Goal: Information Seeking & Learning: Compare options

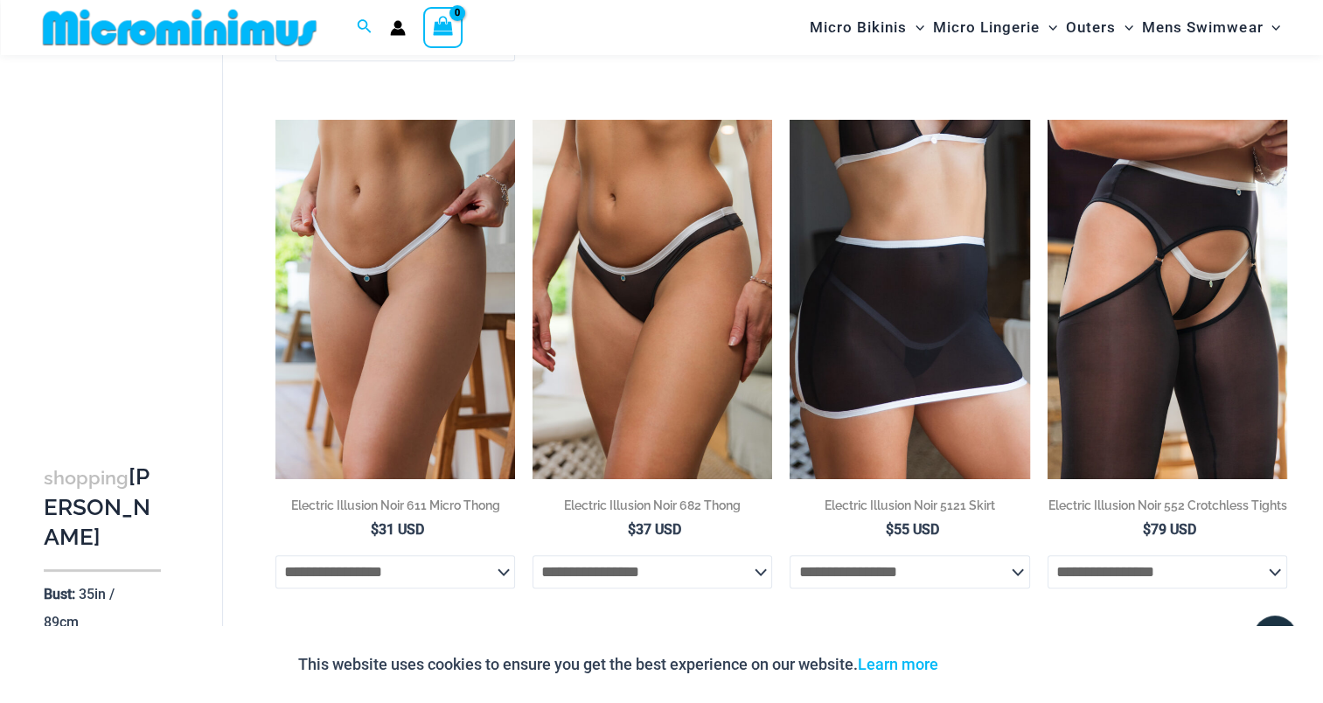
scroll to position [1208, 0]
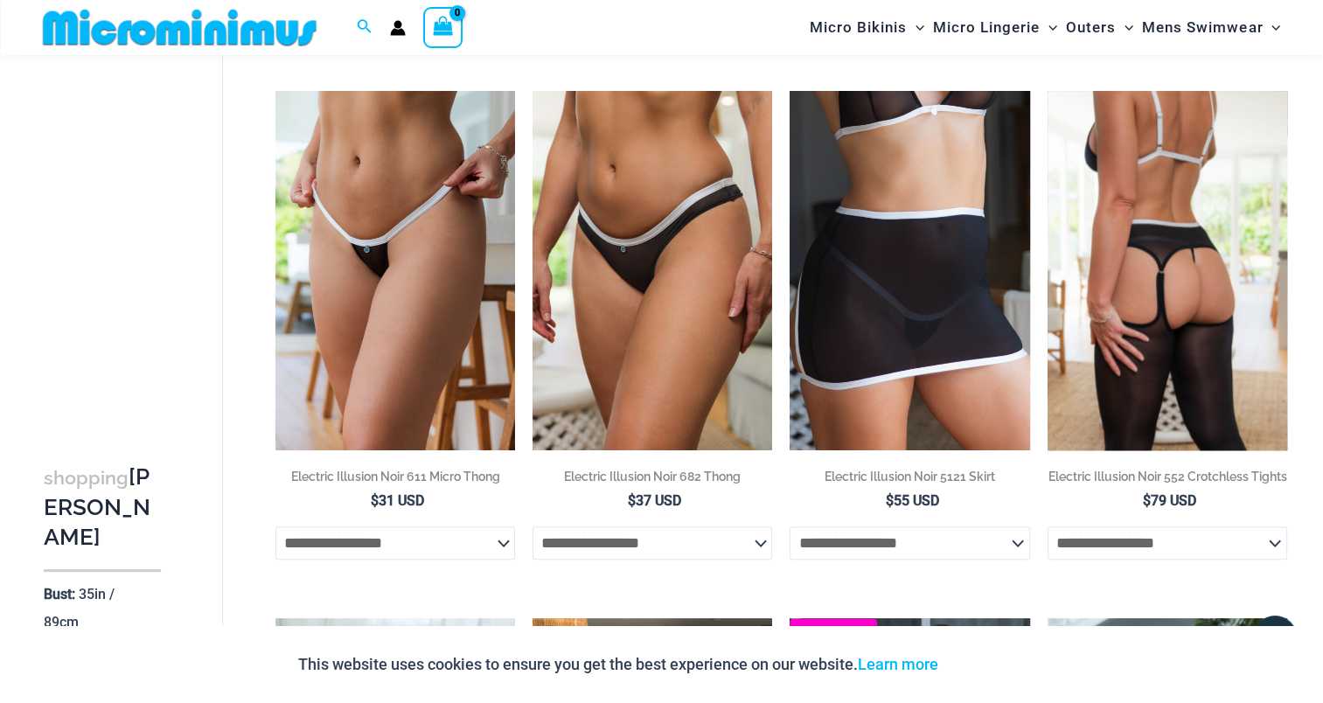
click at [1156, 242] on img at bounding box center [1167, 270] width 240 height 359
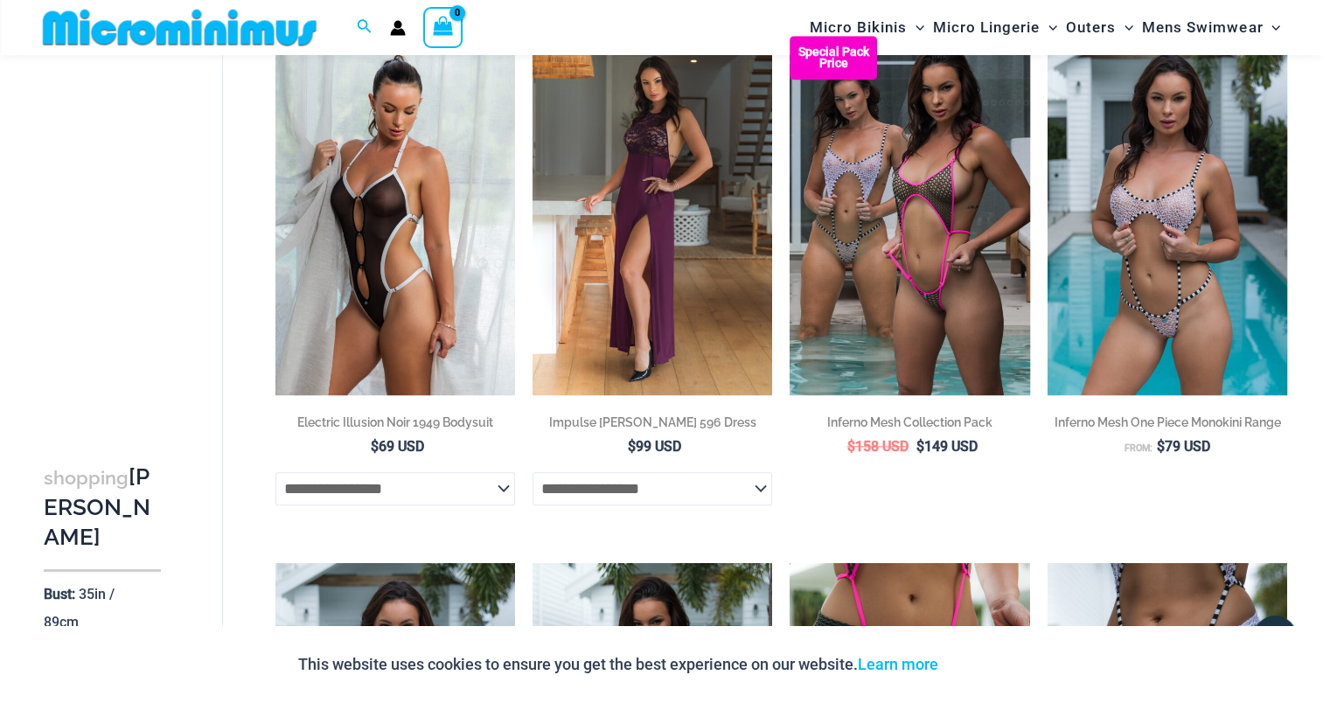
scroll to position [1907, 0]
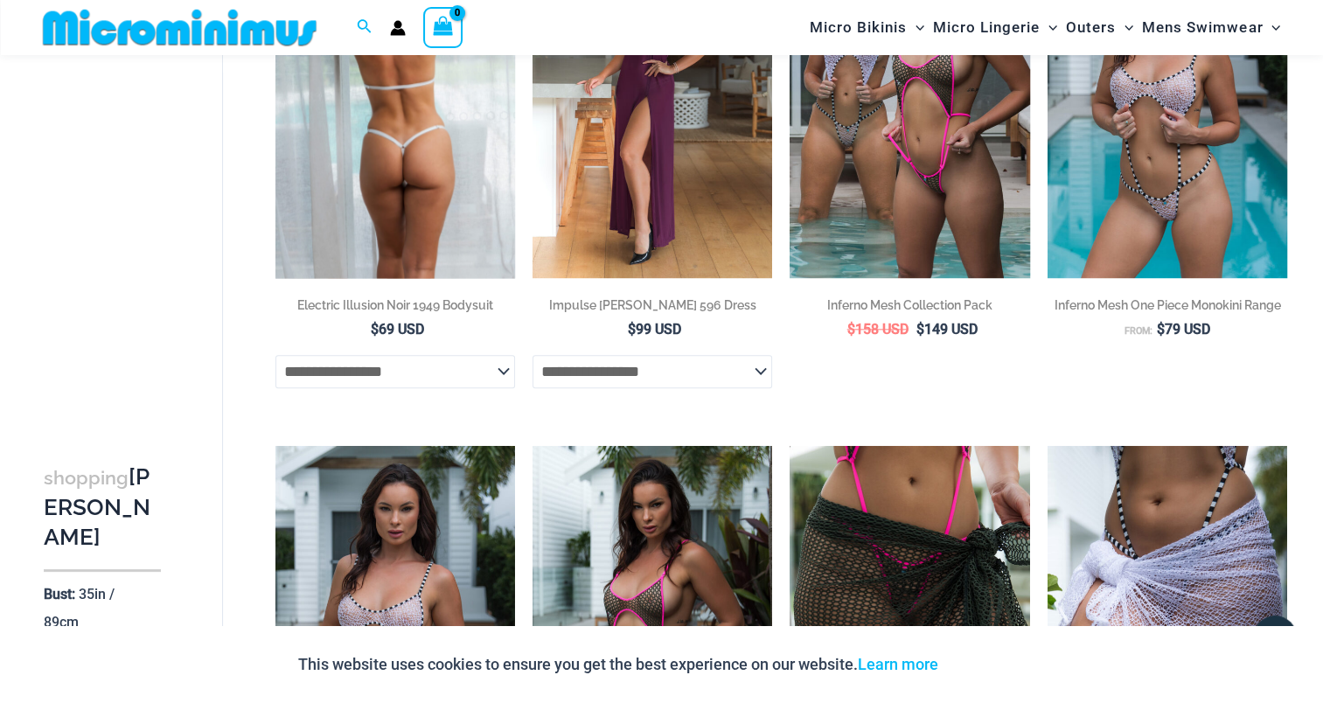
click at [348, 199] on img at bounding box center [395, 98] width 240 height 359
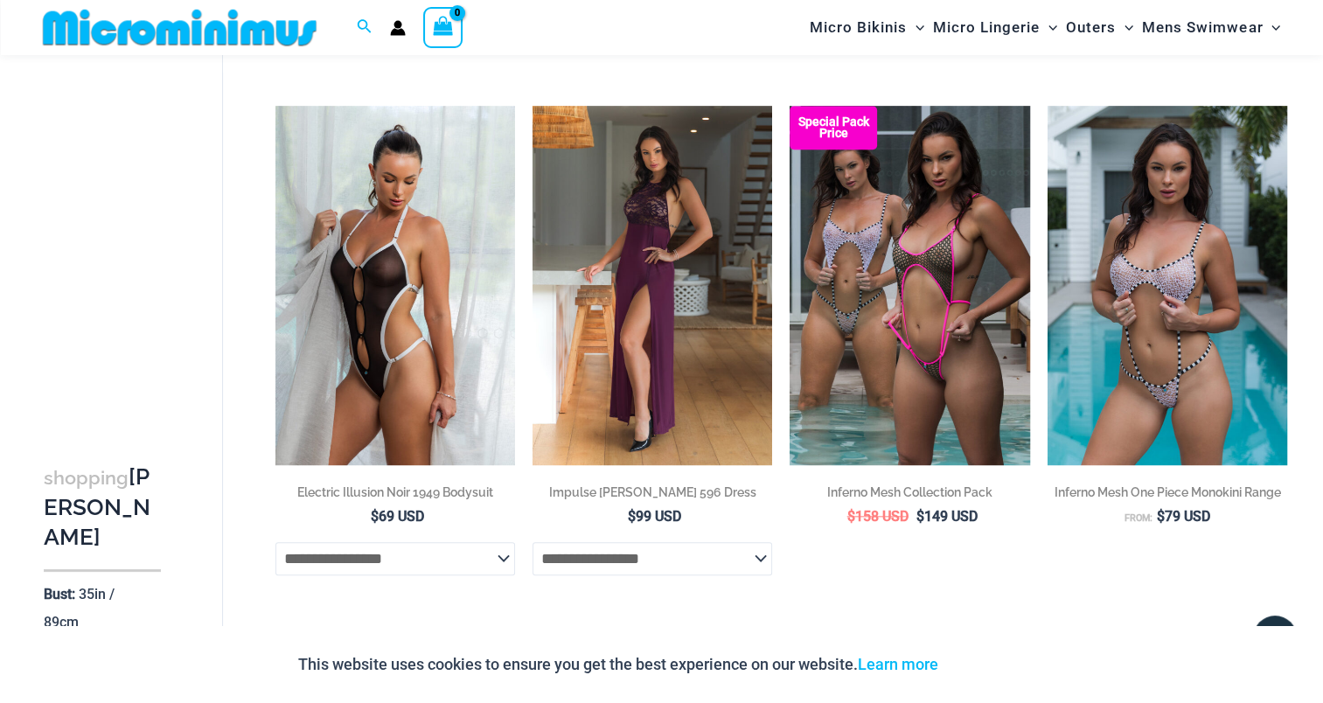
scroll to position [1645, 0]
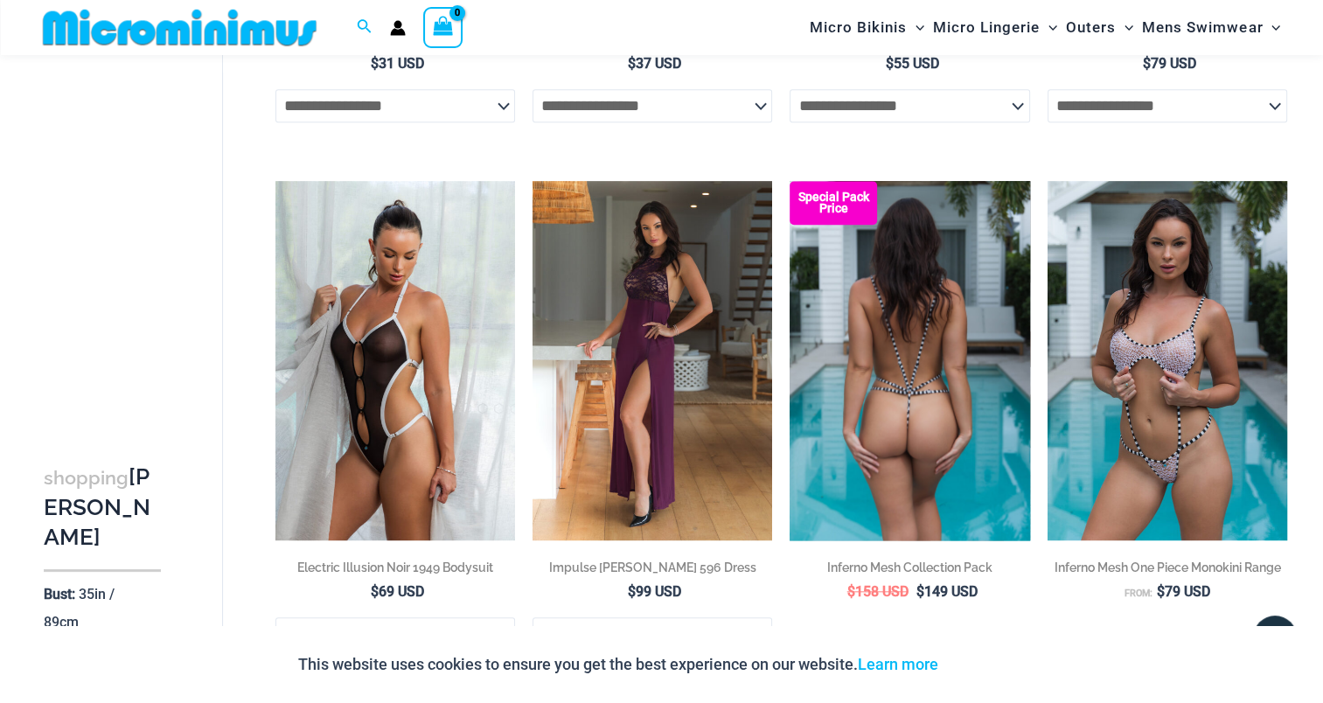
click at [896, 357] on img at bounding box center [909, 360] width 240 height 359
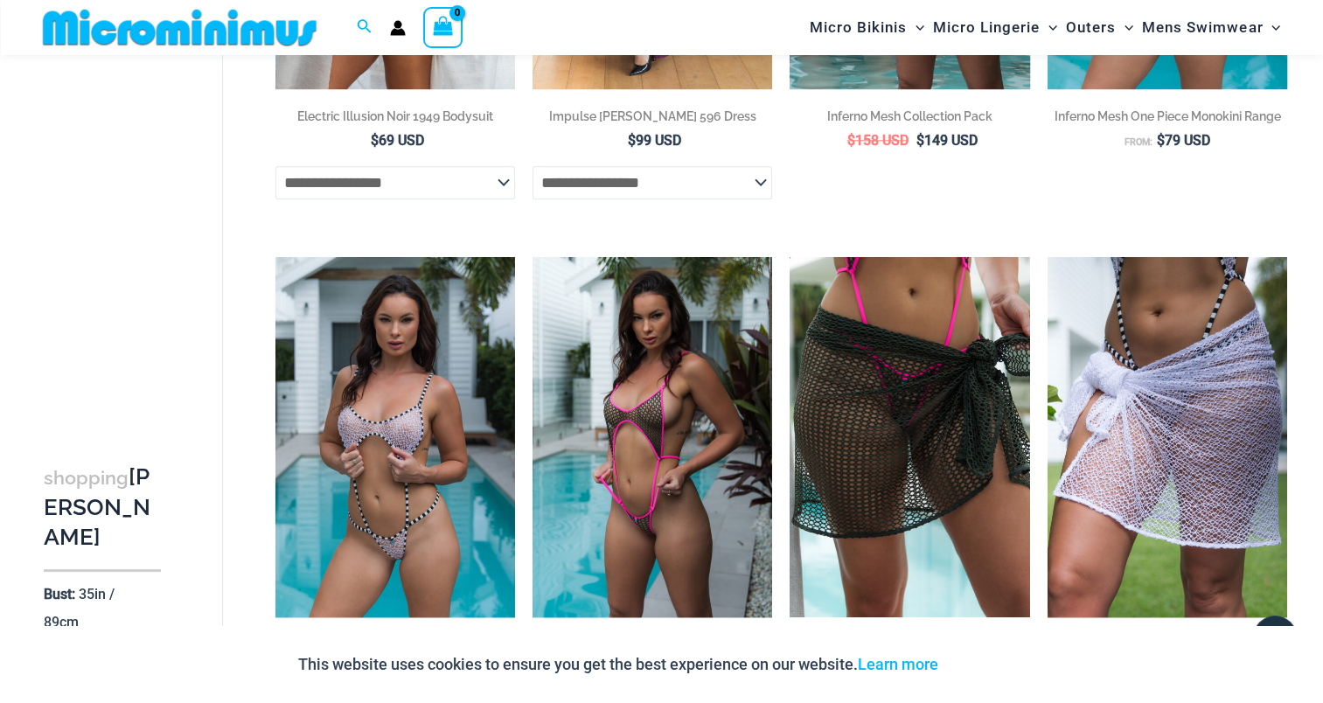
scroll to position [2170, 0]
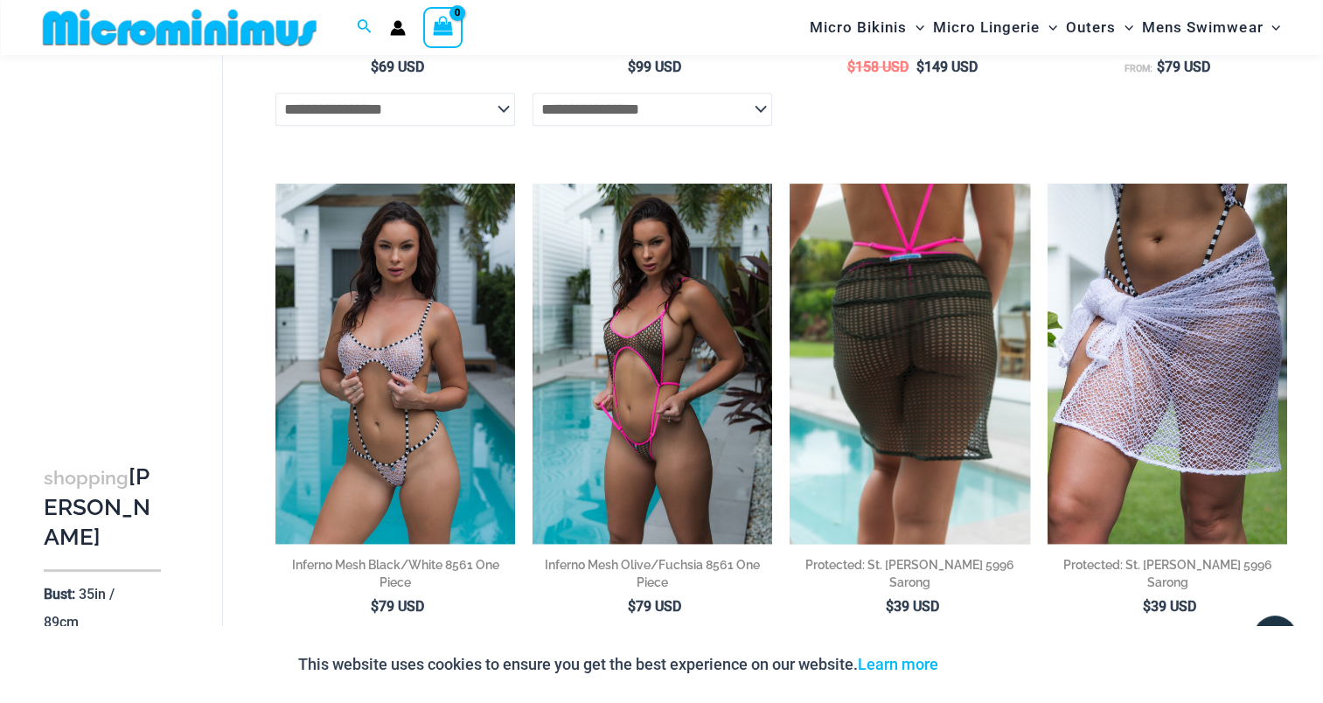
click at [889, 404] on img at bounding box center [909, 363] width 240 height 359
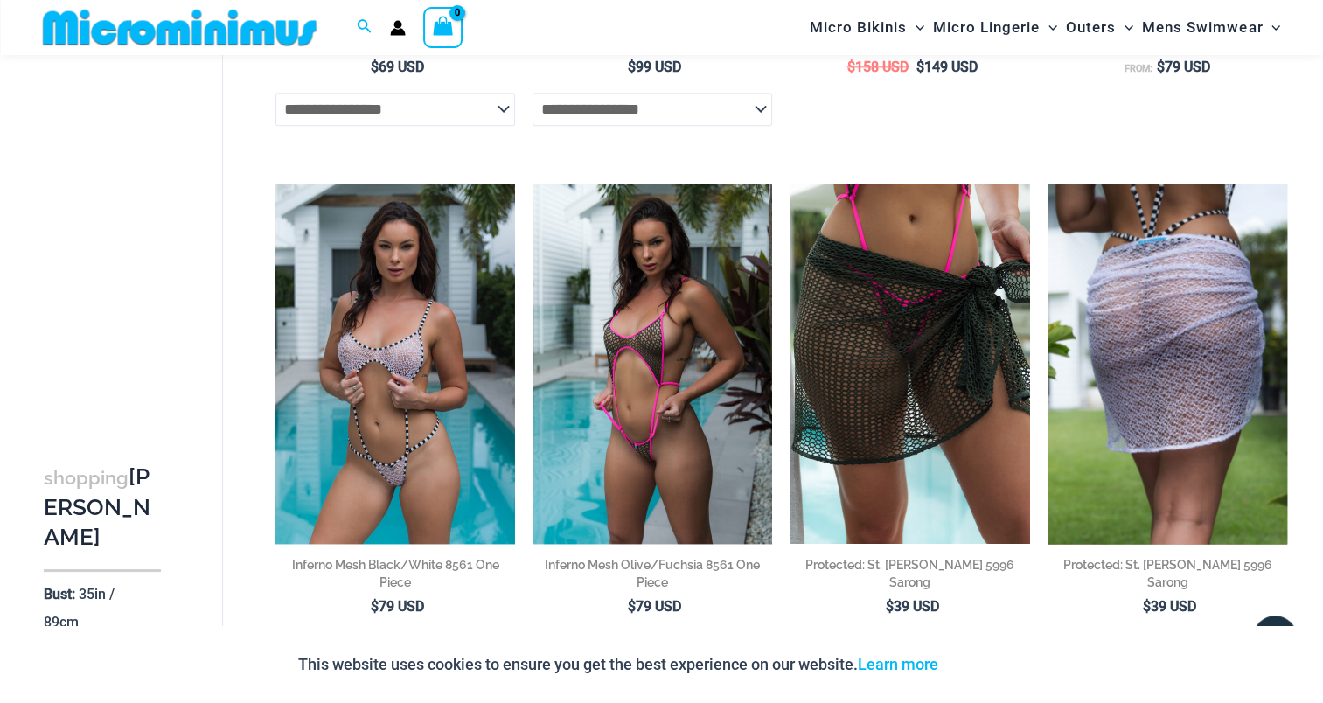
click at [1185, 318] on img at bounding box center [1167, 363] width 240 height 359
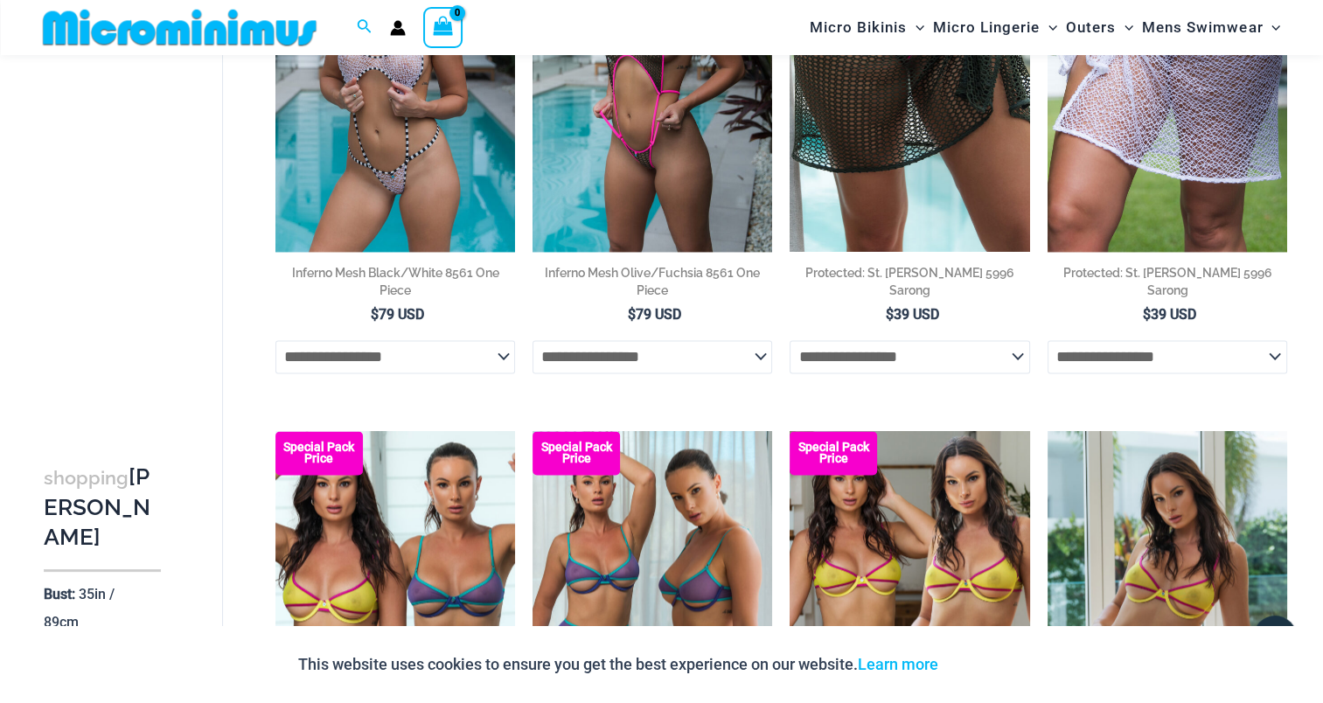
scroll to position [2257, 0]
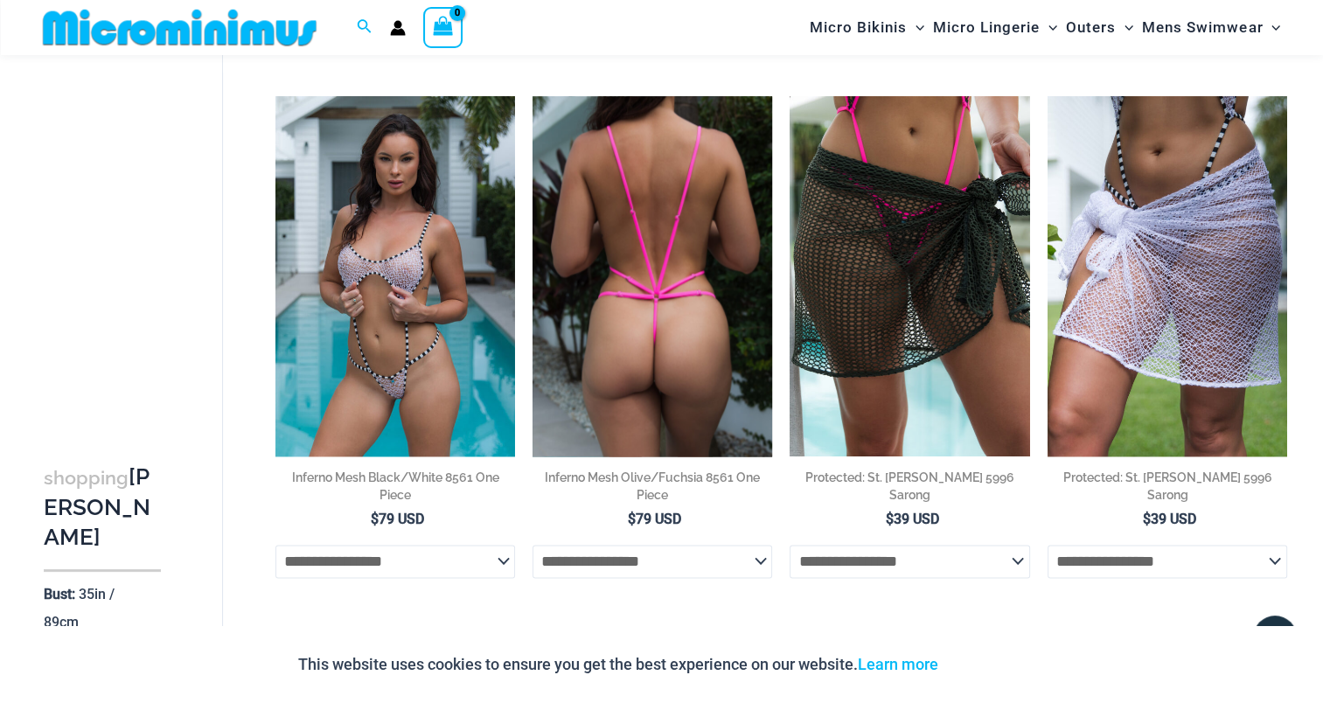
click at [671, 295] on img at bounding box center [652, 275] width 240 height 359
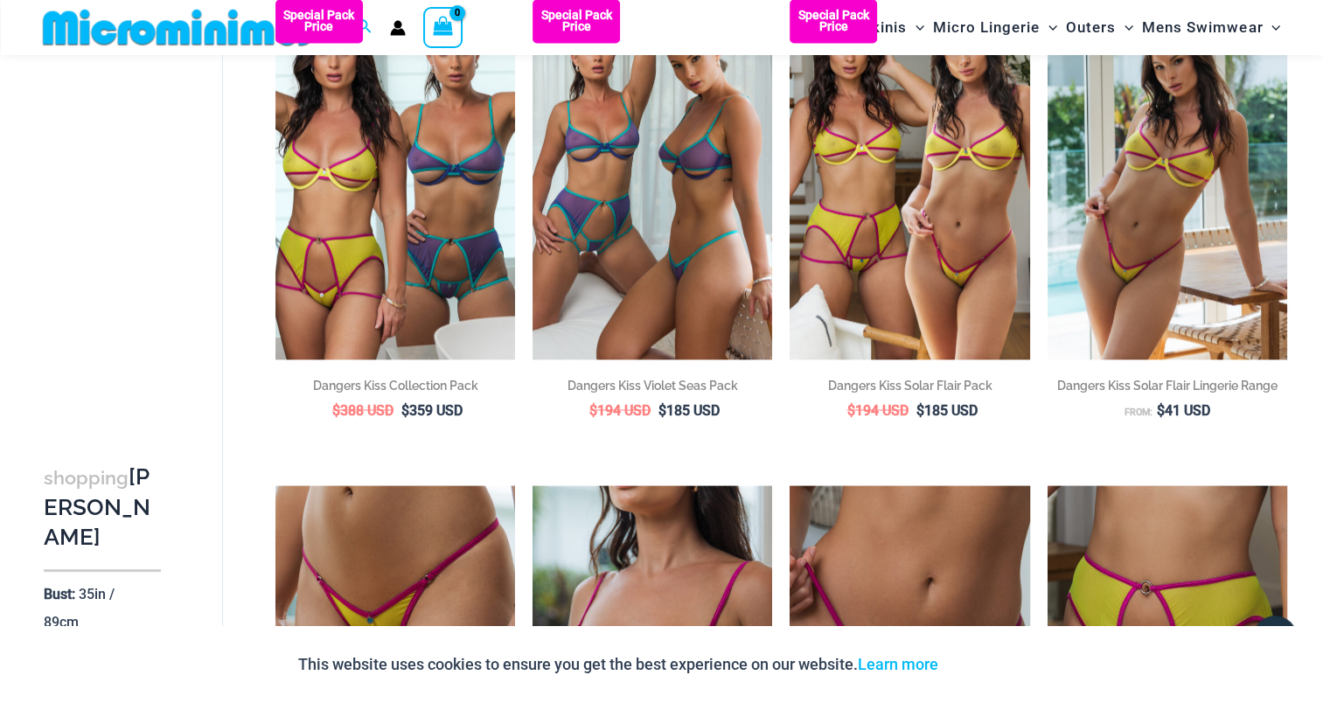
scroll to position [2869, 0]
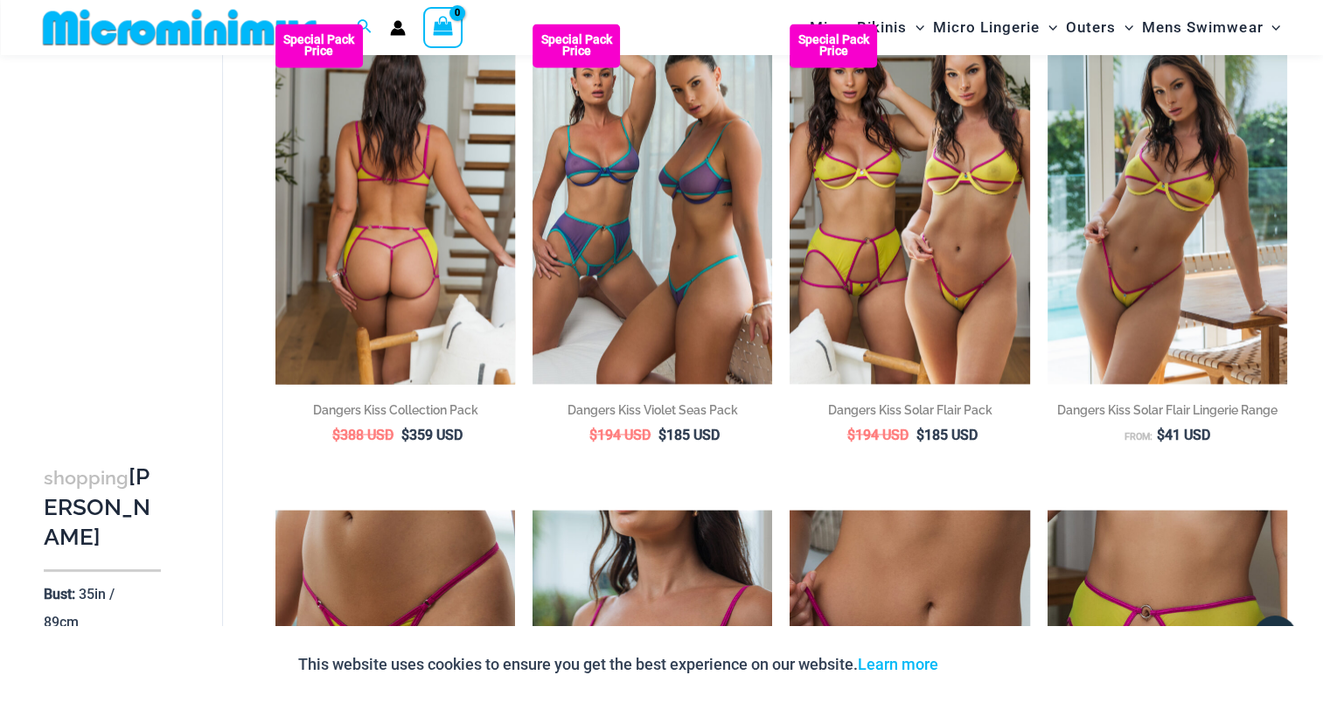
click at [417, 216] on img at bounding box center [395, 203] width 240 height 359
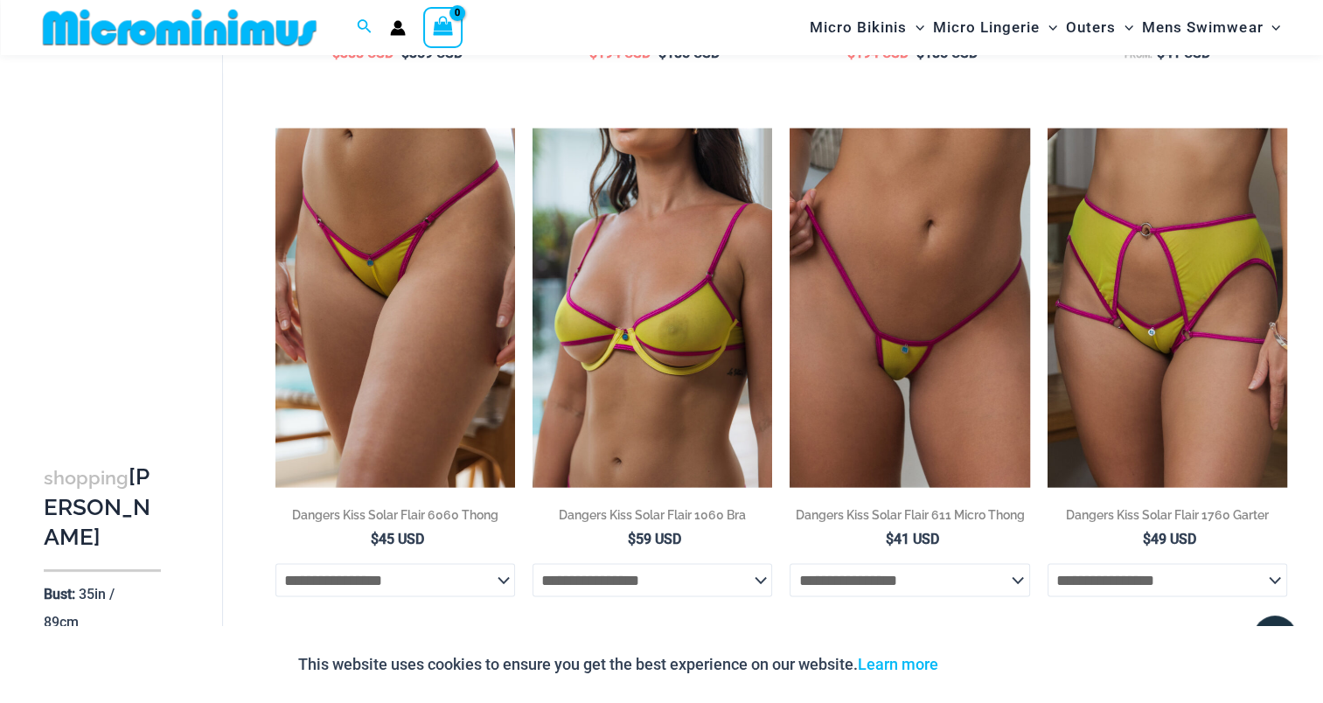
scroll to position [3306, 0]
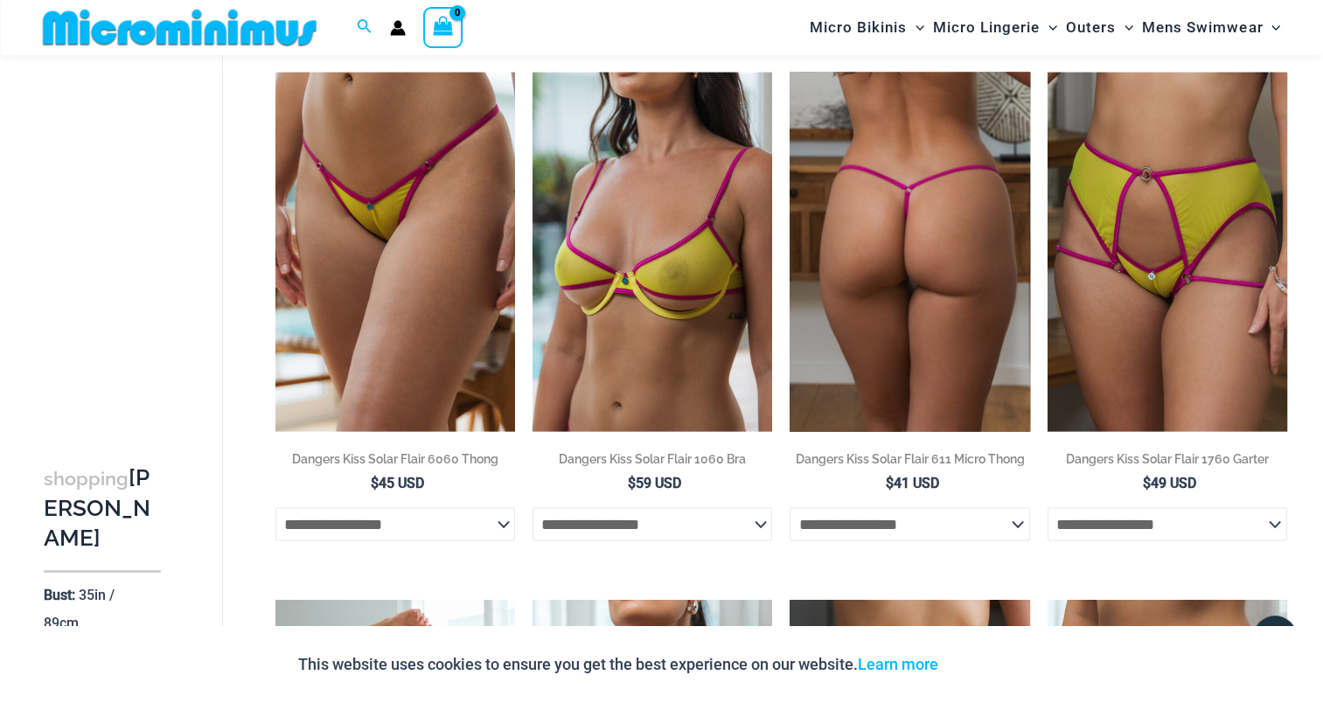
click at [884, 297] on img at bounding box center [909, 252] width 240 height 359
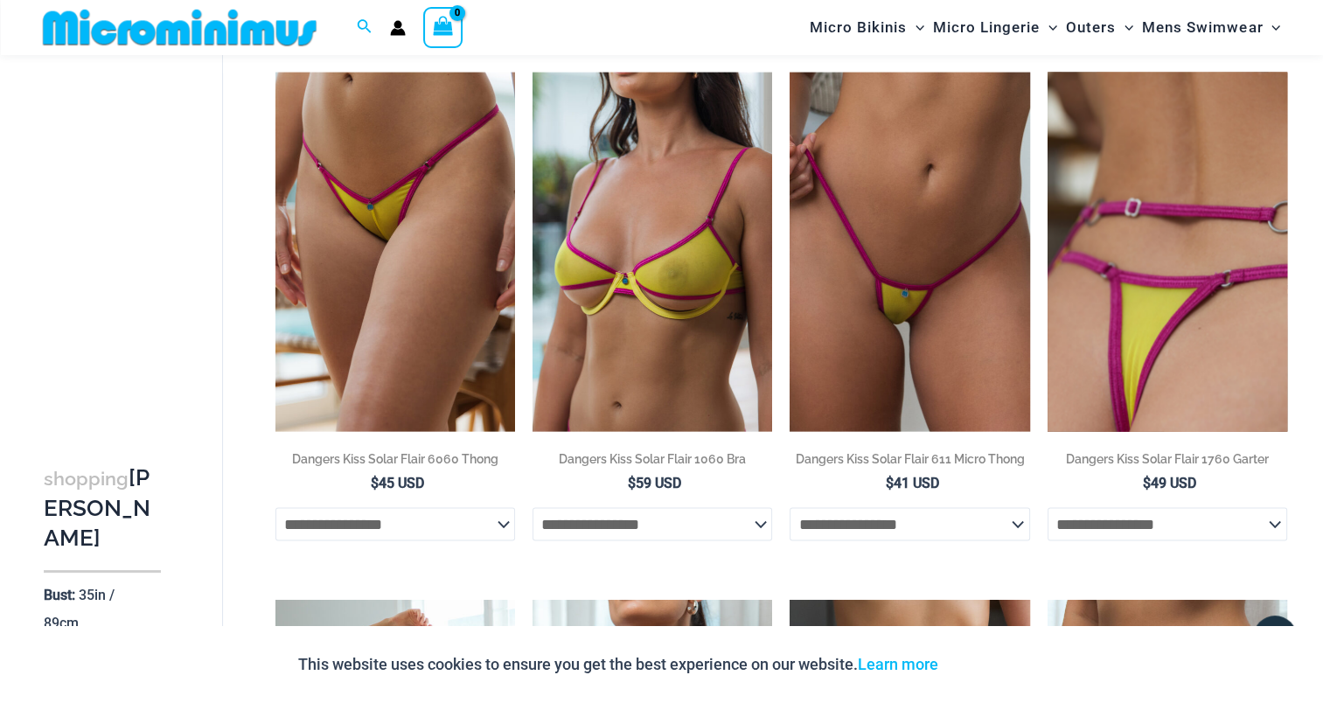
click at [1159, 228] on img at bounding box center [1167, 252] width 240 height 359
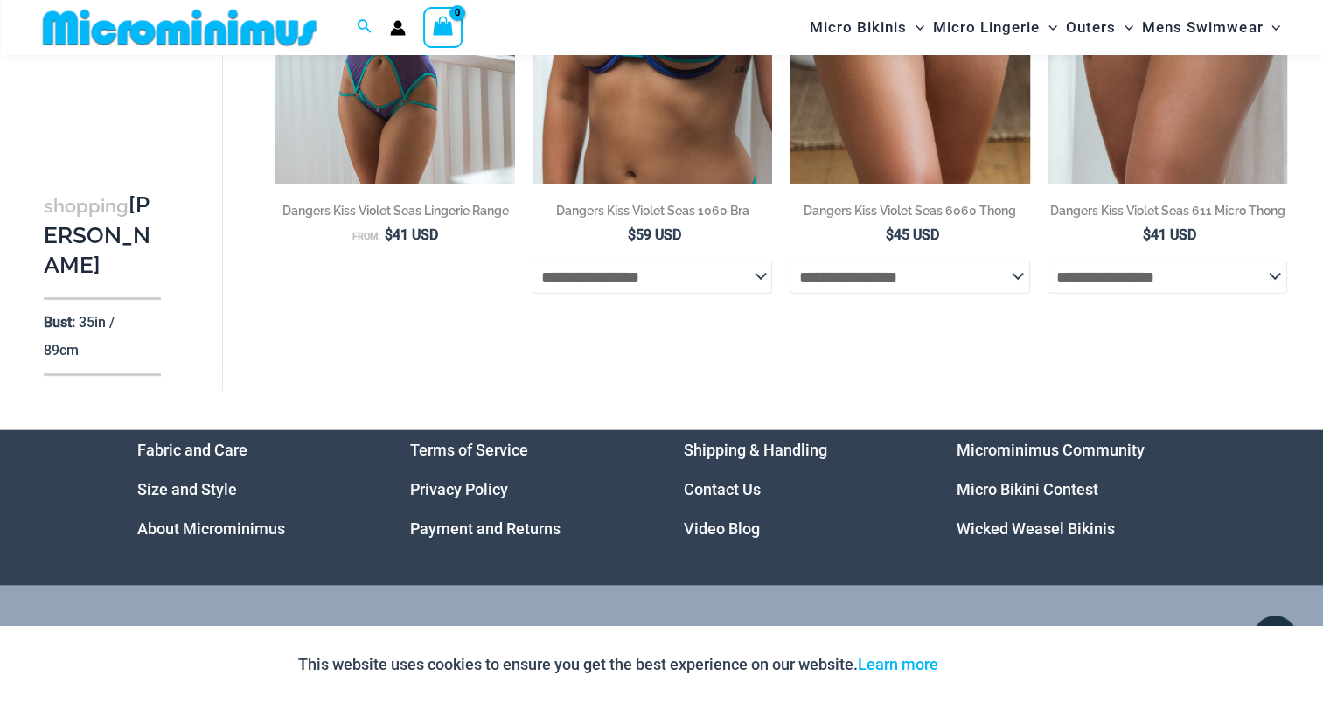
scroll to position [4234, 0]
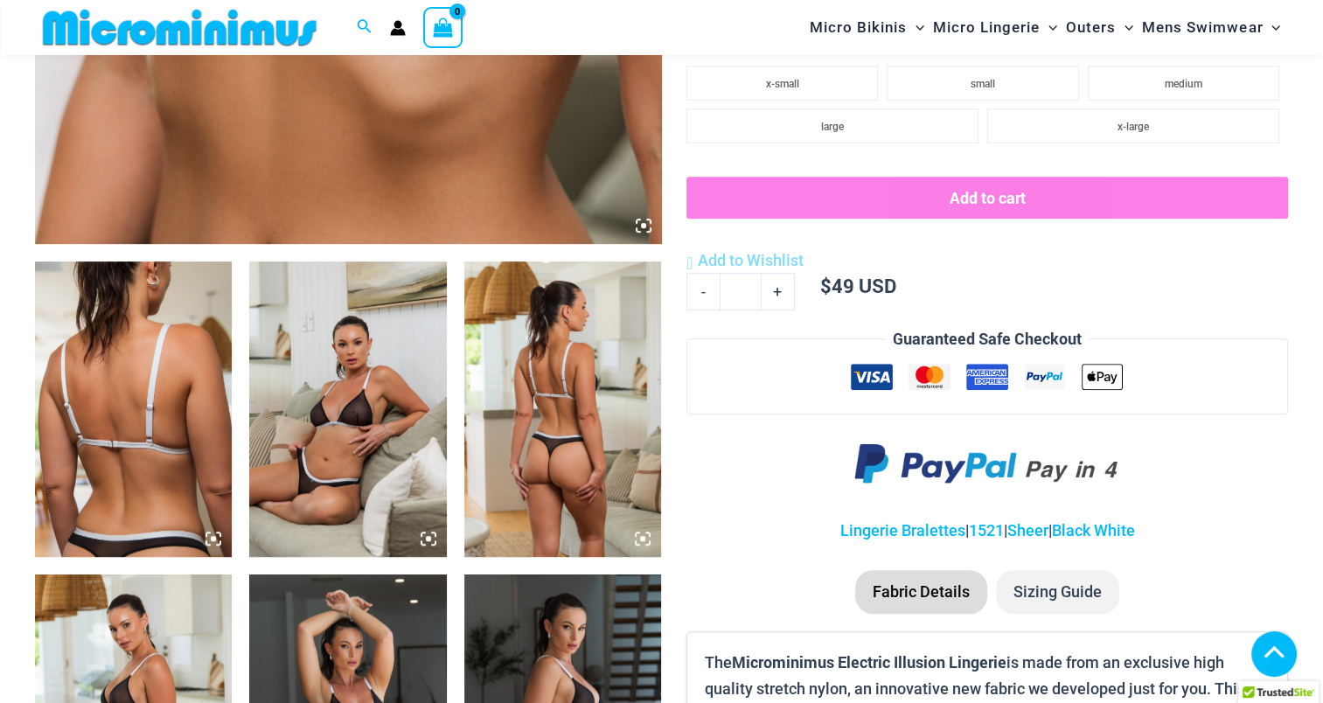
scroll to position [874, 0]
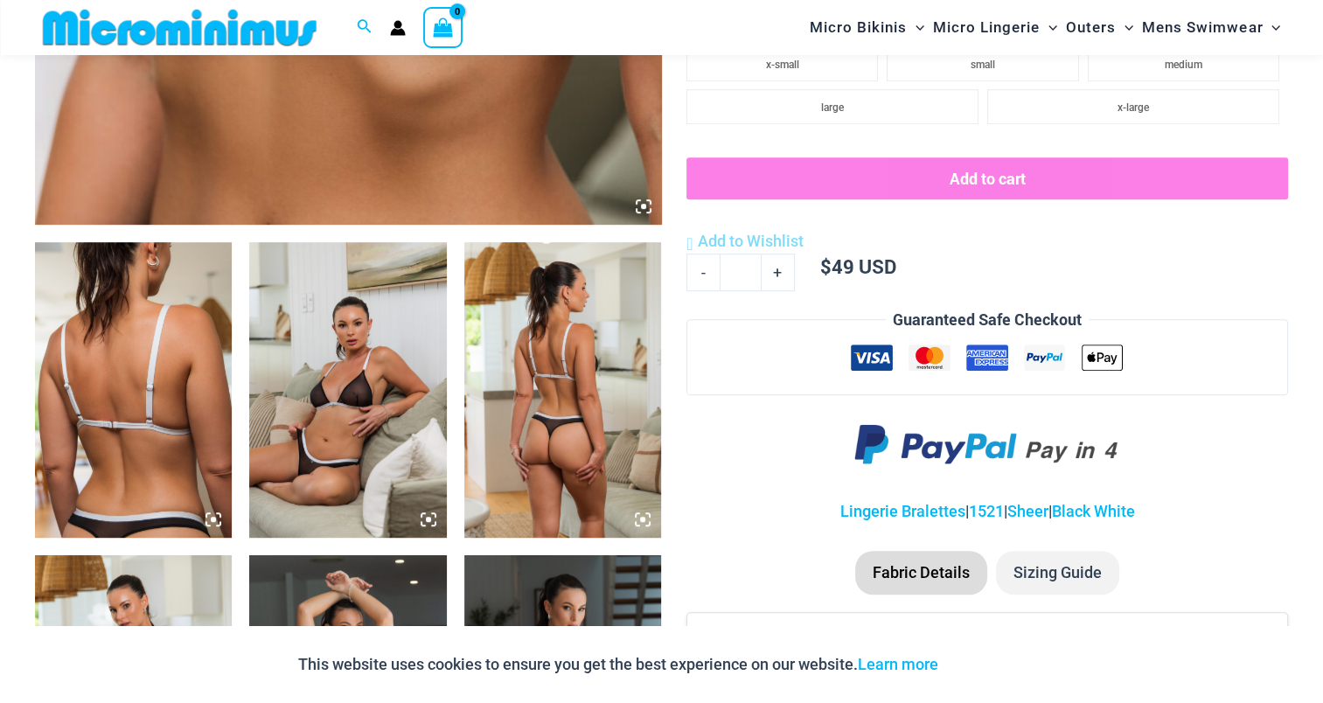
click at [115, 385] on img at bounding box center [133, 389] width 197 height 295
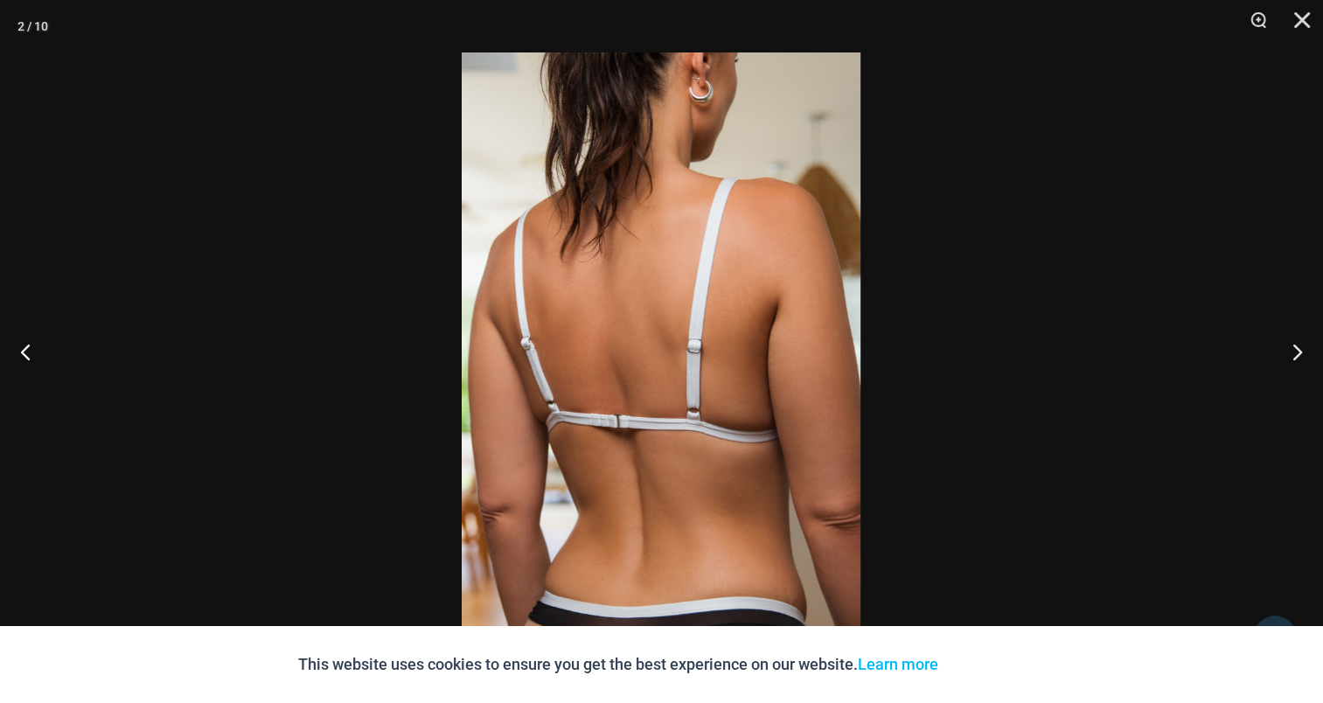
click at [629, 270] on img at bounding box center [661, 351] width 399 height 598
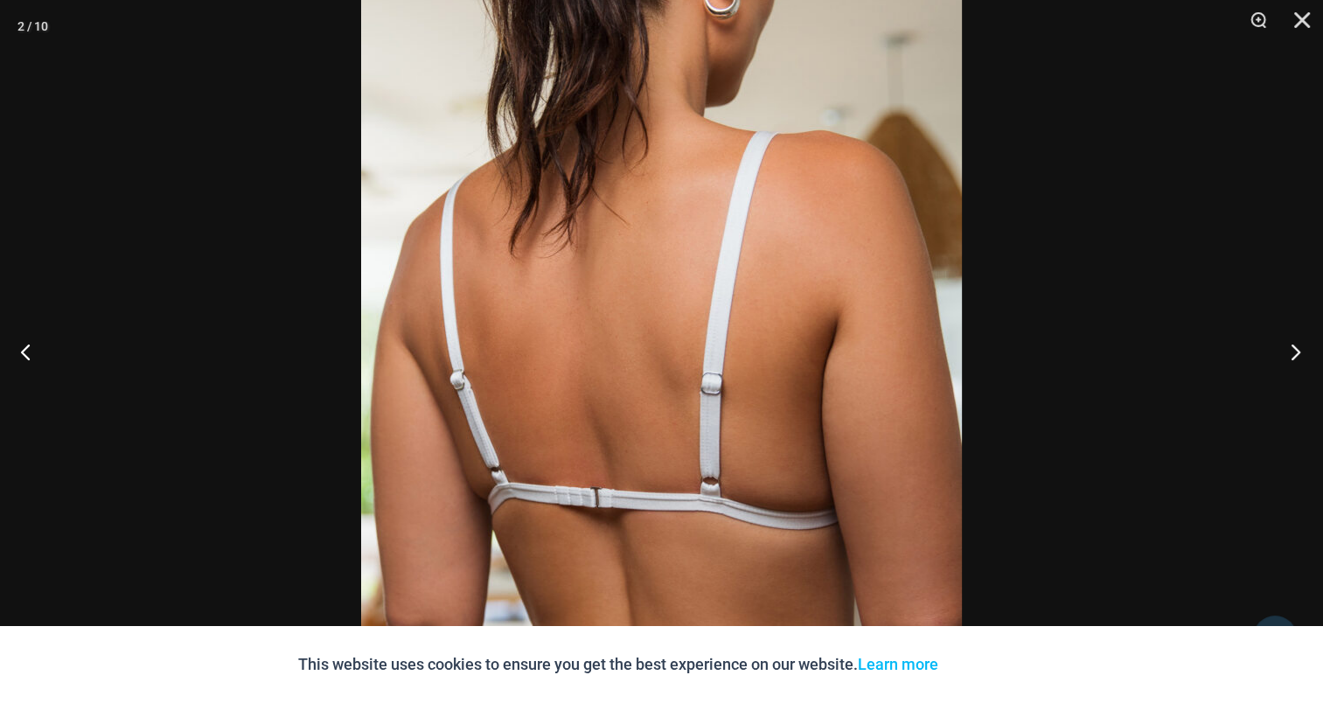
click at [1295, 339] on button "Next" at bounding box center [1290, 351] width 66 height 87
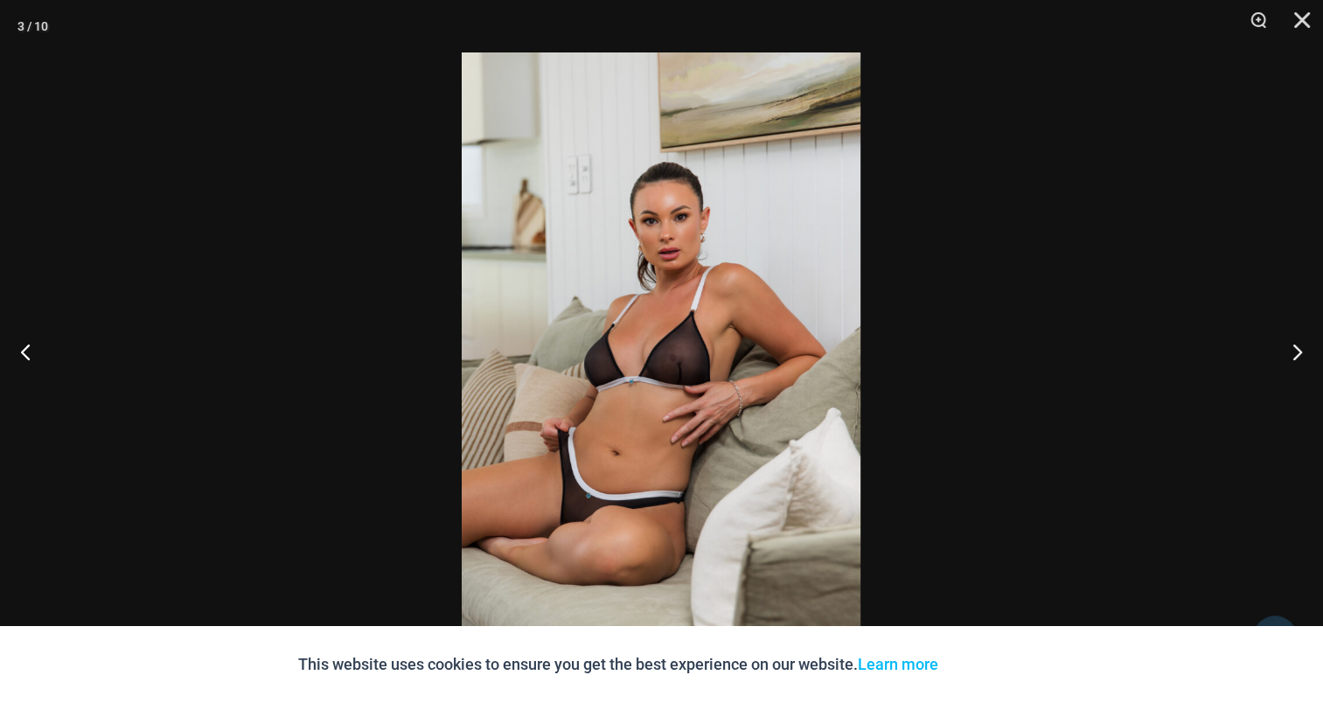
click at [628, 258] on img at bounding box center [661, 351] width 399 height 598
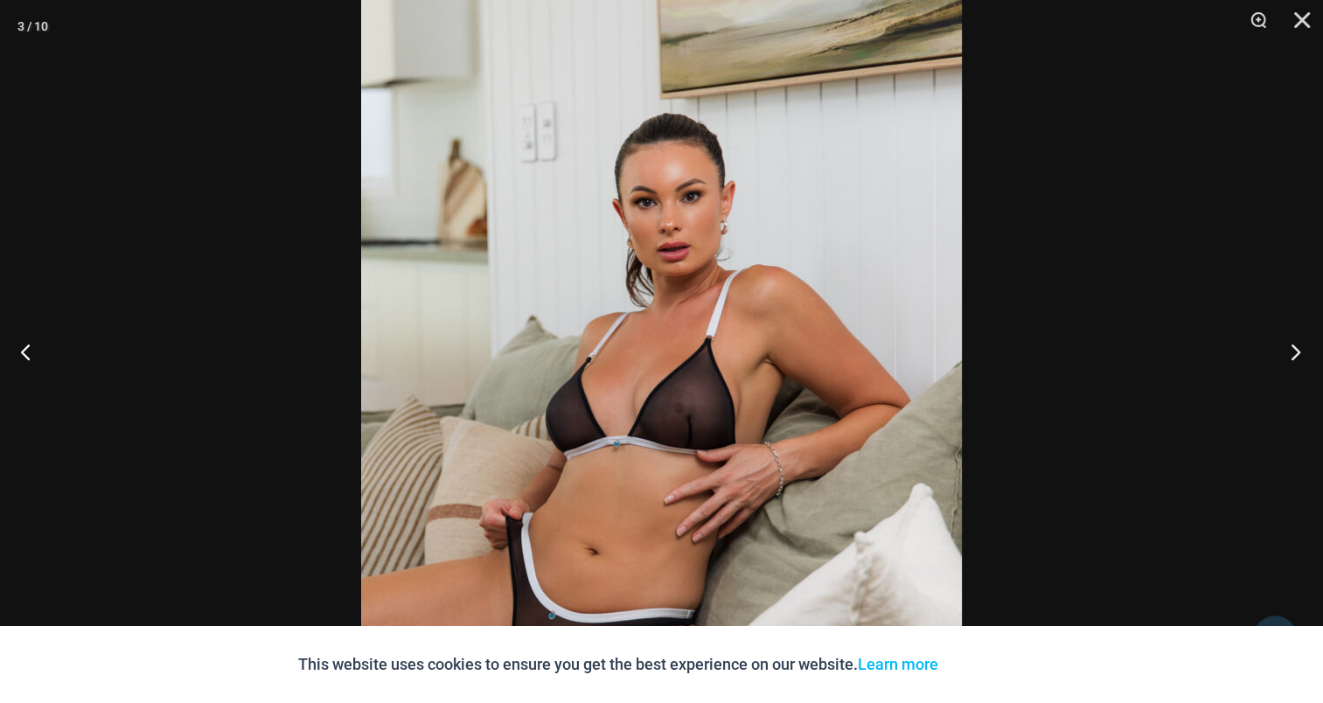
click at [1305, 352] on button "Next" at bounding box center [1290, 351] width 66 height 87
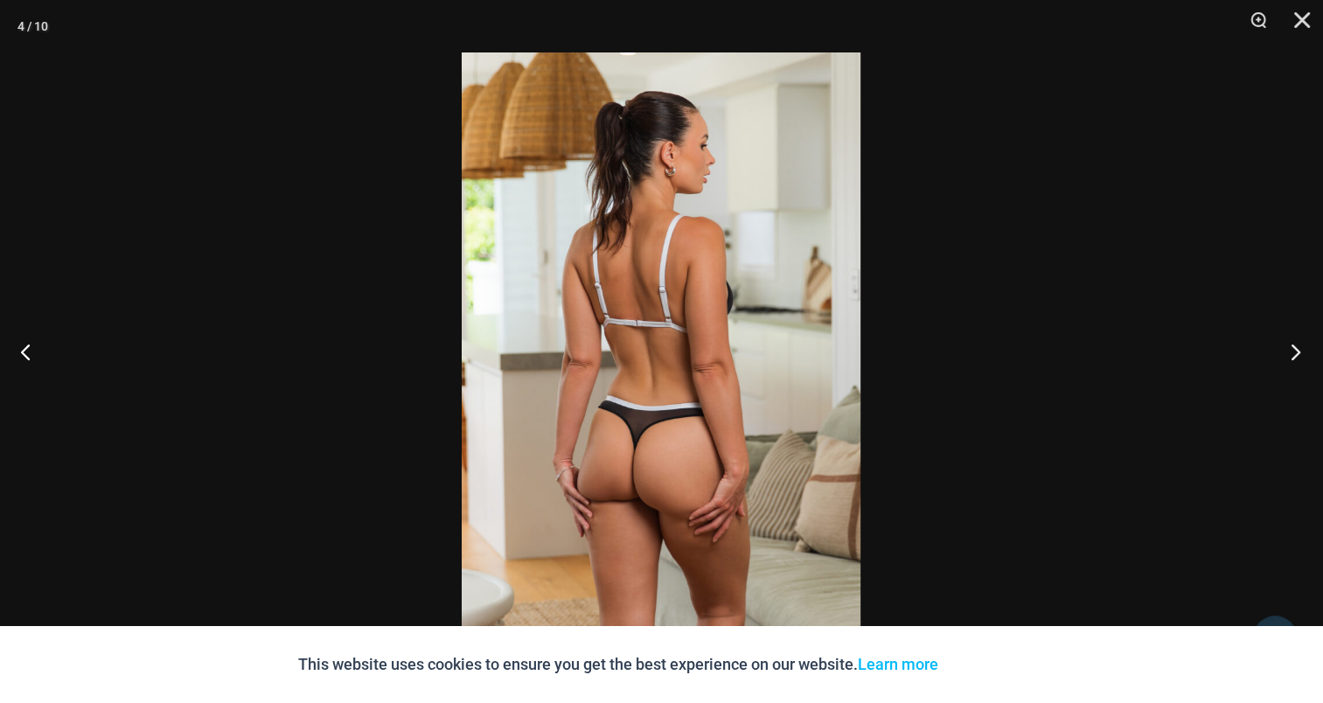
click at [1305, 352] on button "Next" at bounding box center [1290, 351] width 66 height 87
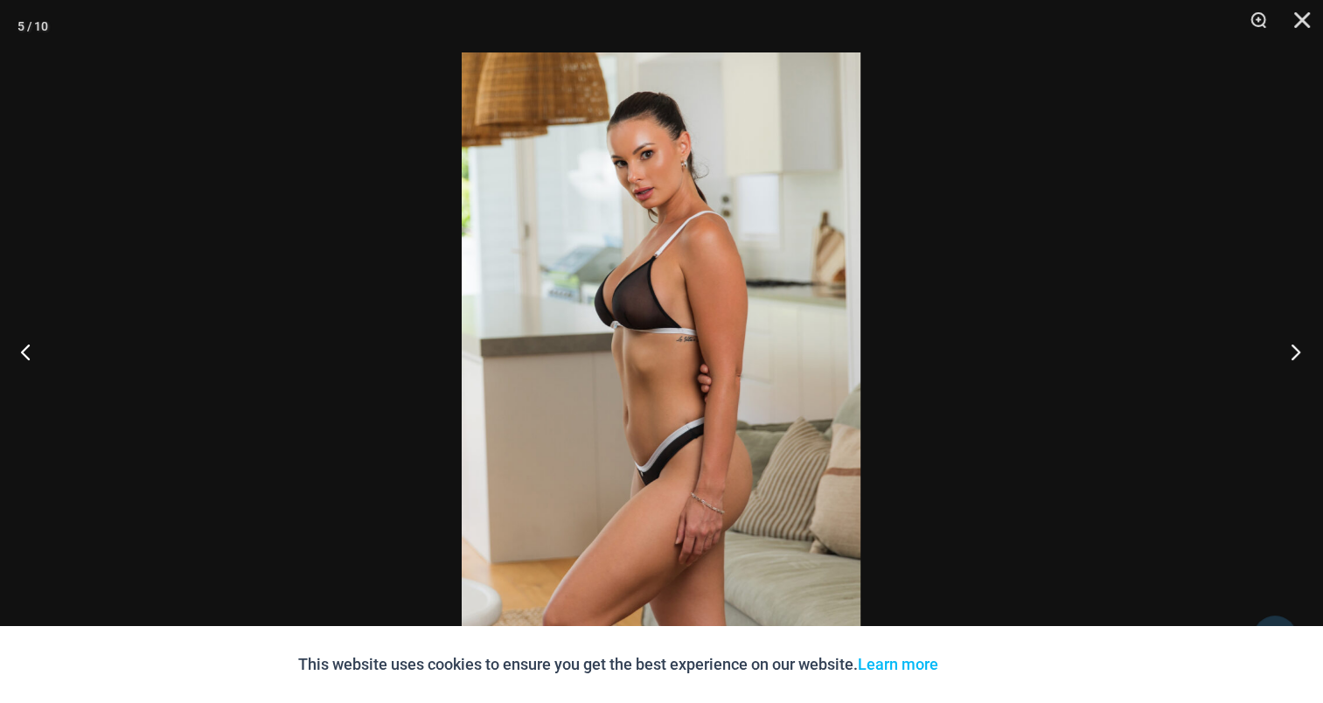
click at [1305, 352] on button "Next" at bounding box center [1290, 351] width 66 height 87
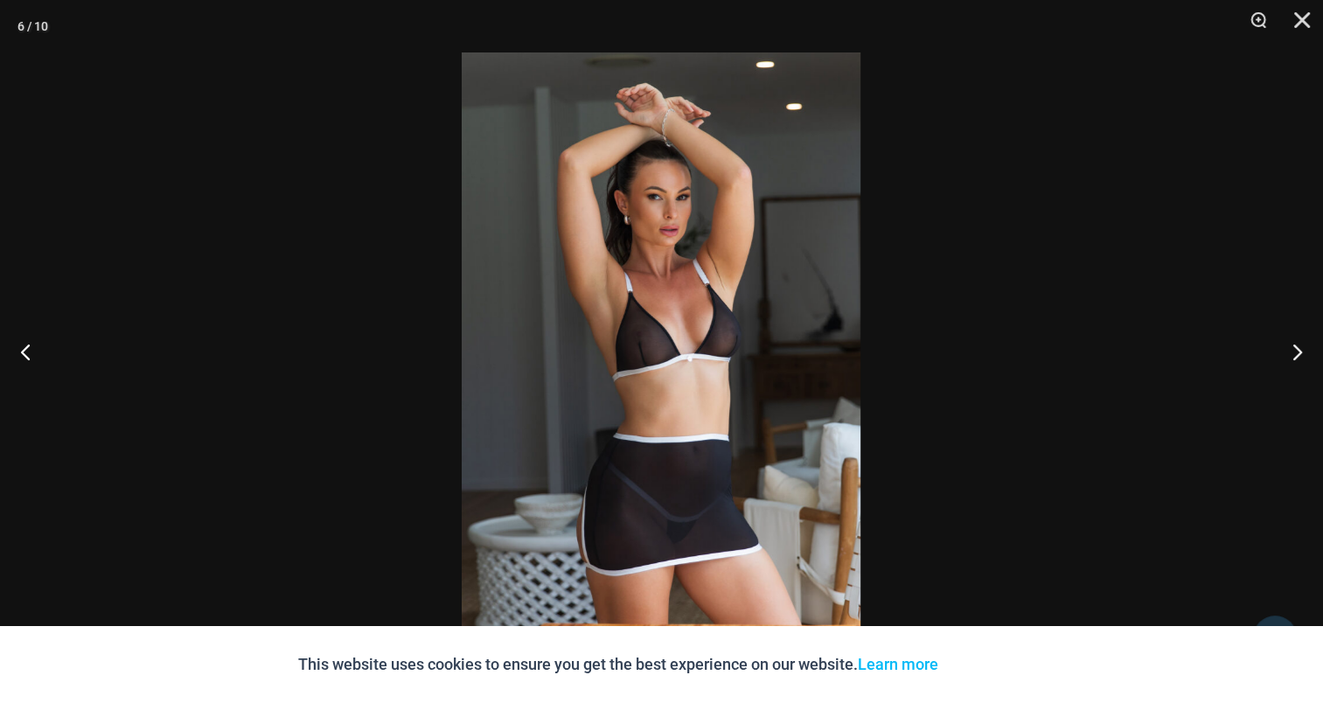
click at [629, 325] on img at bounding box center [661, 351] width 399 height 598
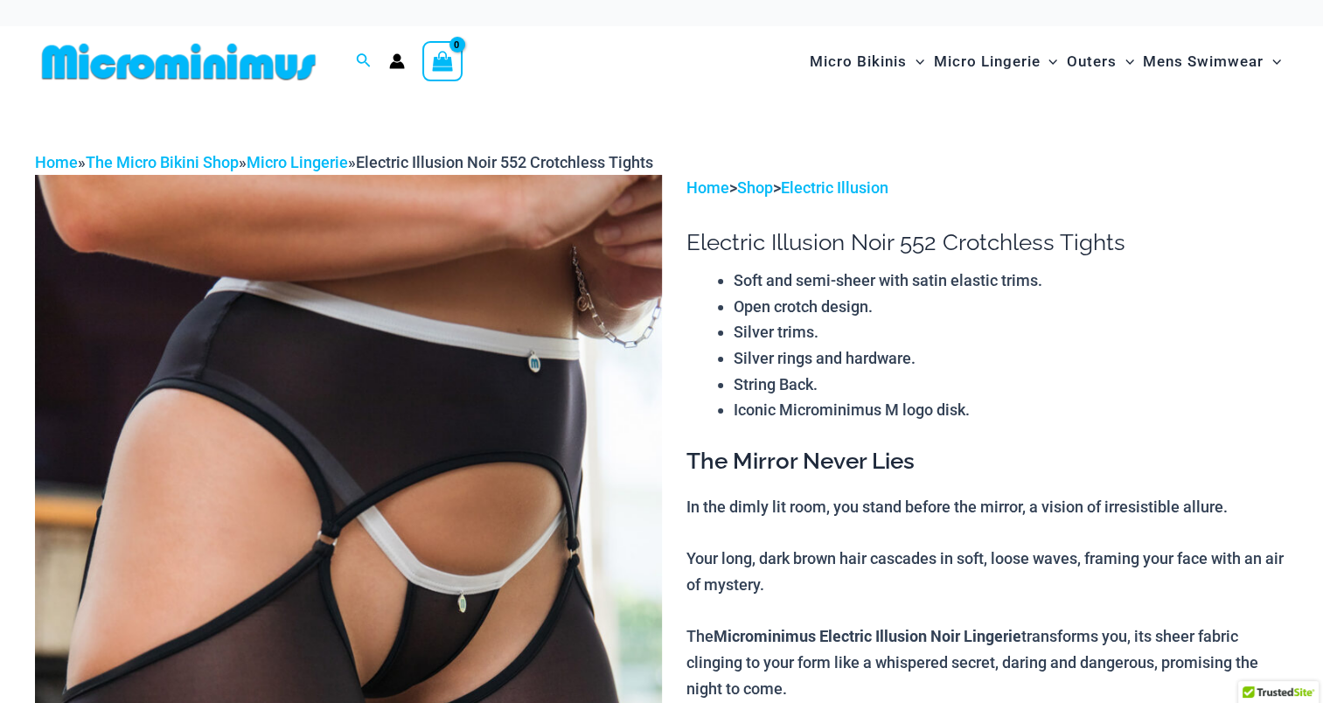
click at [462, 343] on img at bounding box center [348, 645] width 627 height 940
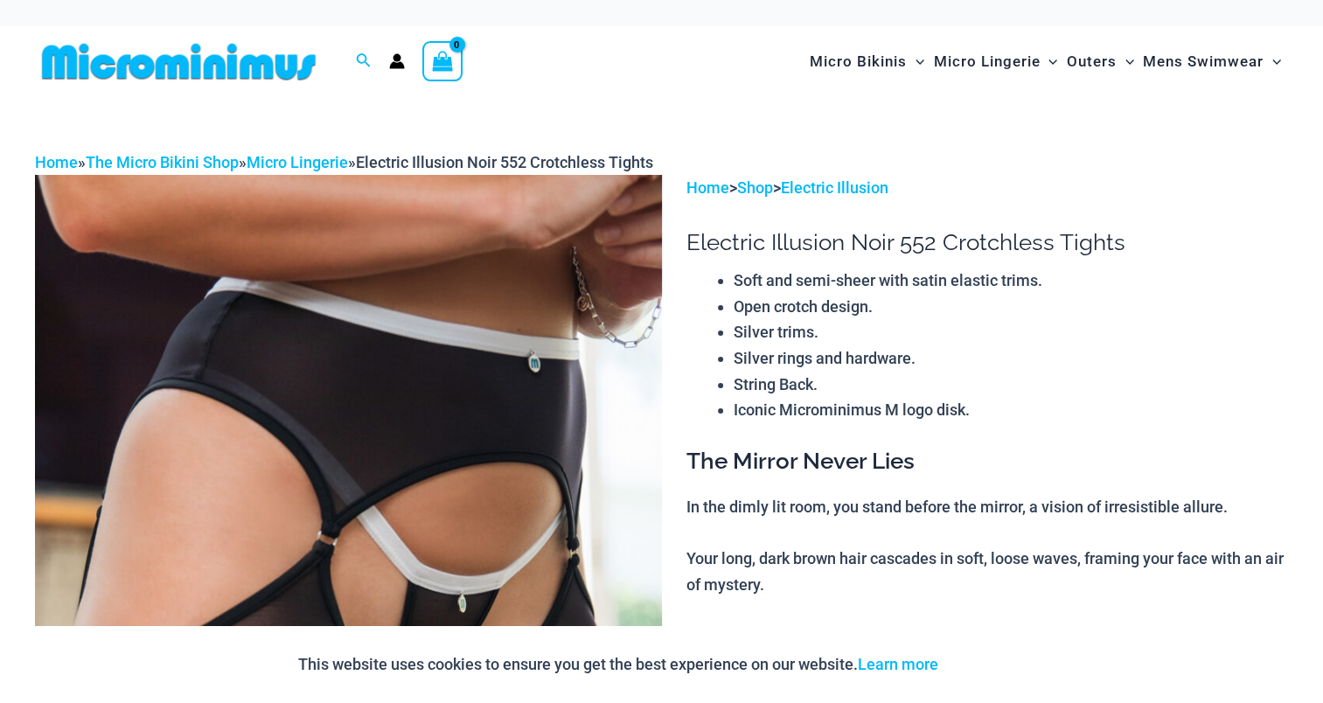
click at [462, 343] on img at bounding box center [348, 645] width 627 height 940
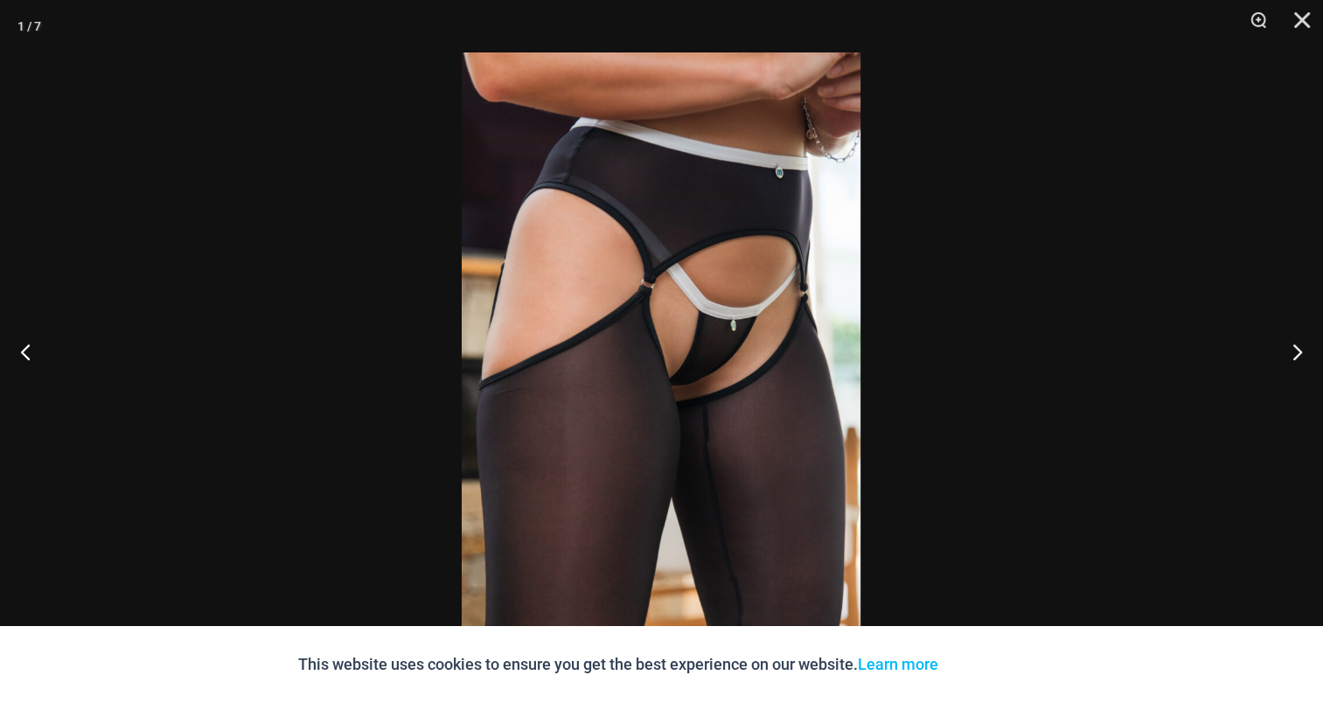
click at [698, 272] on img at bounding box center [661, 351] width 399 height 598
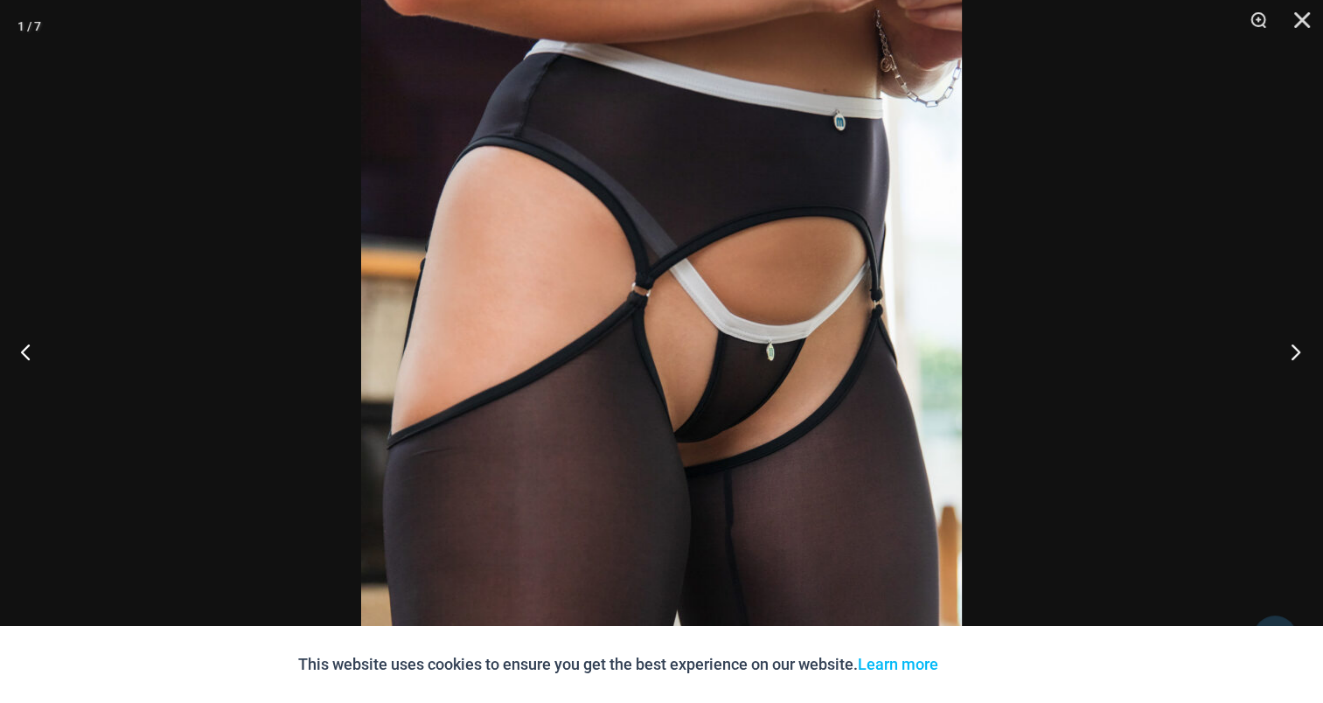
click at [1282, 342] on button "Next" at bounding box center [1290, 351] width 66 height 87
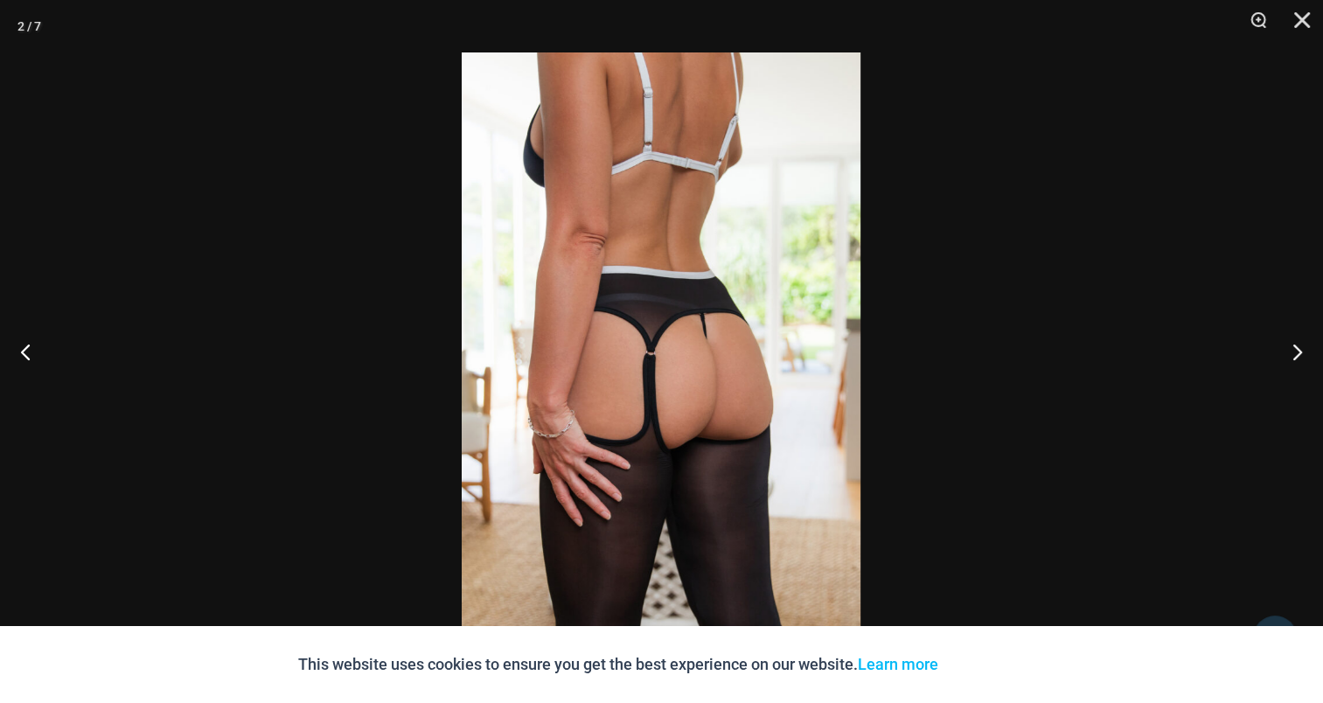
click at [685, 309] on img at bounding box center [661, 351] width 399 height 598
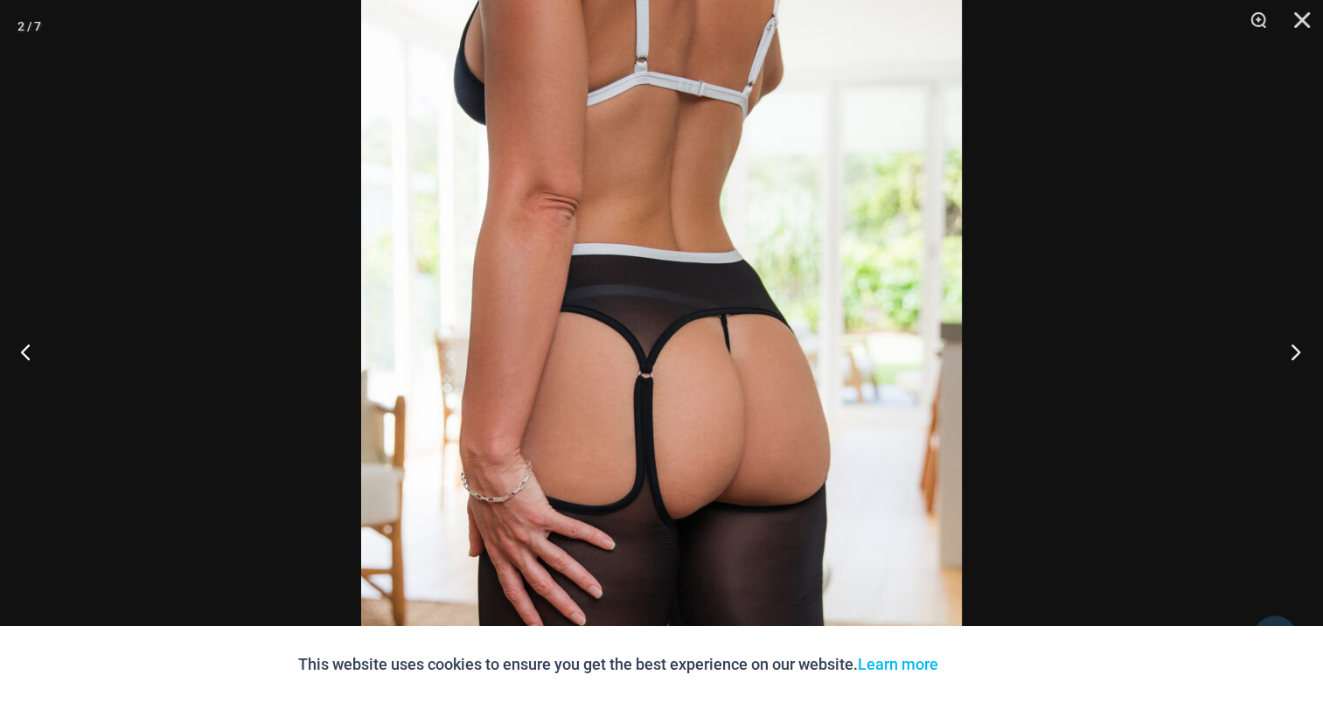
click at [1299, 345] on button "Next" at bounding box center [1290, 351] width 66 height 87
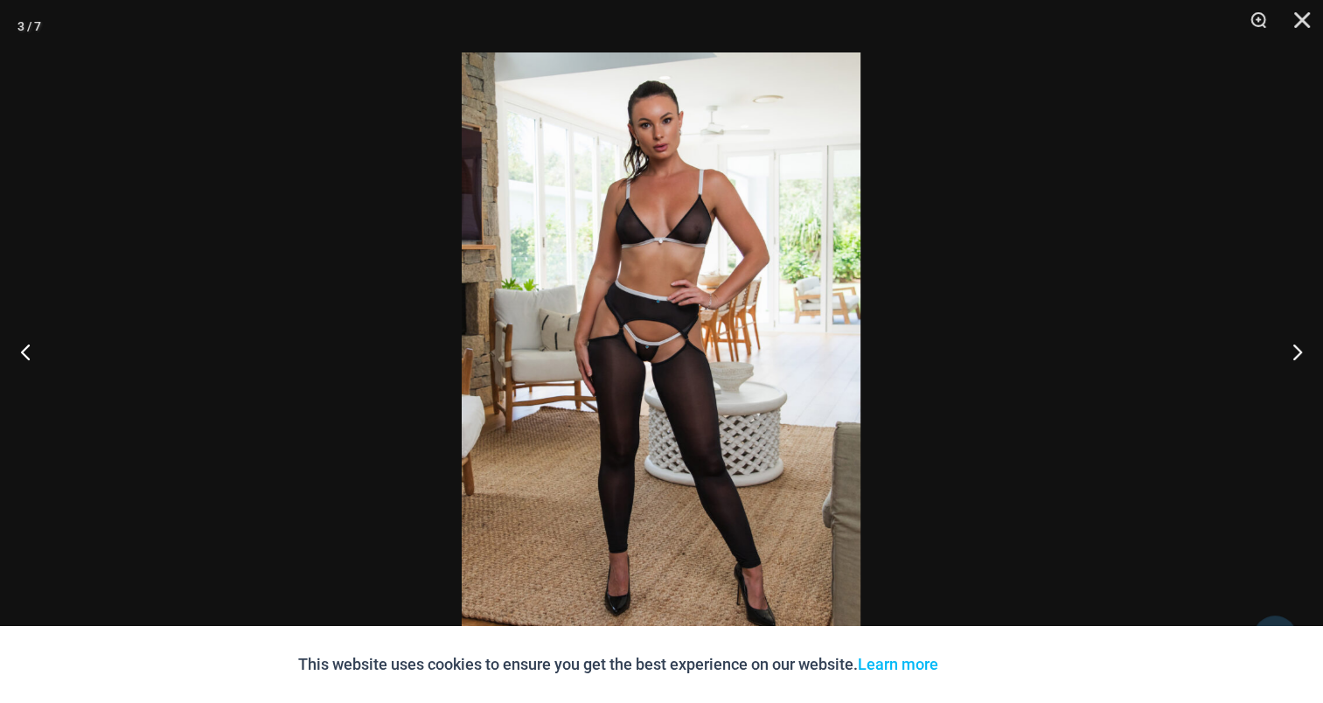
click at [661, 337] on img at bounding box center [661, 351] width 399 height 598
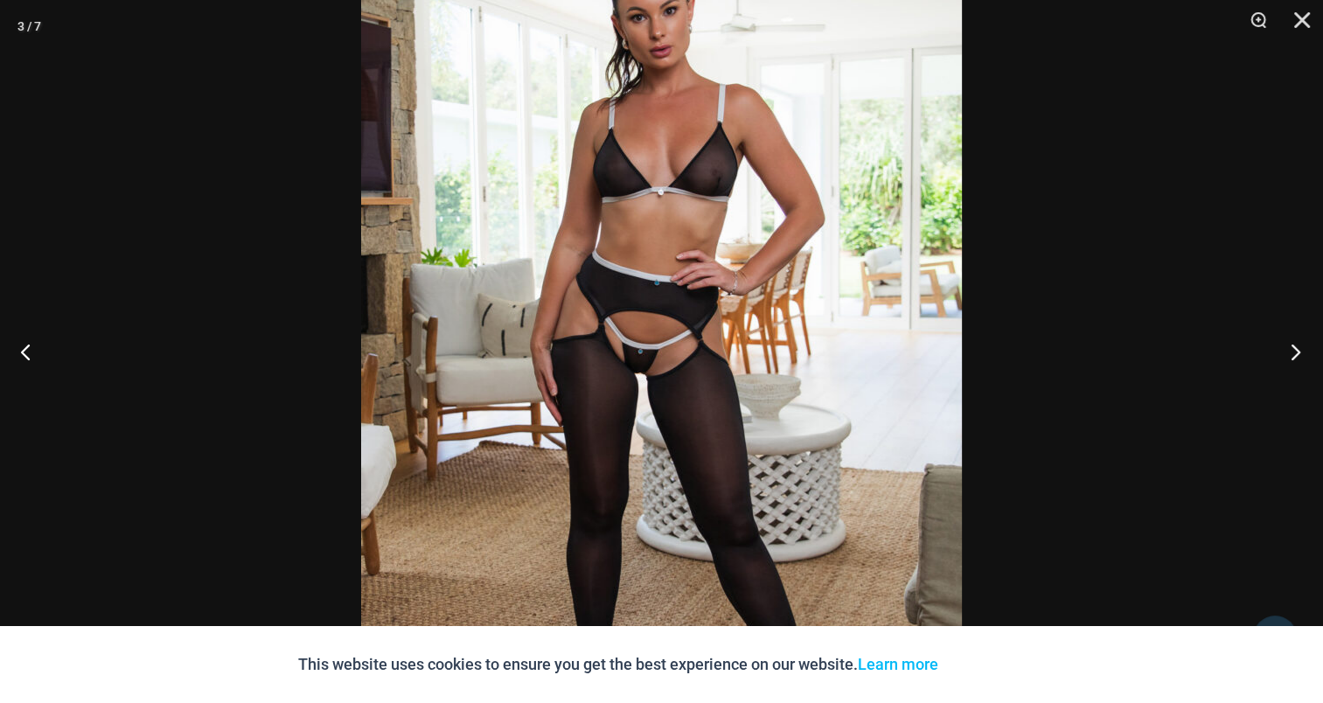
click at [1310, 338] on button "Next" at bounding box center [1290, 351] width 66 height 87
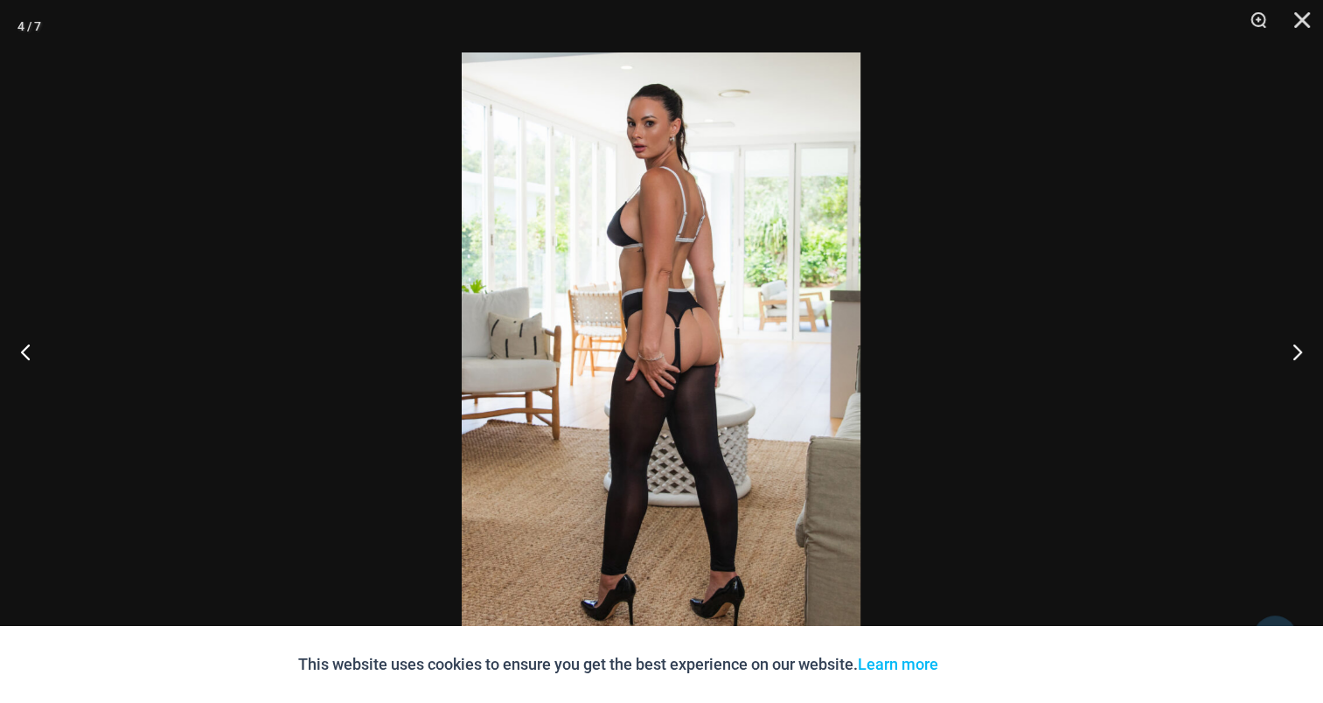
click at [629, 282] on img at bounding box center [661, 351] width 399 height 598
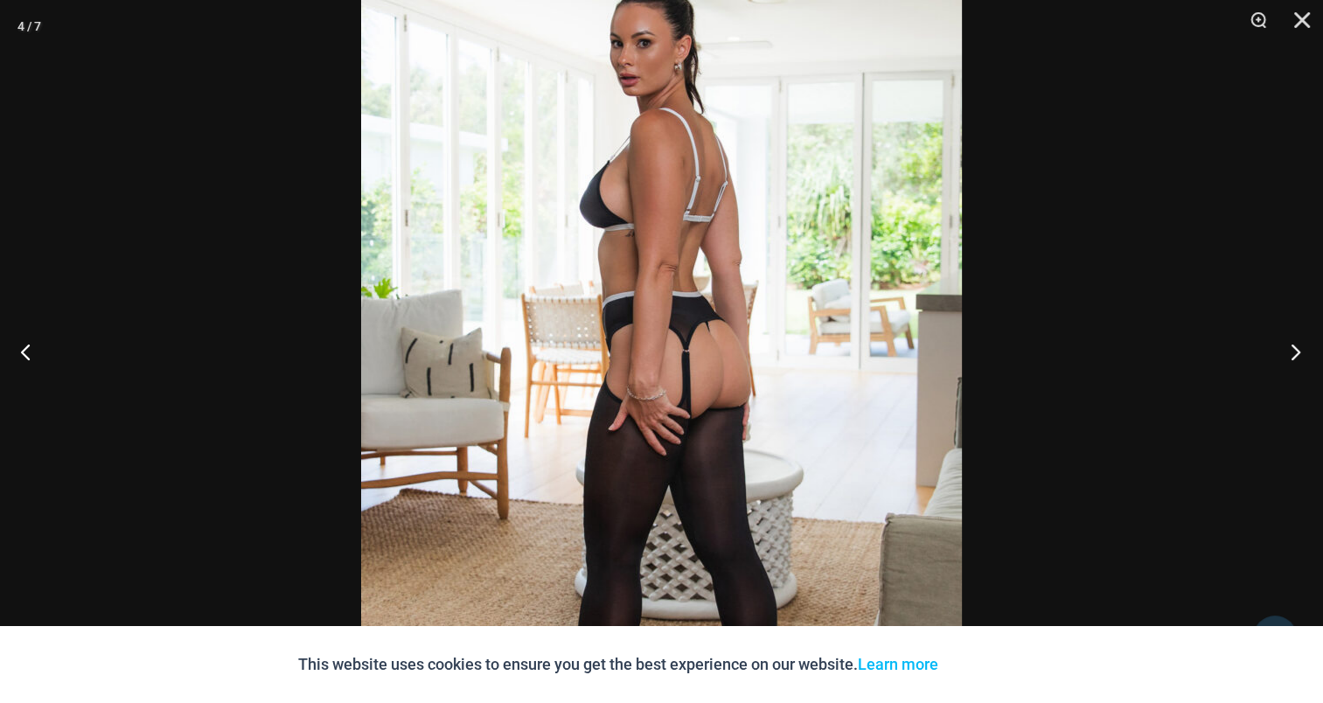
click at [1285, 345] on button "Next" at bounding box center [1290, 351] width 66 height 87
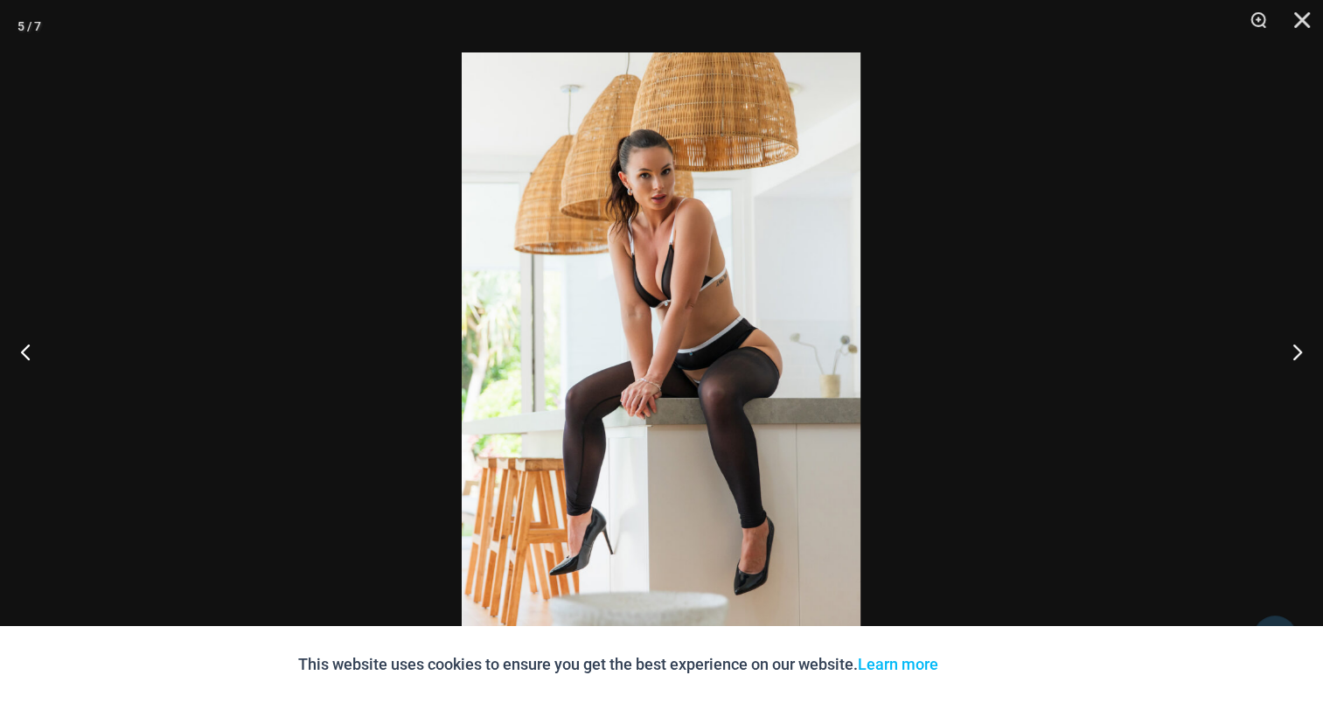
click at [643, 304] on img at bounding box center [661, 351] width 399 height 598
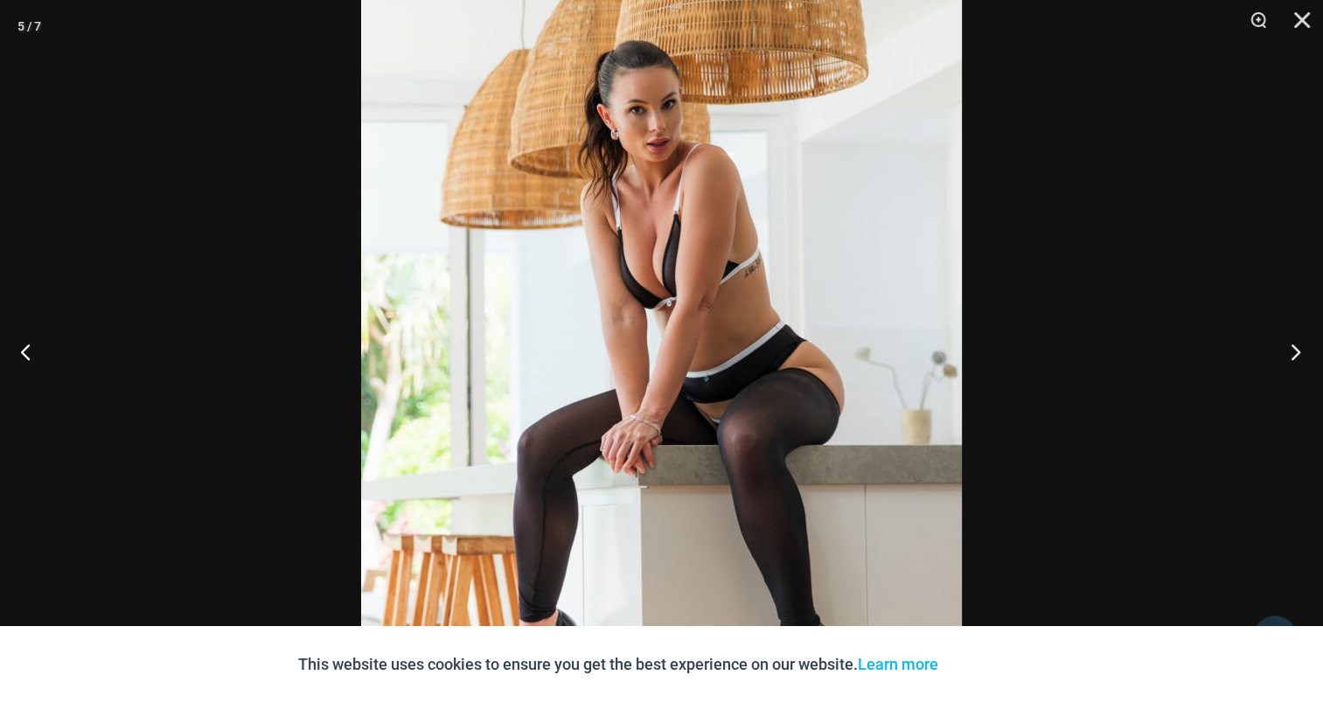
click at [1290, 335] on button "Next" at bounding box center [1290, 351] width 66 height 87
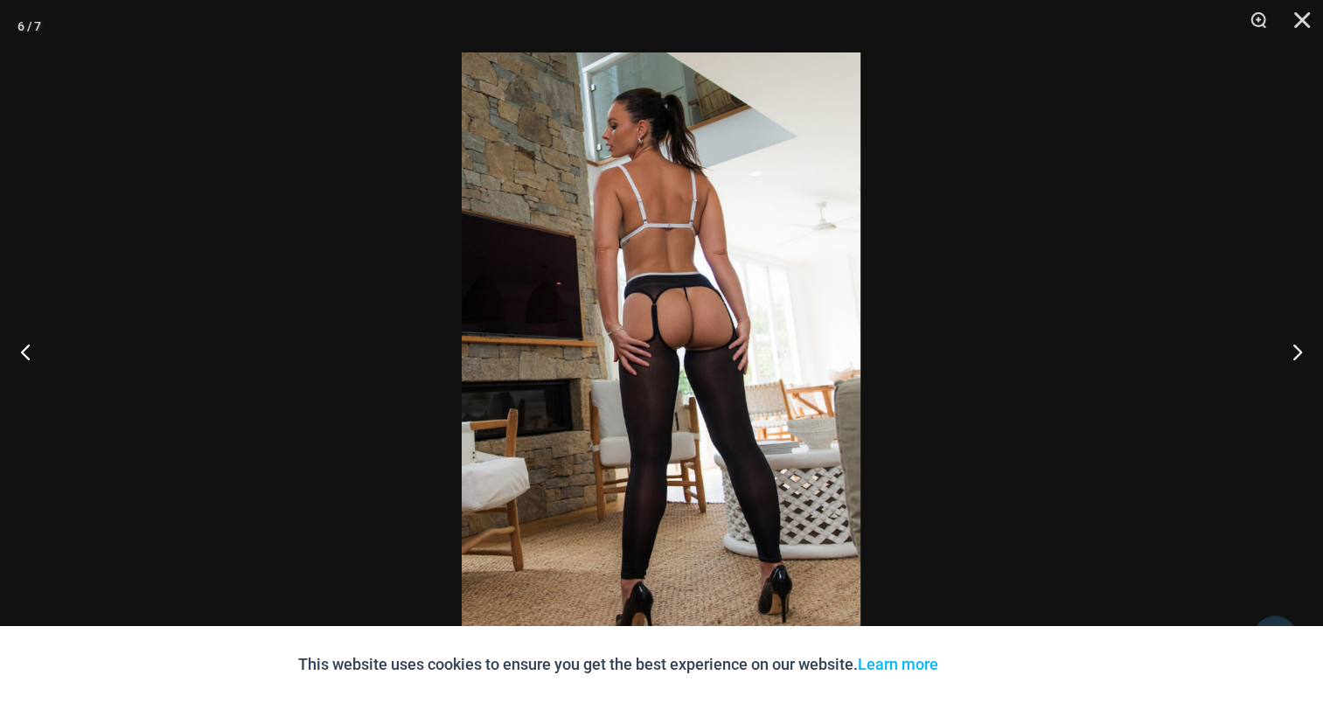
click at [661, 323] on img at bounding box center [661, 351] width 399 height 598
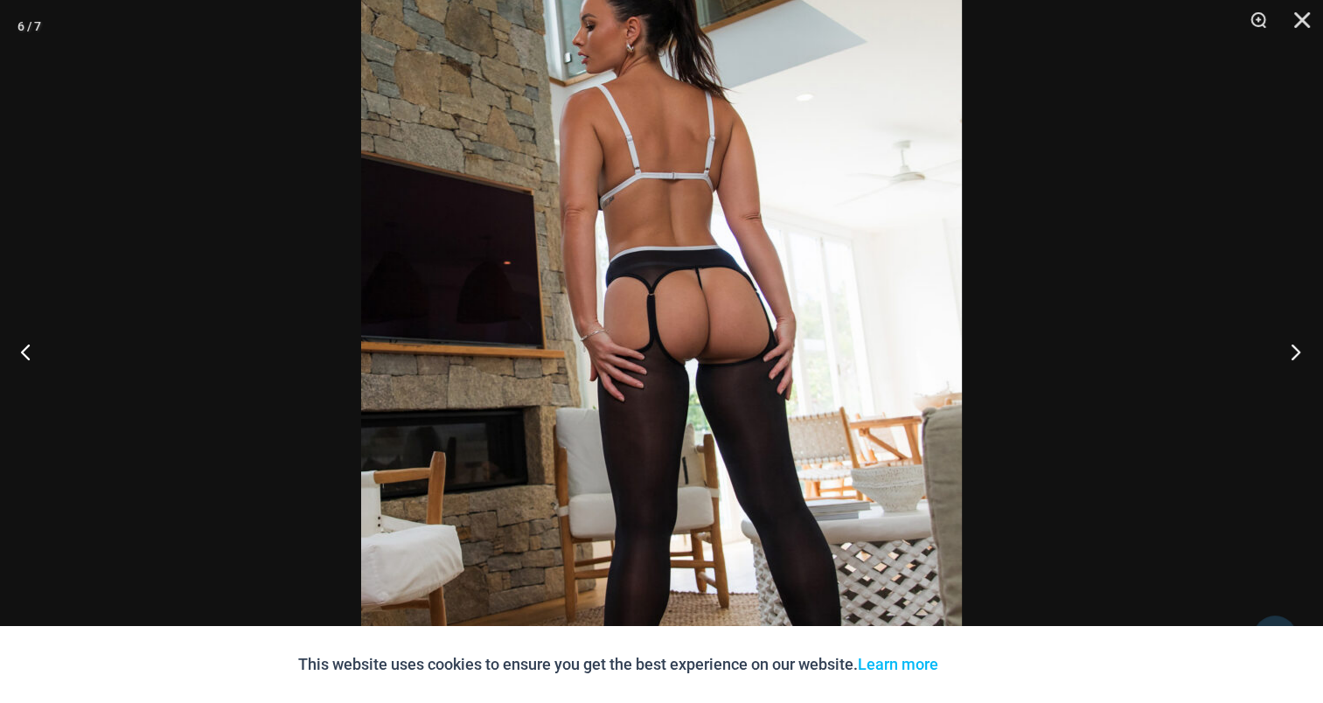
click at [1307, 353] on button "Next" at bounding box center [1290, 351] width 66 height 87
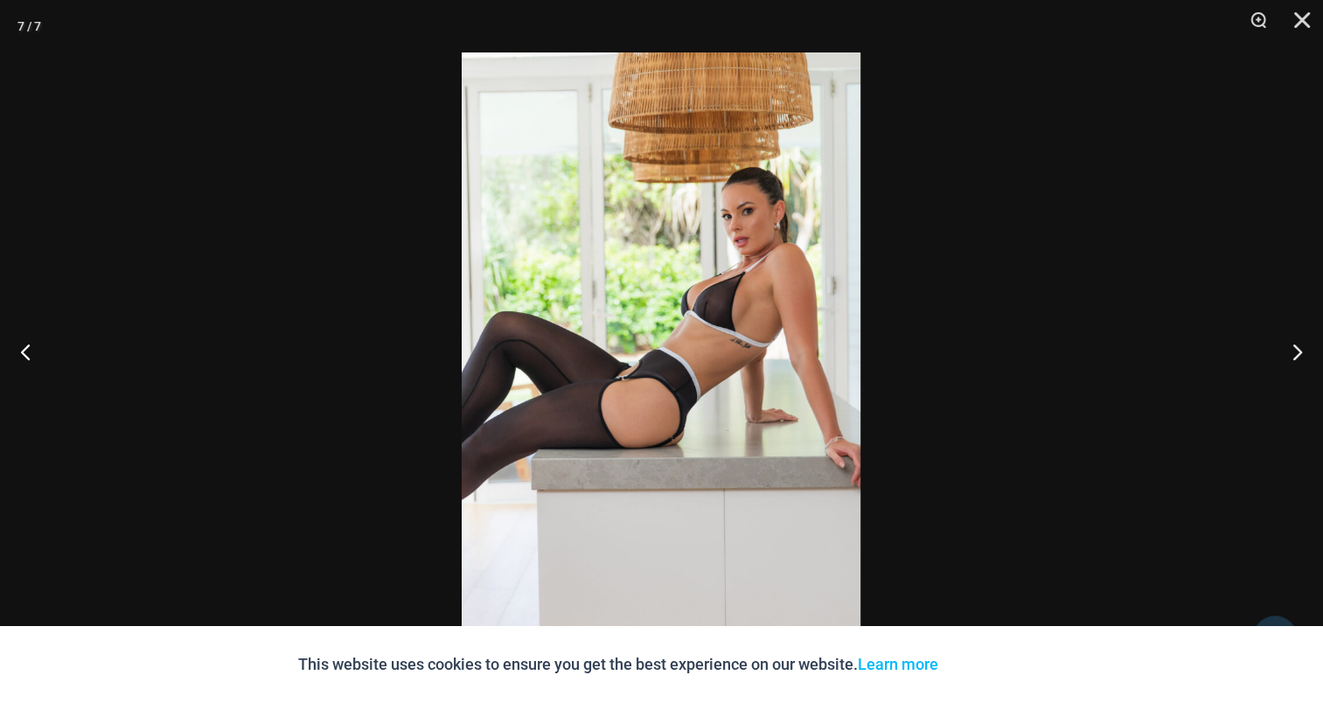
click at [719, 307] on img at bounding box center [661, 351] width 399 height 598
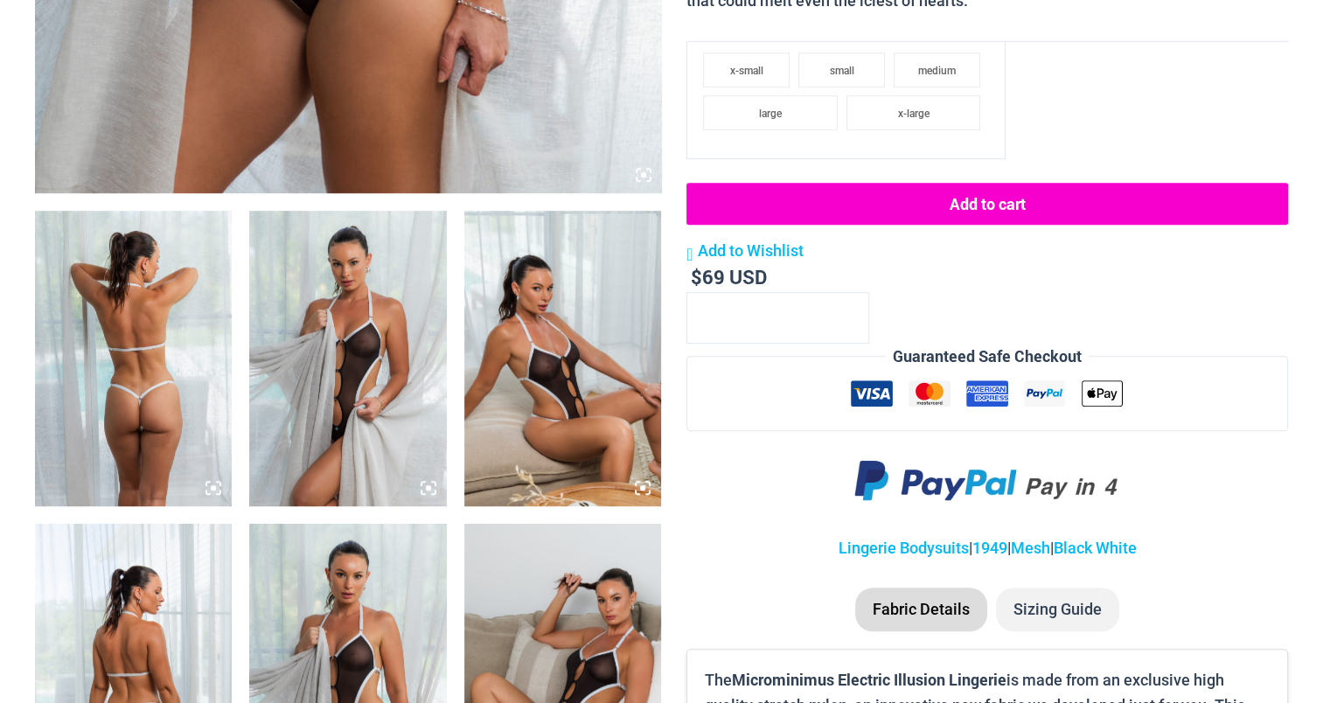
scroll to position [962, 0]
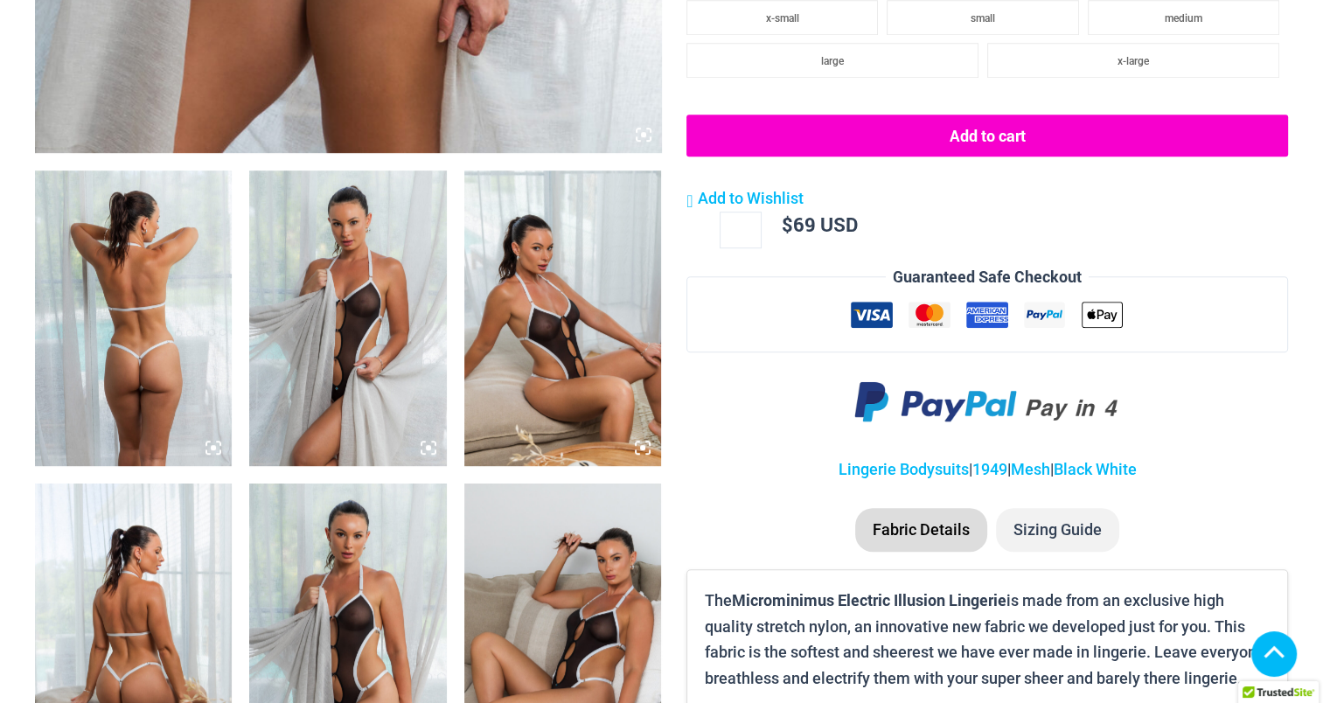
click at [115, 297] on img at bounding box center [133, 317] width 197 height 295
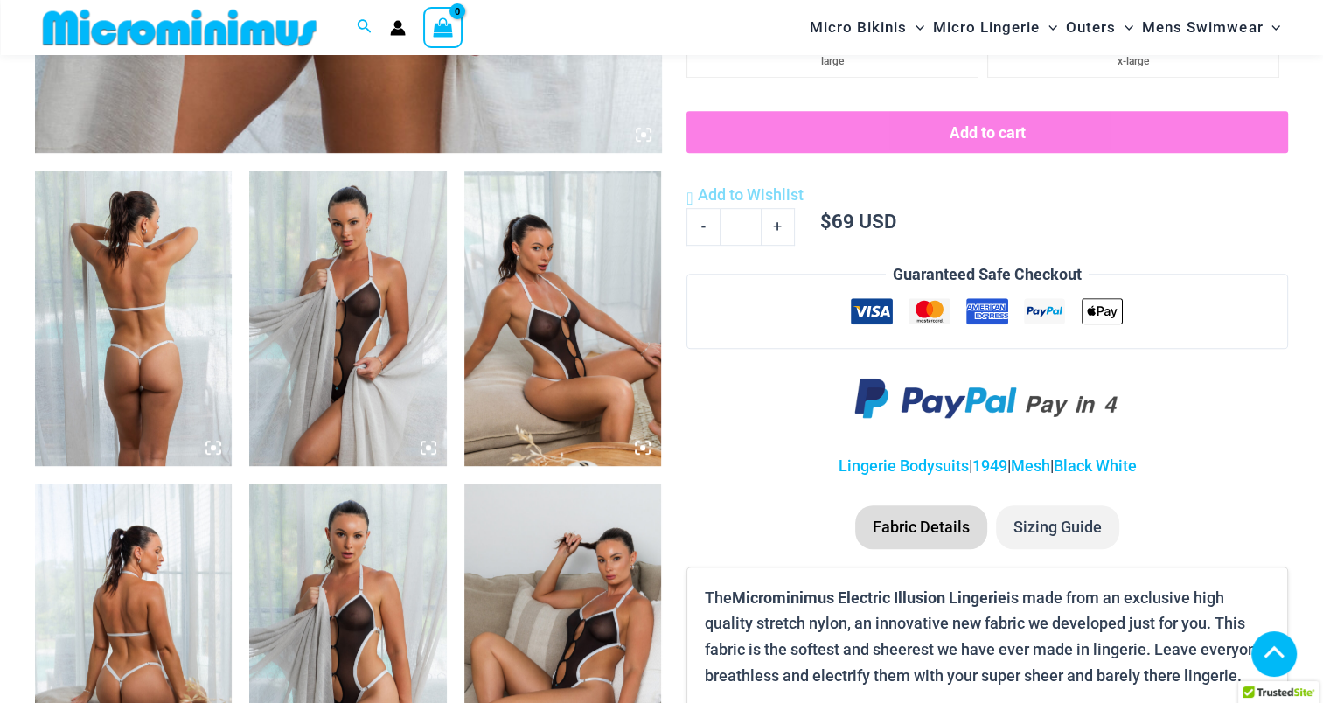
scroll to position [945, 0]
click at [134, 300] on img at bounding box center [133, 318] width 197 height 295
click at [187, 318] on img at bounding box center [133, 318] width 197 height 295
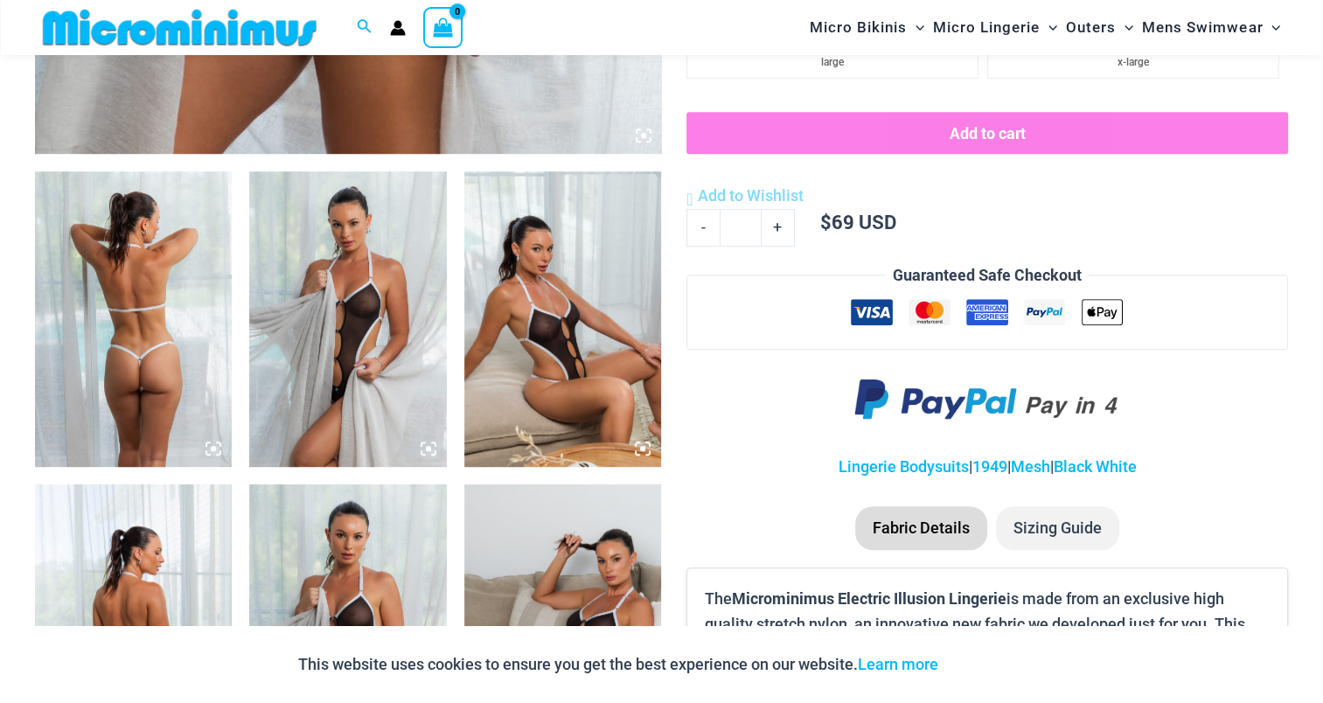
click at [176, 323] on img at bounding box center [133, 318] width 197 height 295
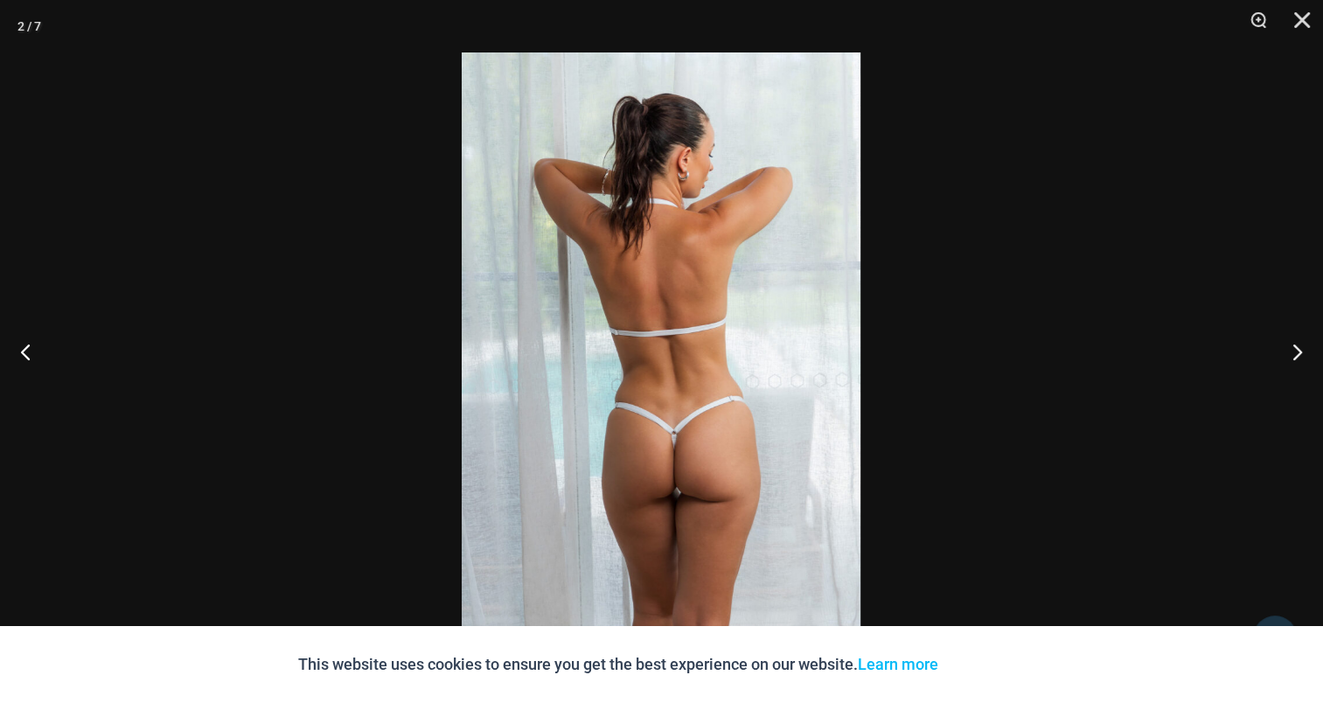
click at [720, 287] on img at bounding box center [661, 351] width 399 height 598
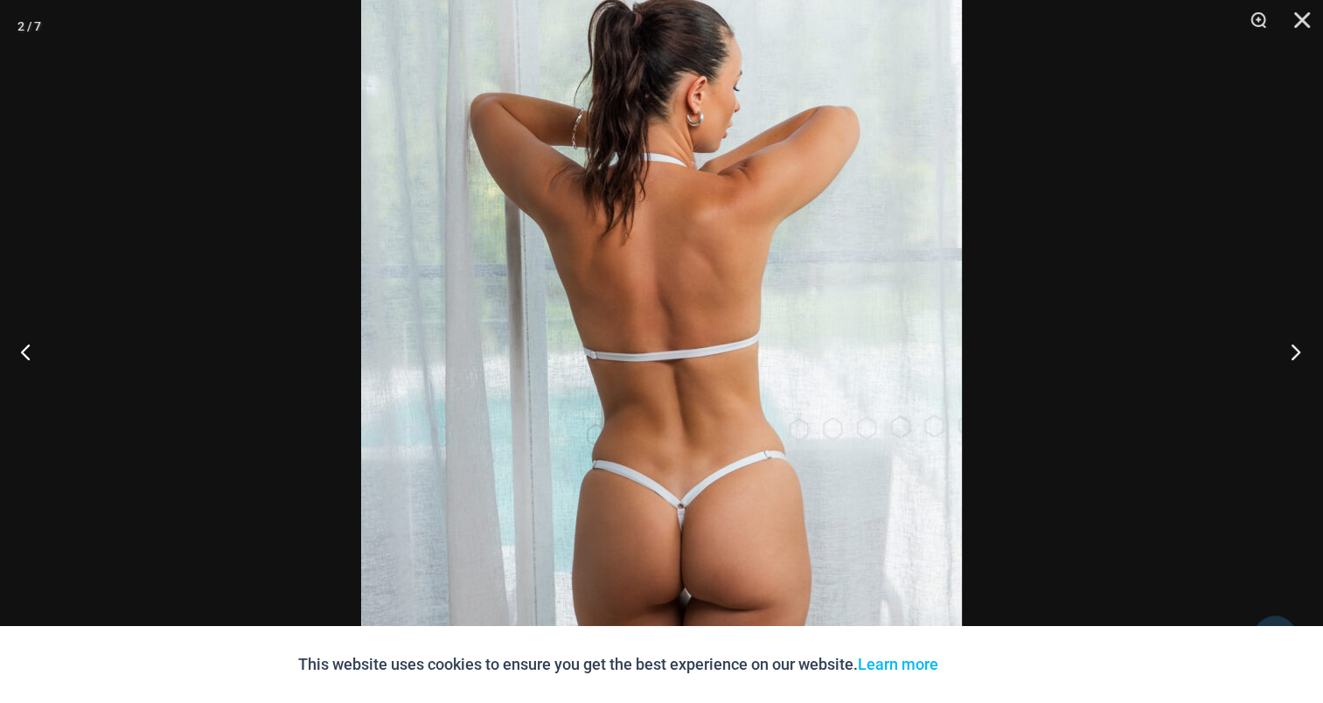
click at [1293, 348] on button "Next" at bounding box center [1290, 351] width 66 height 87
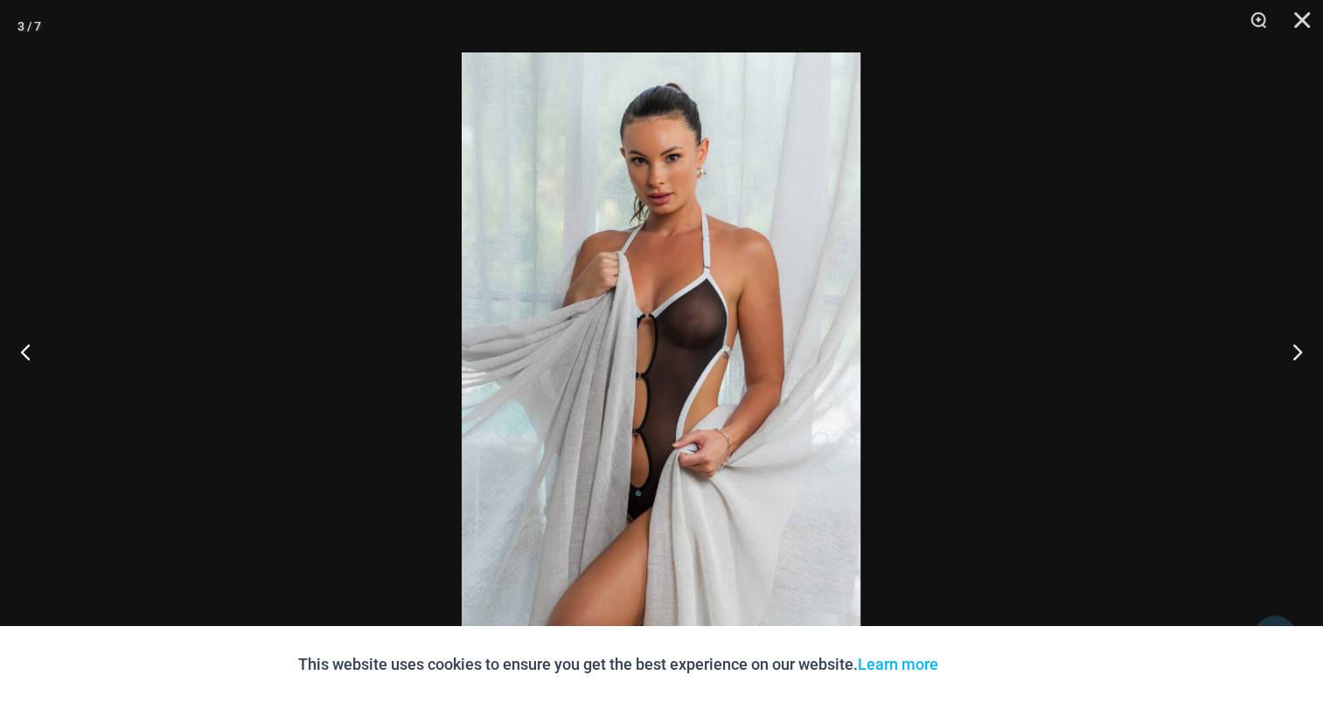
click at [686, 327] on img at bounding box center [661, 351] width 399 height 598
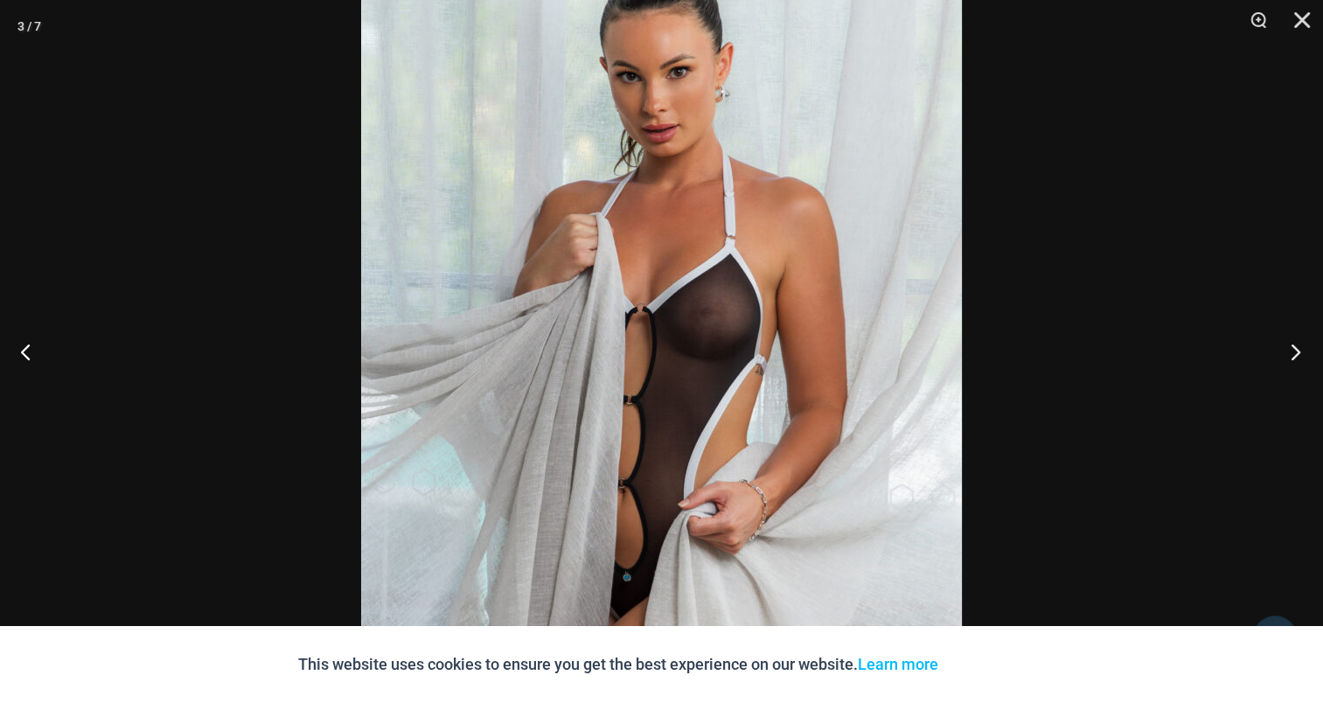
click at [1290, 346] on button "Next" at bounding box center [1290, 351] width 66 height 87
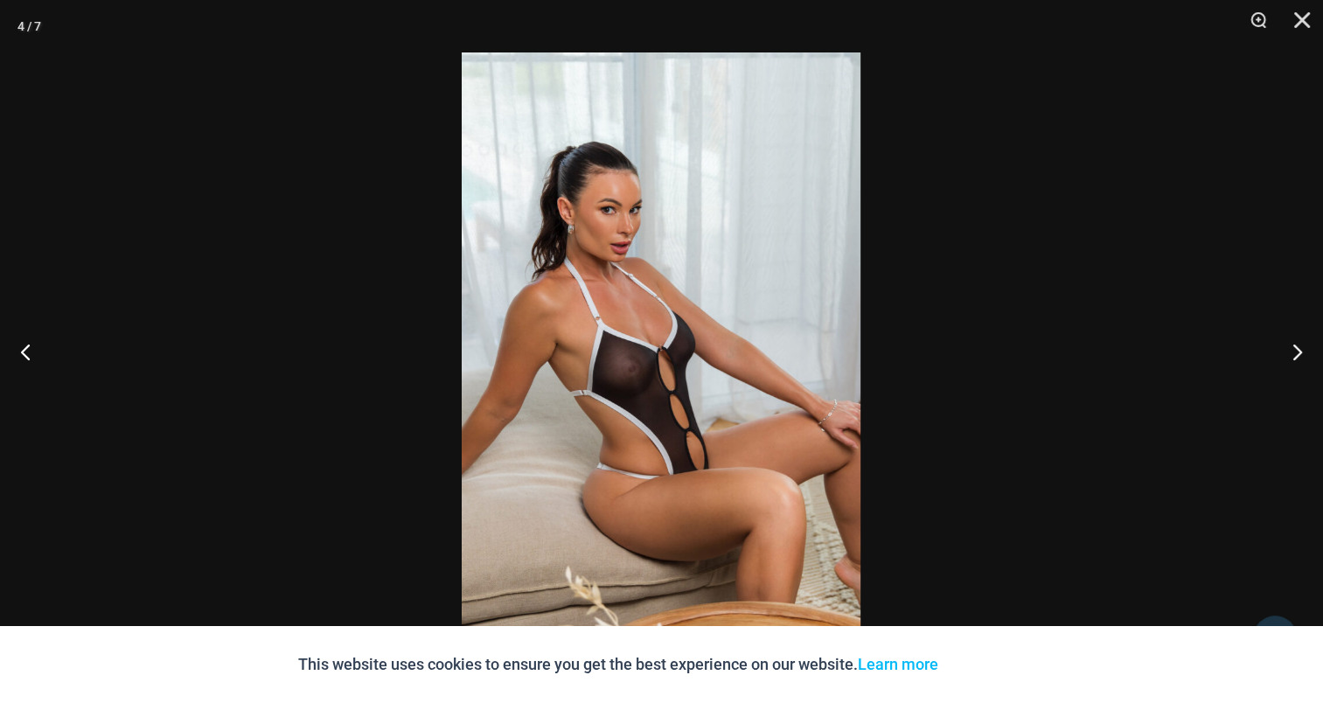
click at [700, 296] on img at bounding box center [661, 351] width 399 height 598
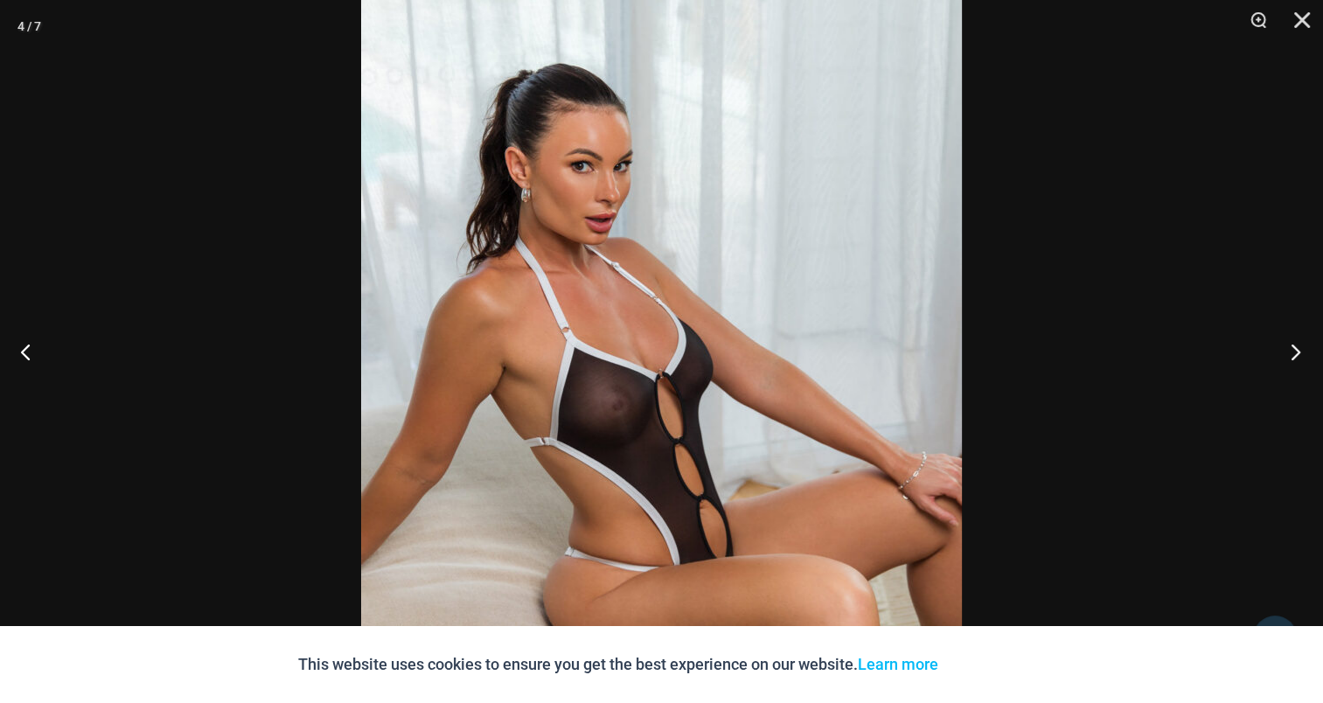
click at [1276, 343] on button "Next" at bounding box center [1290, 351] width 66 height 87
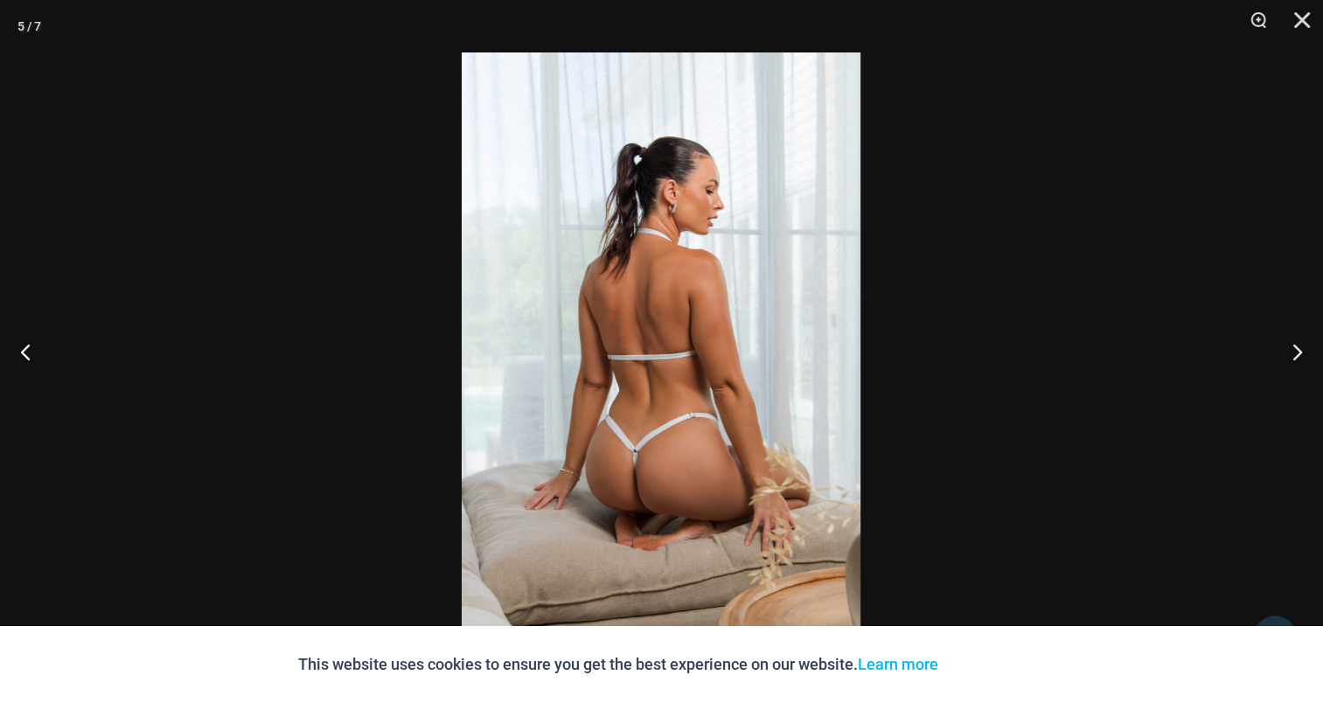
click at [695, 321] on img at bounding box center [661, 351] width 399 height 598
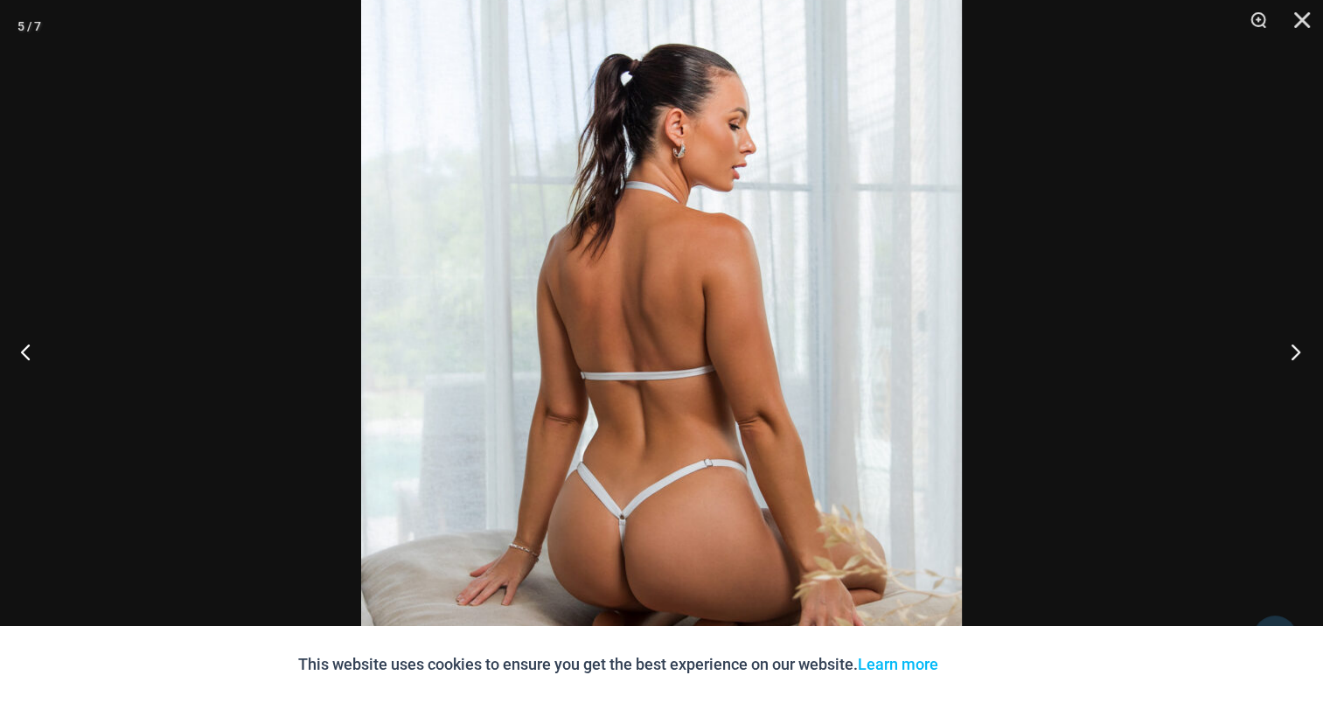
click at [1285, 343] on button "Next" at bounding box center [1290, 351] width 66 height 87
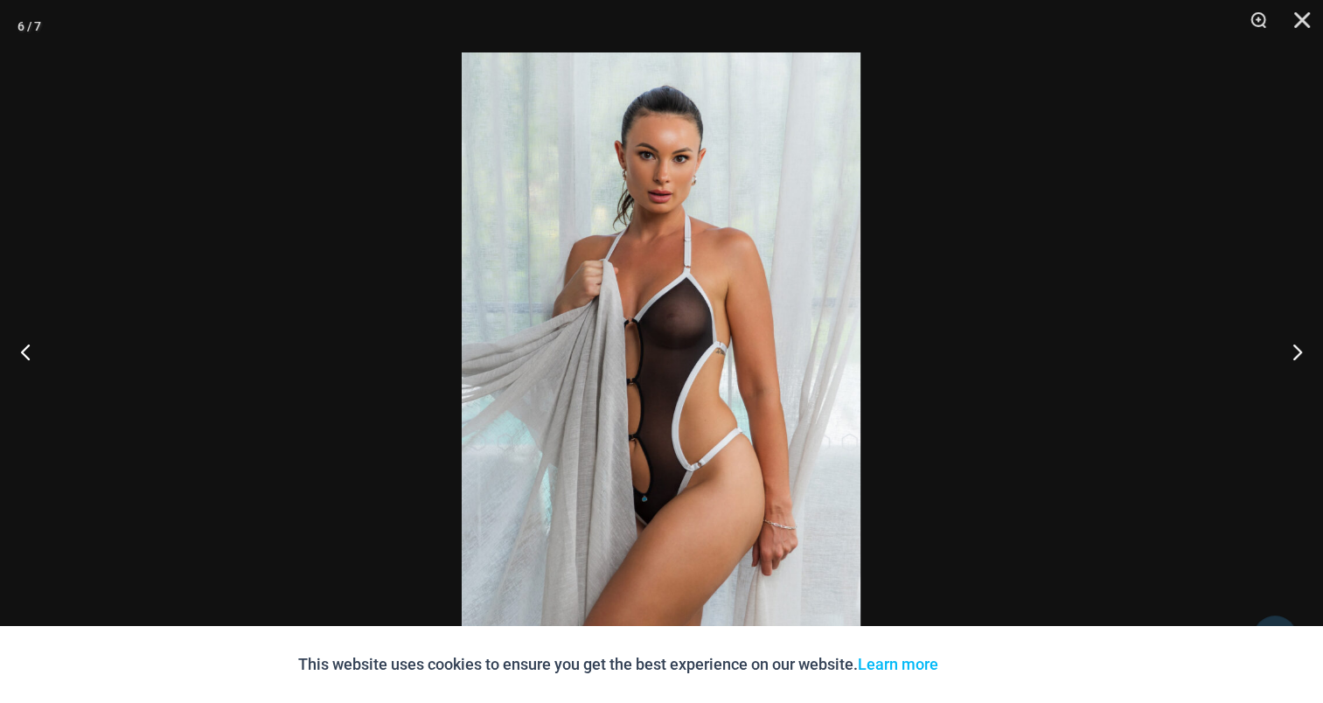
click at [677, 286] on img at bounding box center [661, 351] width 399 height 598
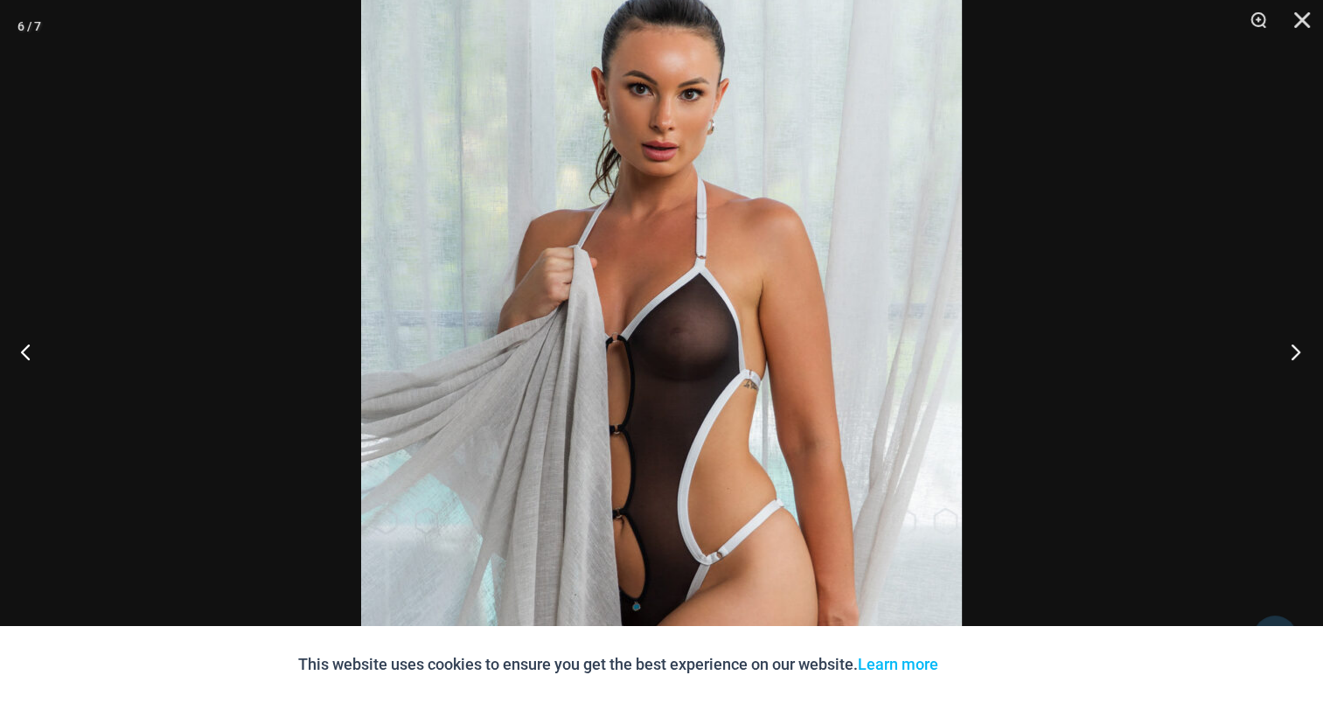
click at [1301, 360] on button "Next" at bounding box center [1290, 351] width 66 height 87
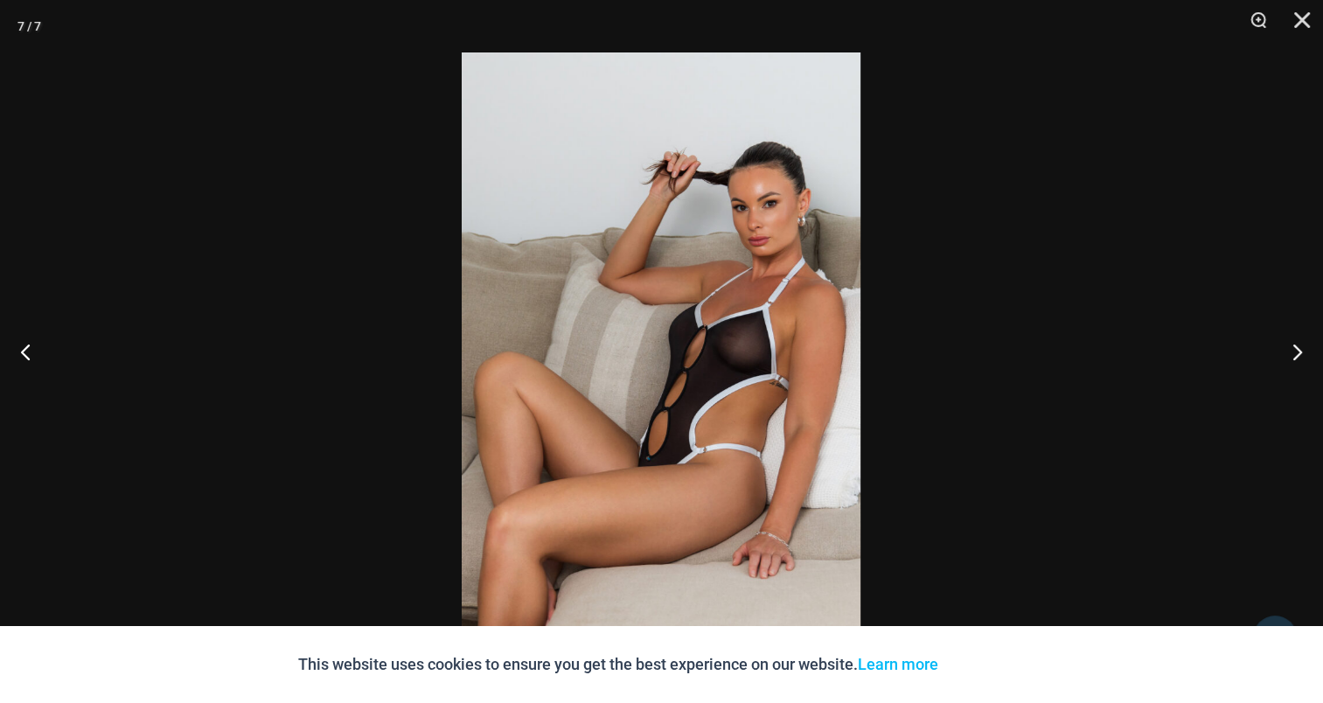
click at [682, 293] on img at bounding box center [661, 351] width 399 height 598
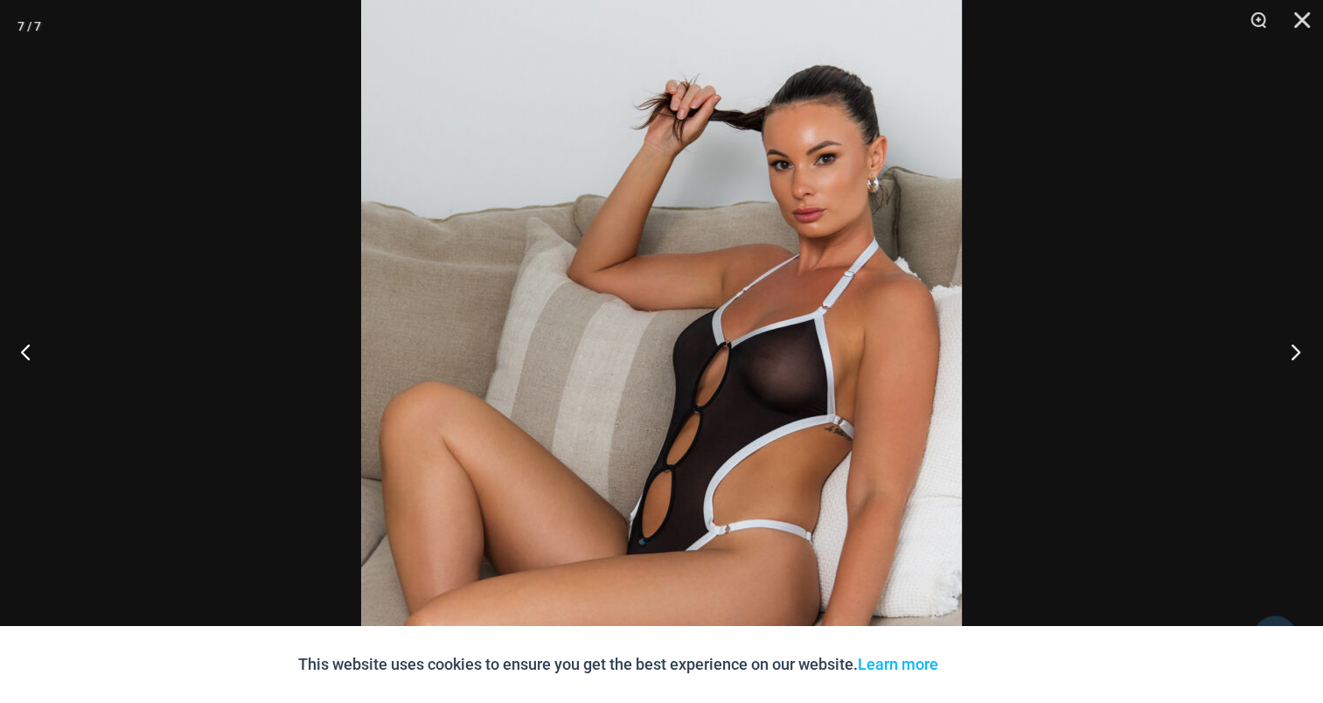
click at [1284, 342] on button "Next" at bounding box center [1290, 351] width 66 height 87
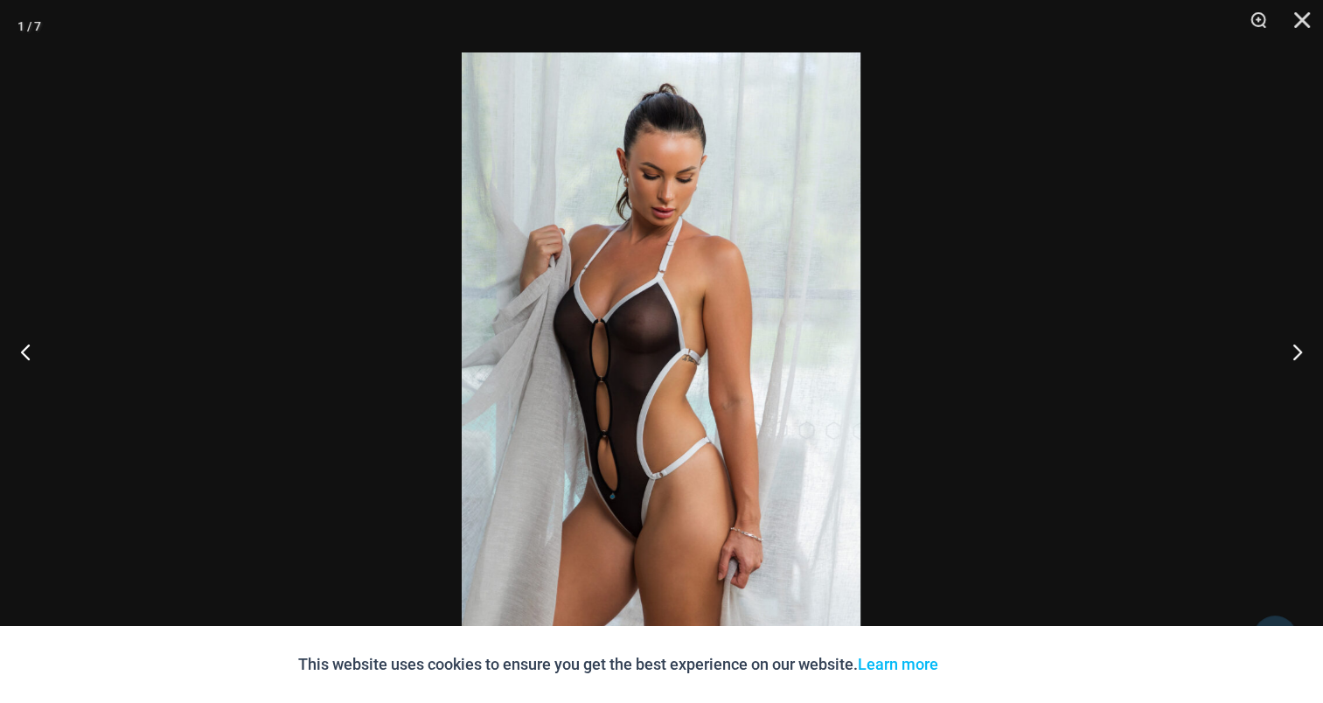
click at [626, 226] on img at bounding box center [661, 351] width 399 height 598
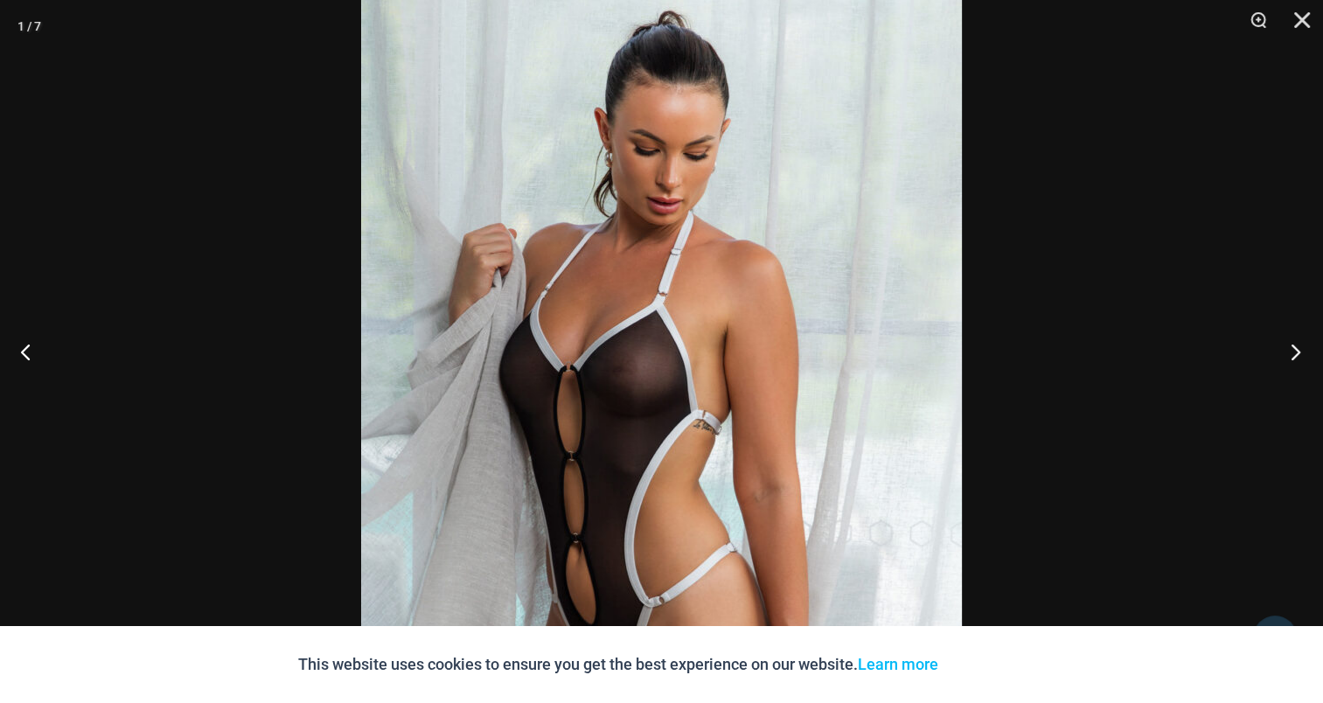
click at [1287, 353] on button "Next" at bounding box center [1290, 351] width 66 height 87
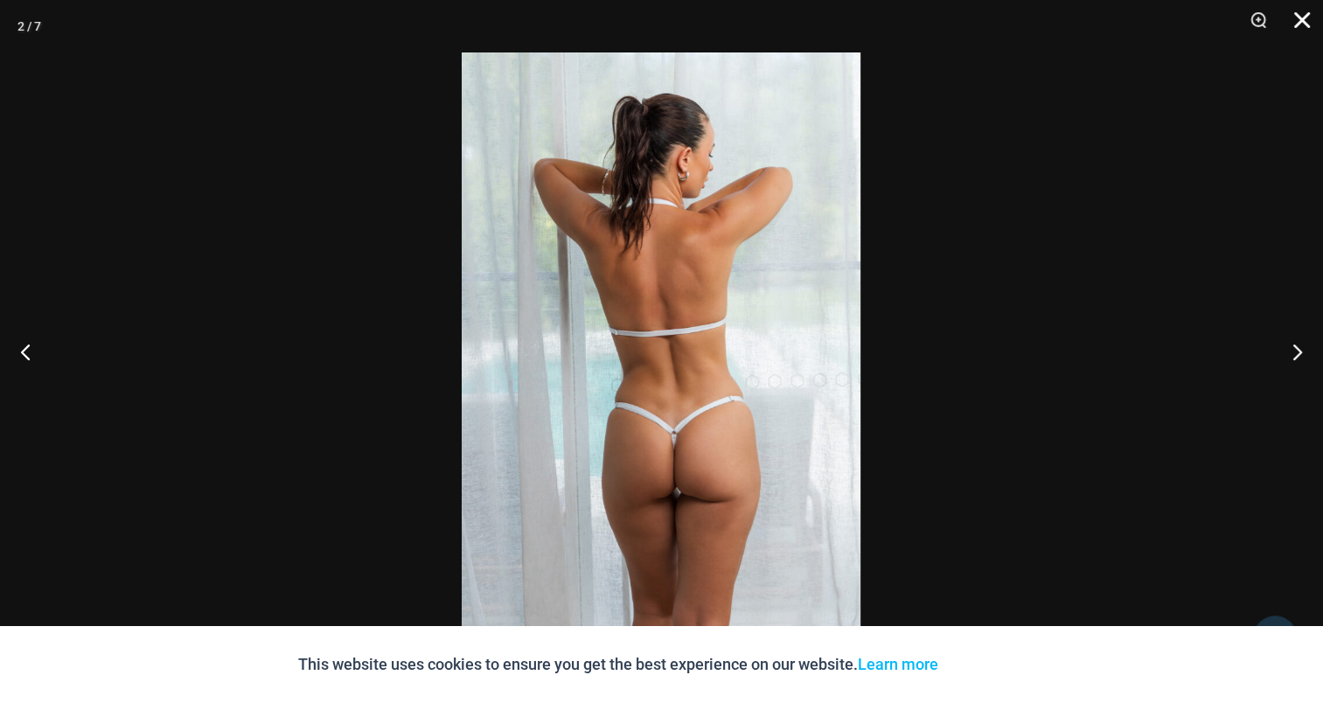
click at [1301, 13] on button "Close" at bounding box center [1296, 26] width 44 height 52
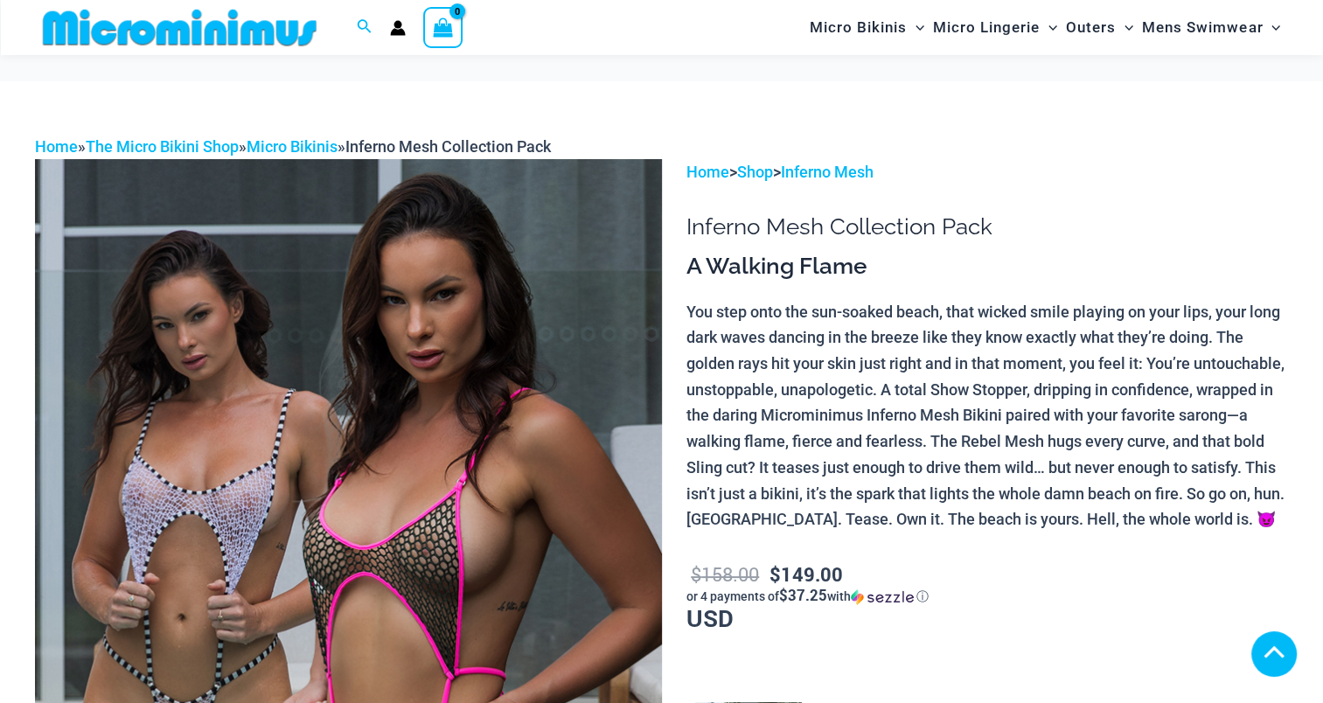
click at [374, 310] on img at bounding box center [348, 629] width 627 height 940
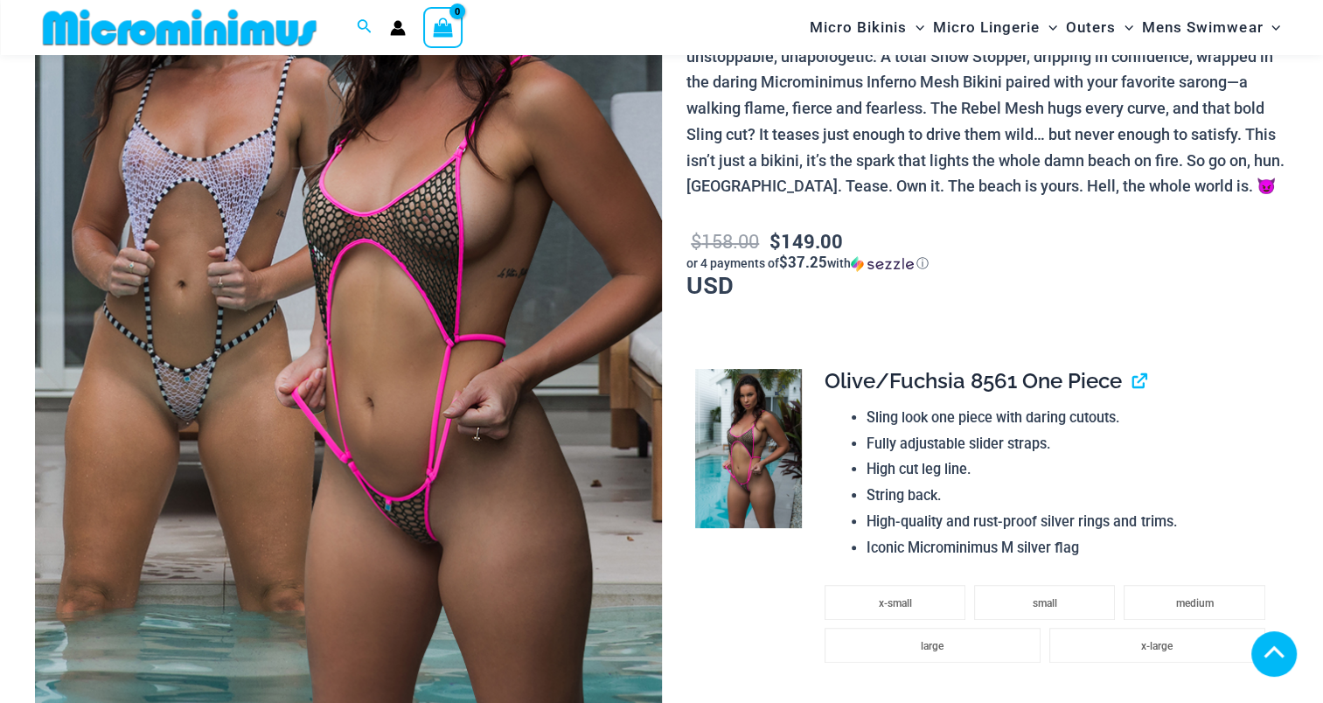
click at [759, 416] on img at bounding box center [748, 448] width 106 height 159
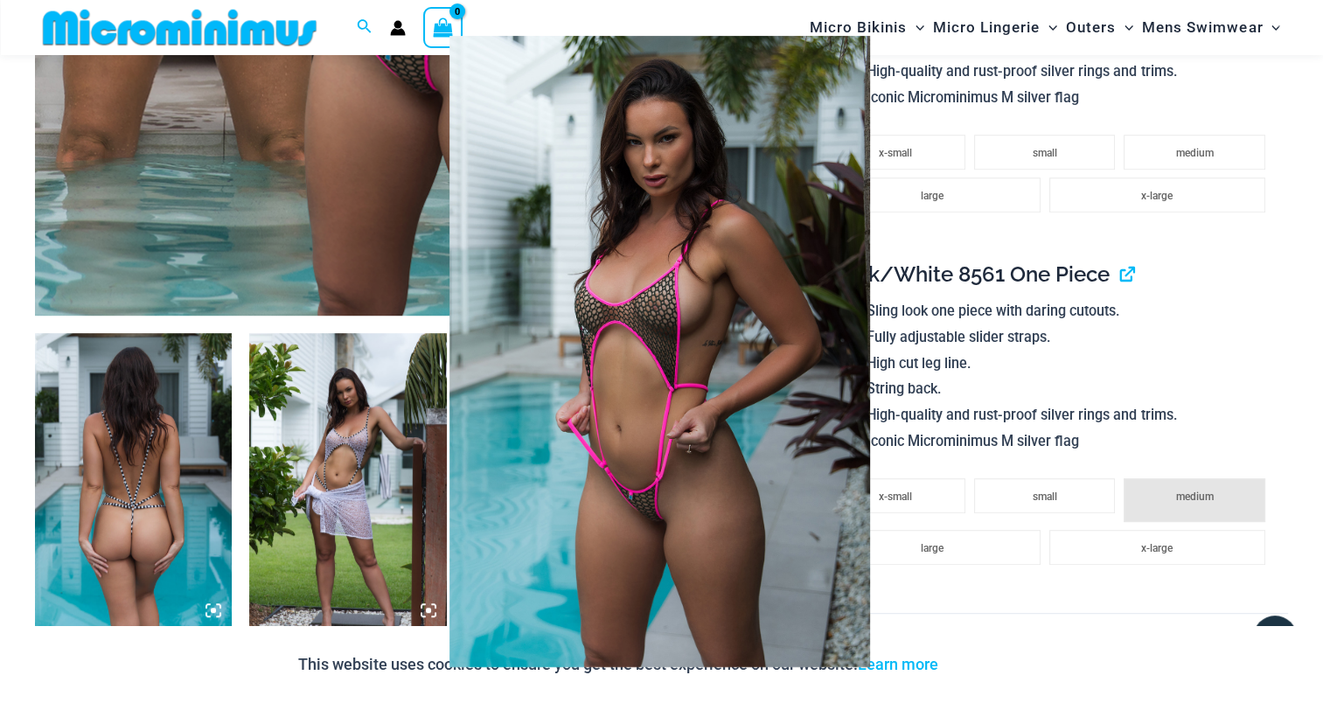
scroll to position [770, 0]
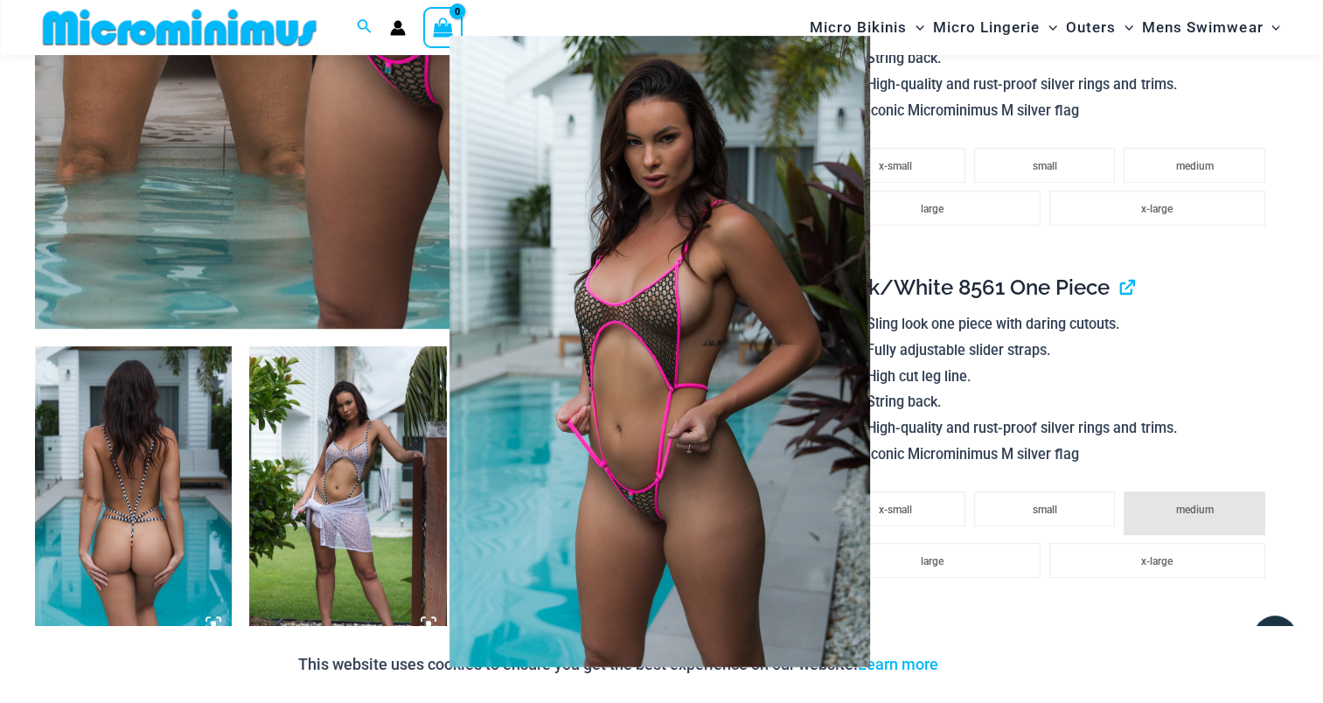
click at [1271, 278] on div at bounding box center [661, 351] width 1323 height 703
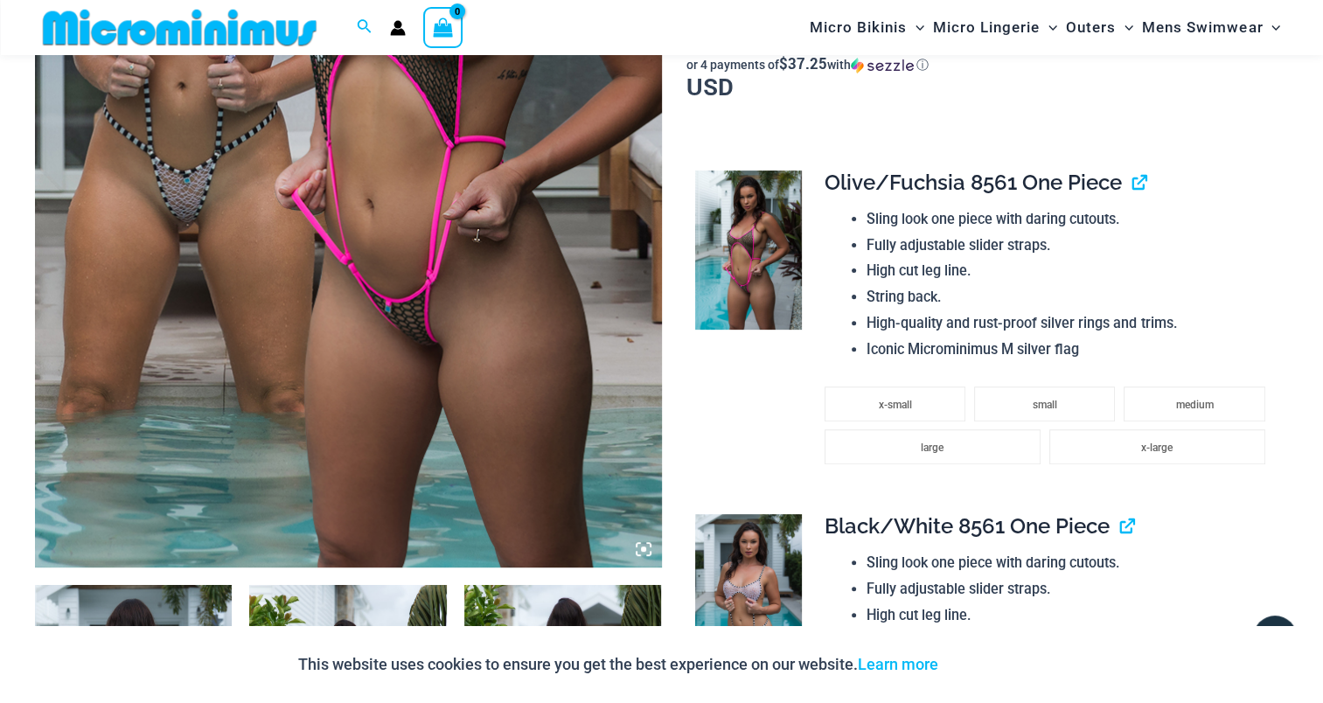
scroll to position [858, 0]
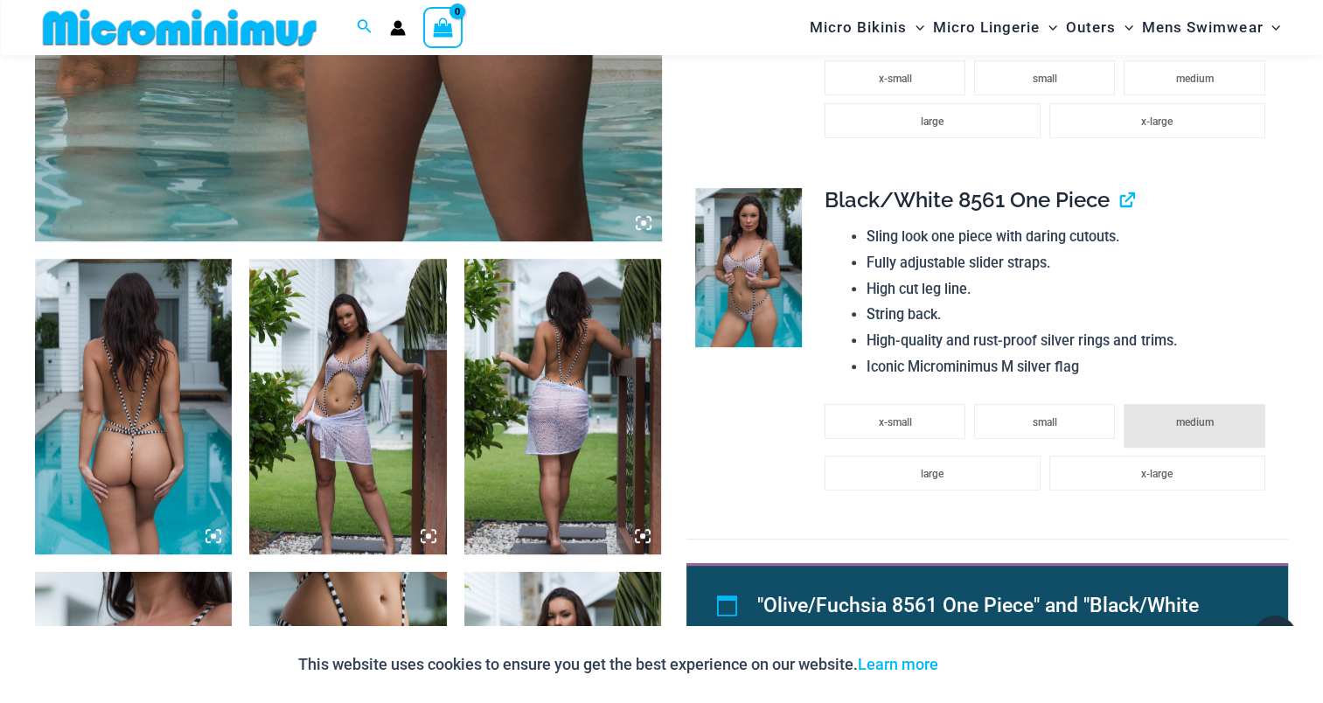
click at [150, 364] on img at bounding box center [133, 406] width 197 height 295
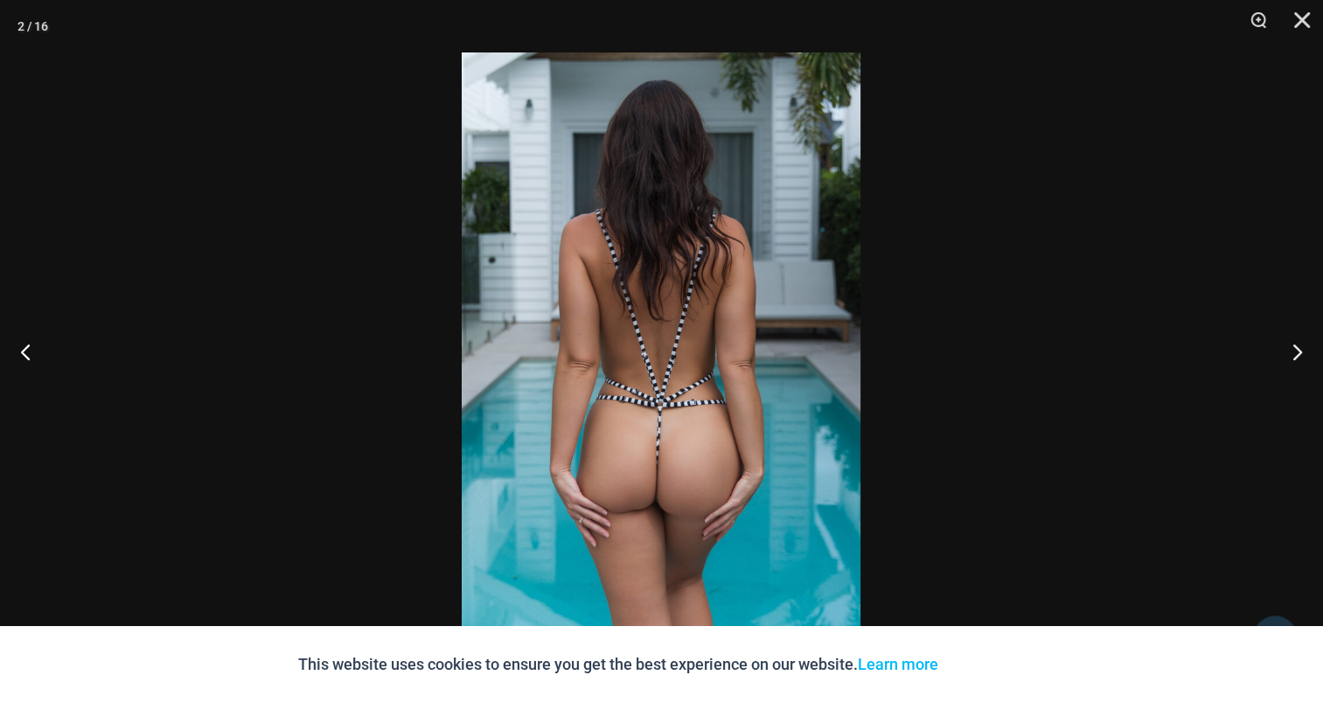
click at [629, 291] on img at bounding box center [661, 351] width 399 height 598
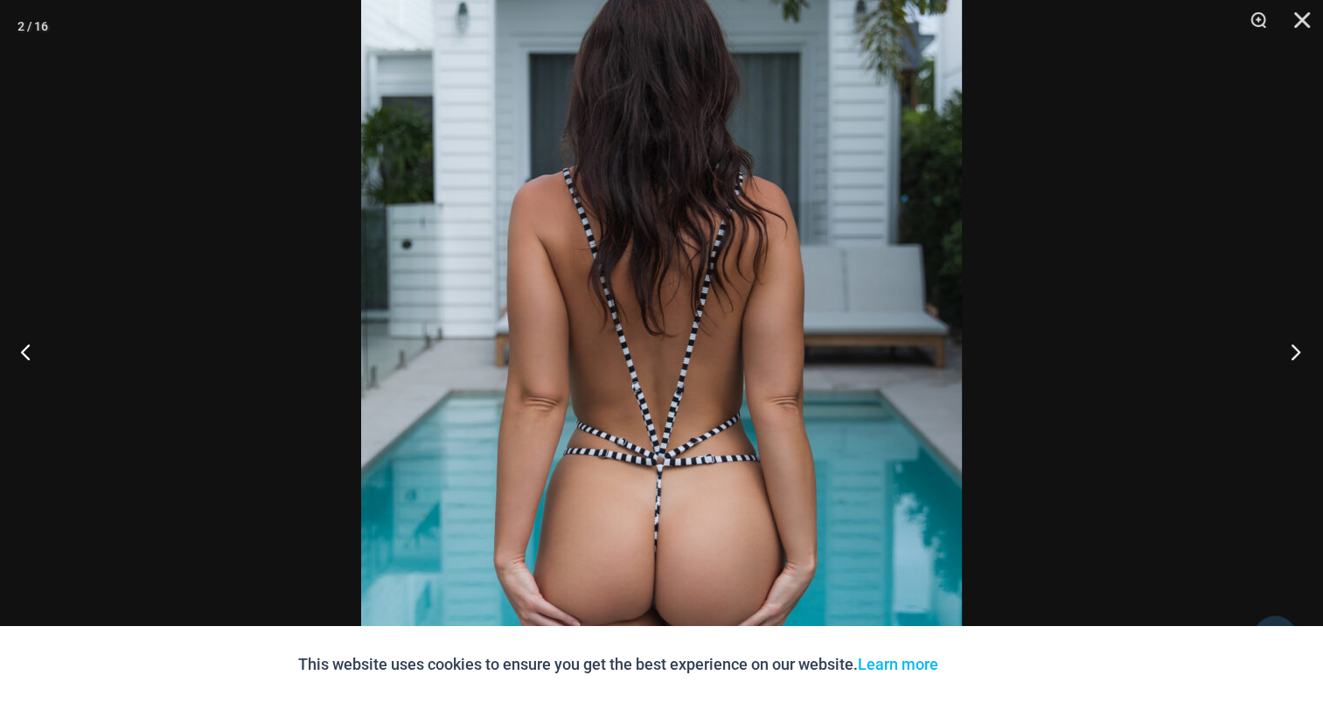
click at [1289, 339] on button "Next" at bounding box center [1290, 351] width 66 height 87
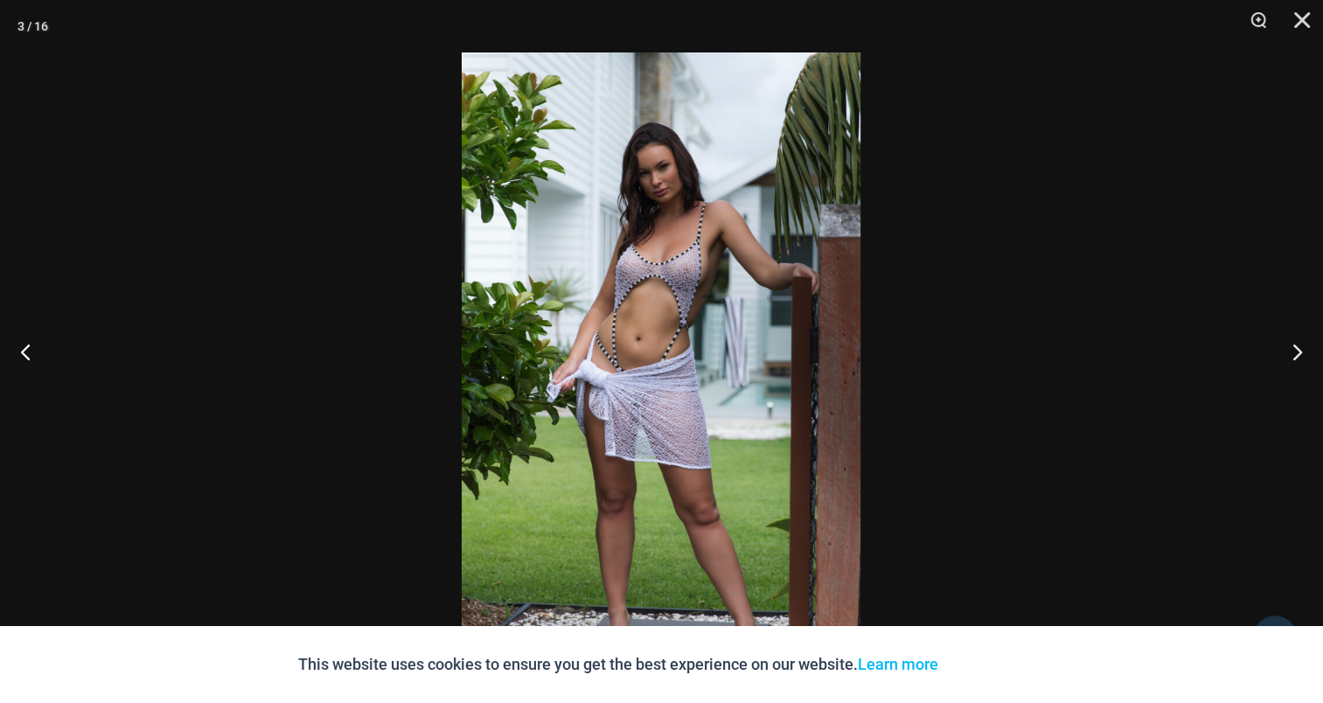
click at [598, 295] on img at bounding box center [661, 351] width 399 height 598
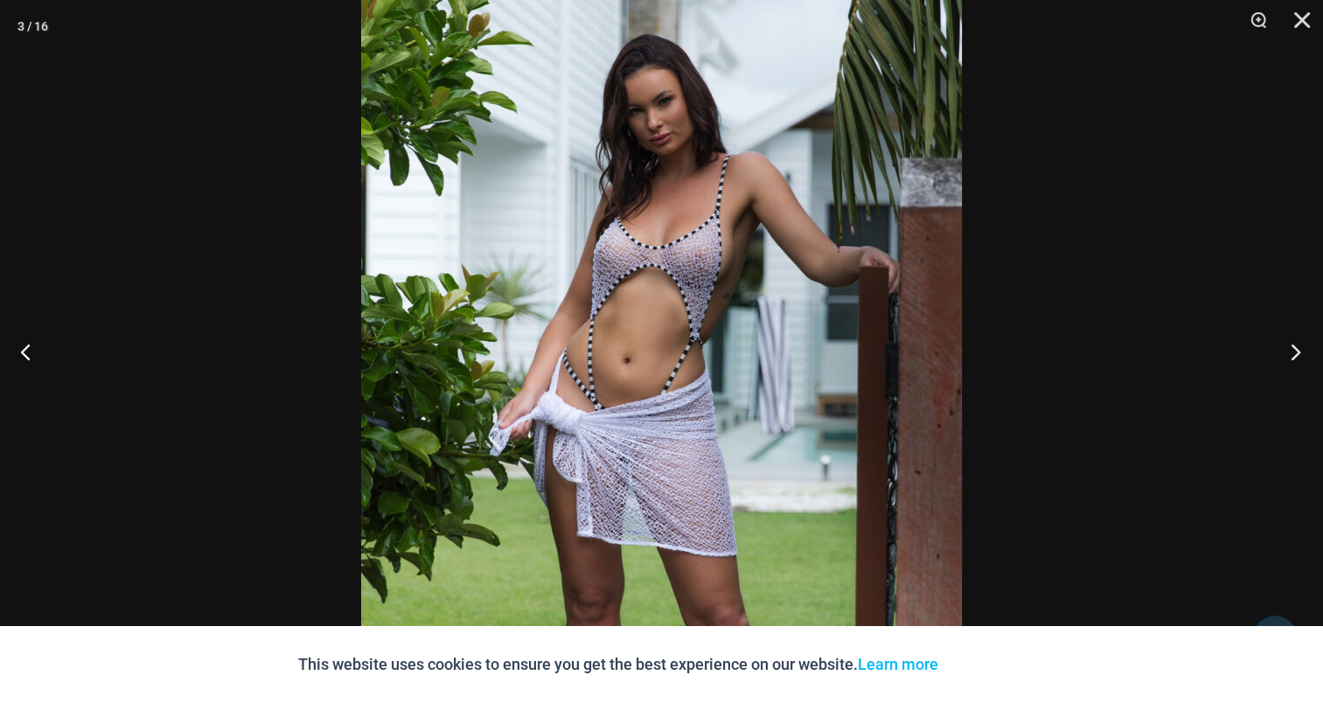
click at [1303, 357] on button "Next" at bounding box center [1290, 351] width 66 height 87
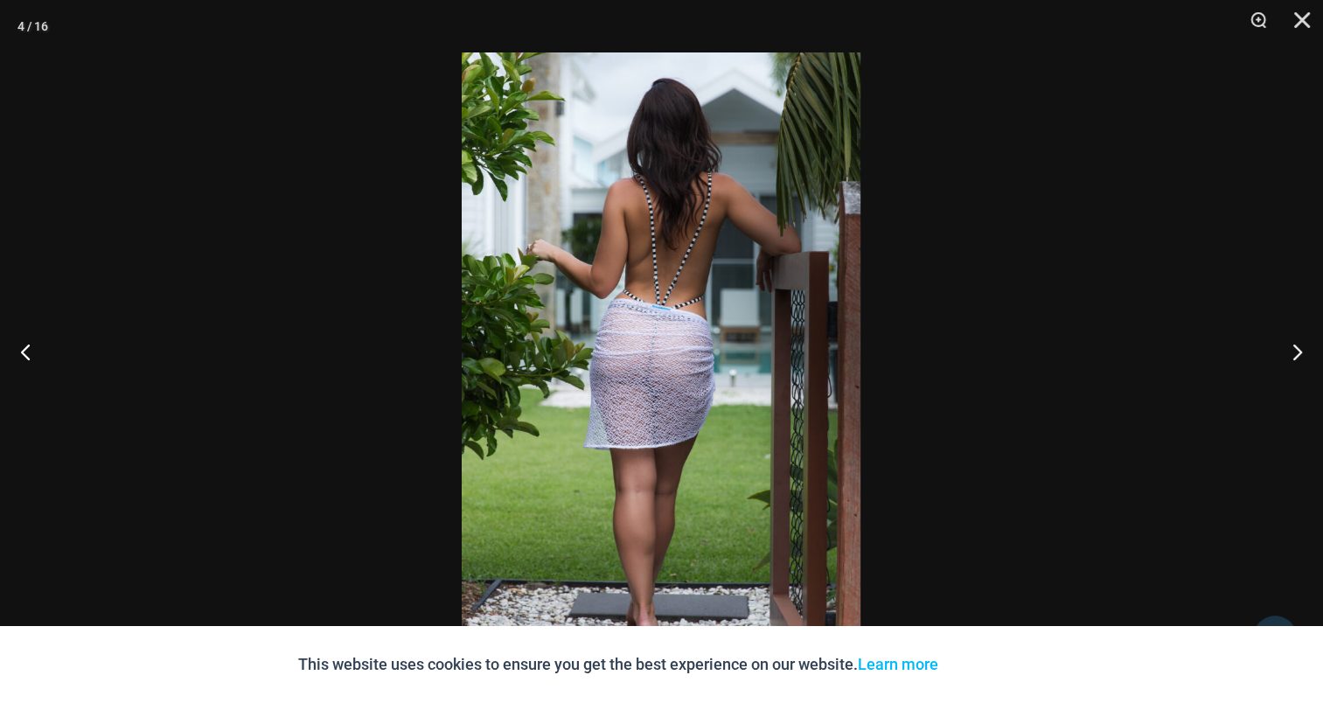
click at [601, 271] on img at bounding box center [661, 351] width 399 height 598
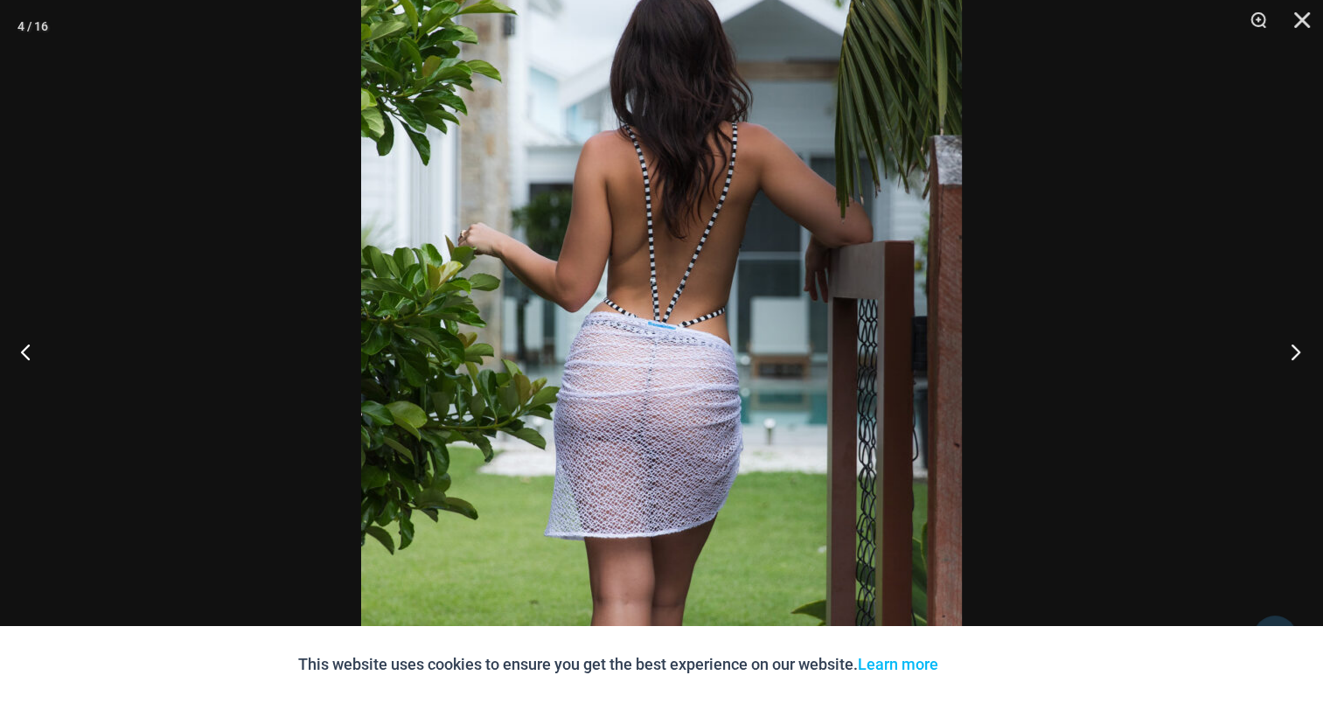
click at [1294, 343] on button "Next" at bounding box center [1290, 351] width 66 height 87
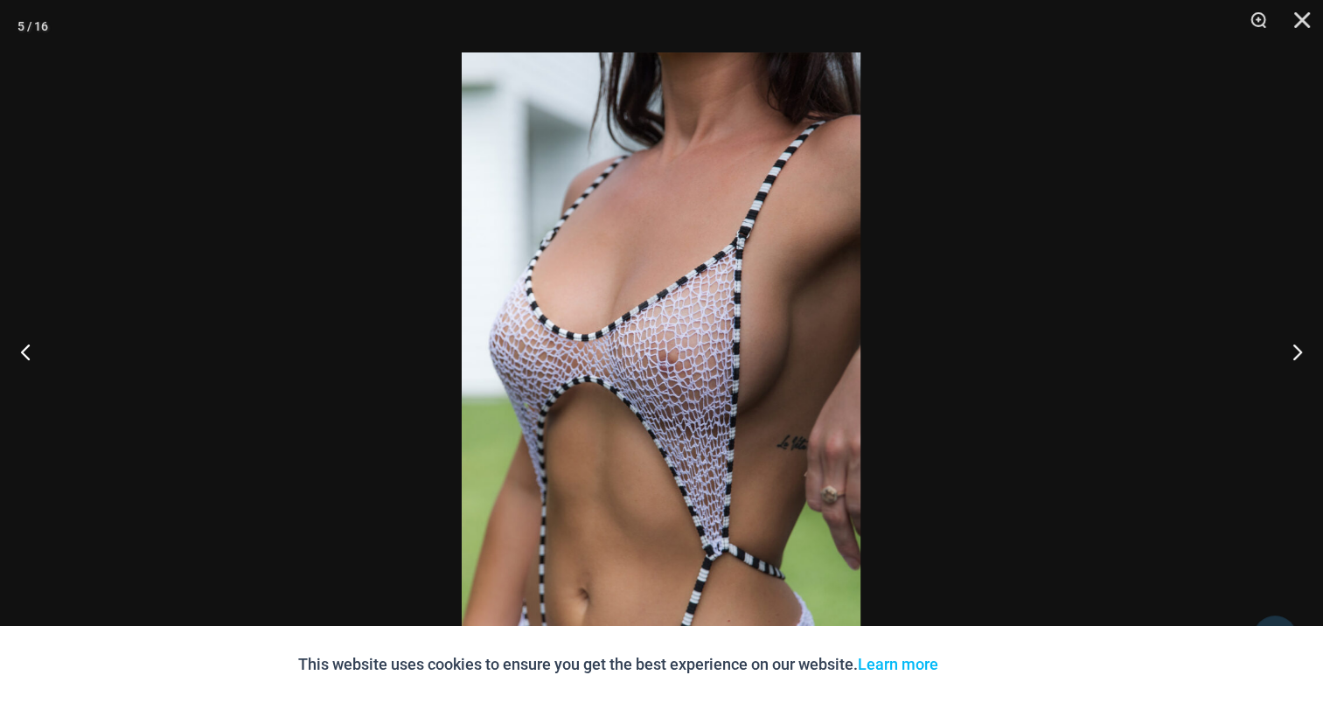
click at [665, 287] on img at bounding box center [661, 351] width 399 height 598
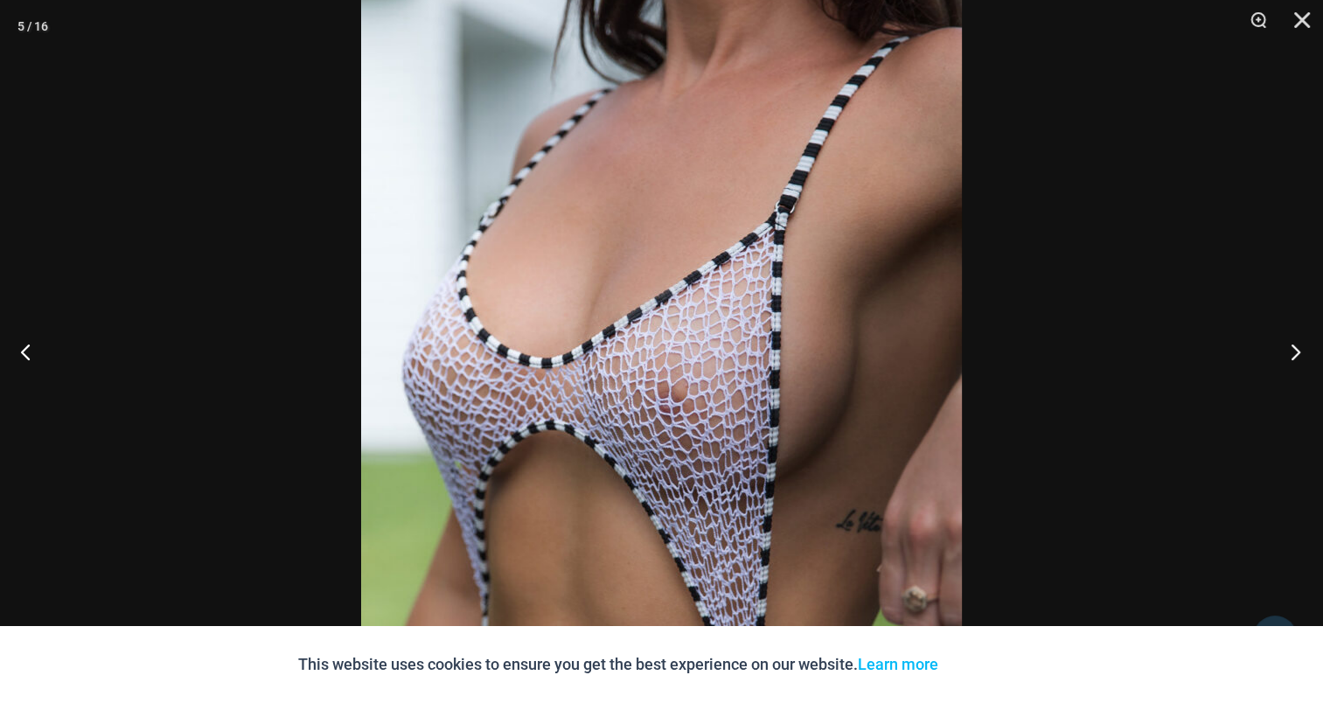
click at [1290, 340] on button "Next" at bounding box center [1290, 351] width 66 height 87
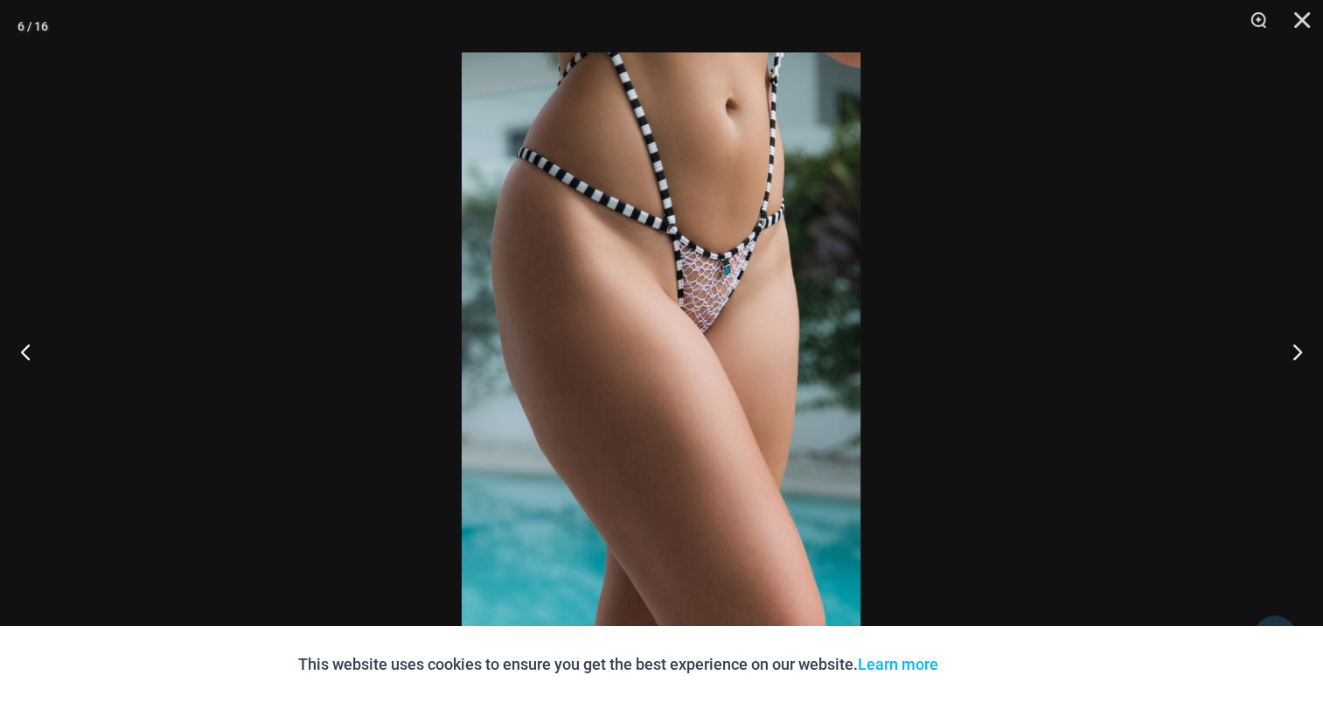
click at [650, 318] on img at bounding box center [661, 351] width 399 height 598
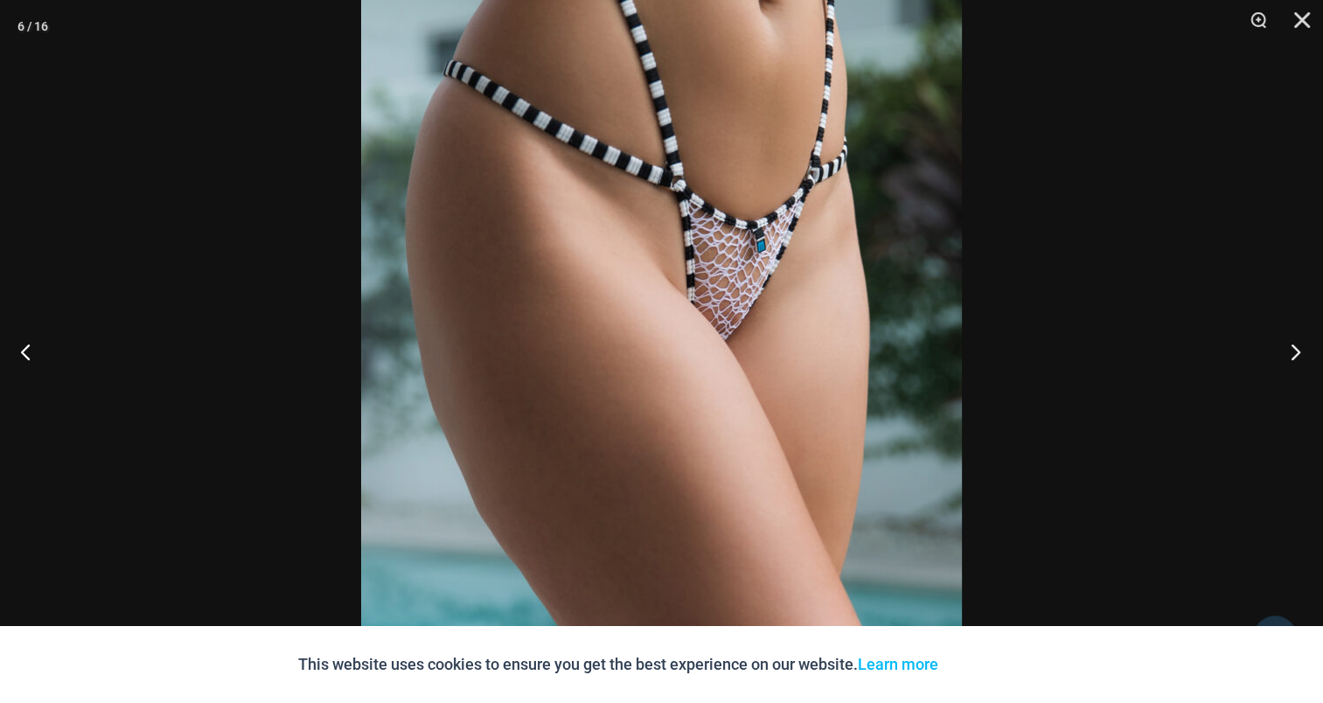
click at [1285, 358] on button "Next" at bounding box center [1290, 351] width 66 height 87
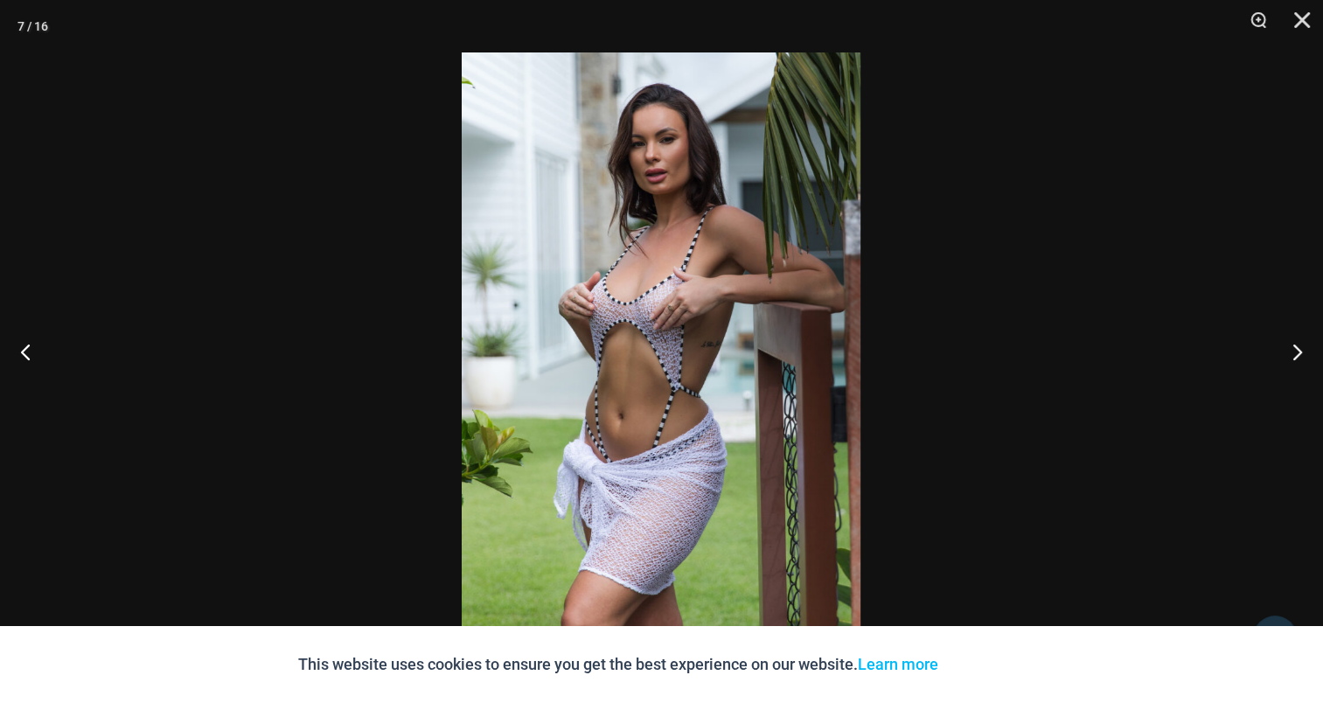
click at [724, 326] on img at bounding box center [661, 351] width 399 height 598
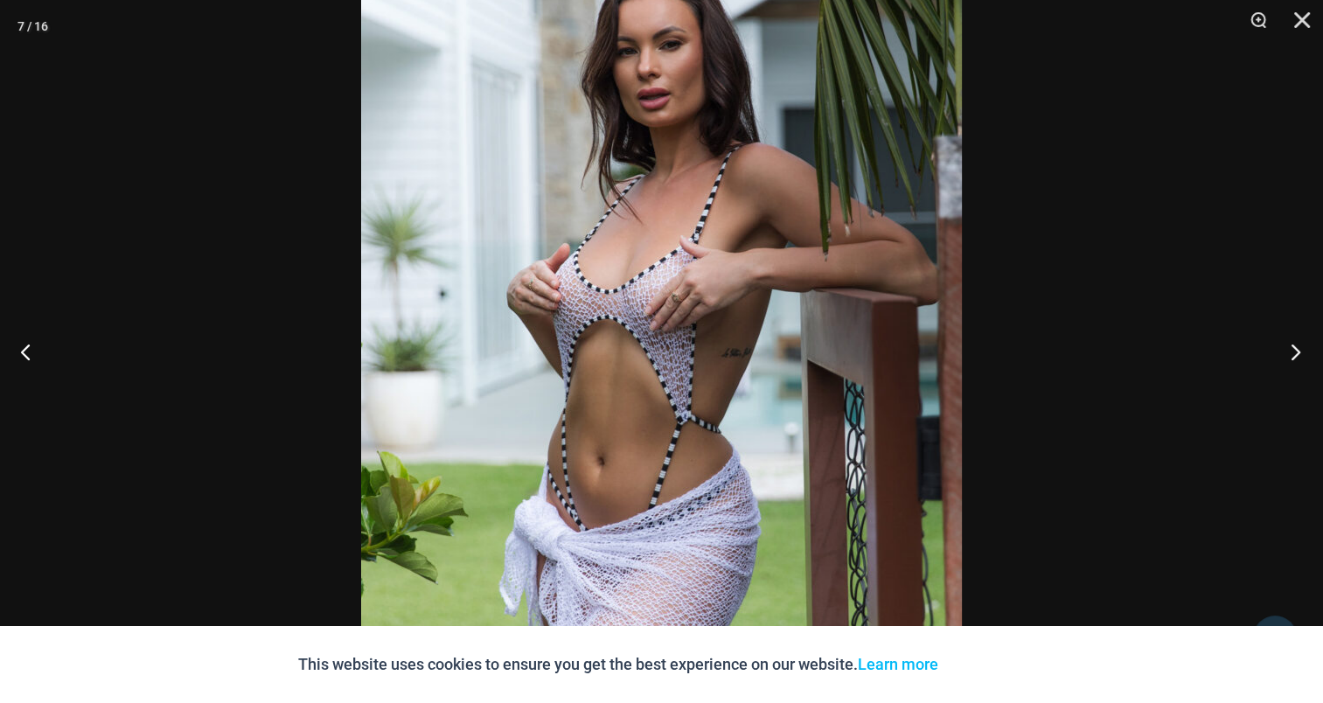
click at [1294, 345] on button "Next" at bounding box center [1290, 351] width 66 height 87
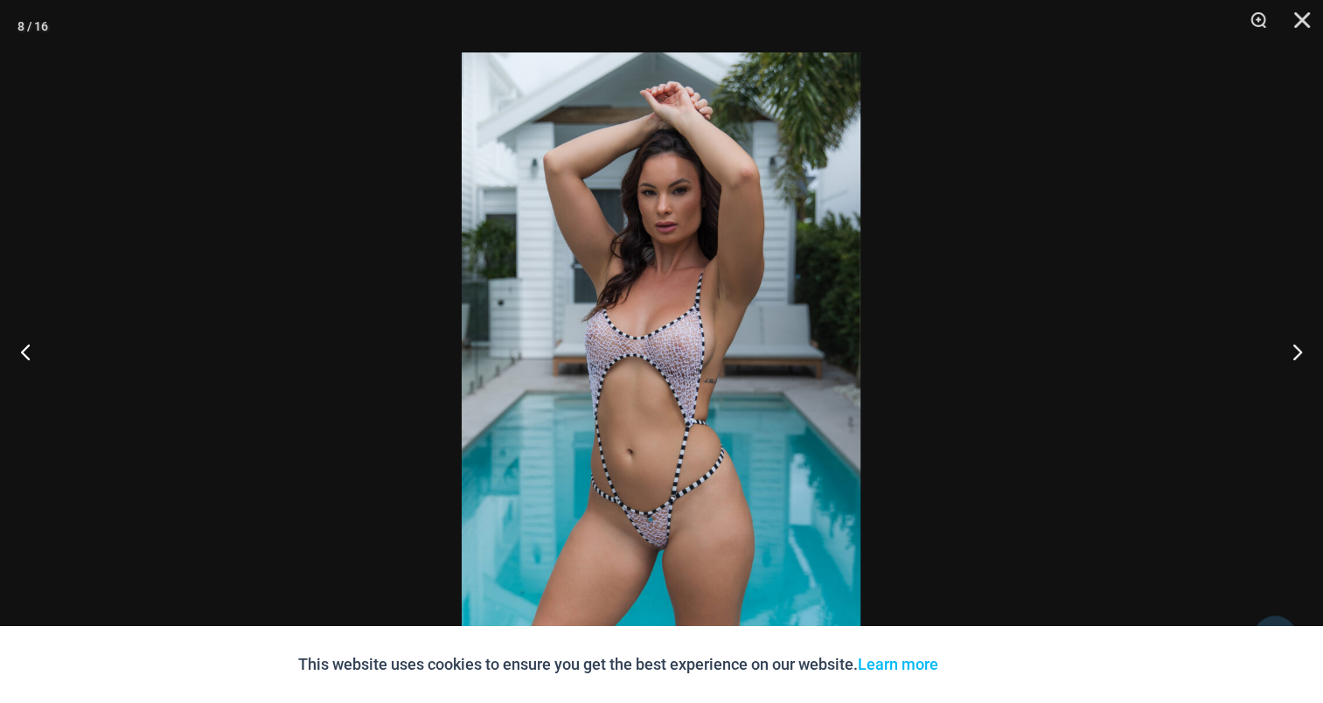
click at [690, 309] on img at bounding box center [661, 351] width 399 height 598
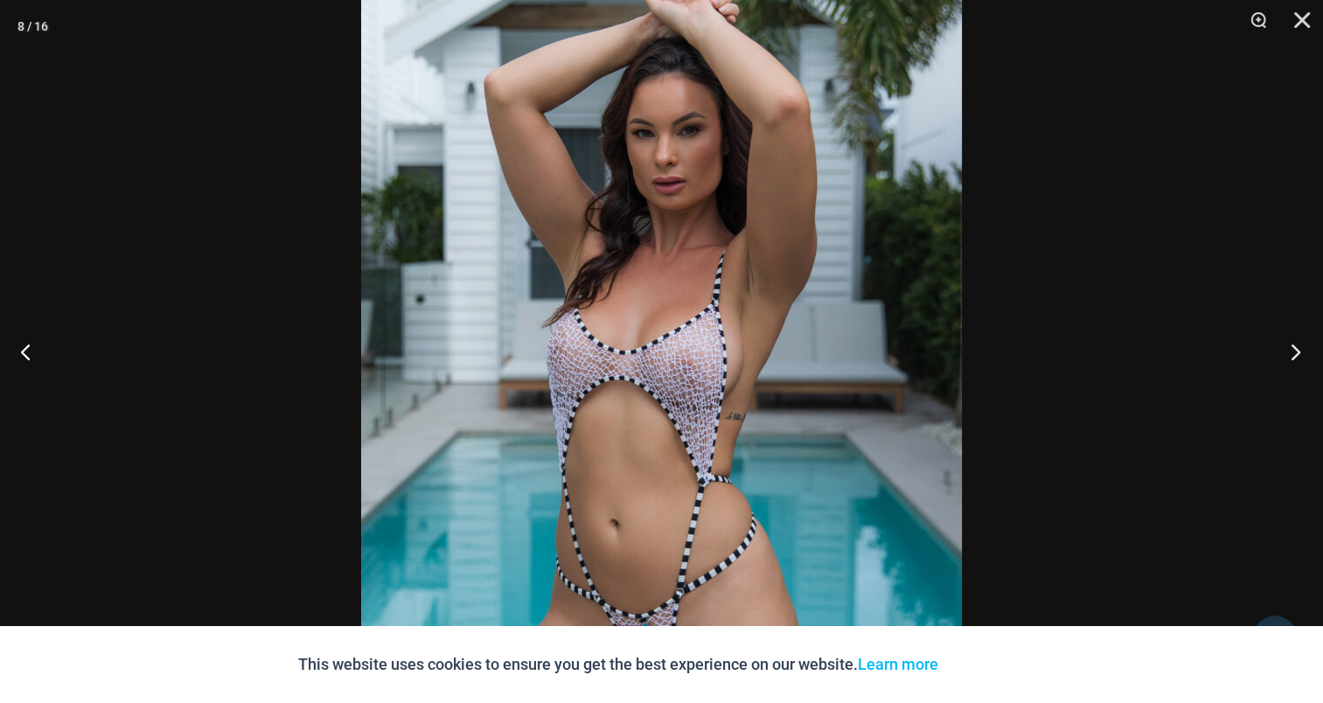
click at [1297, 347] on button "Next" at bounding box center [1290, 351] width 66 height 87
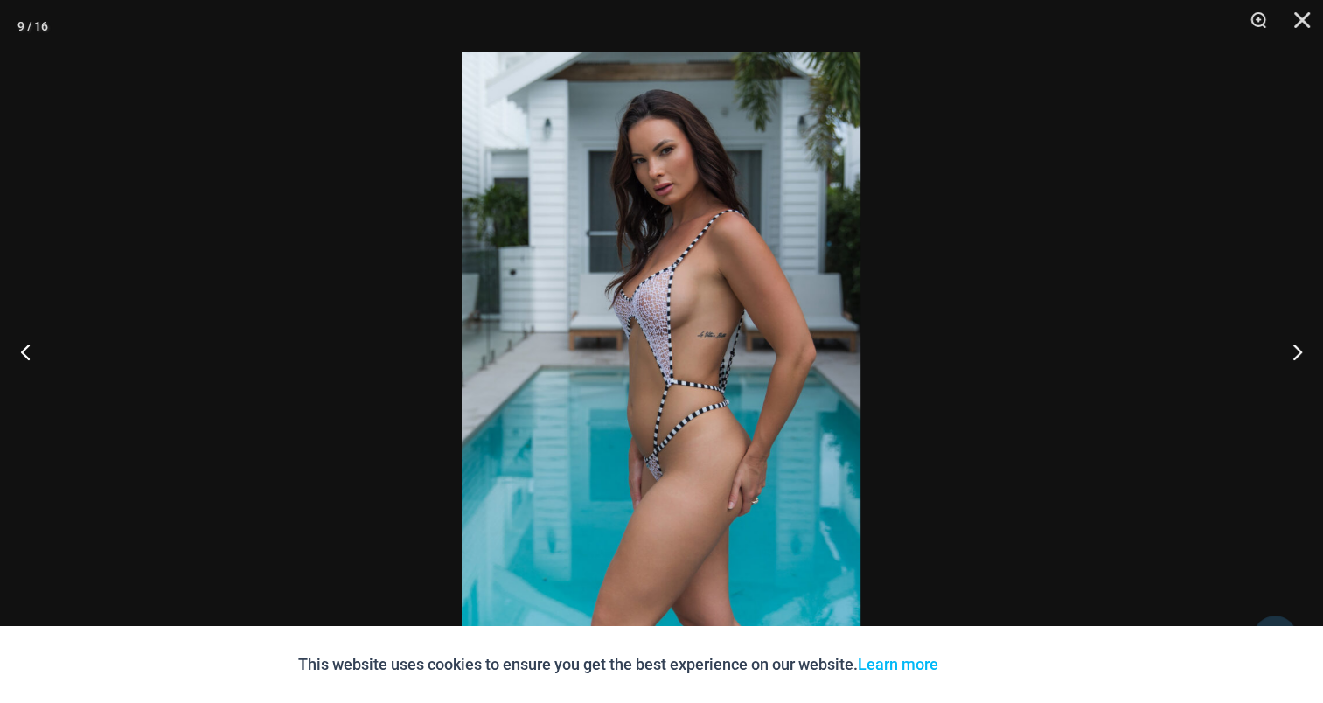
click at [601, 335] on img at bounding box center [661, 351] width 399 height 598
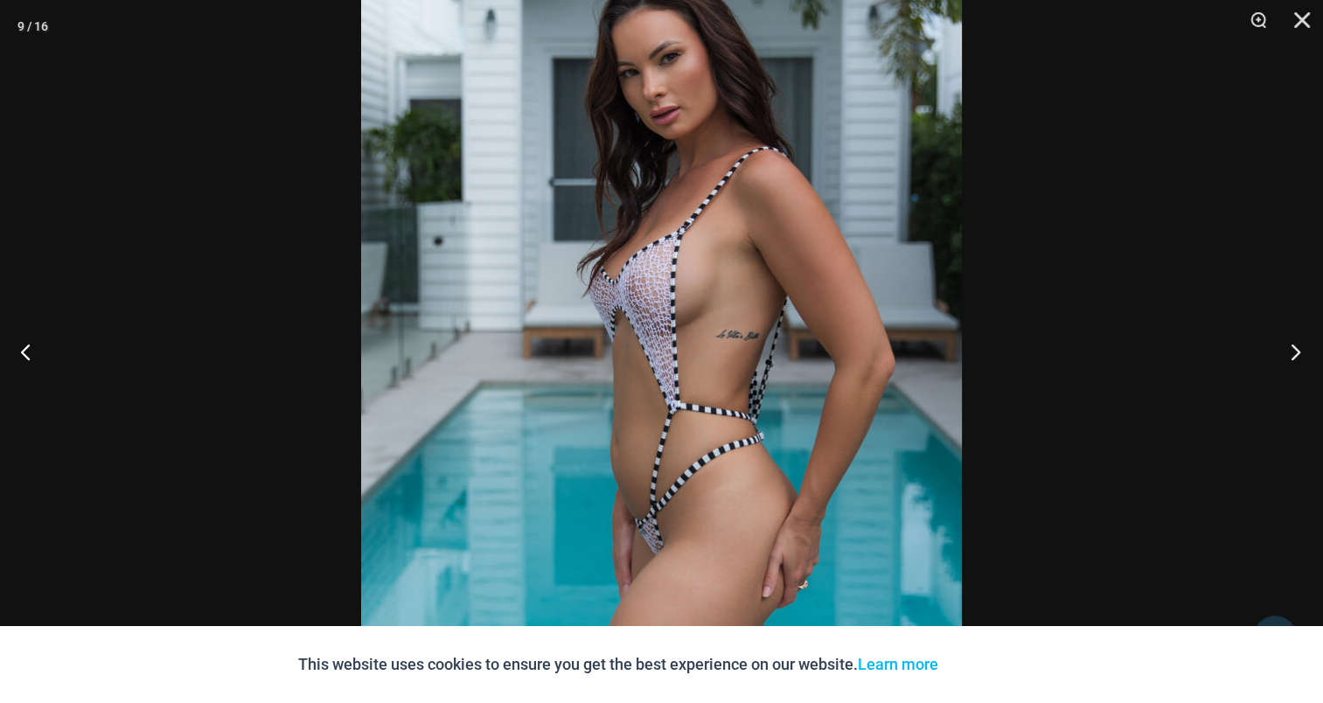
click at [1286, 350] on button "Next" at bounding box center [1290, 351] width 66 height 87
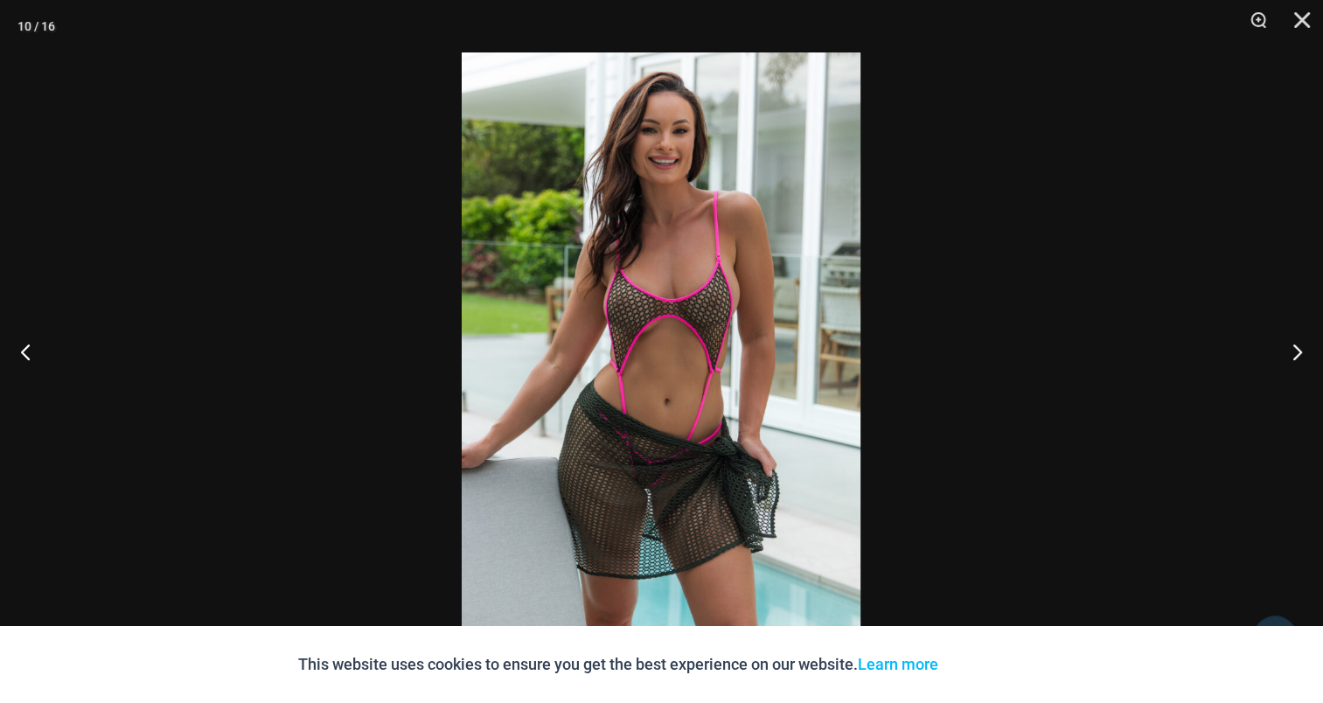
click at [679, 336] on img at bounding box center [661, 351] width 399 height 598
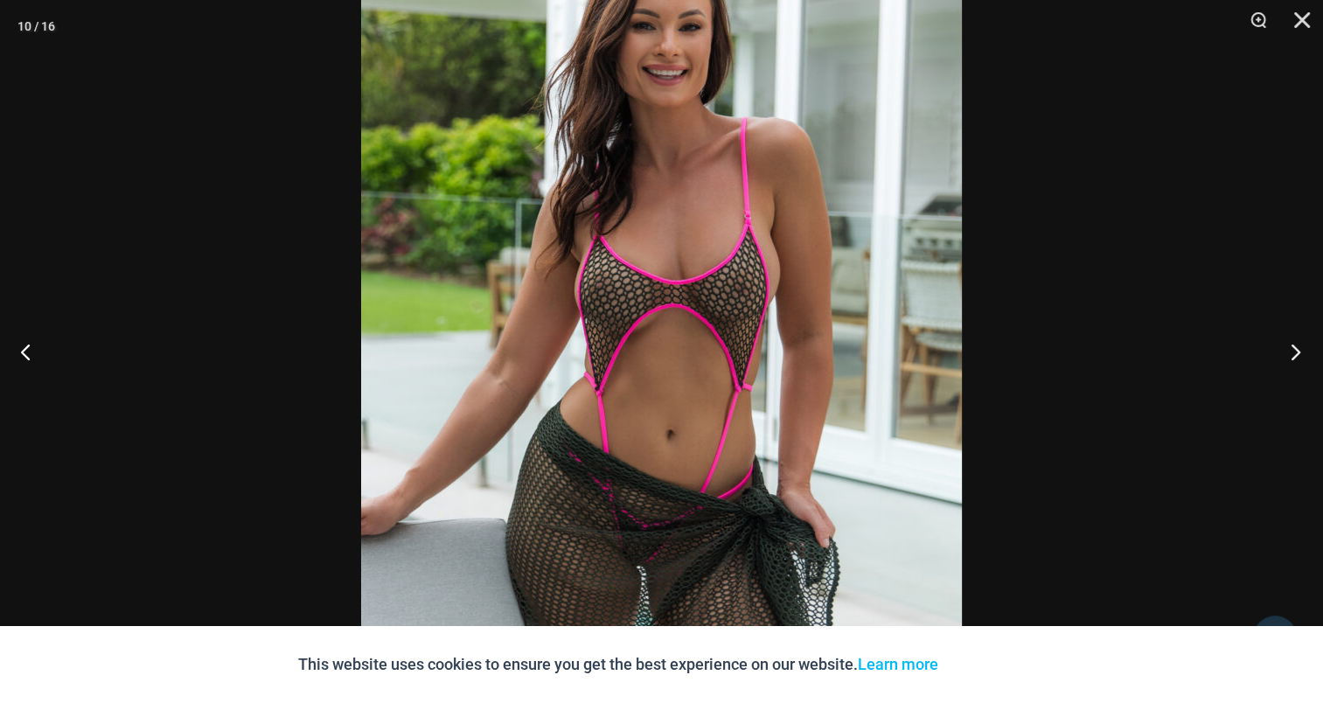
click at [1293, 346] on button "Next" at bounding box center [1290, 351] width 66 height 87
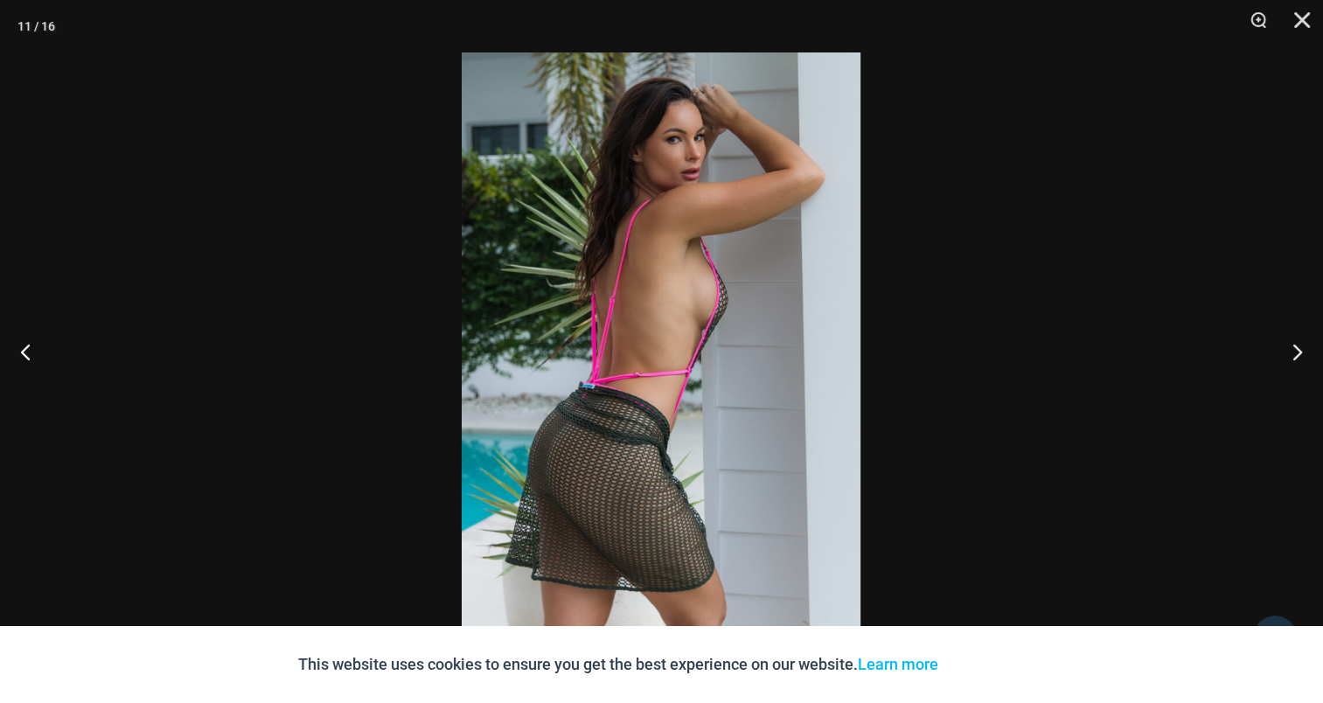
click at [654, 349] on img at bounding box center [661, 351] width 399 height 598
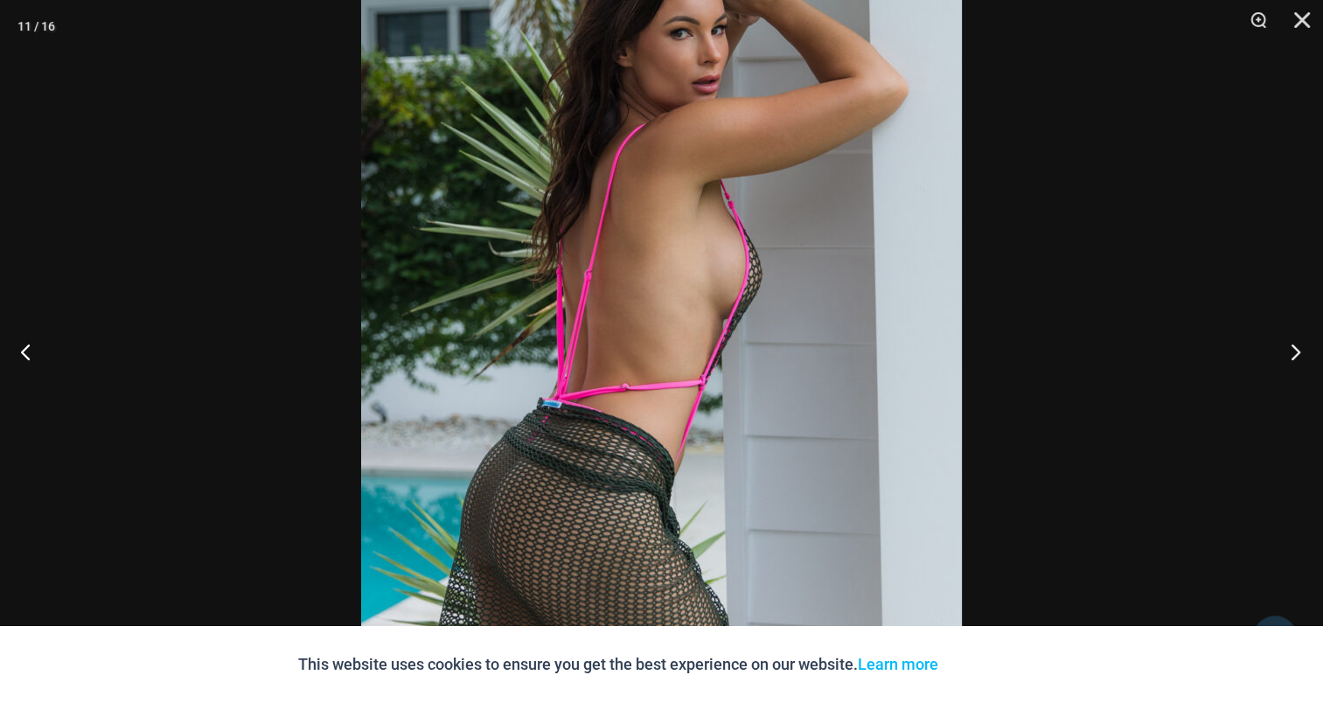
click at [1290, 345] on button "Next" at bounding box center [1290, 351] width 66 height 87
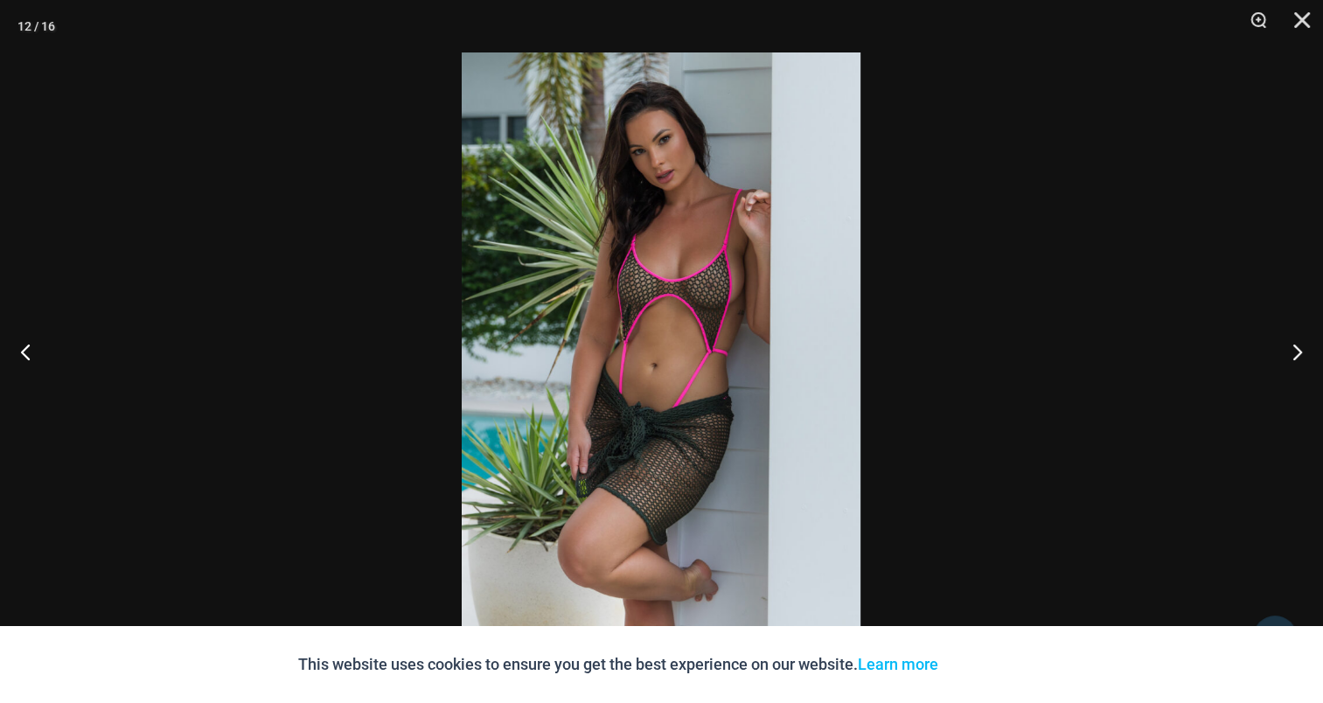
click at [623, 304] on img at bounding box center [661, 351] width 399 height 598
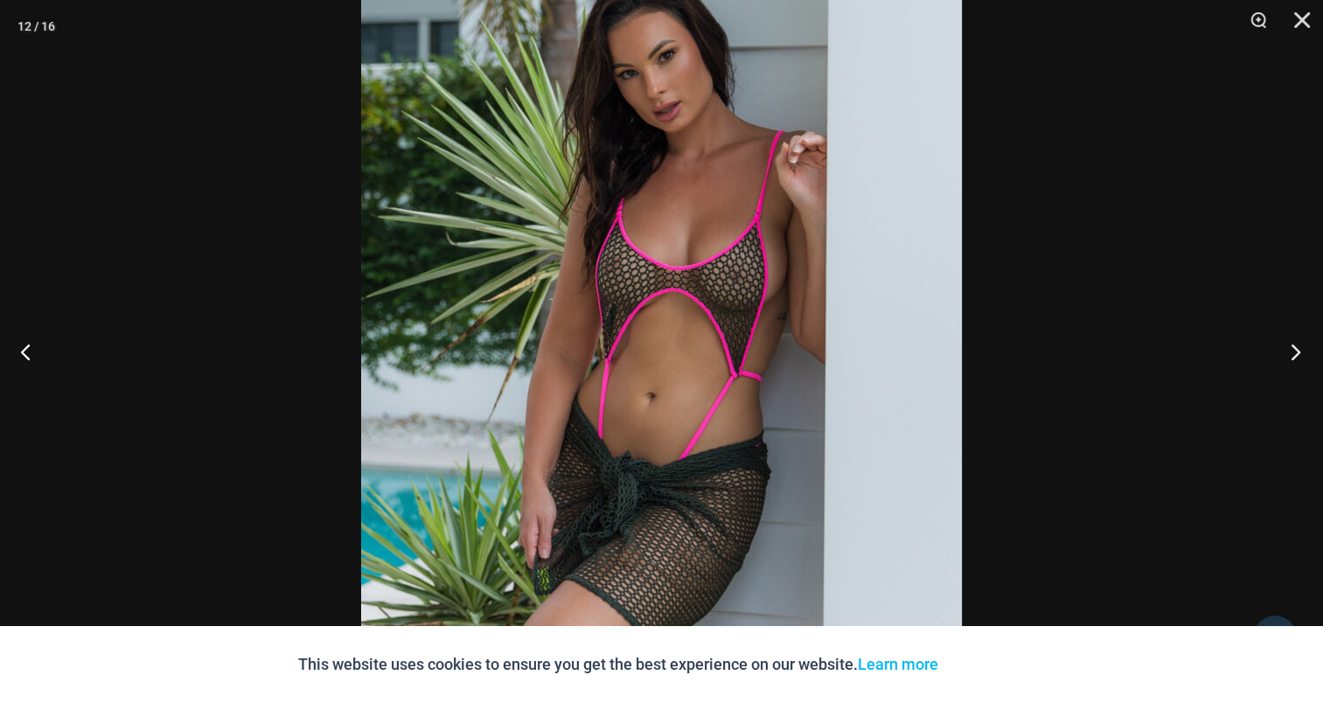
click at [1301, 349] on button "Next" at bounding box center [1290, 351] width 66 height 87
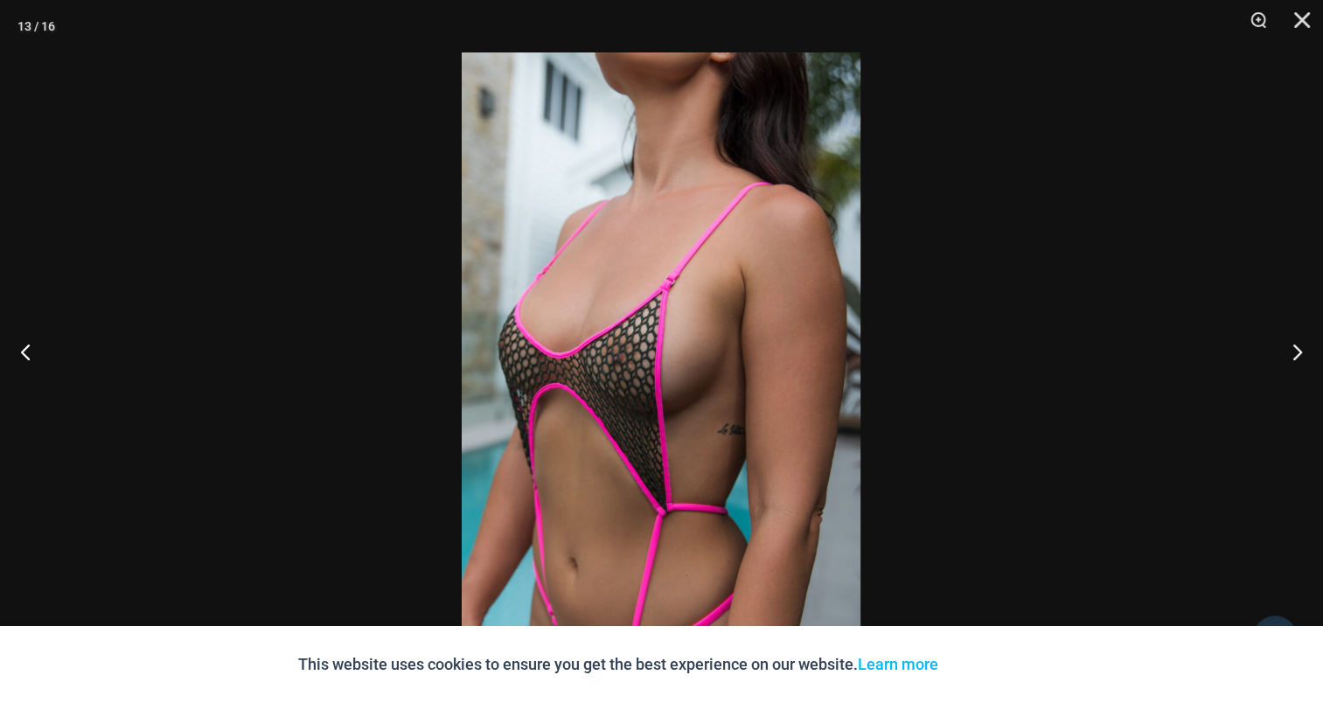
click at [625, 326] on img at bounding box center [661, 351] width 399 height 598
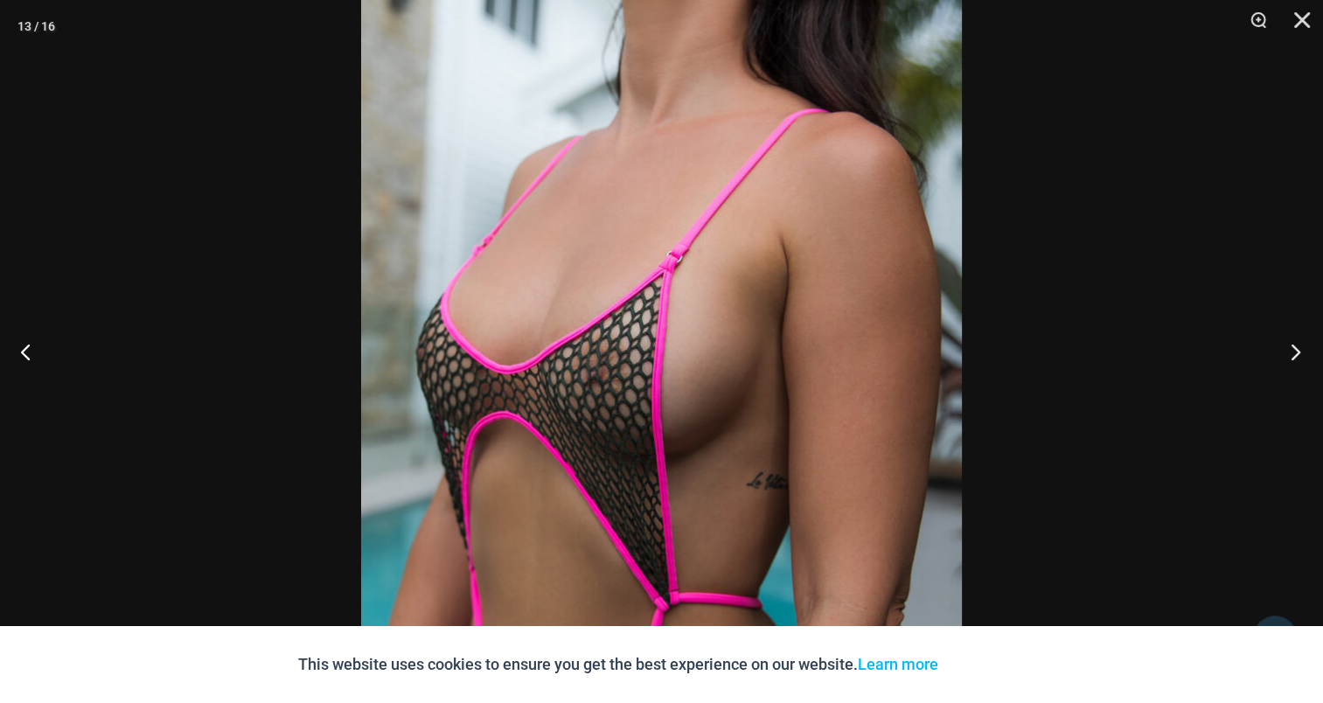
click at [1286, 348] on button "Next" at bounding box center [1290, 351] width 66 height 87
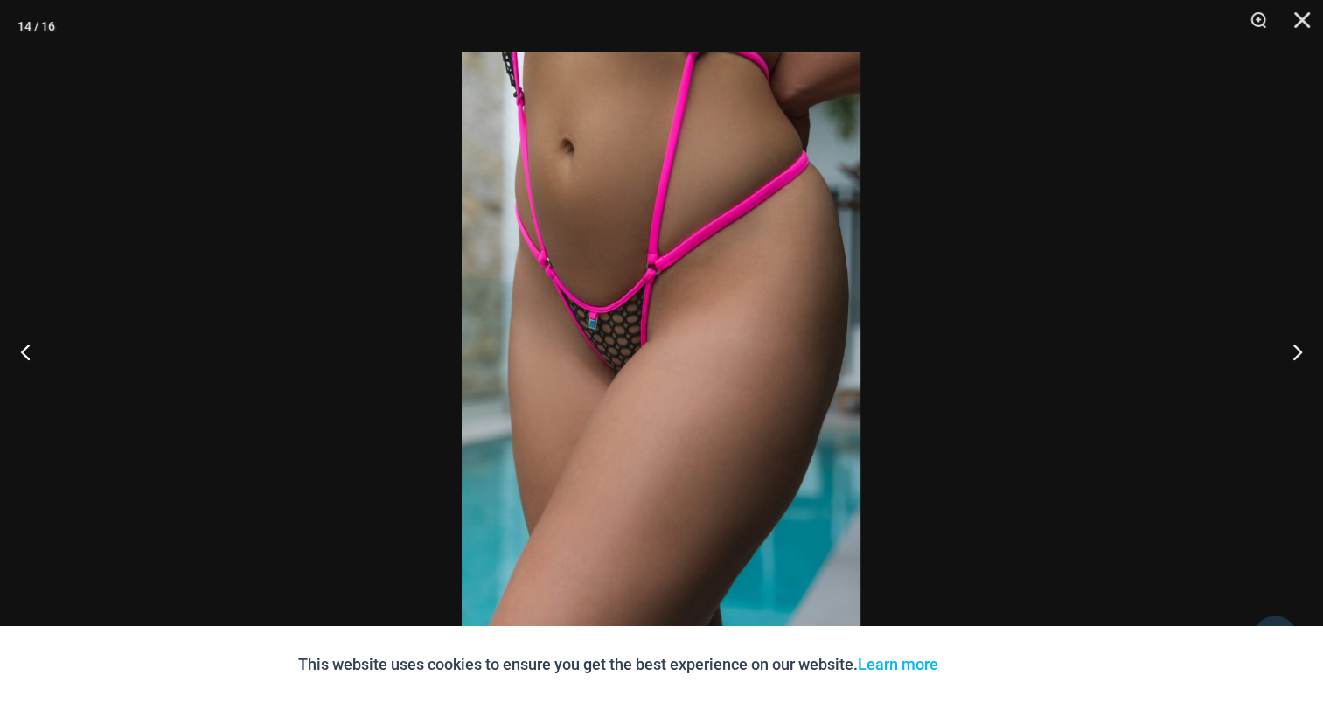
click at [724, 322] on img at bounding box center [661, 351] width 399 height 598
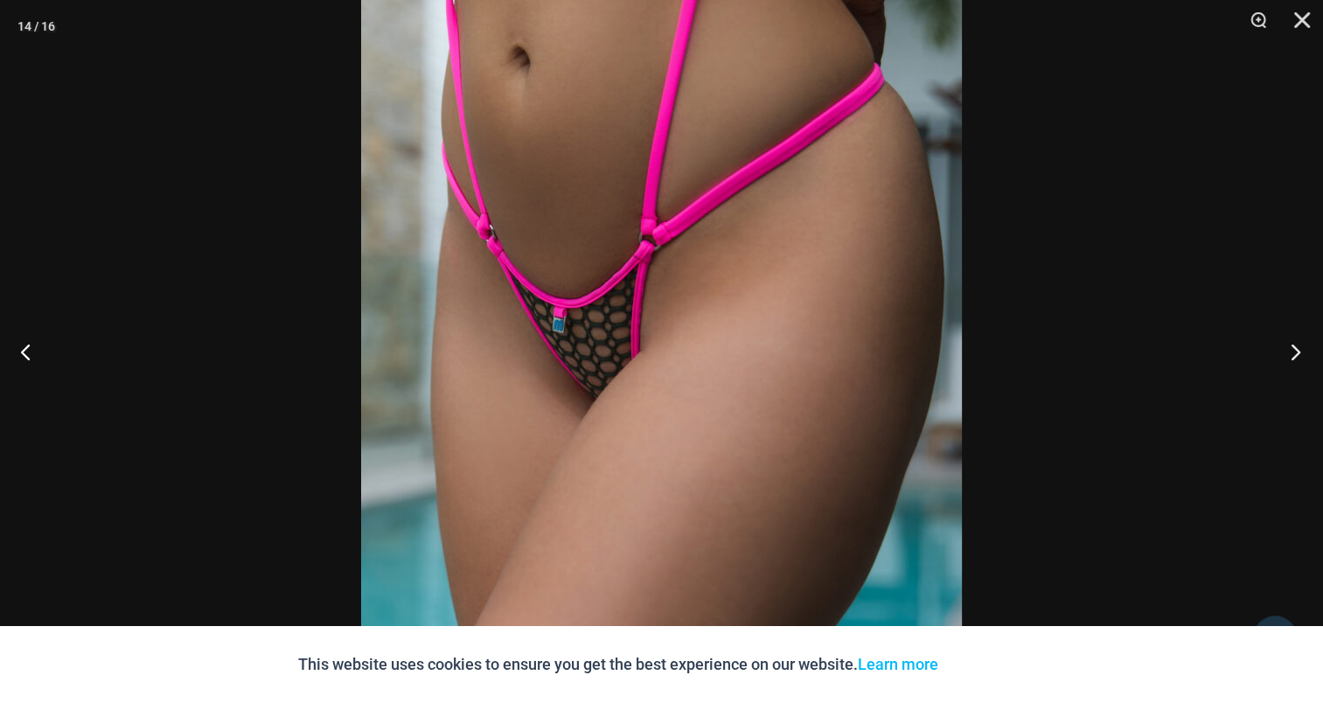
click at [1298, 358] on button "Next" at bounding box center [1290, 351] width 66 height 87
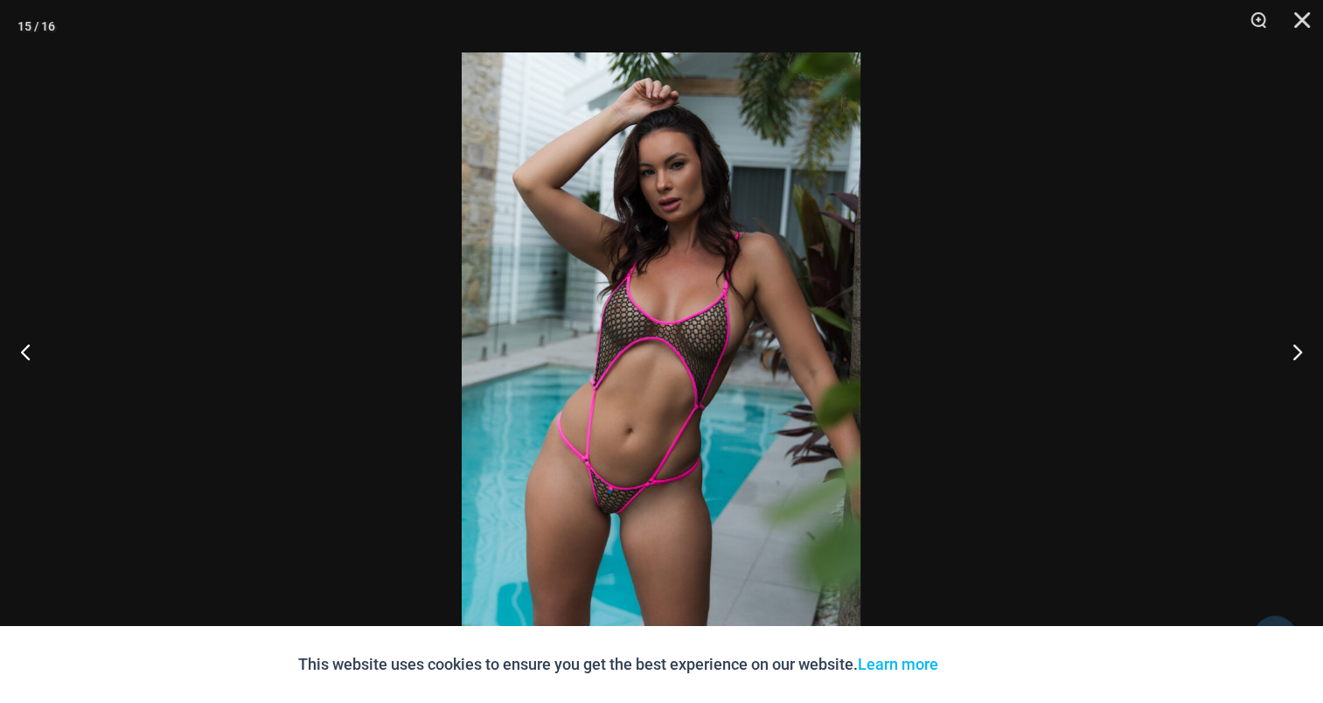
click at [595, 301] on img at bounding box center [661, 351] width 399 height 598
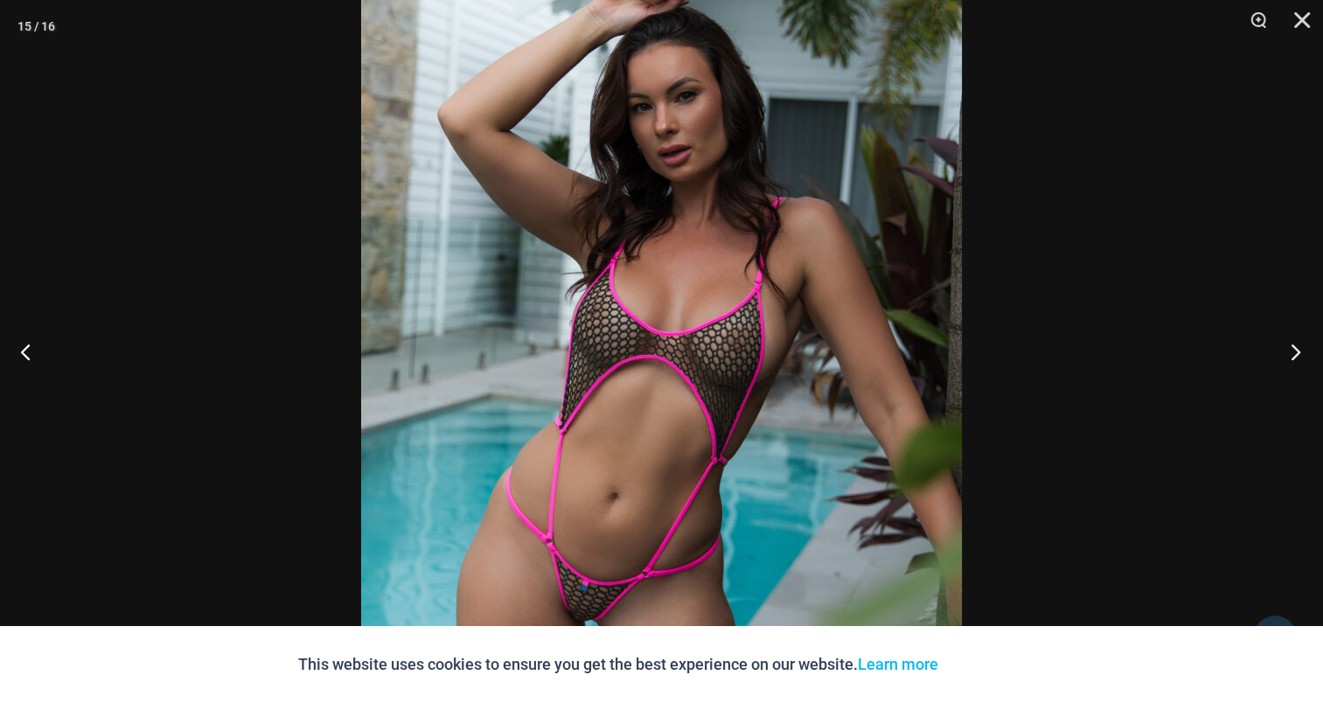
click at [1294, 339] on button "Next" at bounding box center [1290, 351] width 66 height 87
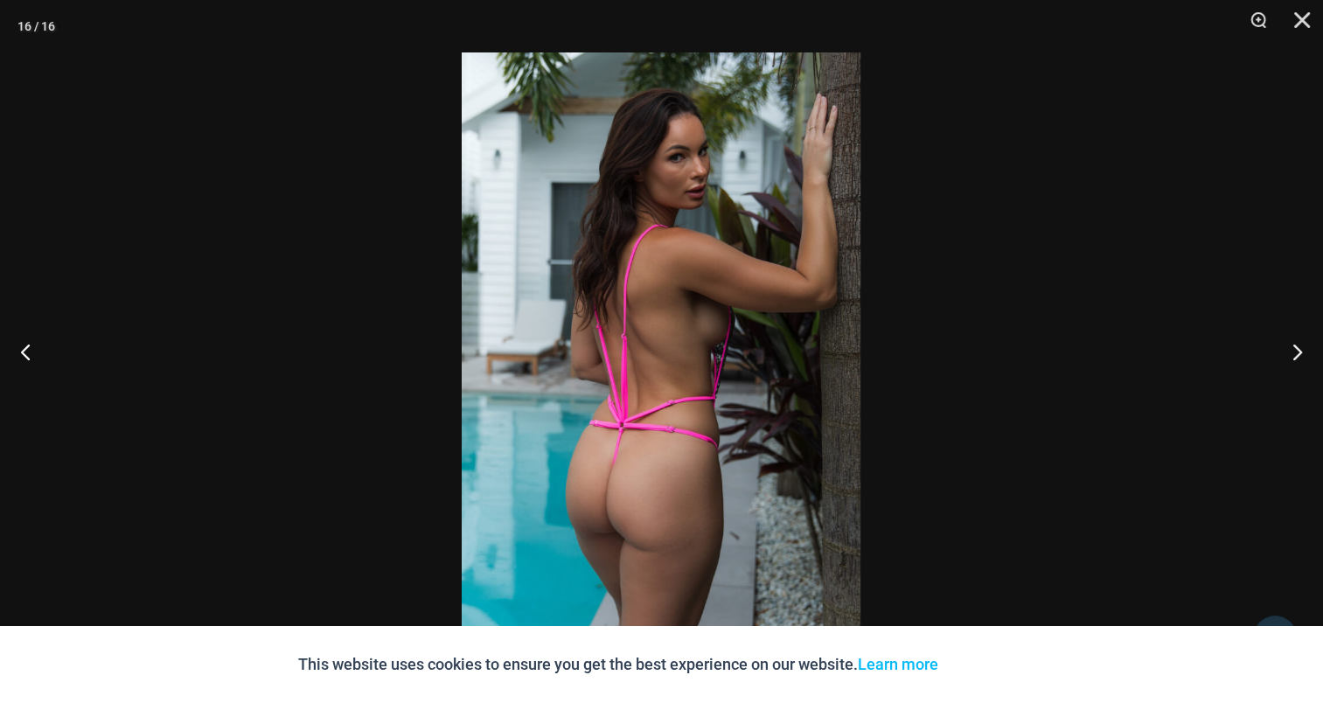
click at [664, 329] on img at bounding box center [661, 351] width 399 height 598
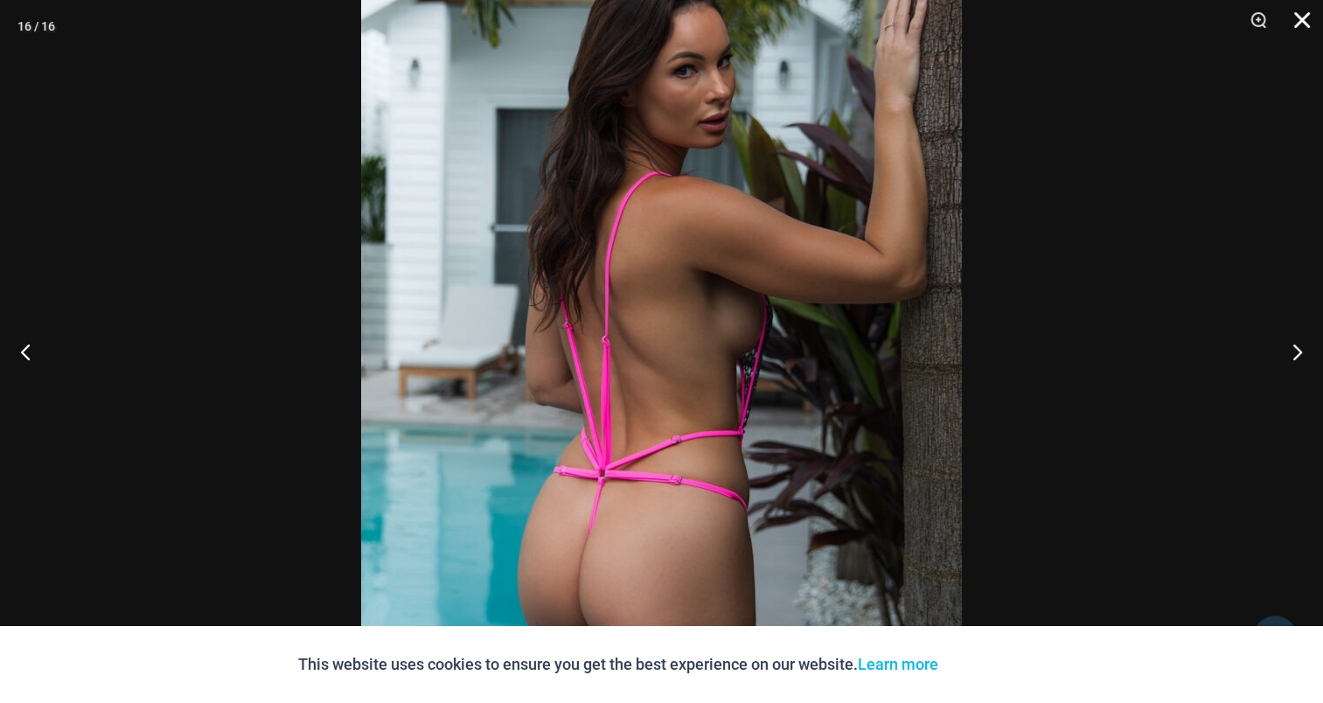
click at [1301, 21] on button "Close" at bounding box center [1296, 26] width 44 height 52
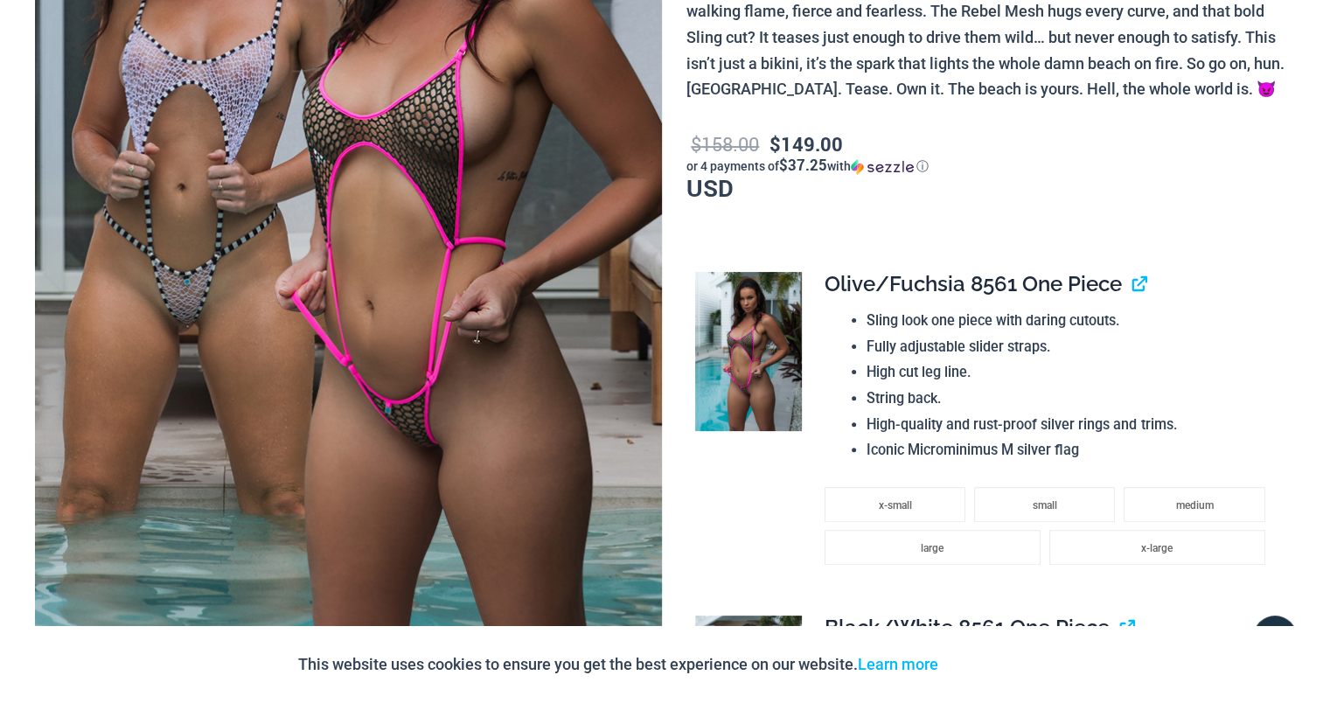
scroll to position [0, 0]
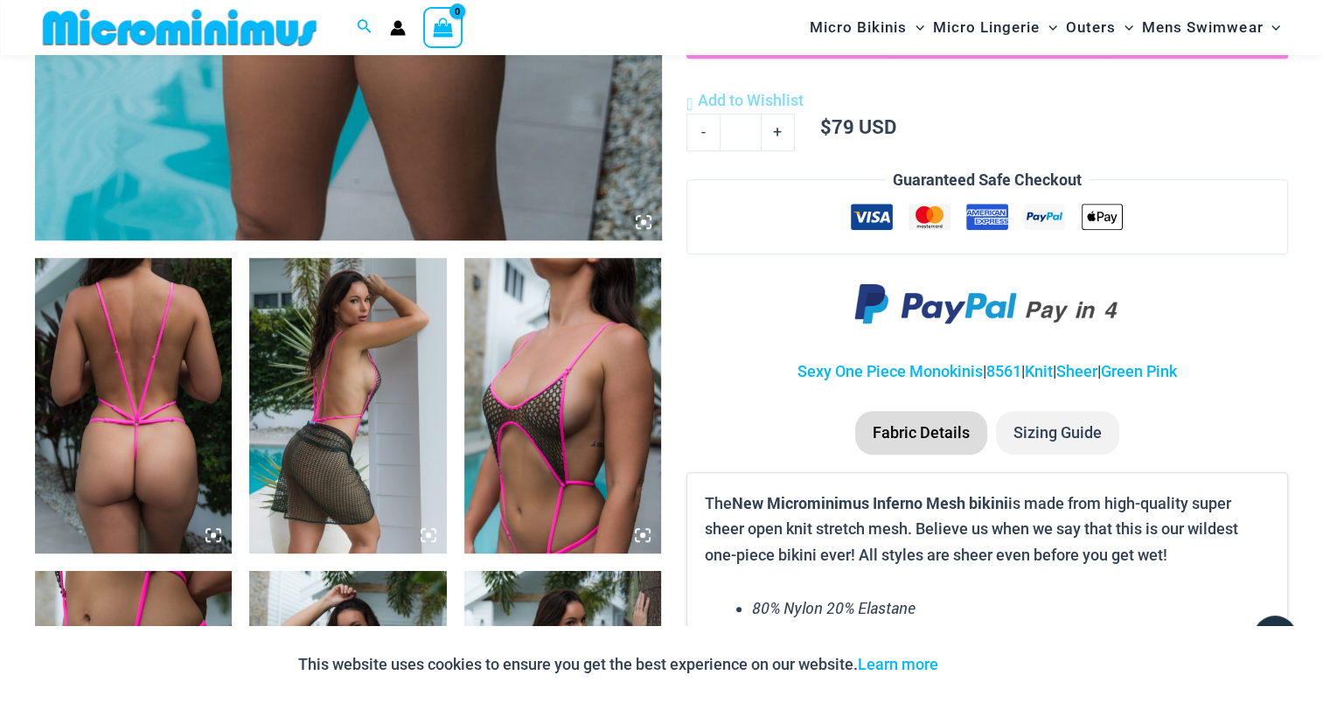
scroll to position [1208, 0]
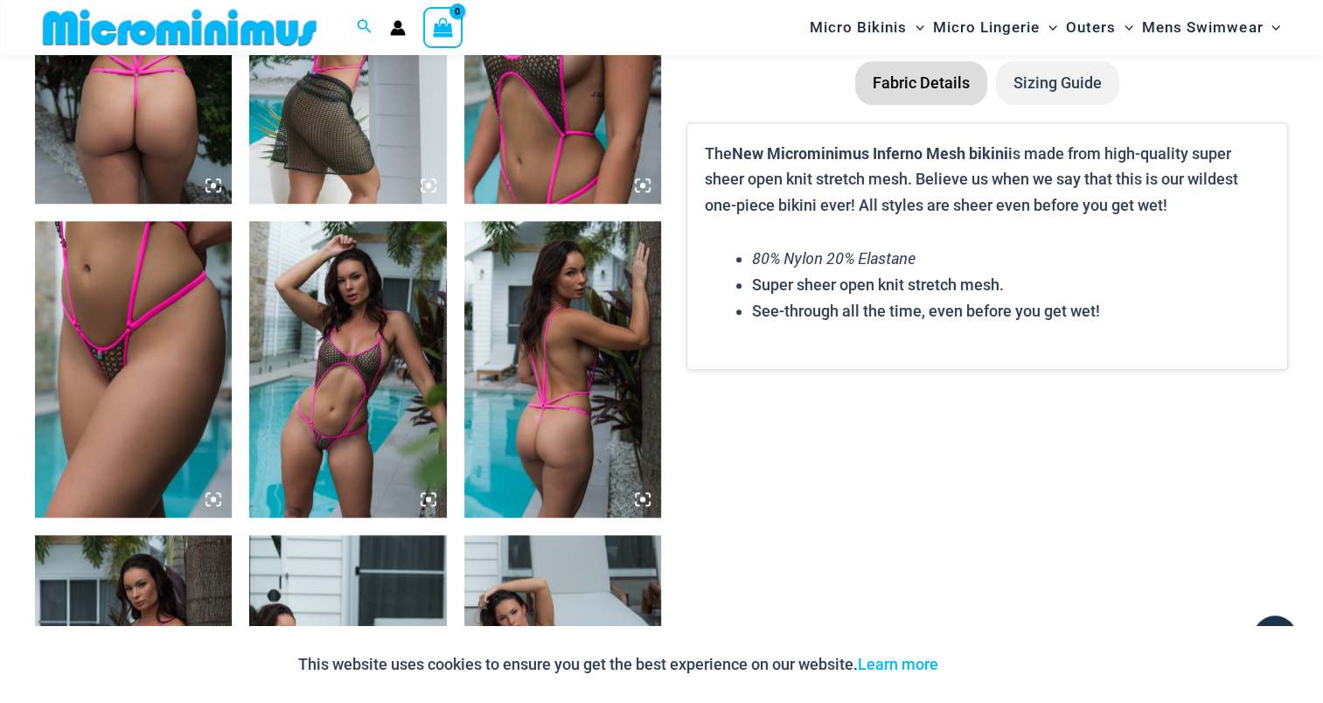
click at [121, 145] on img at bounding box center [133, 55] width 197 height 295
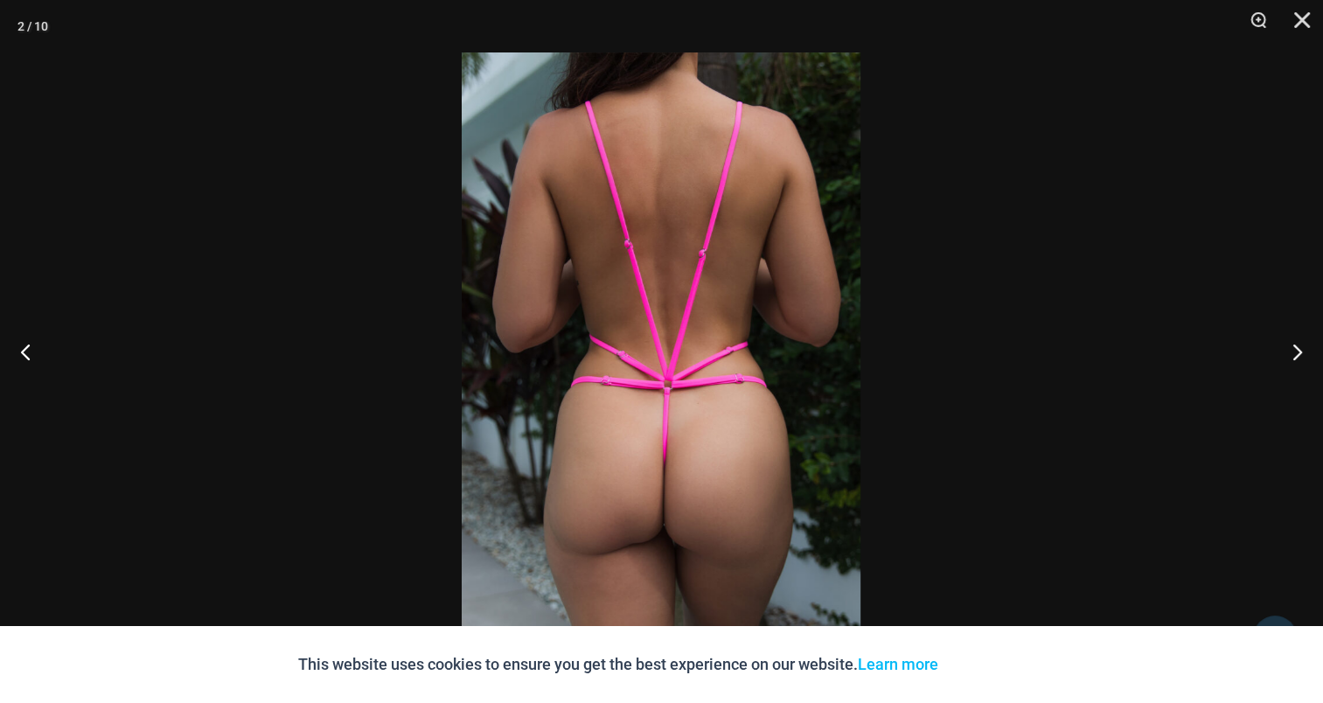
click at [668, 269] on img at bounding box center [661, 351] width 399 height 598
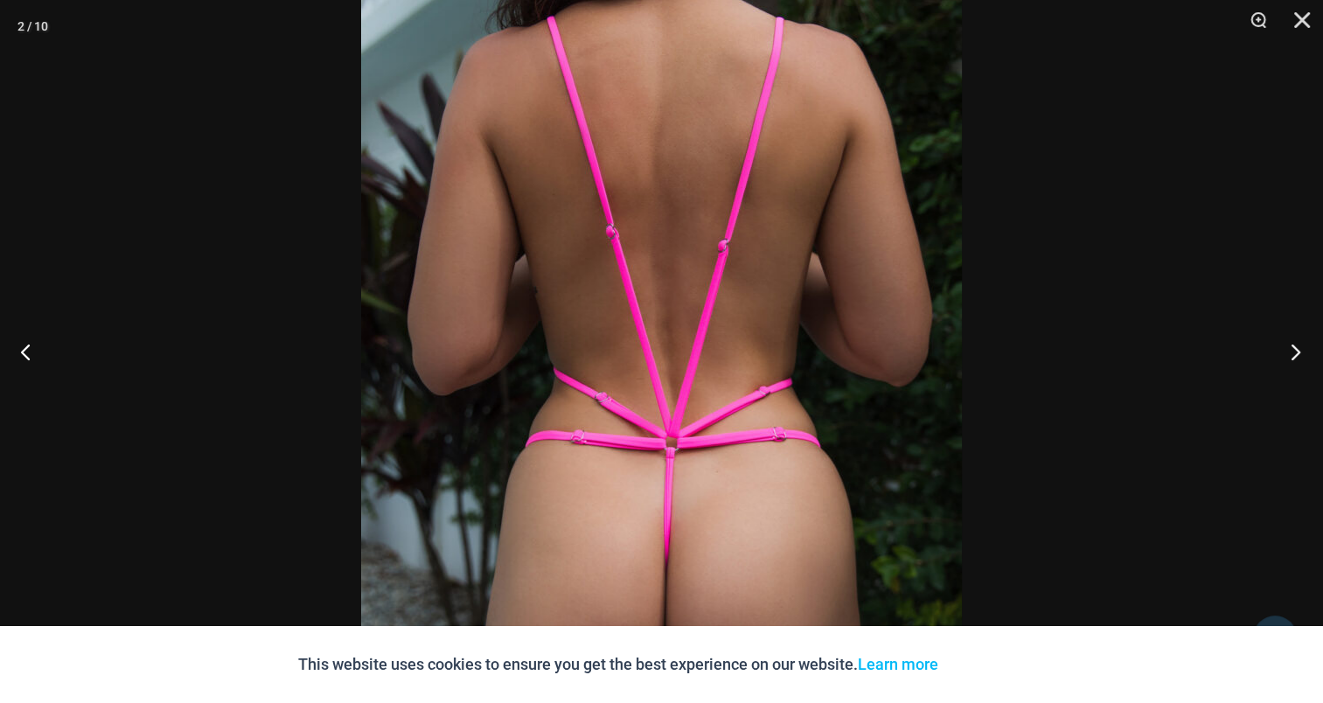
click at [1279, 338] on button "Next" at bounding box center [1290, 351] width 66 height 87
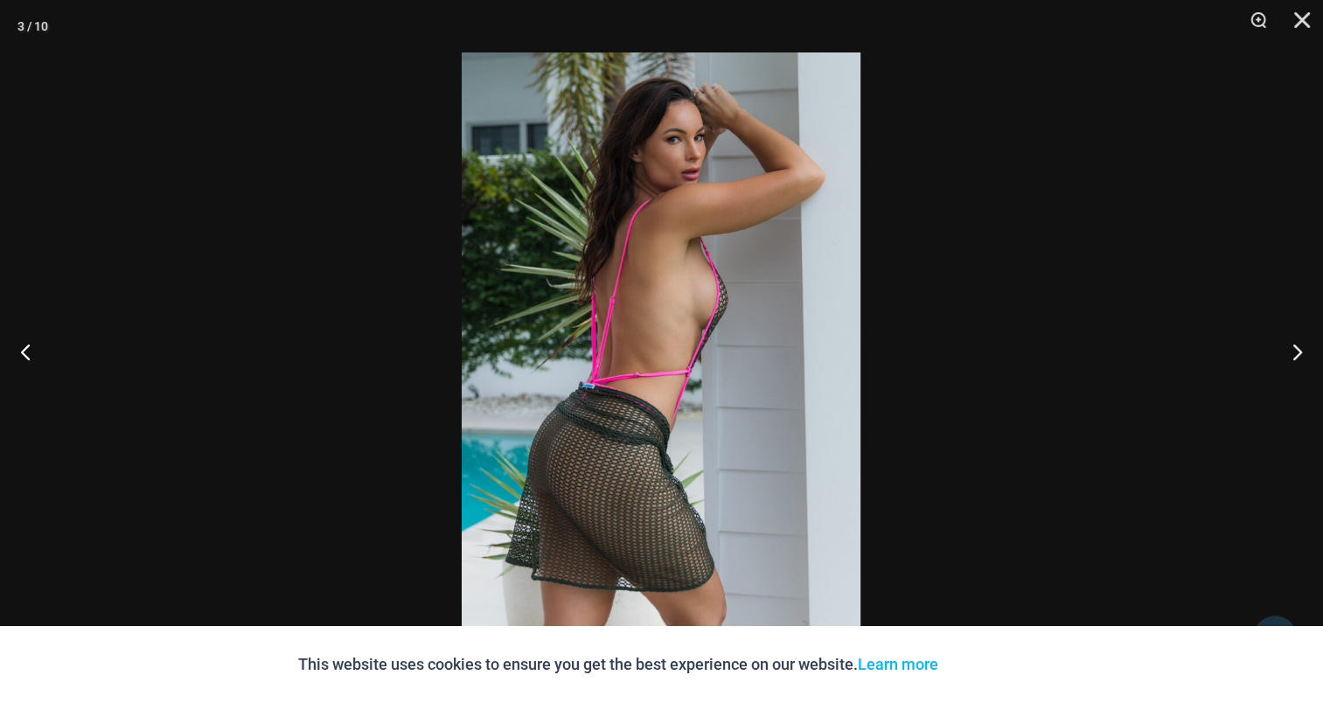
click at [622, 297] on img at bounding box center [661, 351] width 399 height 598
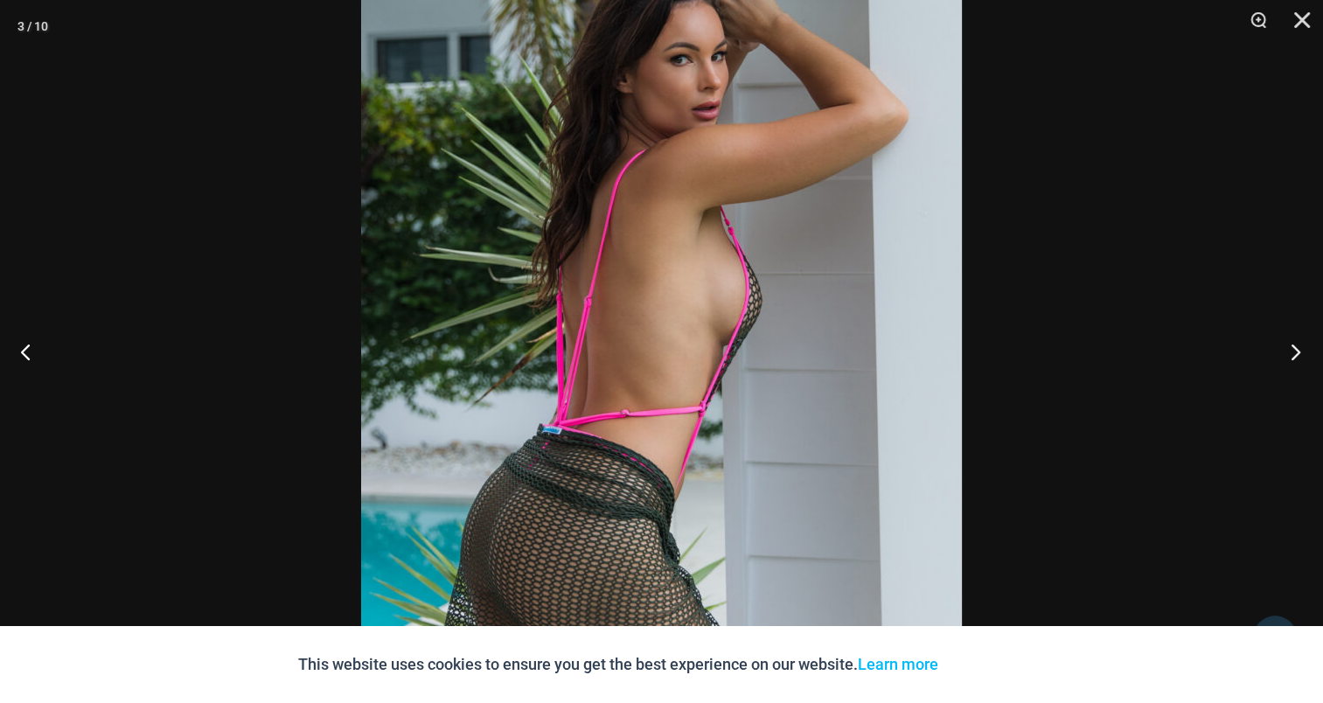
click at [1302, 343] on button "Next" at bounding box center [1290, 351] width 66 height 87
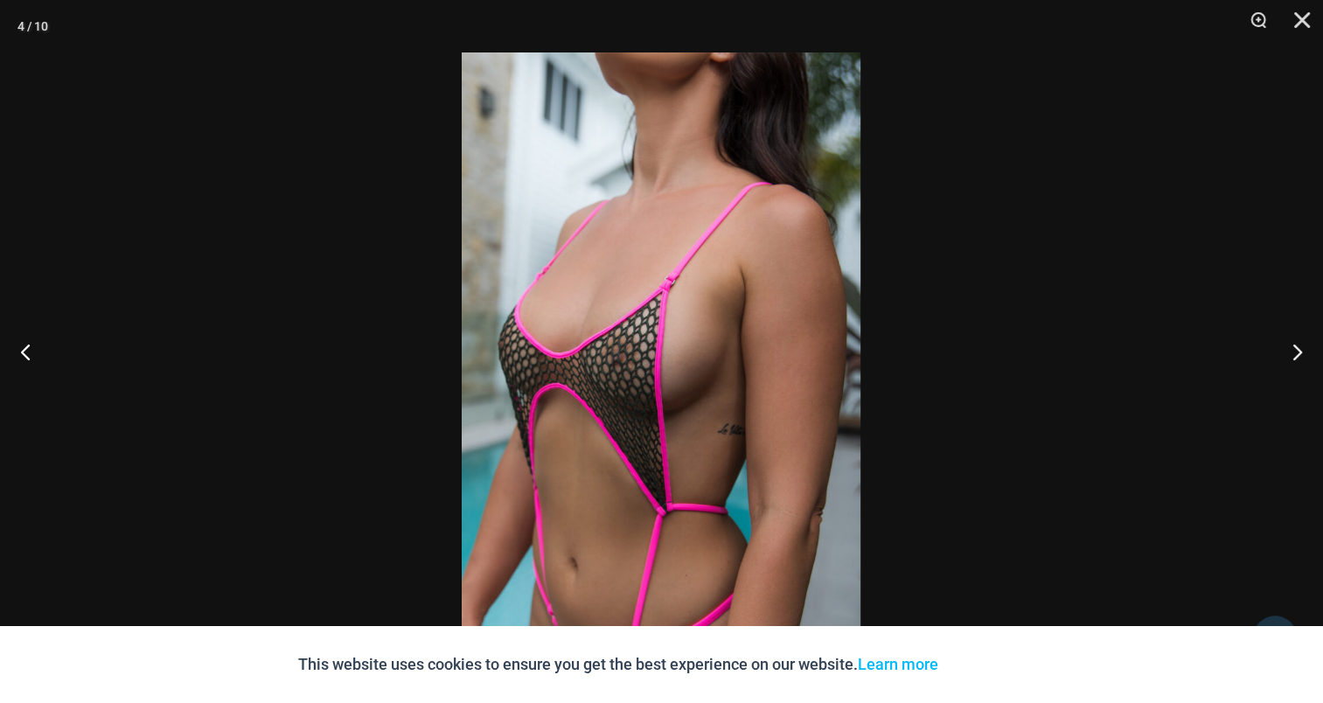
click at [726, 326] on img at bounding box center [661, 351] width 399 height 598
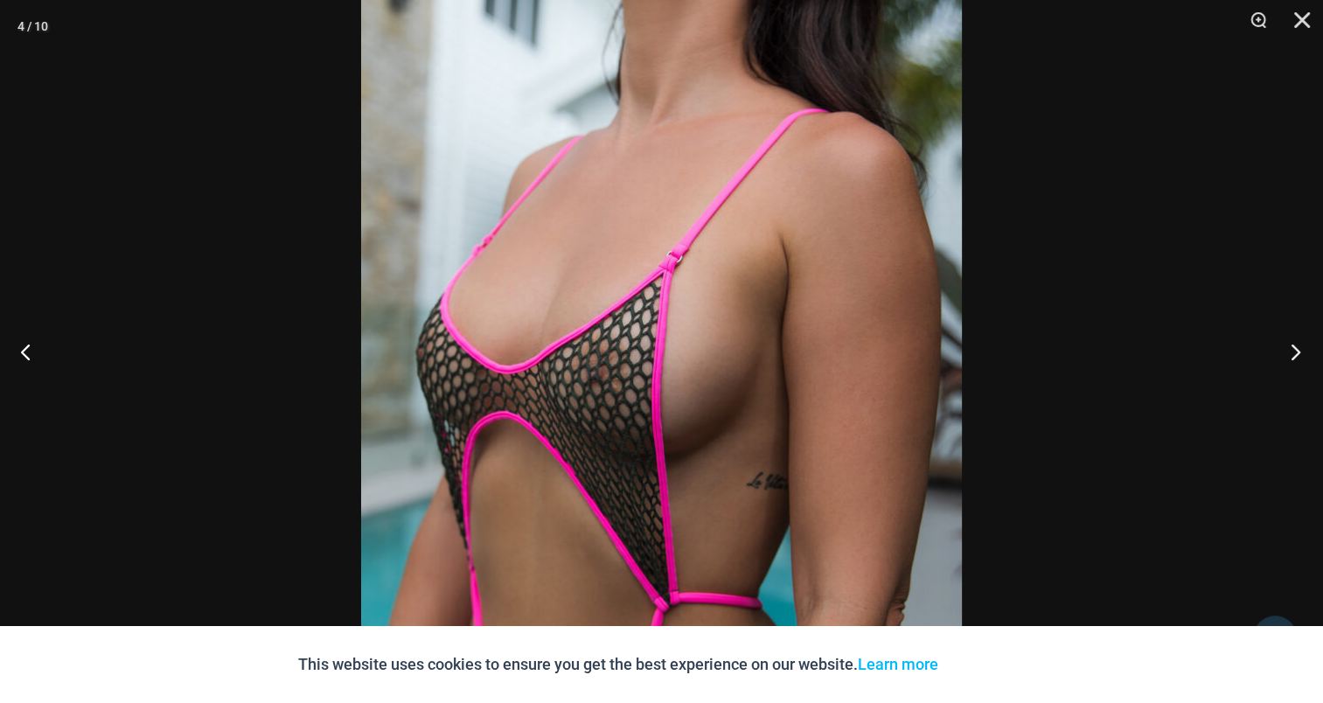
click at [1301, 351] on button "Next" at bounding box center [1290, 351] width 66 height 87
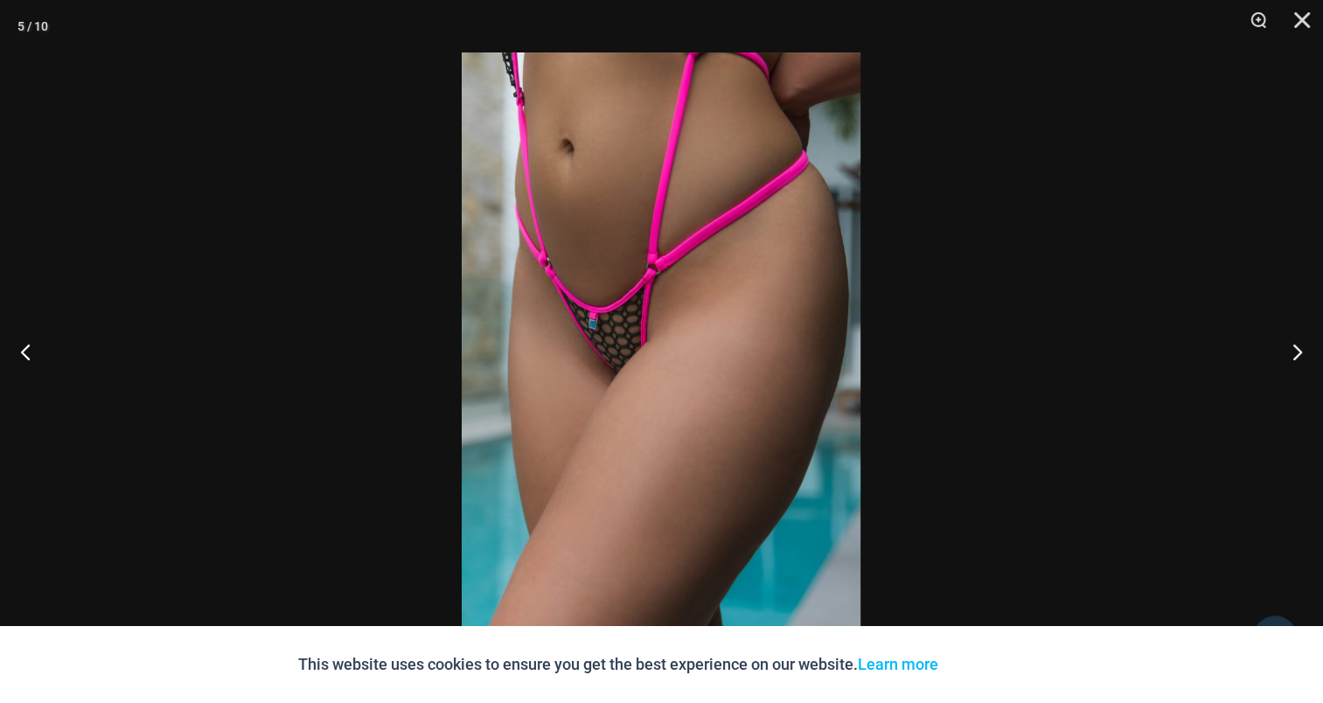
click at [650, 286] on img at bounding box center [661, 351] width 399 height 598
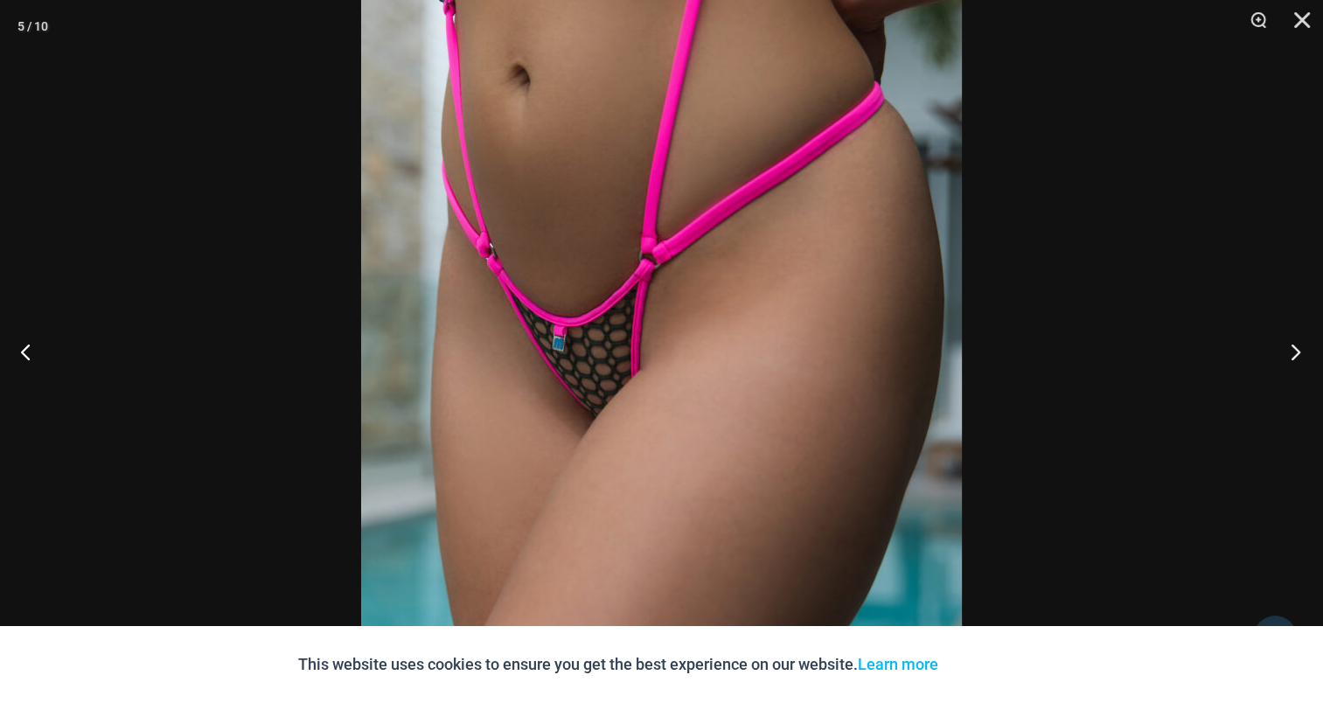
click at [1303, 343] on button "Next" at bounding box center [1290, 351] width 66 height 87
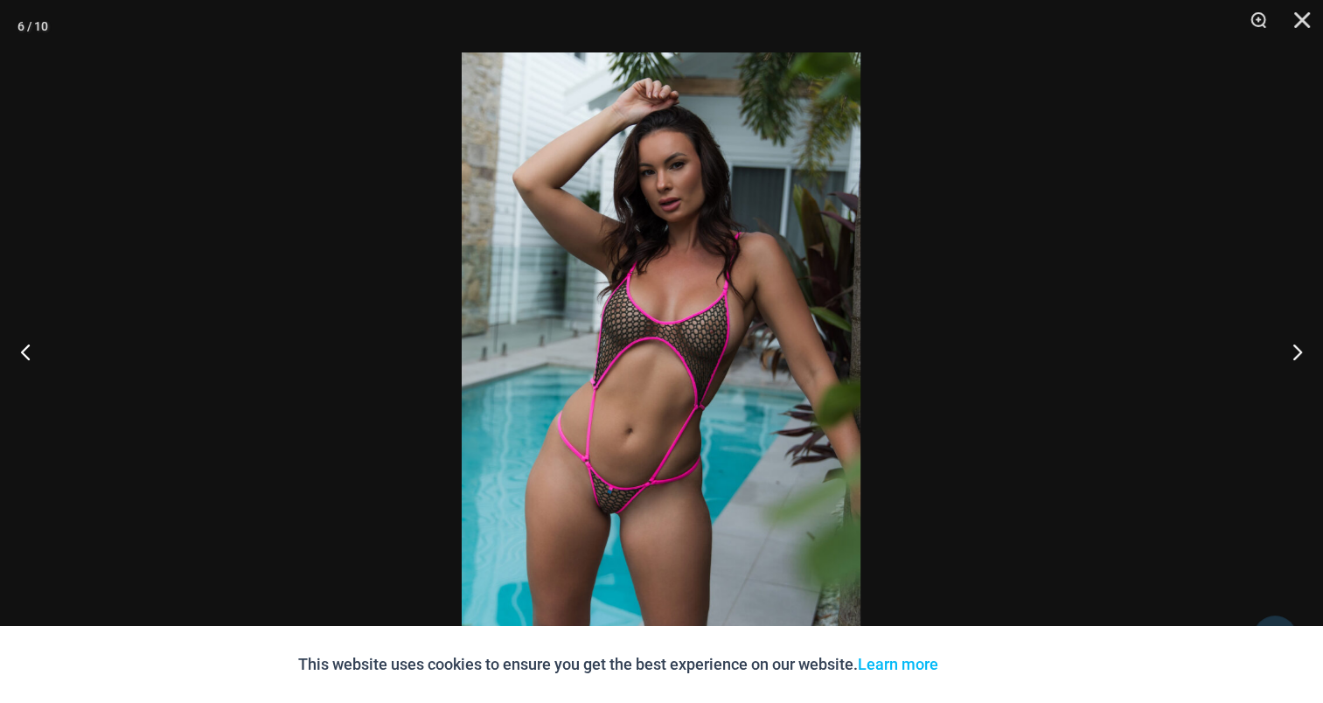
click at [685, 301] on img at bounding box center [661, 351] width 399 height 598
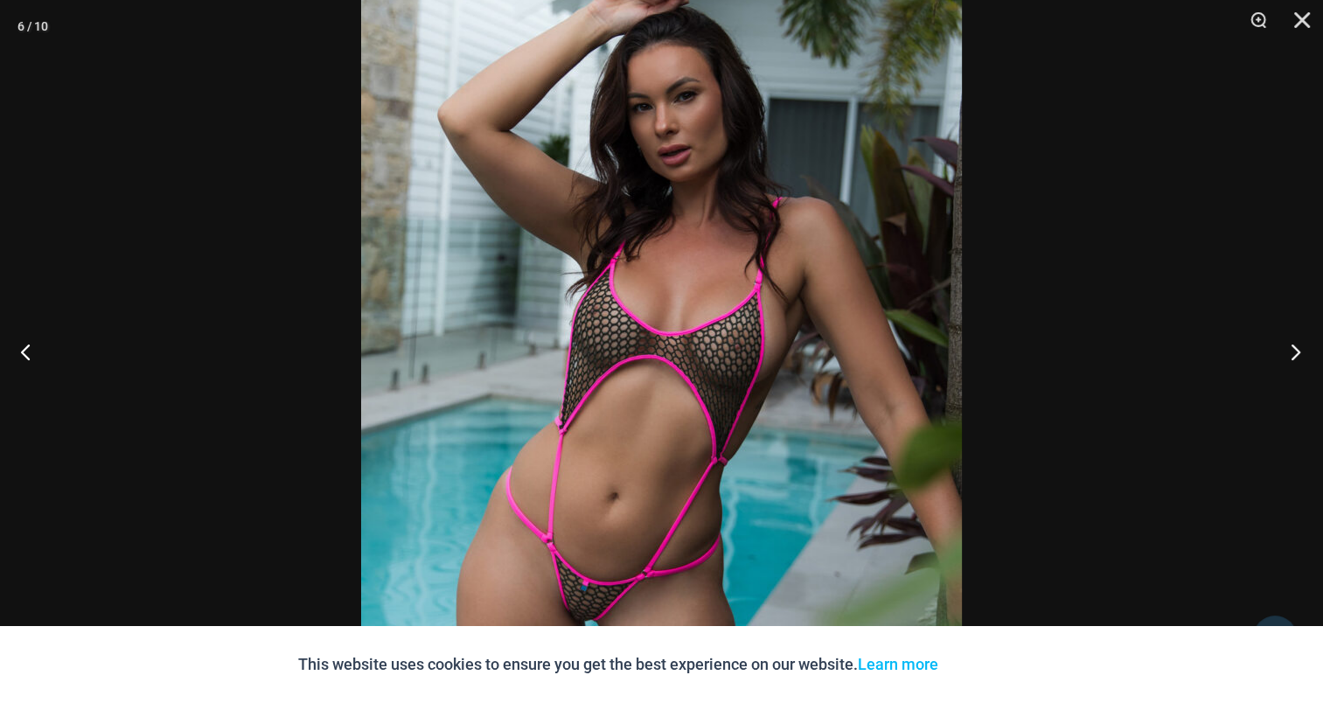
click at [1296, 343] on button "Next" at bounding box center [1290, 351] width 66 height 87
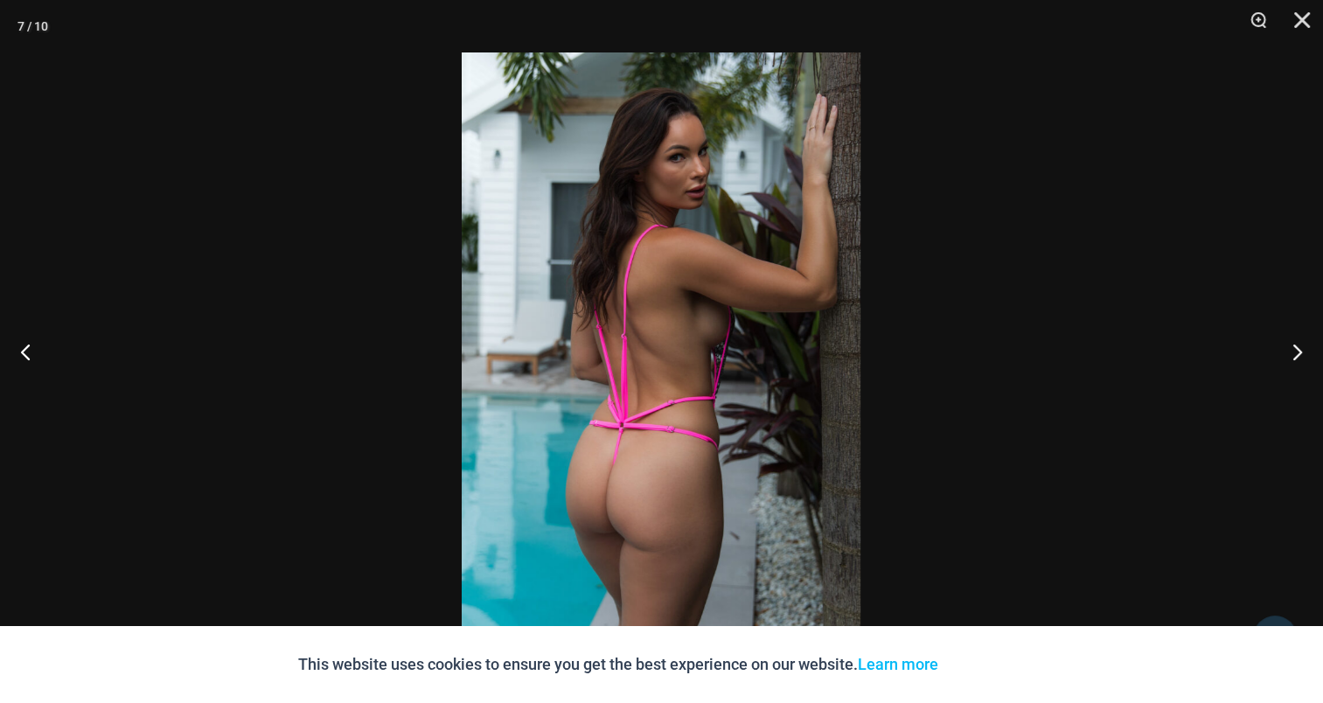
click at [753, 310] on img at bounding box center [661, 351] width 399 height 598
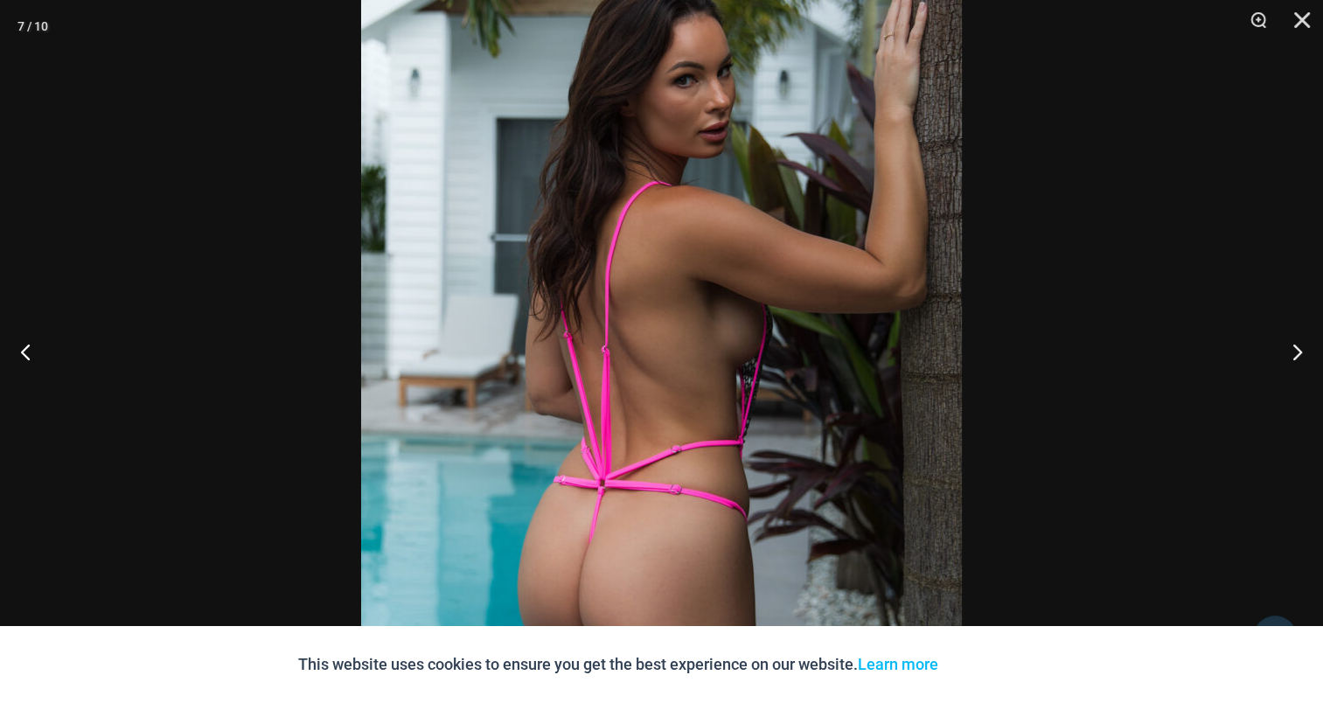
click at [579, 264] on img at bounding box center [661, 372] width 601 height 900
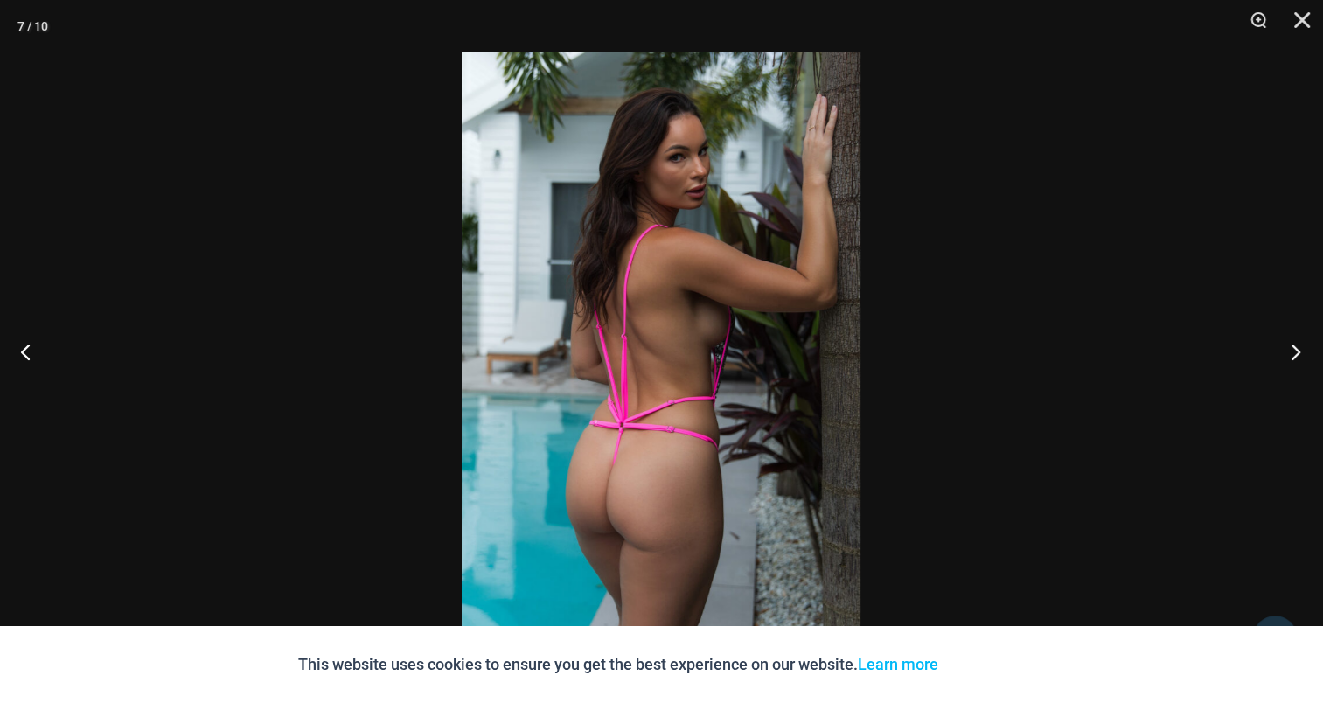
click at [1294, 353] on button "Next" at bounding box center [1290, 351] width 66 height 87
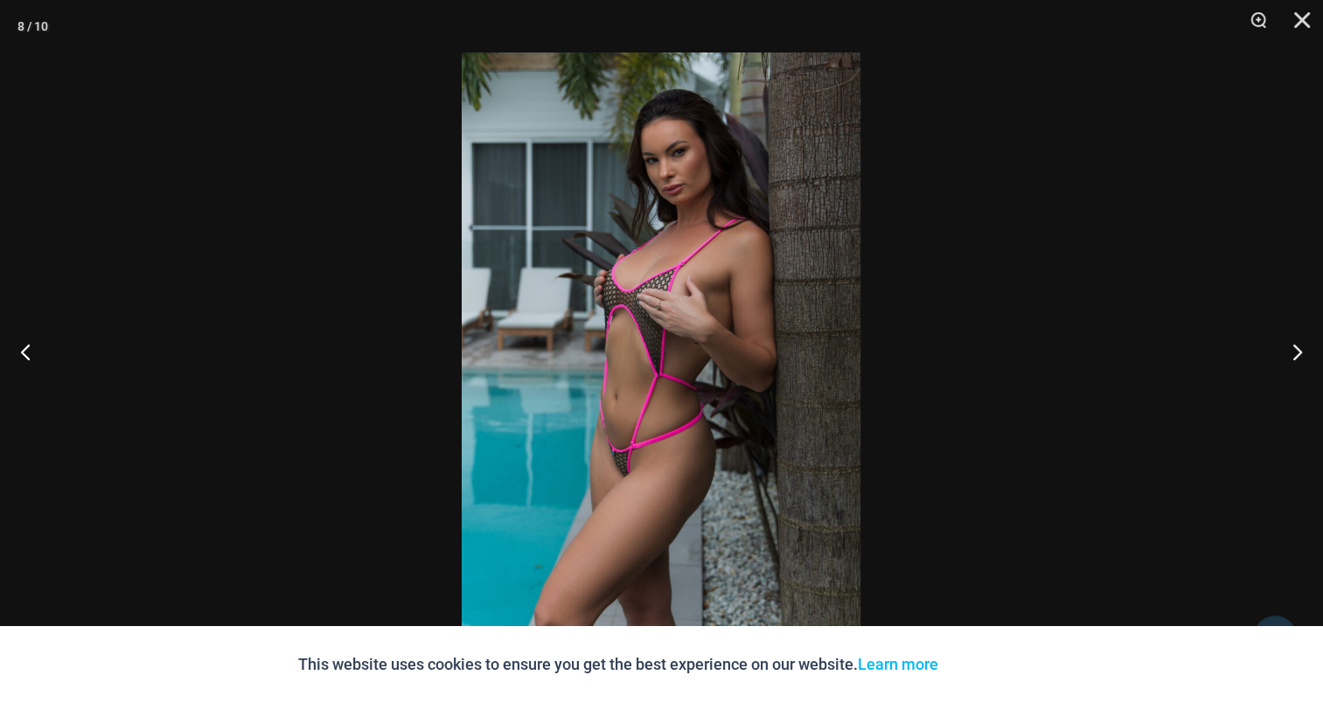
click at [638, 256] on img at bounding box center [661, 351] width 399 height 598
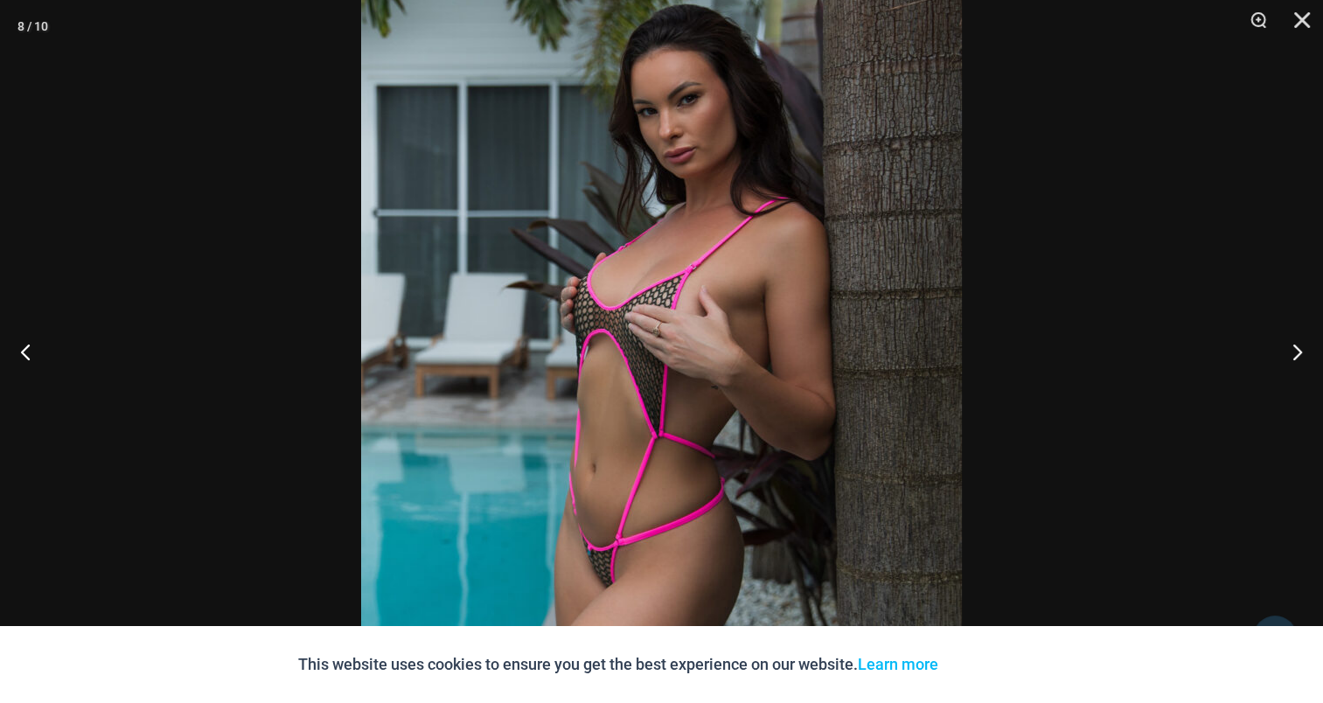
scroll to position [1823, 0]
click at [1287, 346] on button "Next" at bounding box center [1290, 351] width 66 height 87
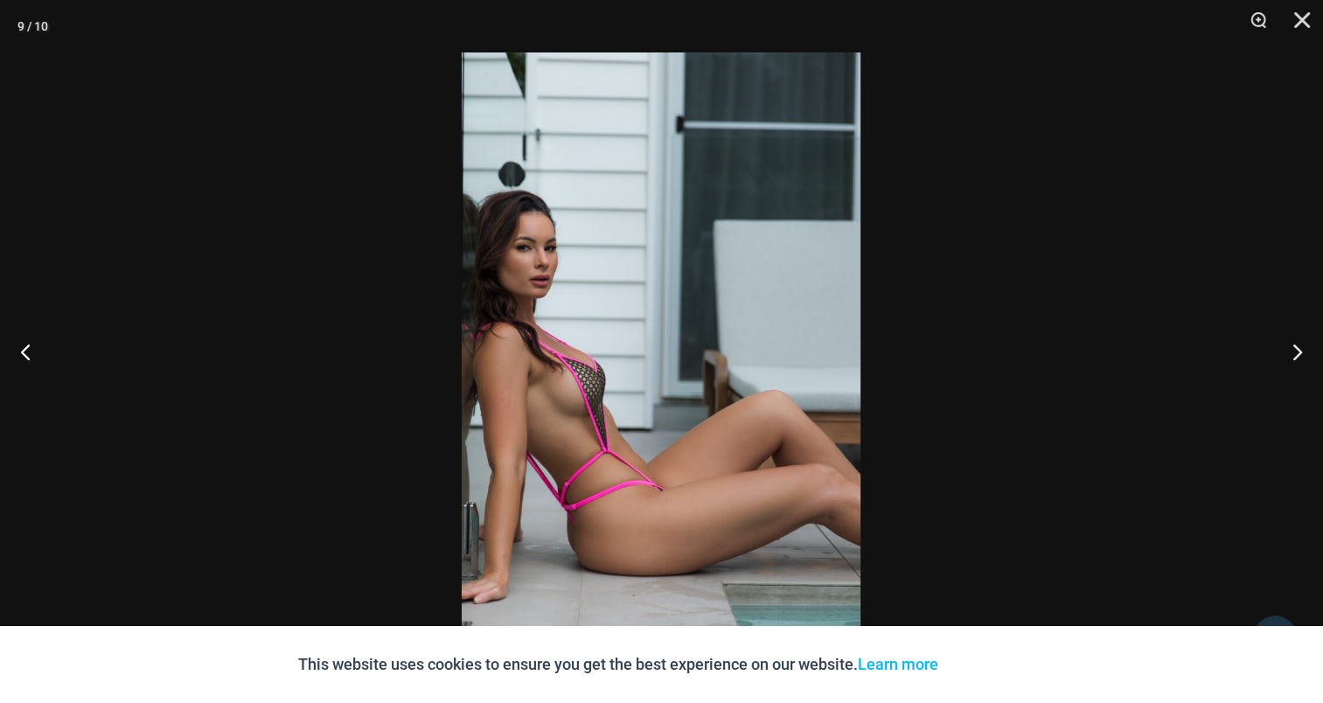
click at [646, 283] on img at bounding box center [661, 351] width 399 height 598
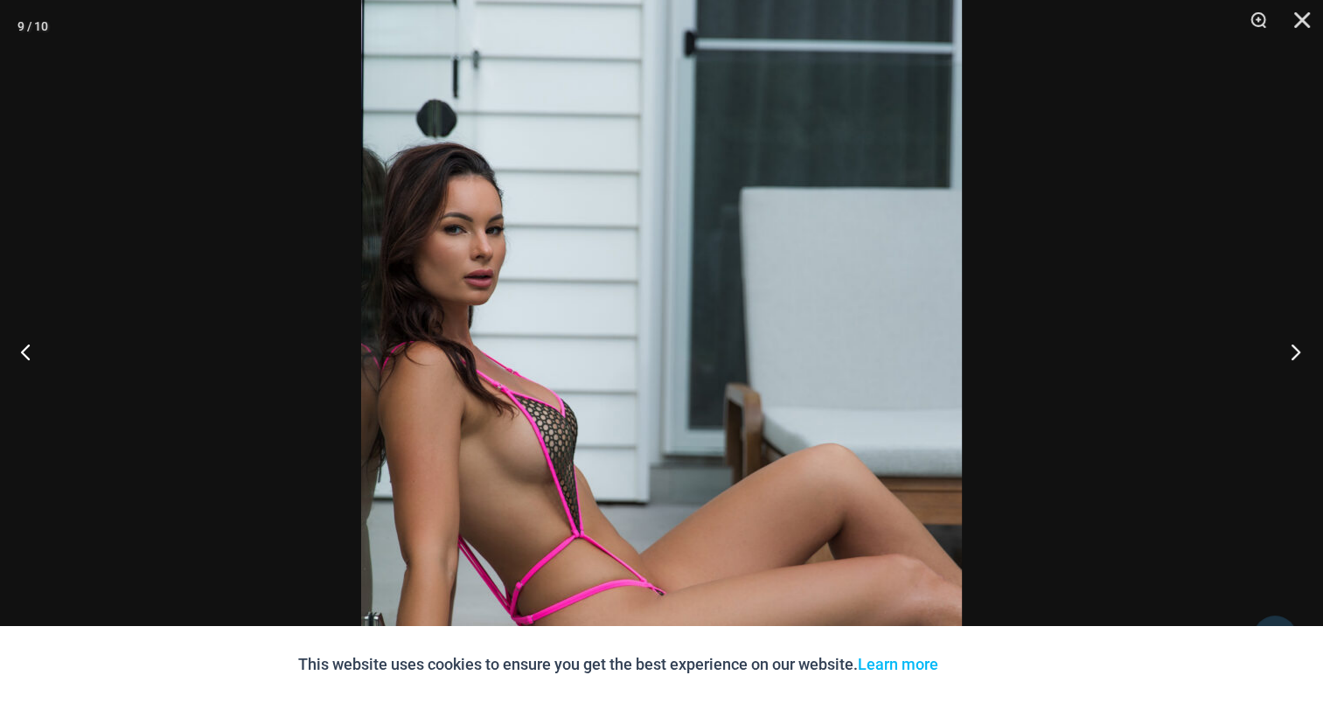
click at [1306, 339] on button "Next" at bounding box center [1290, 351] width 66 height 87
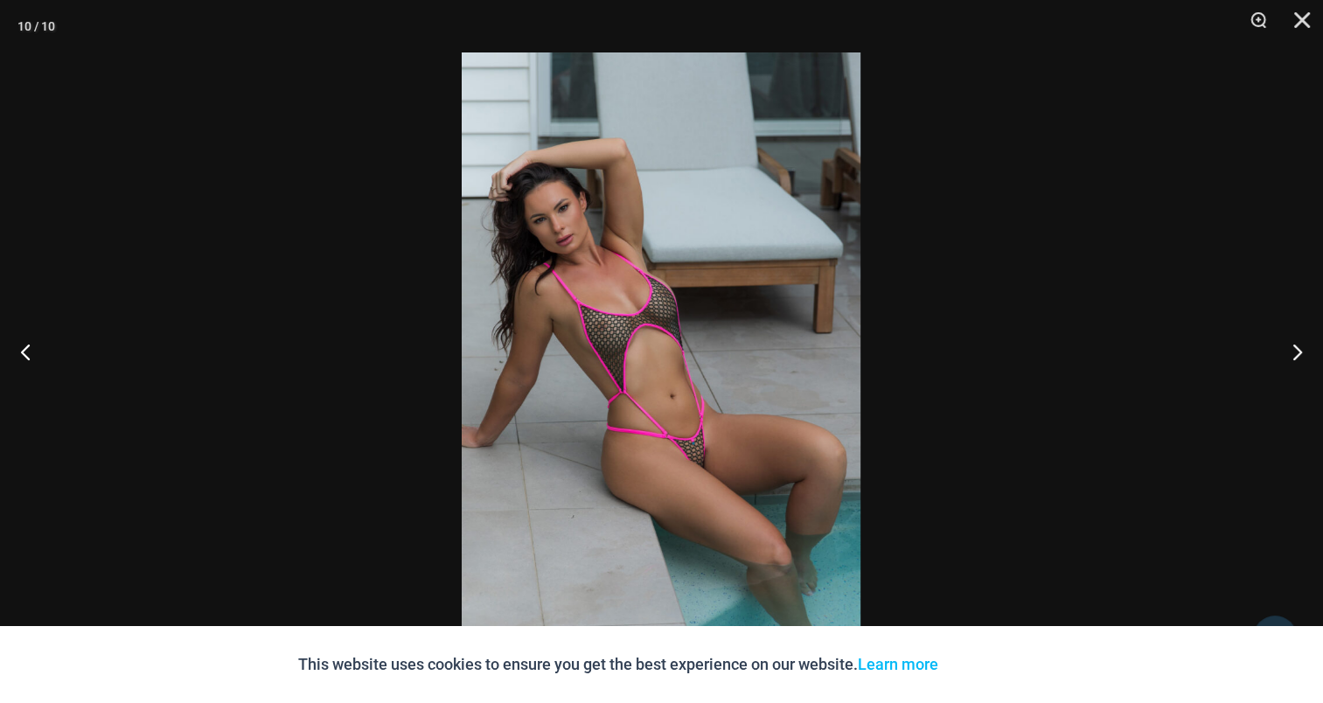
click at [654, 266] on img at bounding box center [661, 351] width 399 height 598
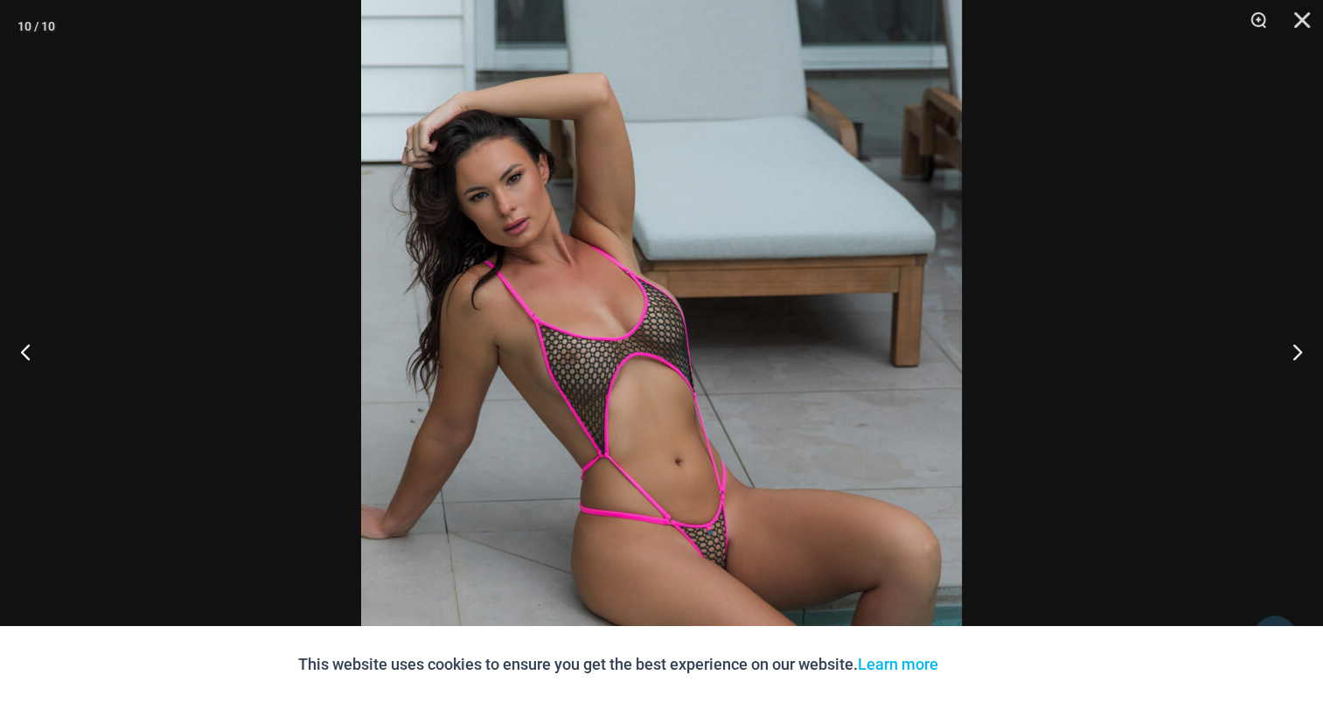
click at [87, 31] on div at bounding box center [77, 26] width 44 height 52
click at [1295, 17] on button "Close" at bounding box center [1296, 26] width 44 height 52
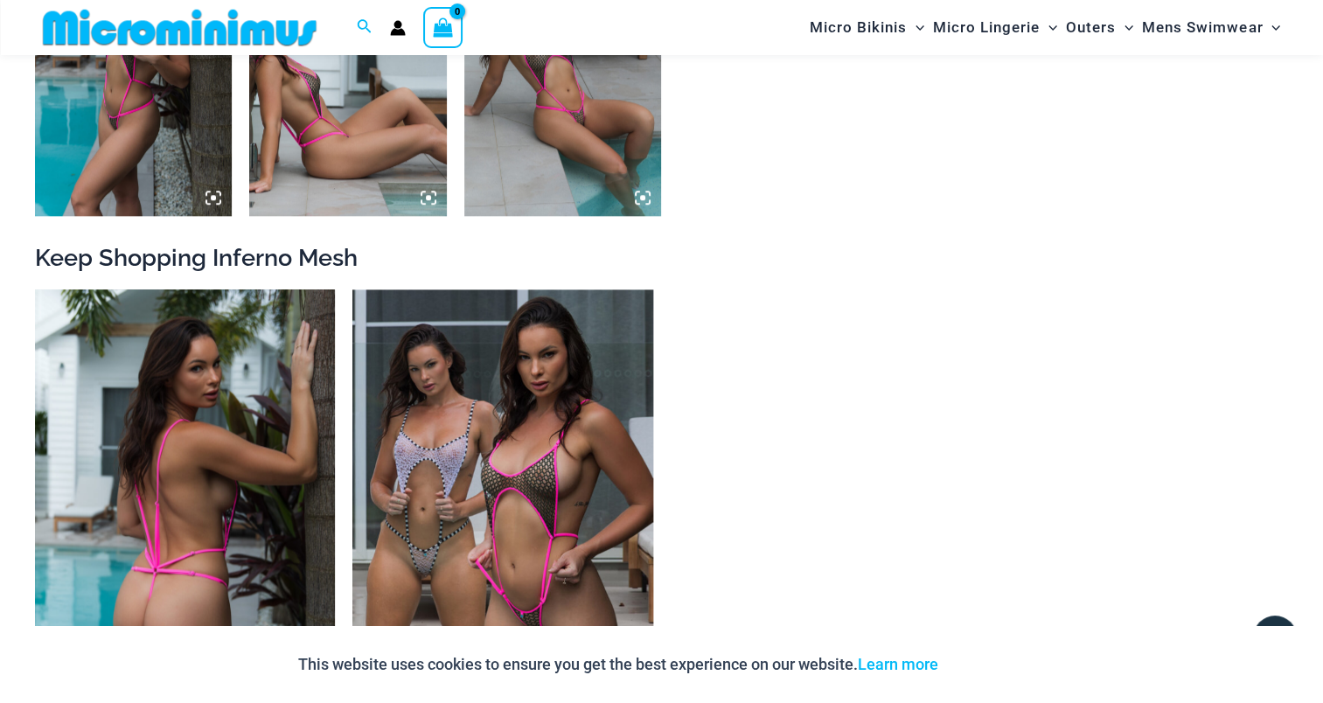
click at [180, 434] on img at bounding box center [185, 514] width 300 height 450
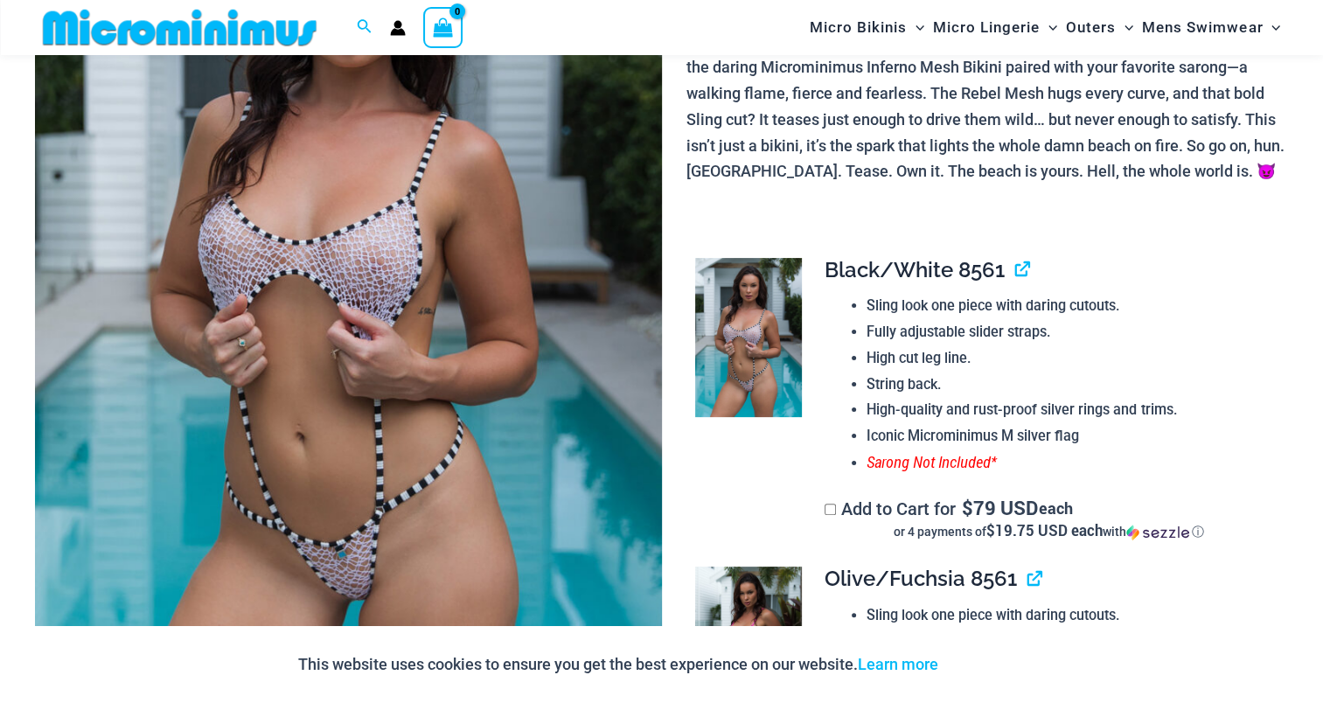
scroll to position [350, 0]
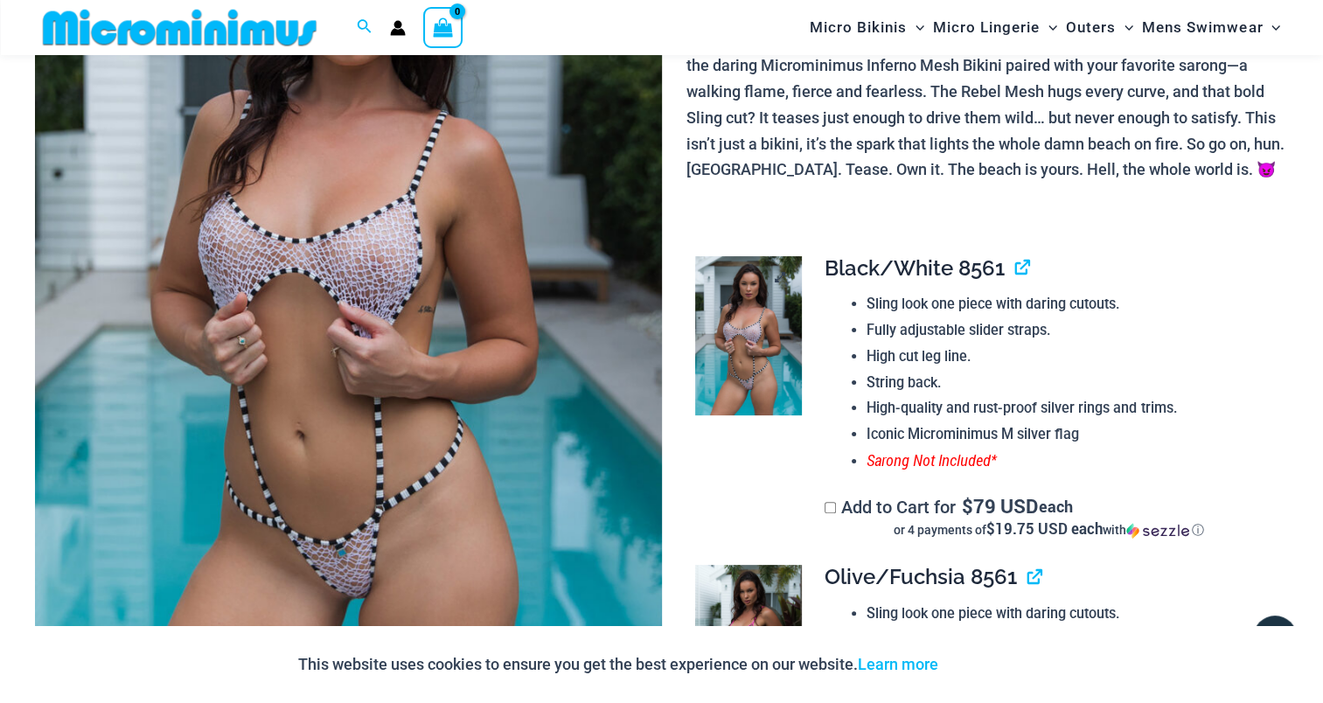
click at [755, 323] on img at bounding box center [748, 335] width 106 height 159
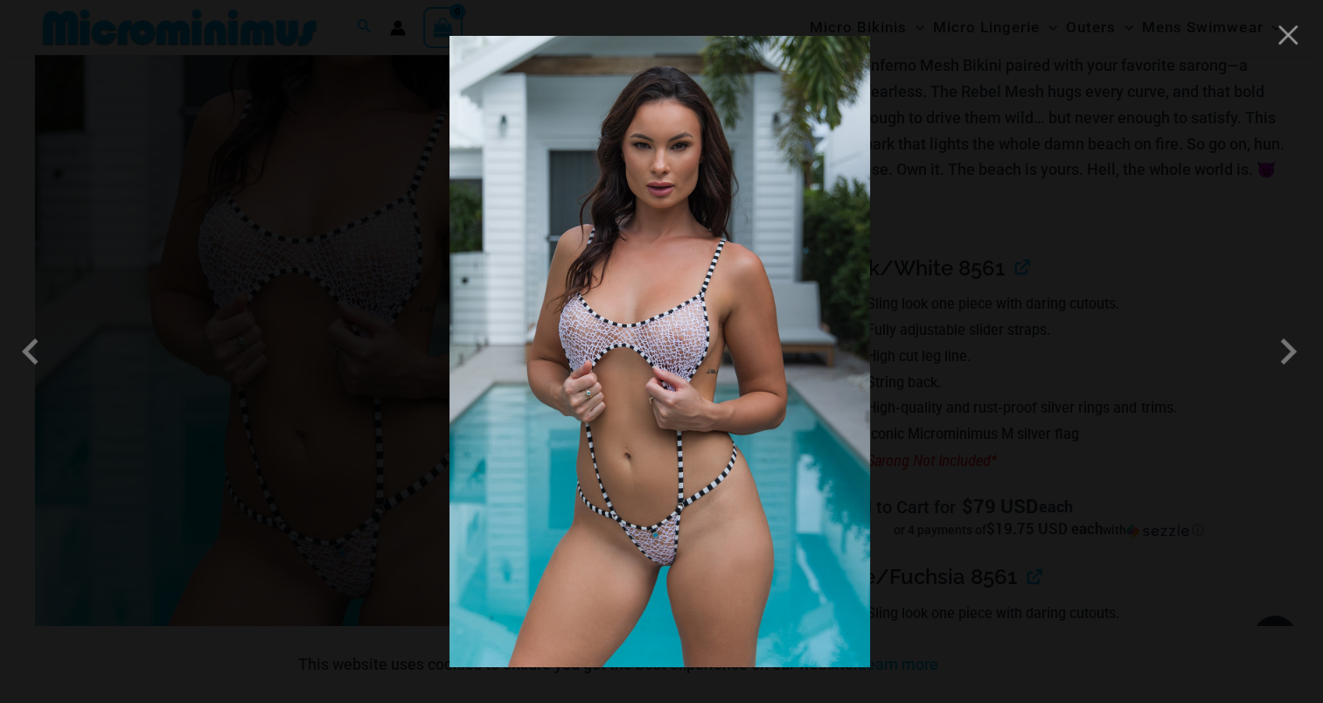
click at [636, 332] on img at bounding box center [659, 351] width 420 height 631
click at [1296, 355] on span at bounding box center [1287, 351] width 52 height 52
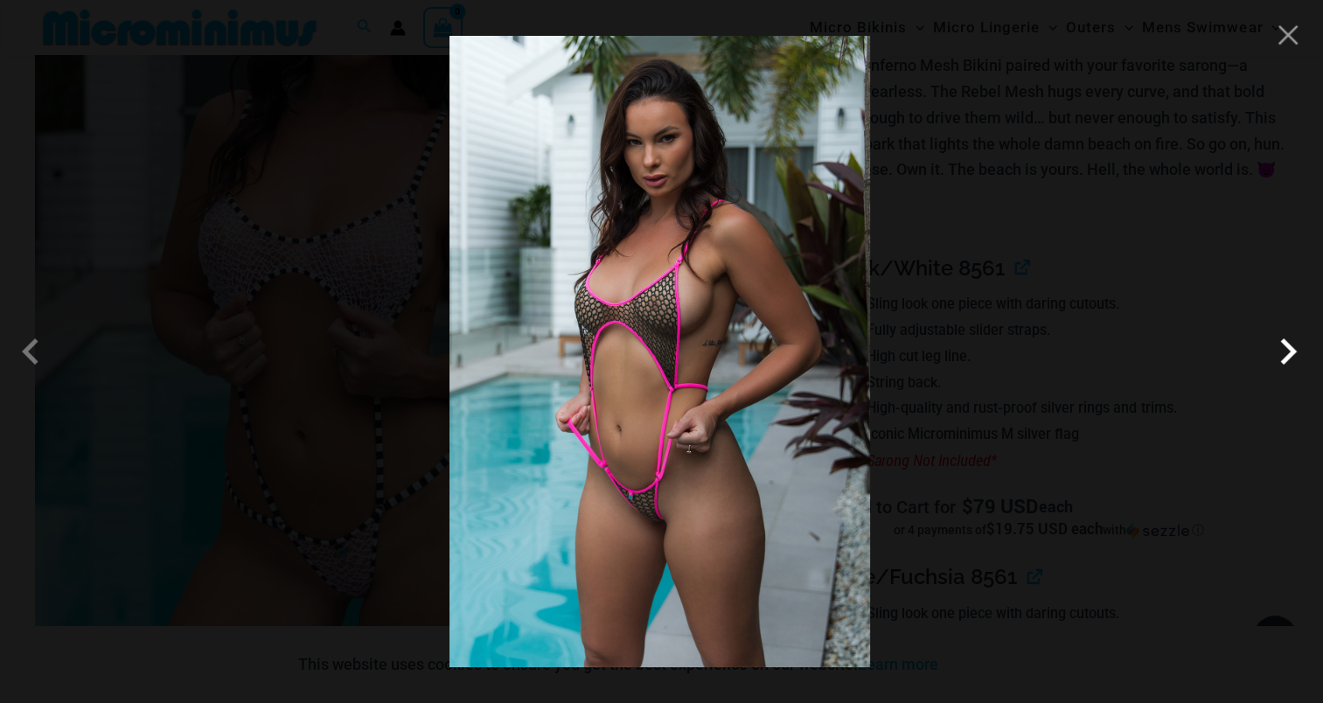
click at [1282, 346] on span at bounding box center [1287, 351] width 52 height 52
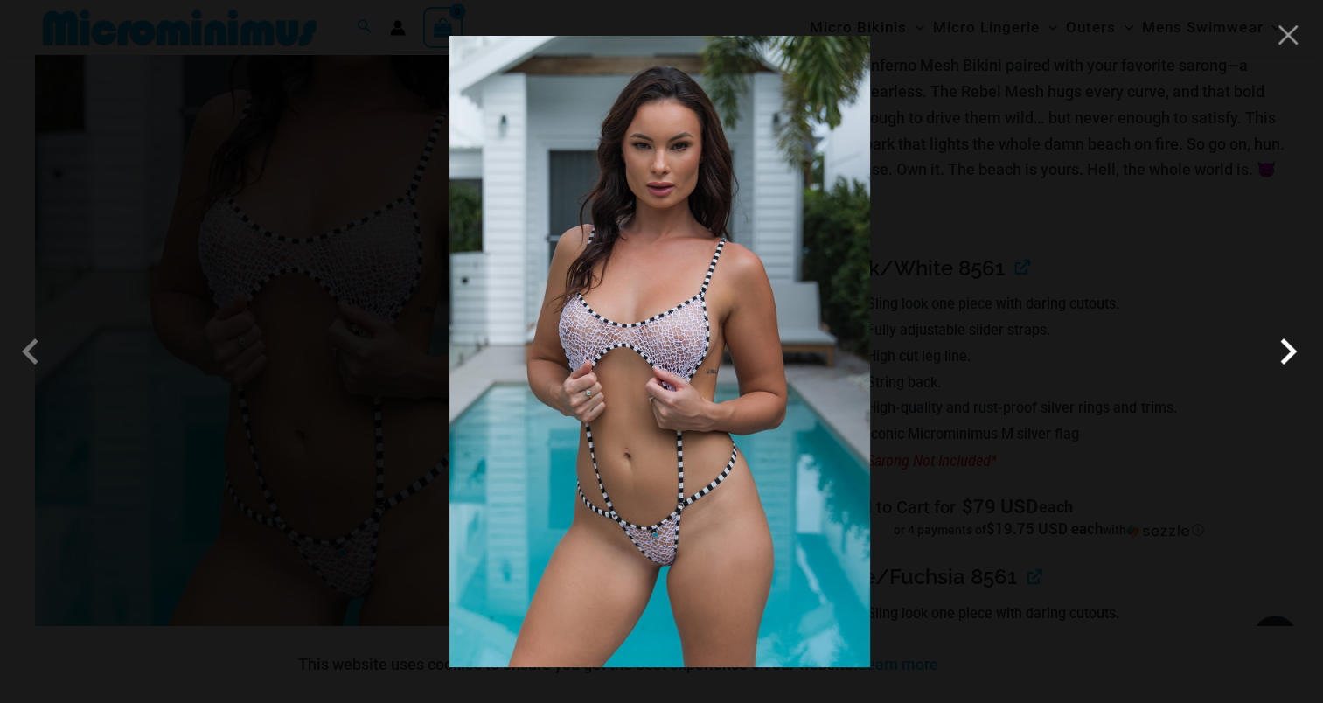
click at [1296, 357] on span at bounding box center [1287, 351] width 52 height 52
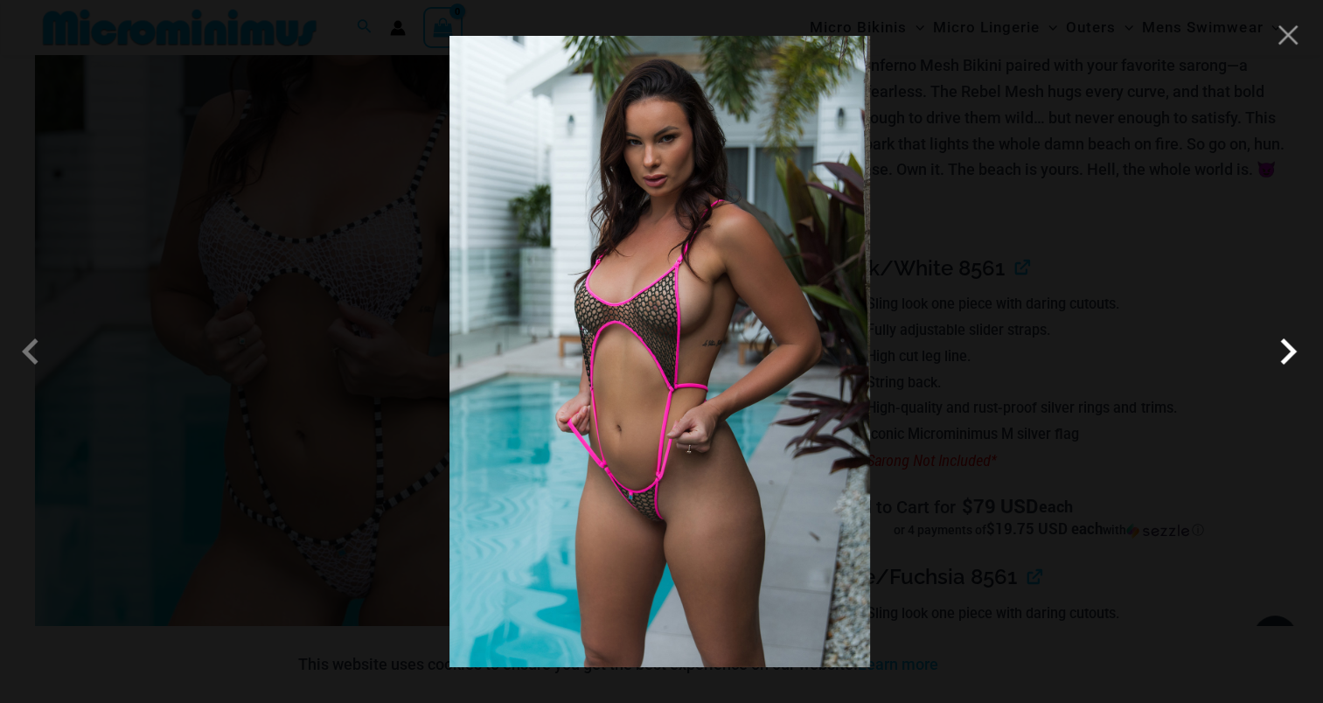
click at [1297, 347] on span at bounding box center [1287, 351] width 52 height 52
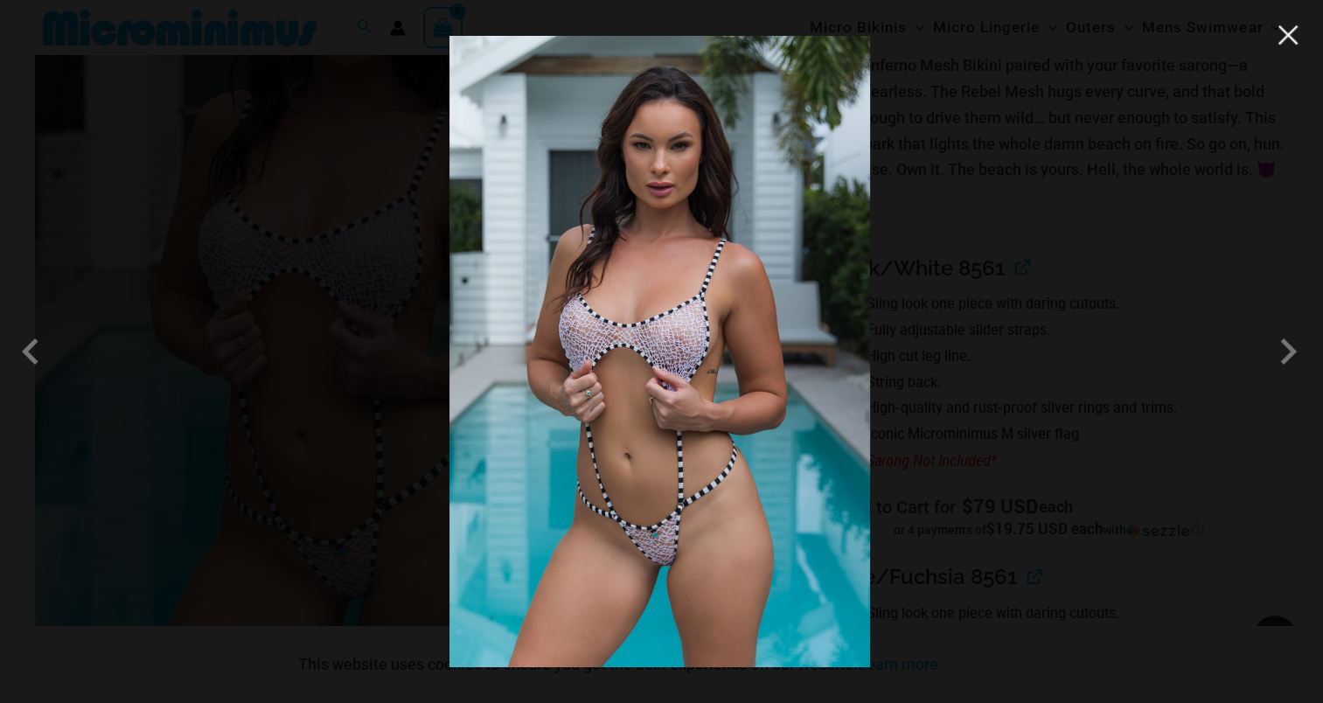
drag, startPoint x: 673, startPoint y: 301, endPoint x: 1294, endPoint y: 36, distance: 674.8
click at [1294, 36] on button "Close" at bounding box center [1288, 35] width 26 height 26
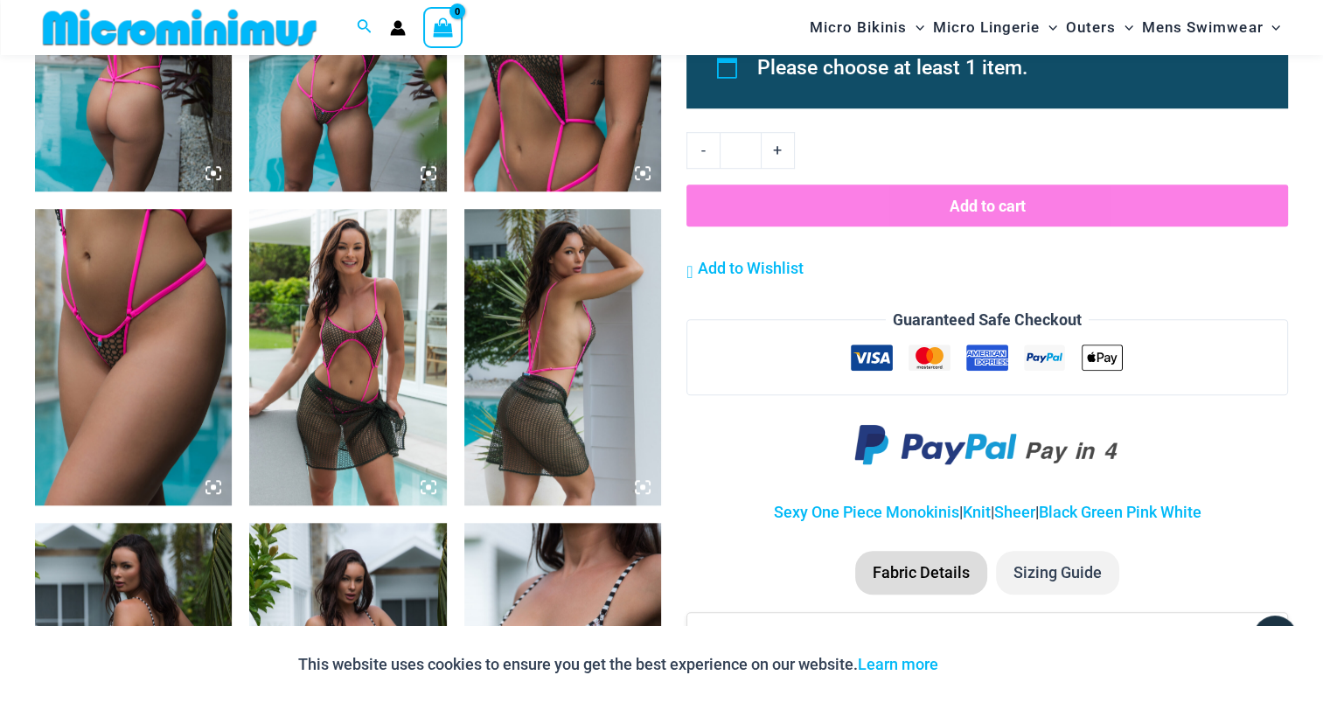
scroll to position [1224, 0]
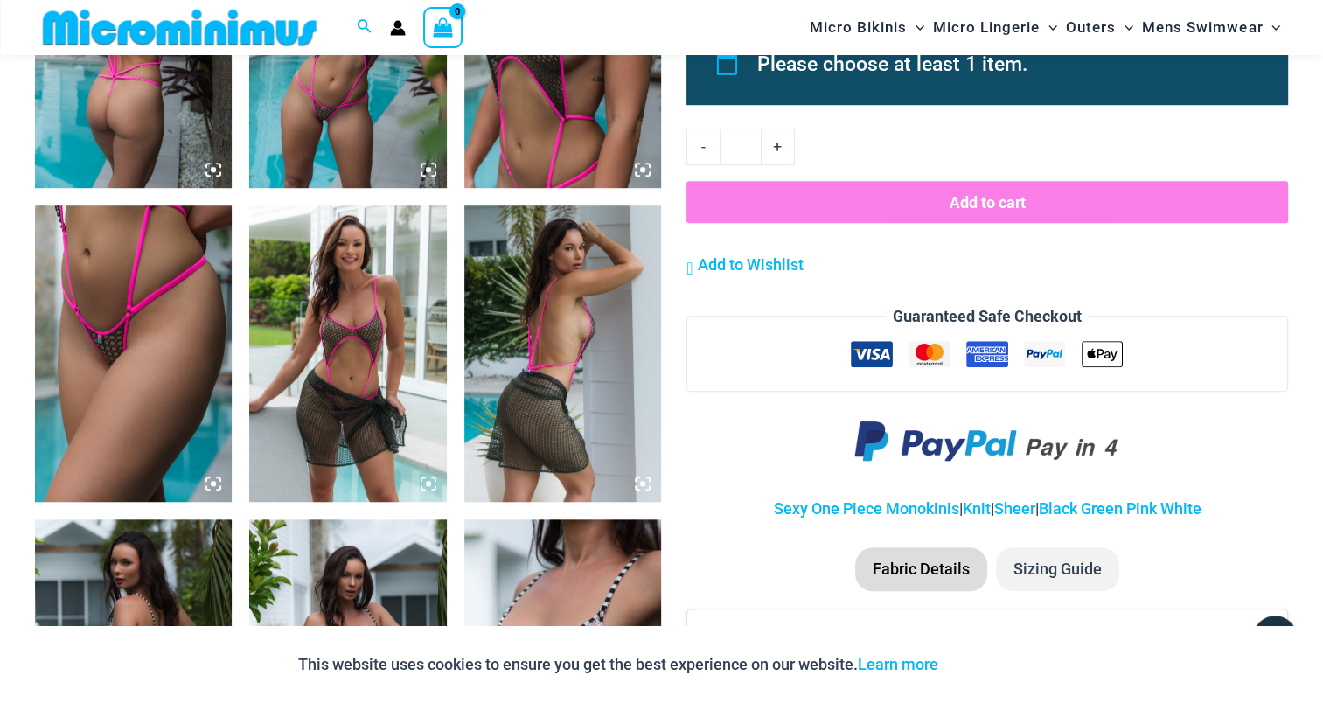
click at [115, 295] on img at bounding box center [133, 352] width 197 height 295
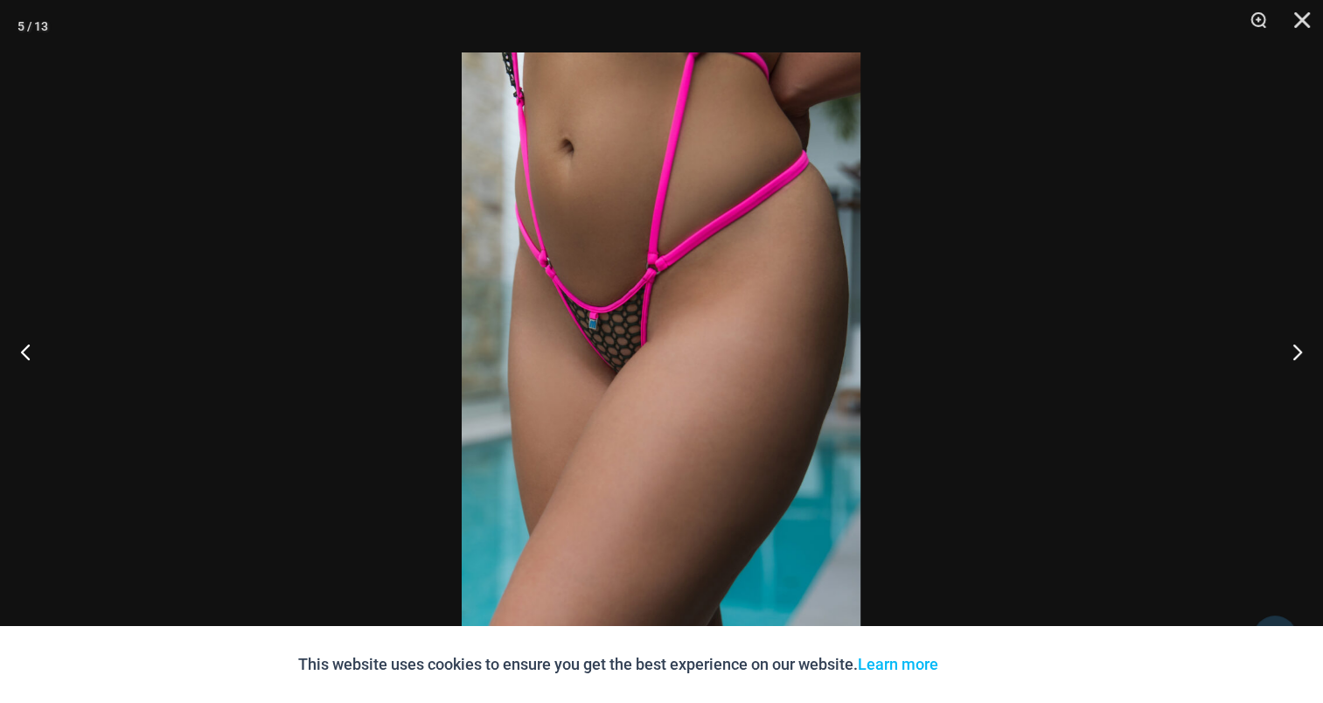
click at [706, 330] on img at bounding box center [661, 351] width 399 height 598
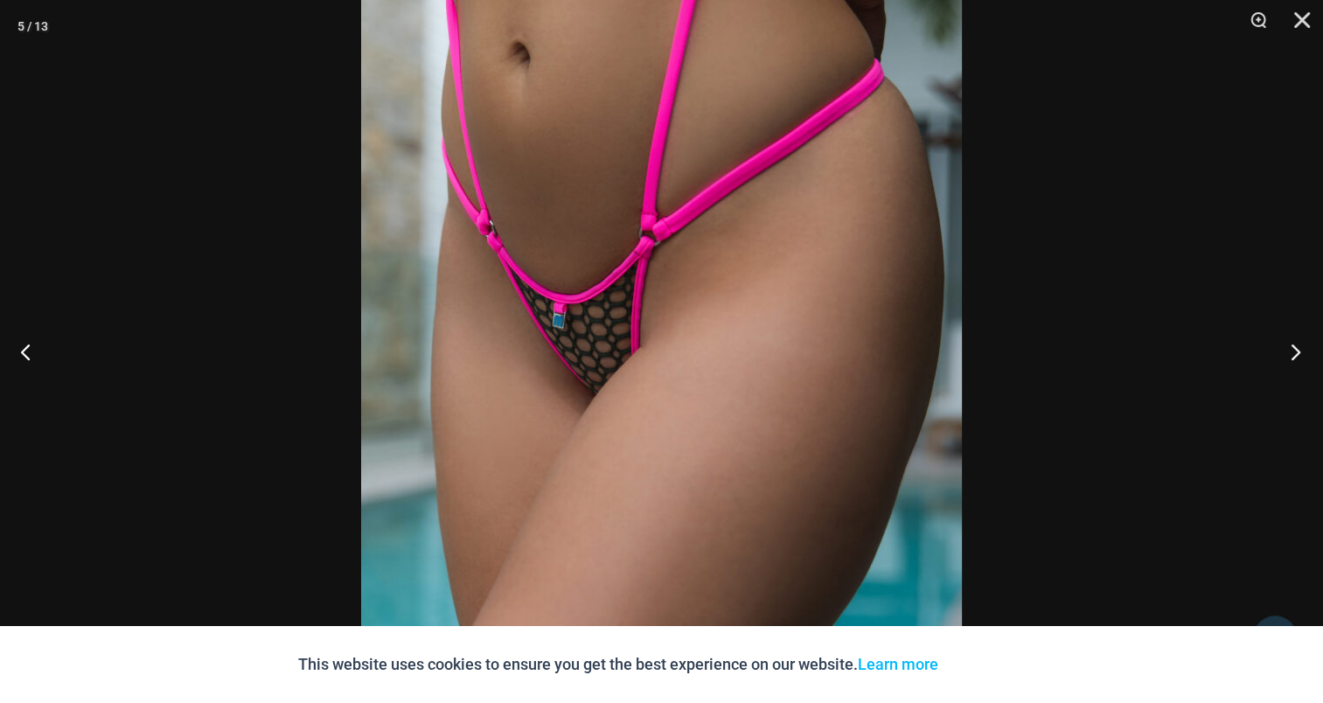
click at [1302, 355] on button "Next" at bounding box center [1290, 351] width 66 height 87
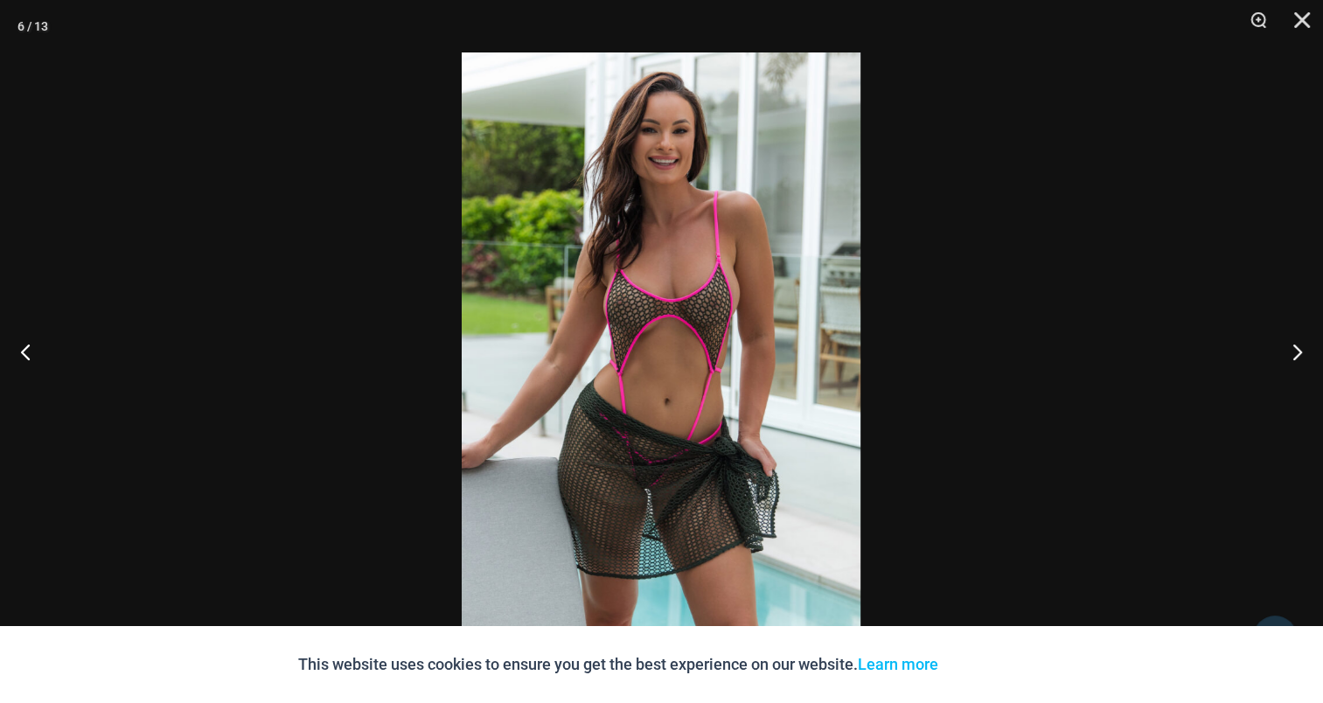
click at [702, 315] on img at bounding box center [661, 351] width 399 height 598
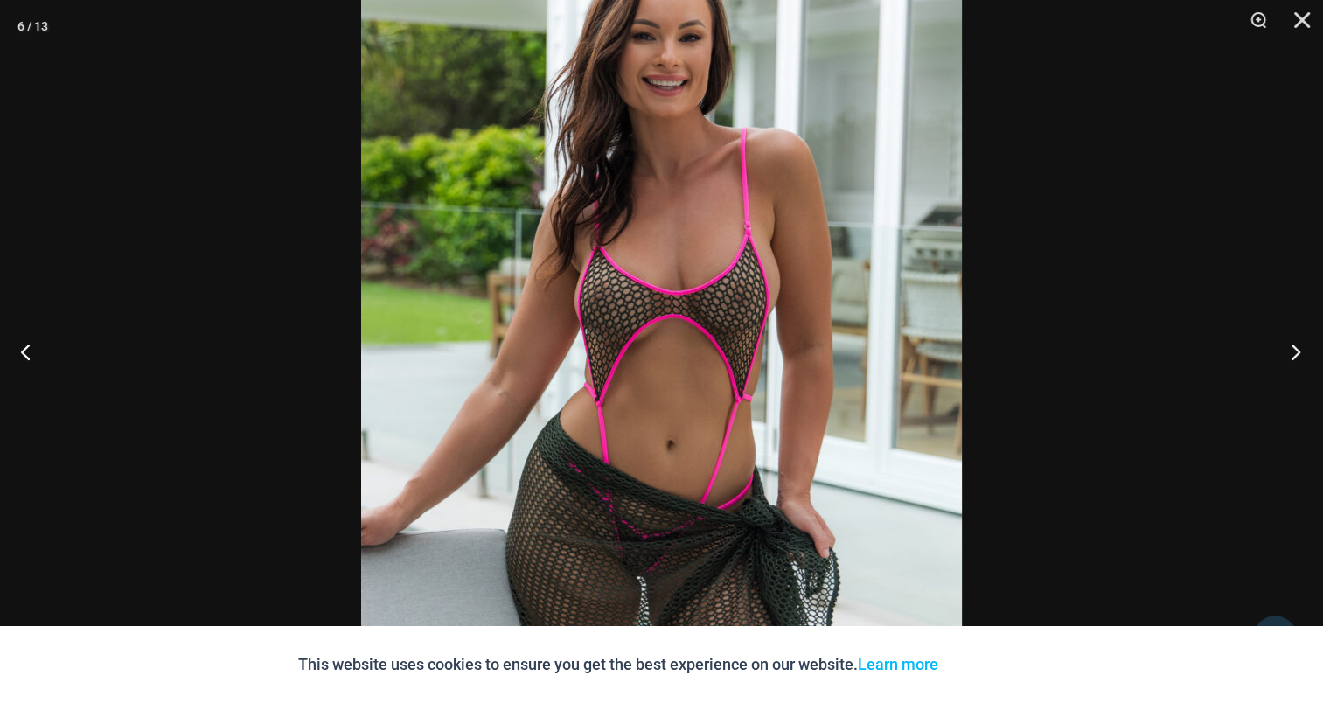
click at [1296, 344] on button "Next" at bounding box center [1290, 351] width 66 height 87
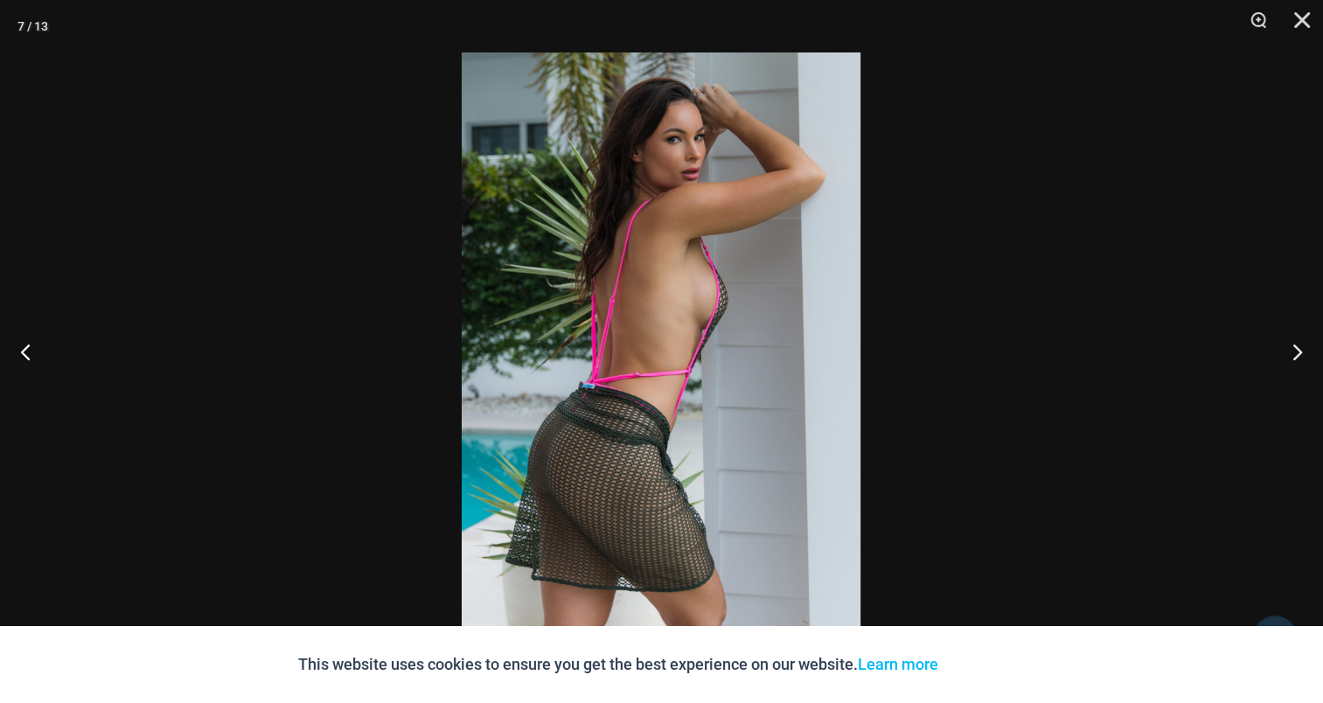
click at [674, 300] on img at bounding box center [661, 351] width 399 height 598
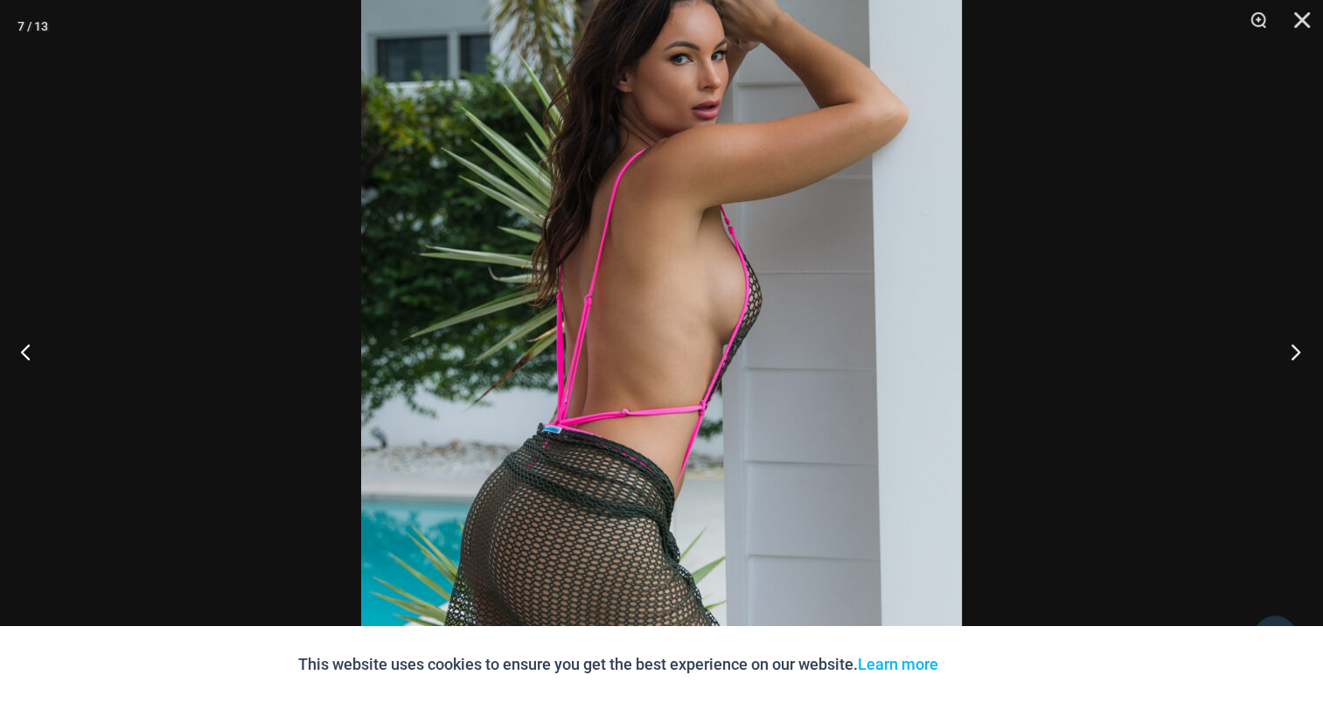
click at [1296, 349] on button "Next" at bounding box center [1290, 351] width 66 height 87
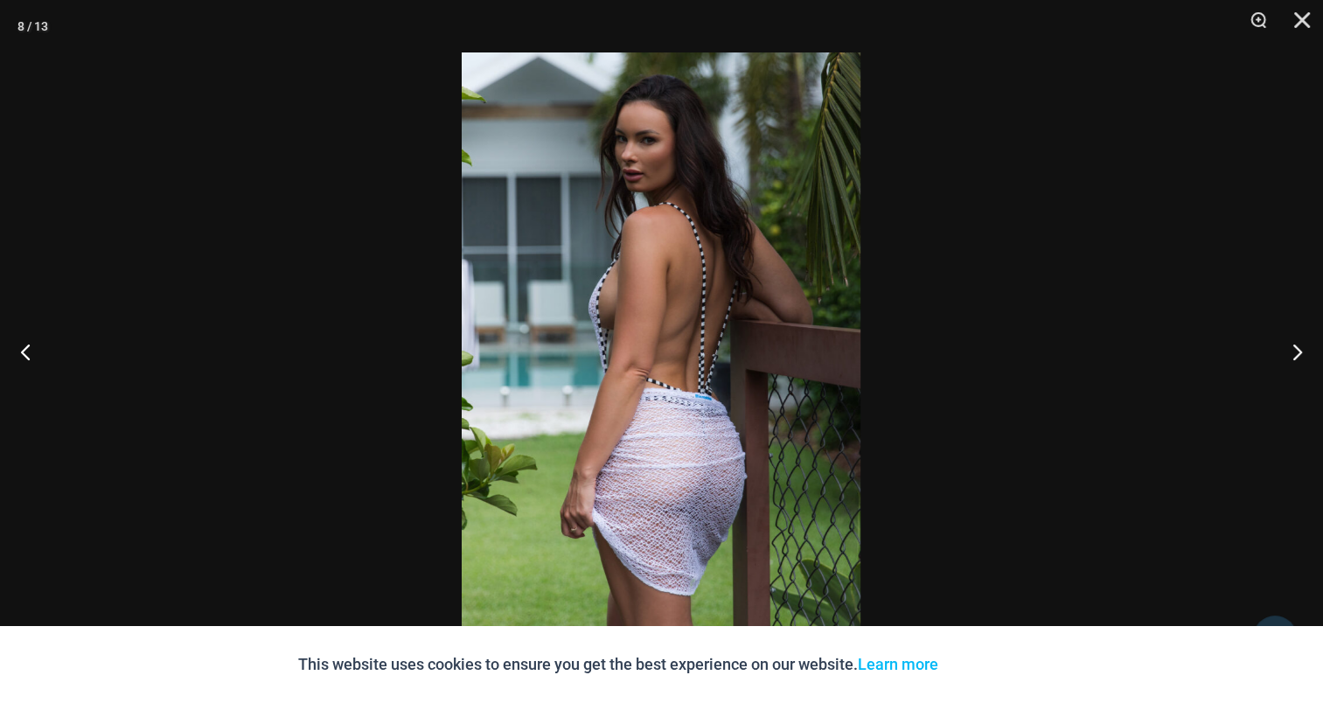
click at [715, 367] on img at bounding box center [661, 351] width 399 height 598
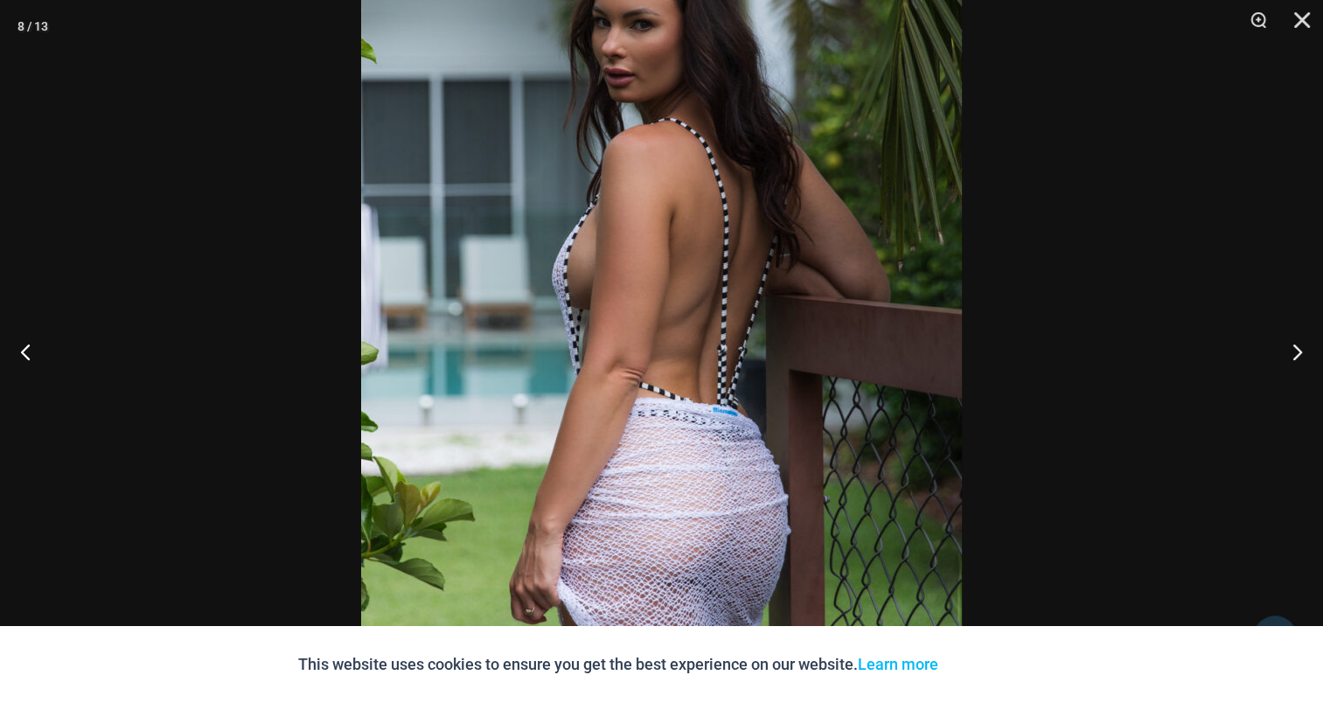
click at [597, 330] on img at bounding box center [661, 342] width 601 height 900
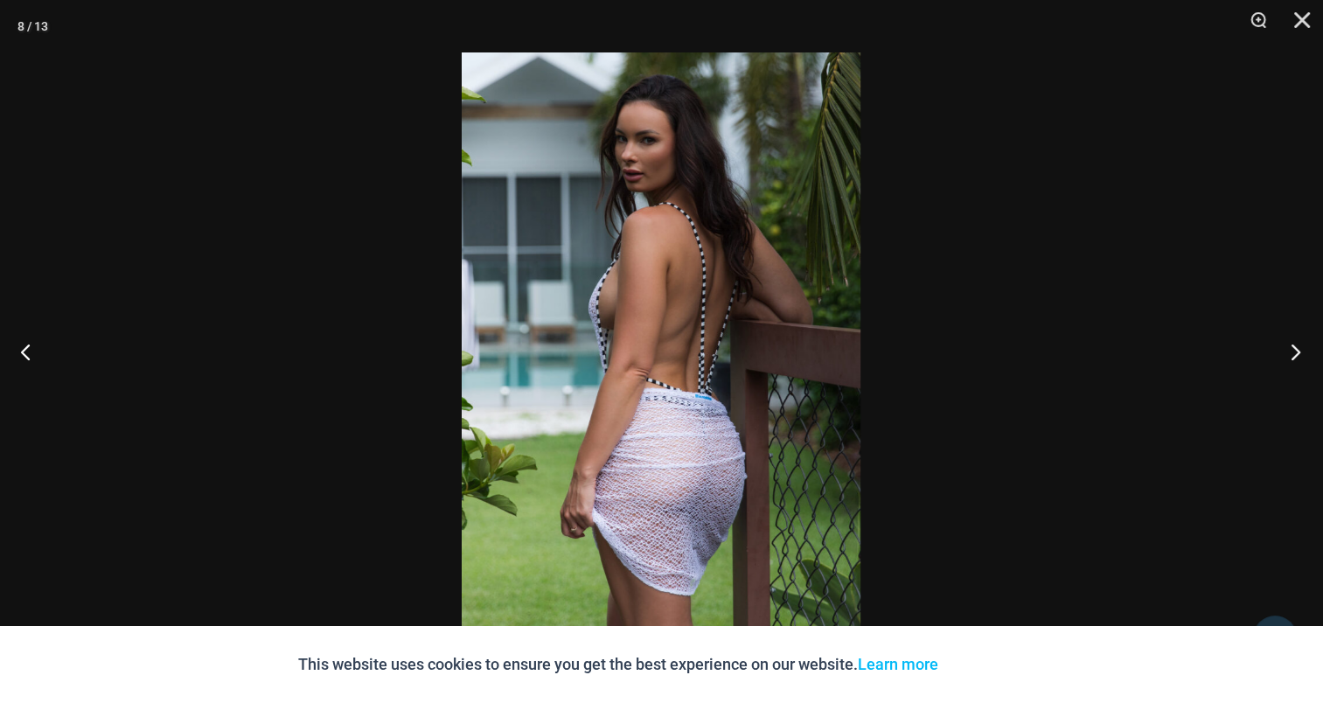
click at [1295, 344] on button "Next" at bounding box center [1290, 351] width 66 height 87
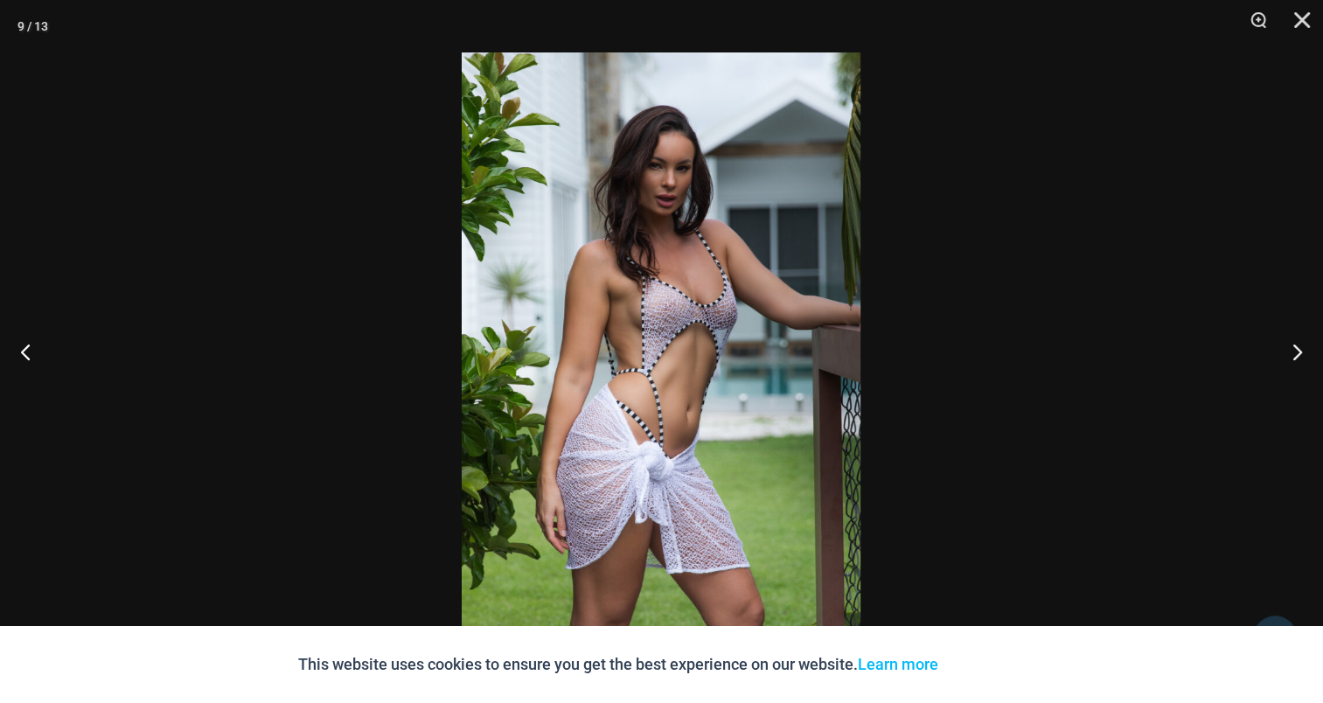
click at [657, 318] on img at bounding box center [661, 351] width 399 height 598
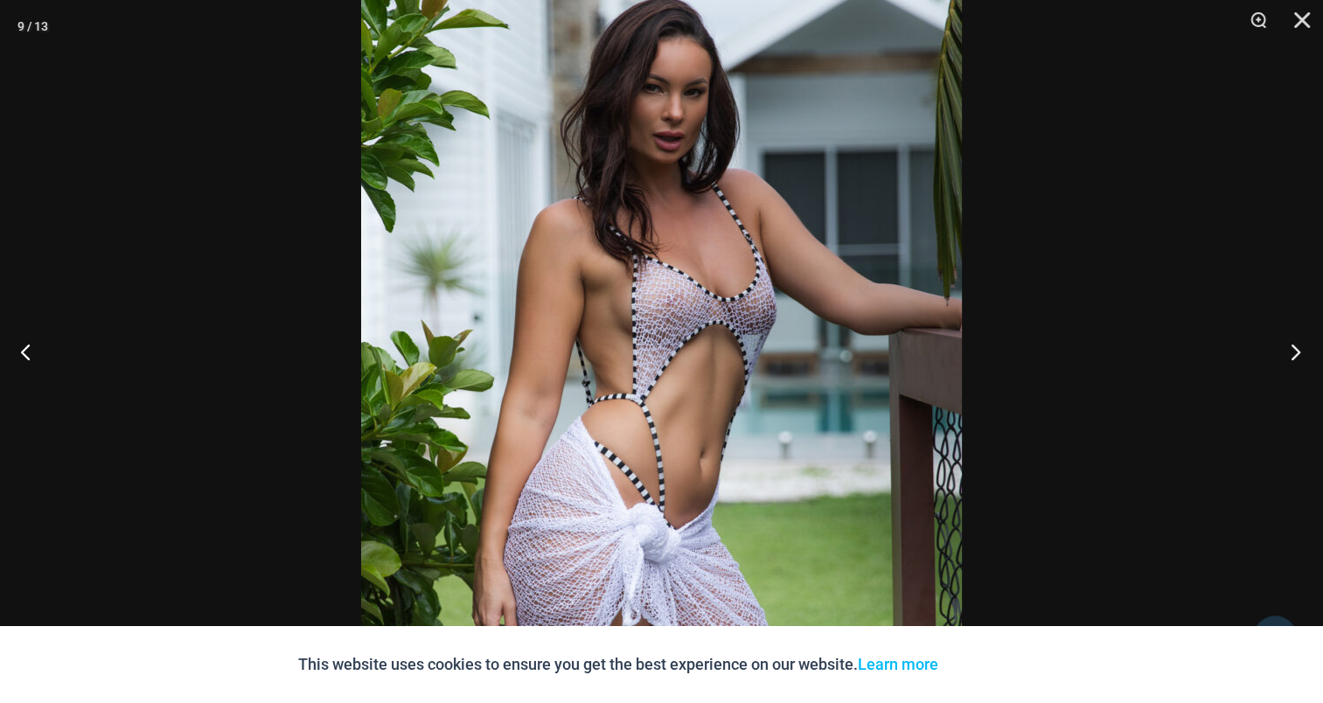
click at [1282, 352] on button "Next" at bounding box center [1290, 351] width 66 height 87
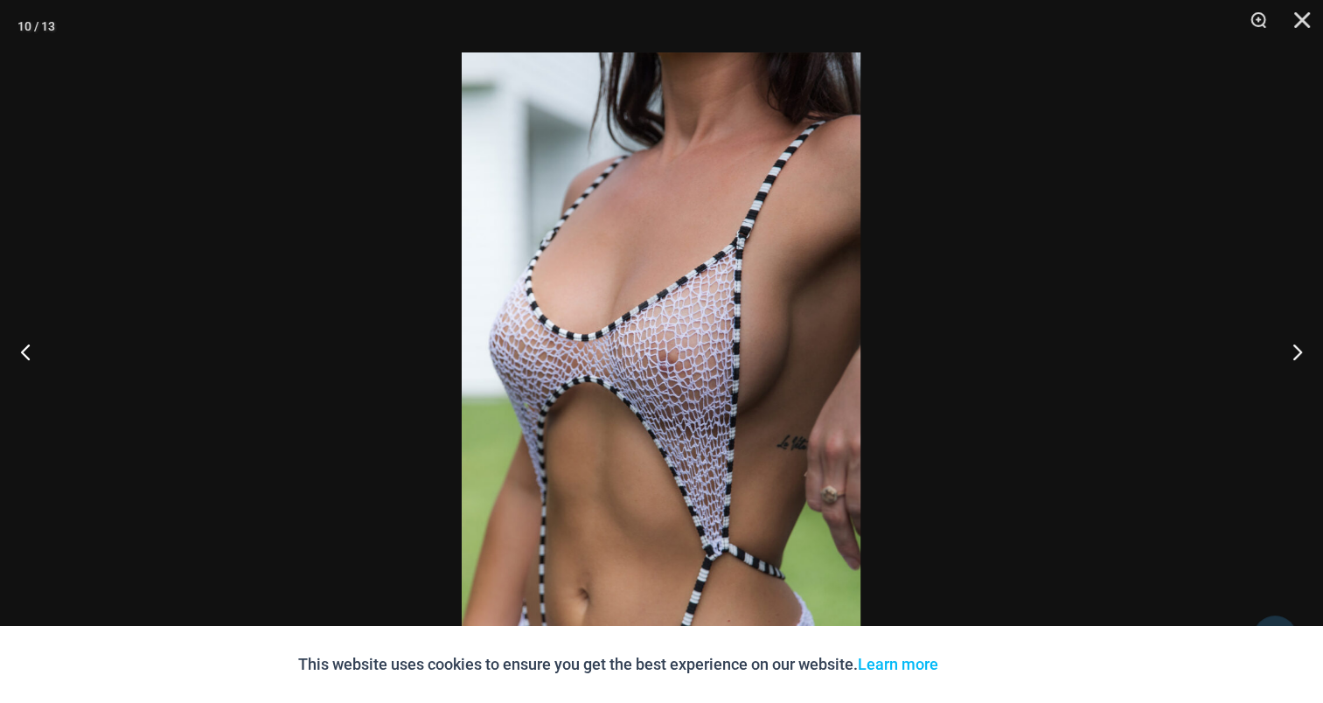
click at [751, 297] on img at bounding box center [661, 351] width 399 height 598
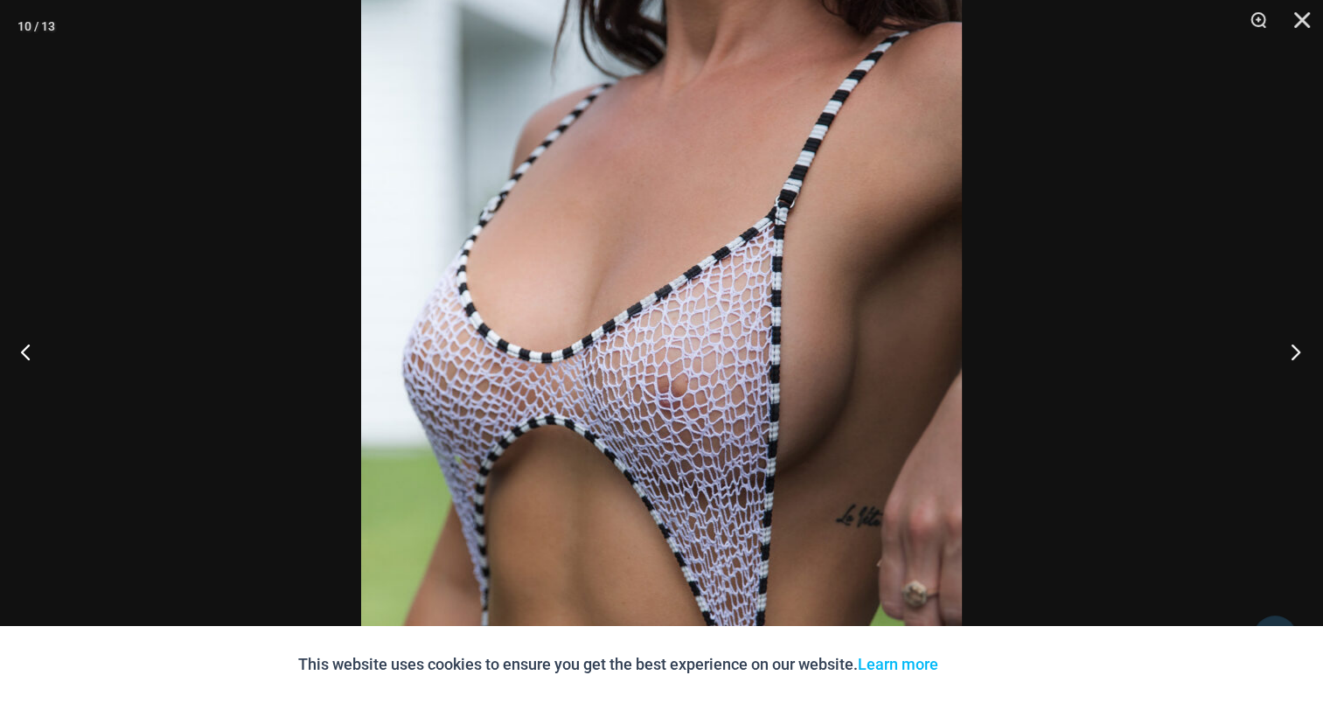
click at [1278, 341] on button "Next" at bounding box center [1290, 351] width 66 height 87
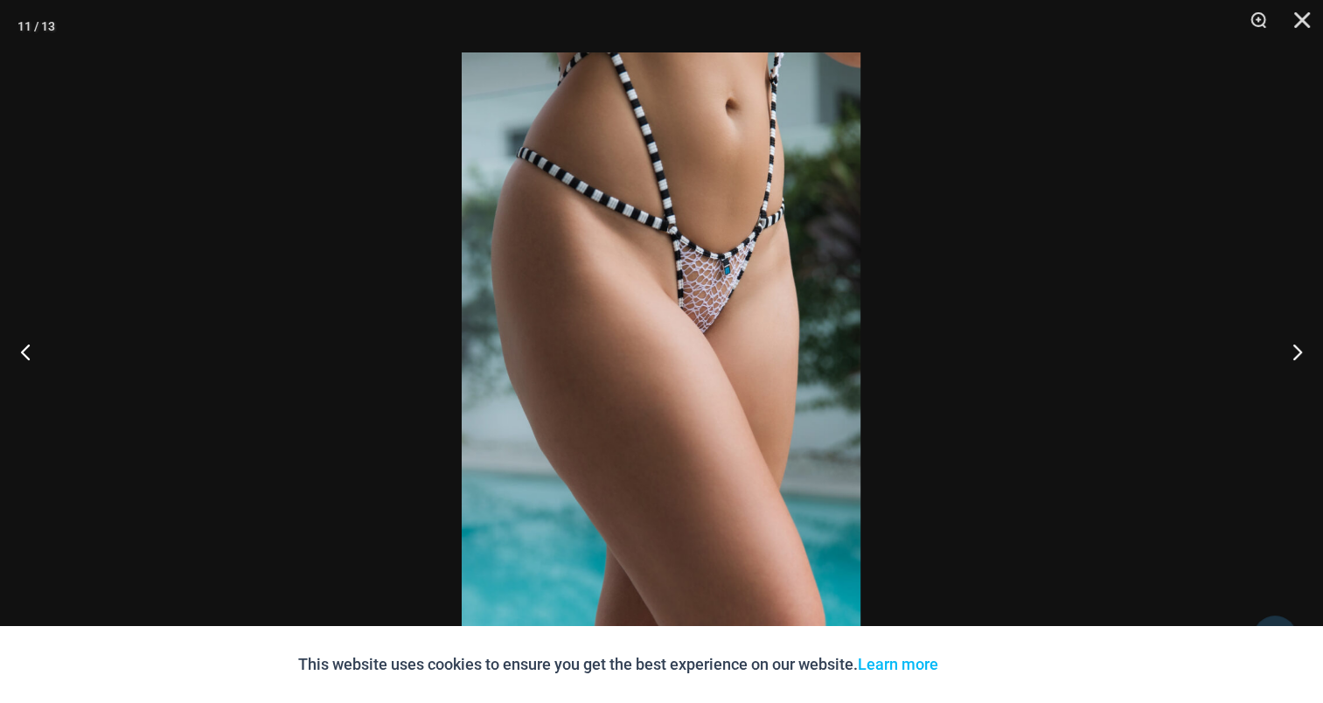
click at [704, 304] on img at bounding box center [661, 351] width 399 height 598
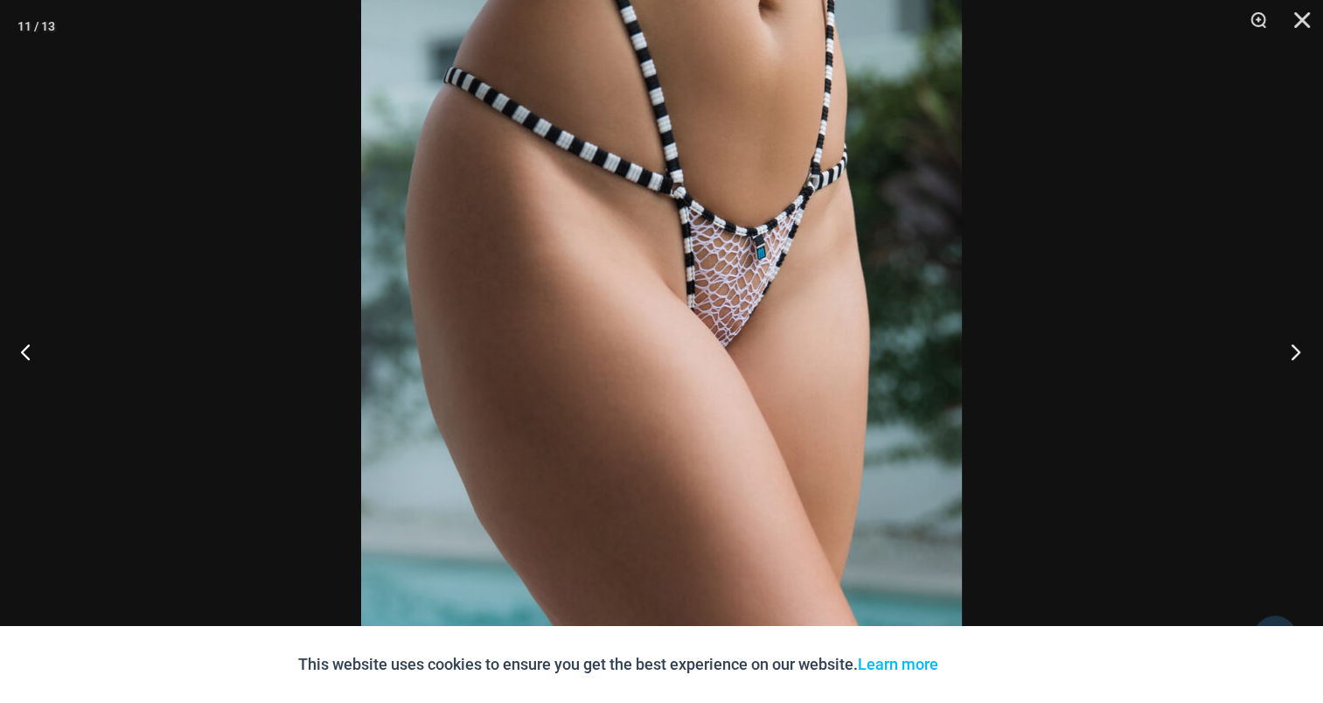
click at [1311, 340] on button "Next" at bounding box center [1290, 351] width 66 height 87
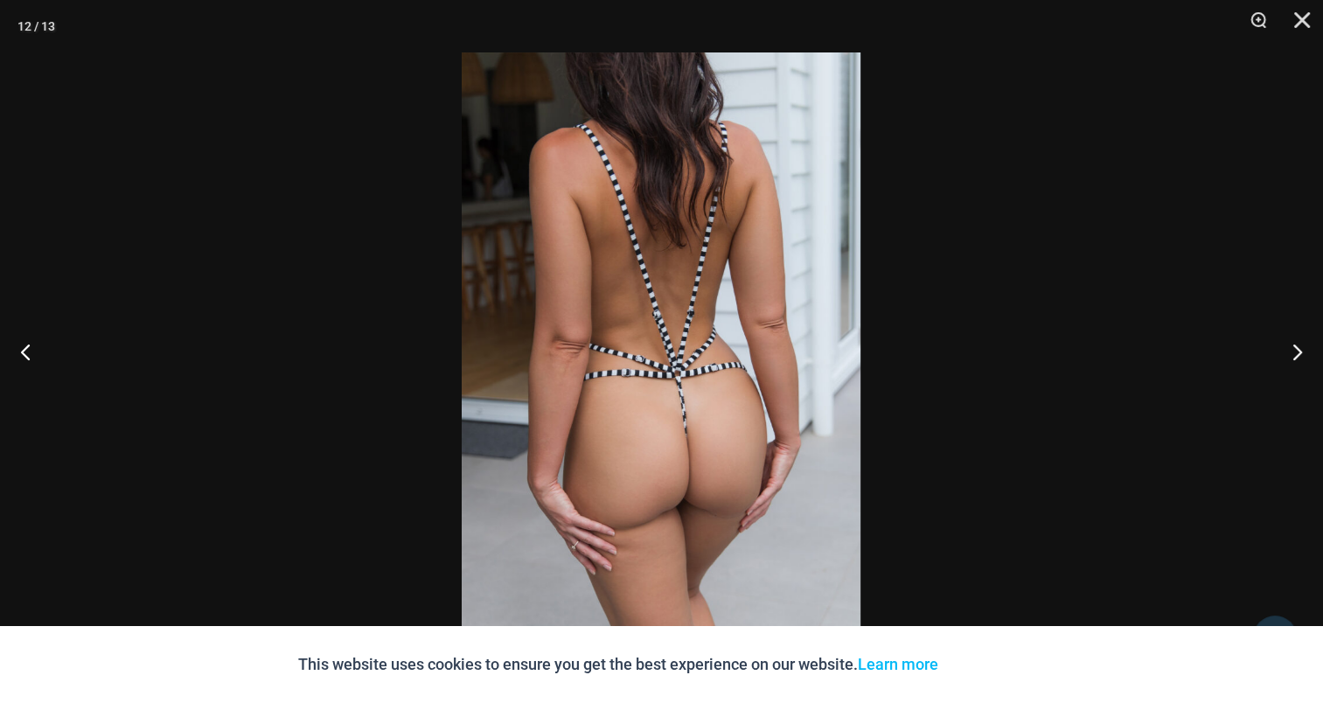
click at [667, 319] on img at bounding box center [661, 351] width 399 height 598
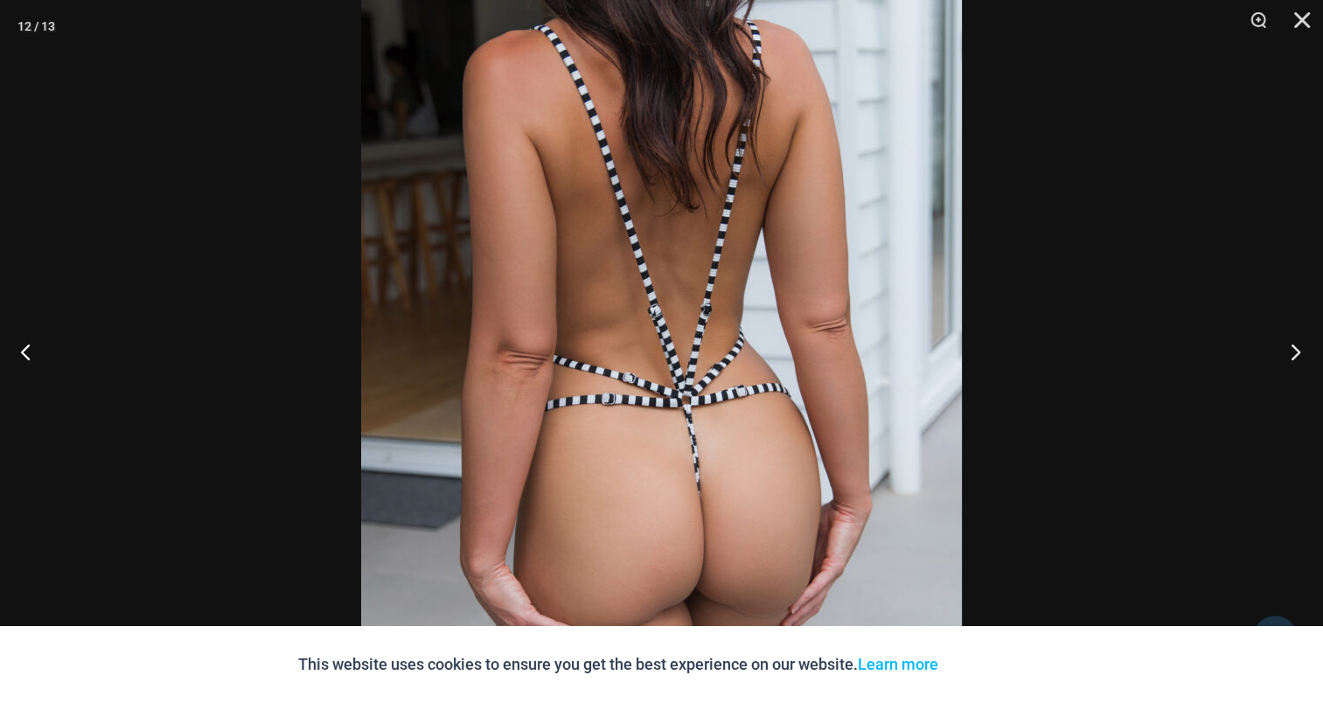
click at [1296, 349] on button "Next" at bounding box center [1290, 351] width 66 height 87
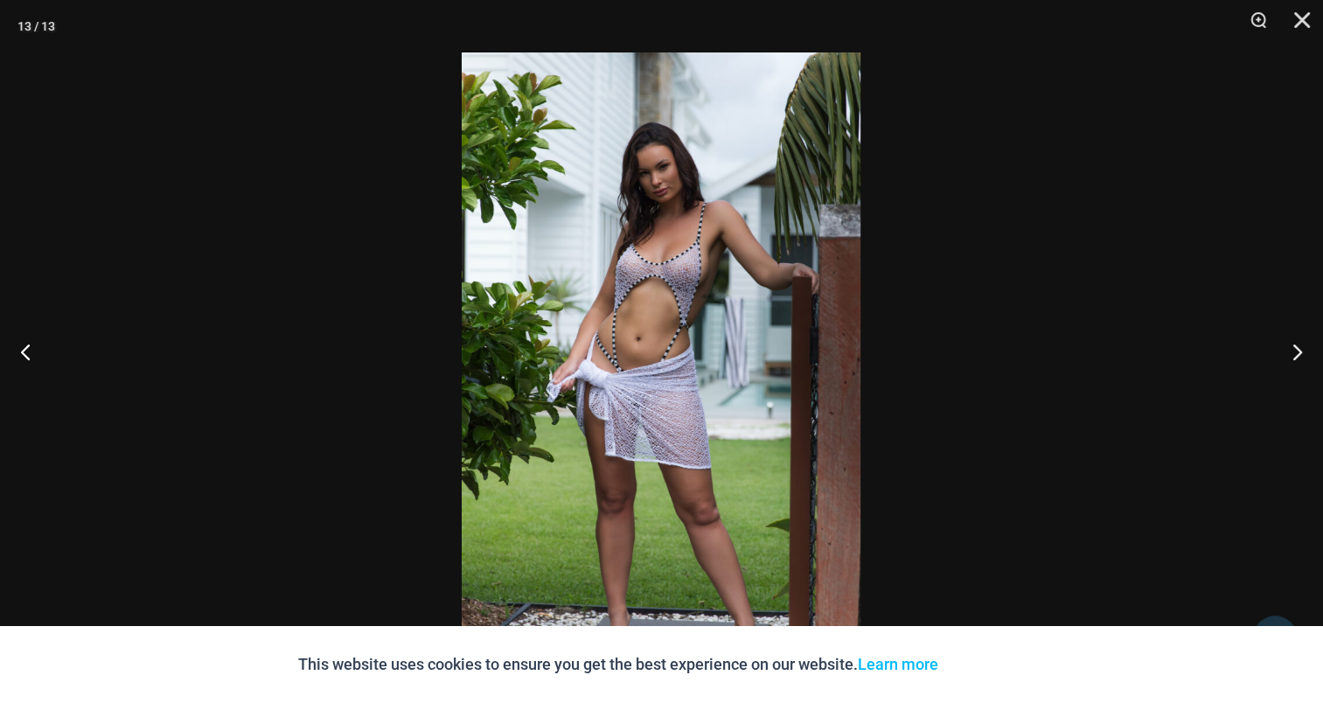
click at [568, 343] on img at bounding box center [661, 351] width 399 height 598
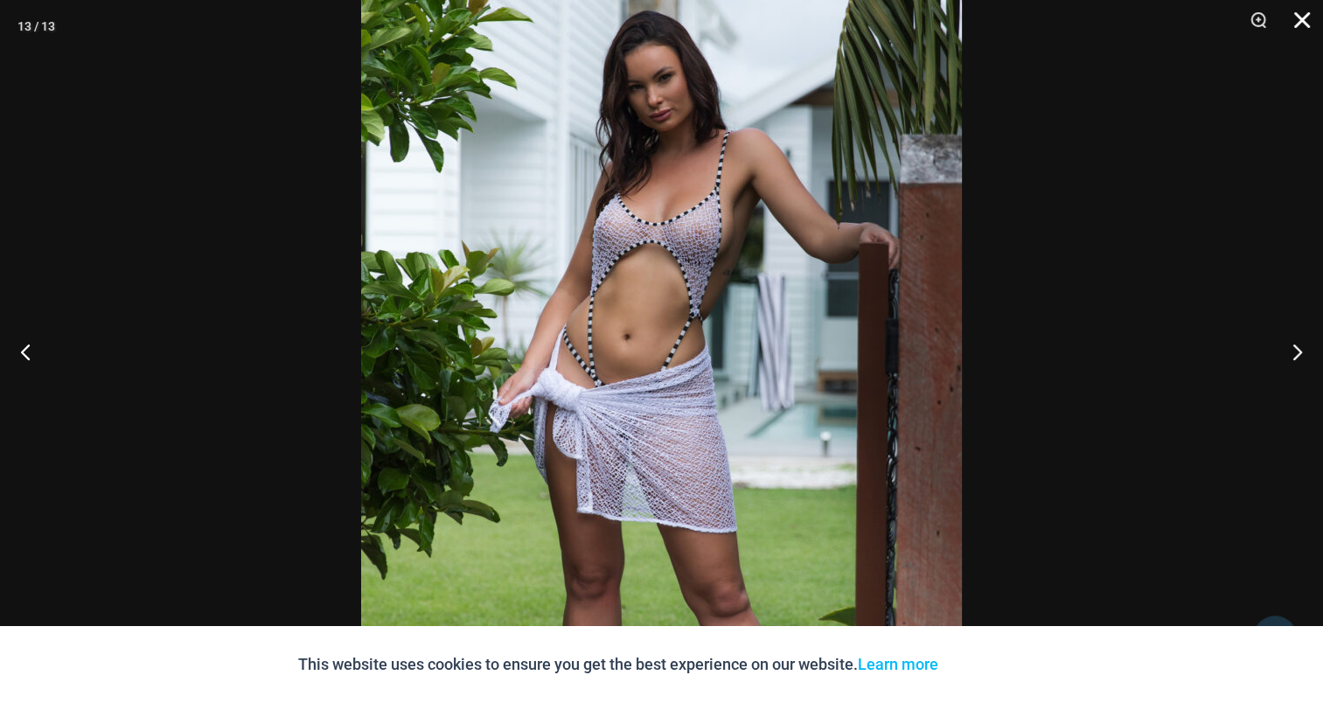
click at [1306, 26] on button "Close" at bounding box center [1296, 26] width 44 height 52
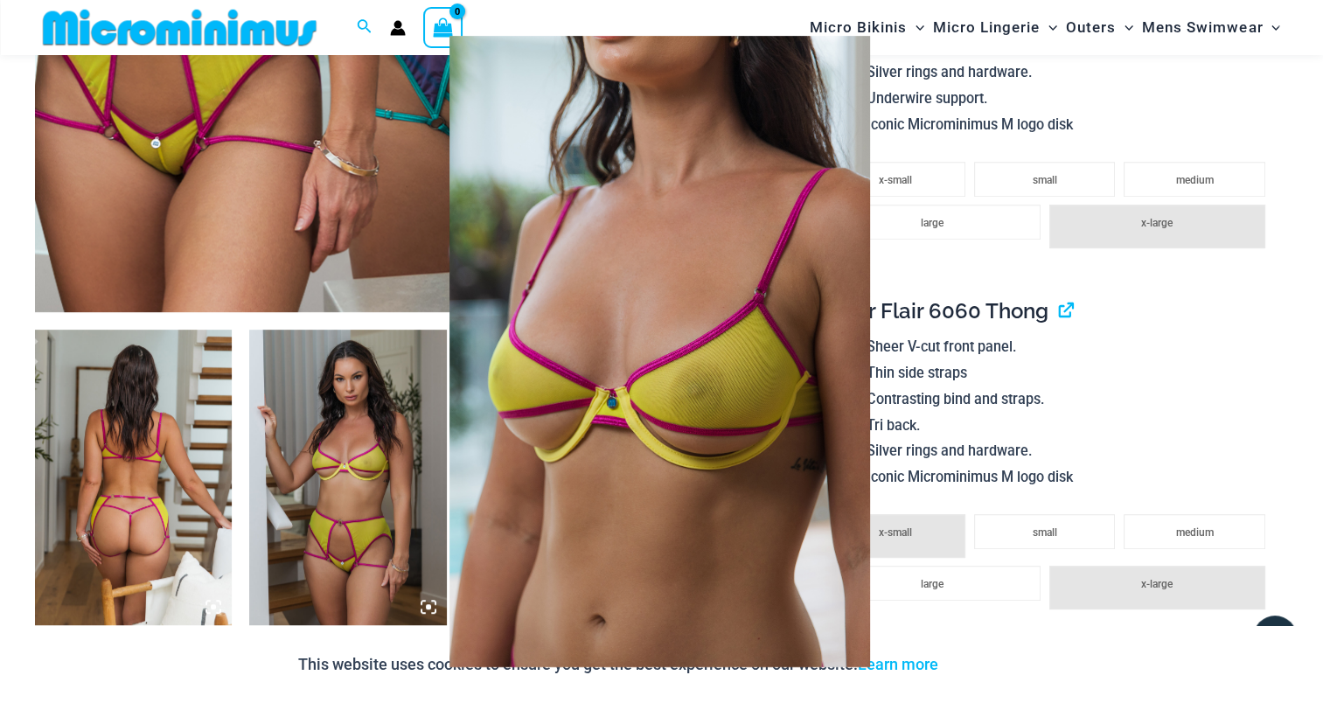
scroll to position [962, 0]
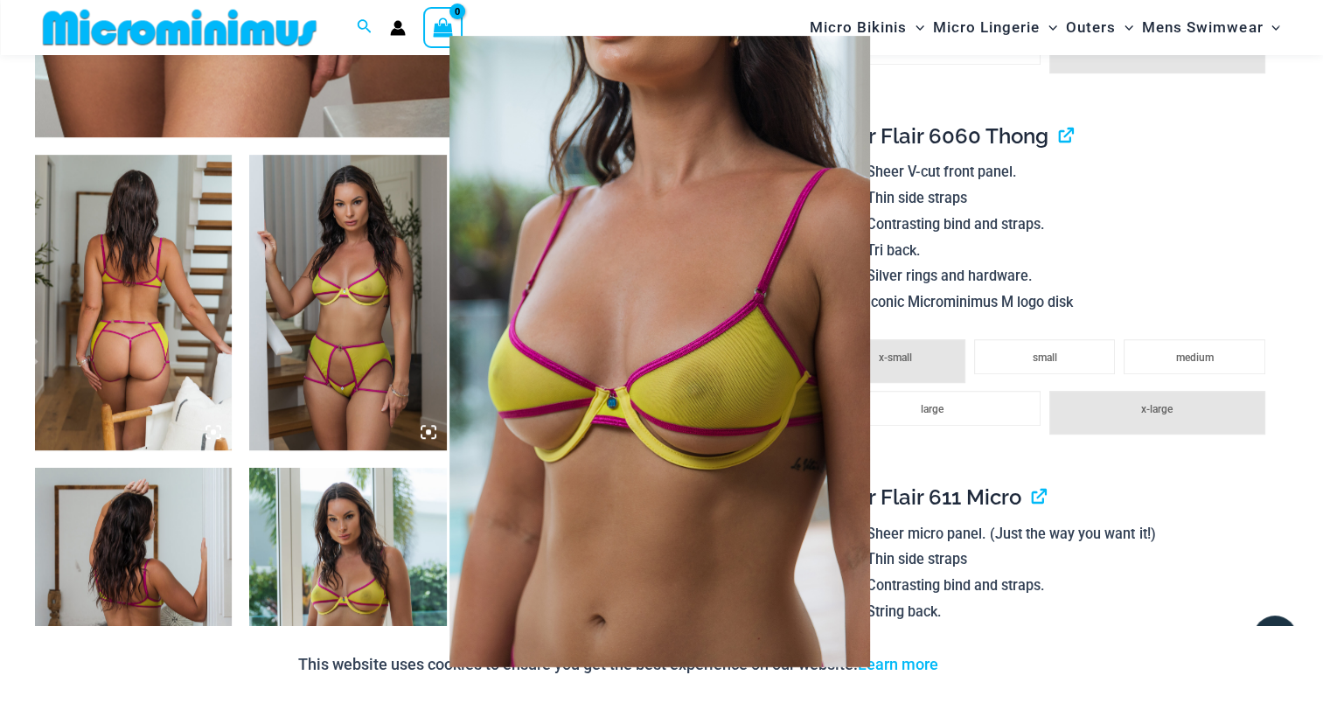
click at [1294, 289] on div at bounding box center [661, 351] width 1323 height 703
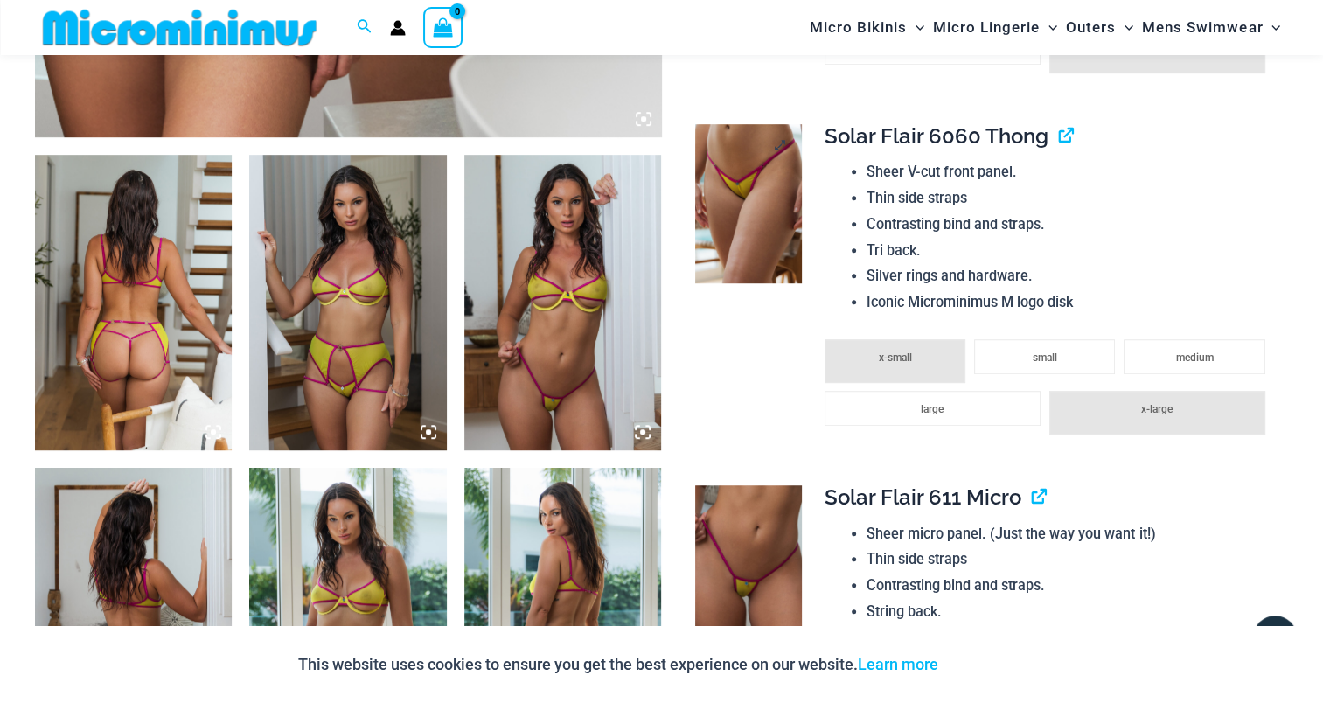
click at [761, 196] on img at bounding box center [748, 203] width 106 height 159
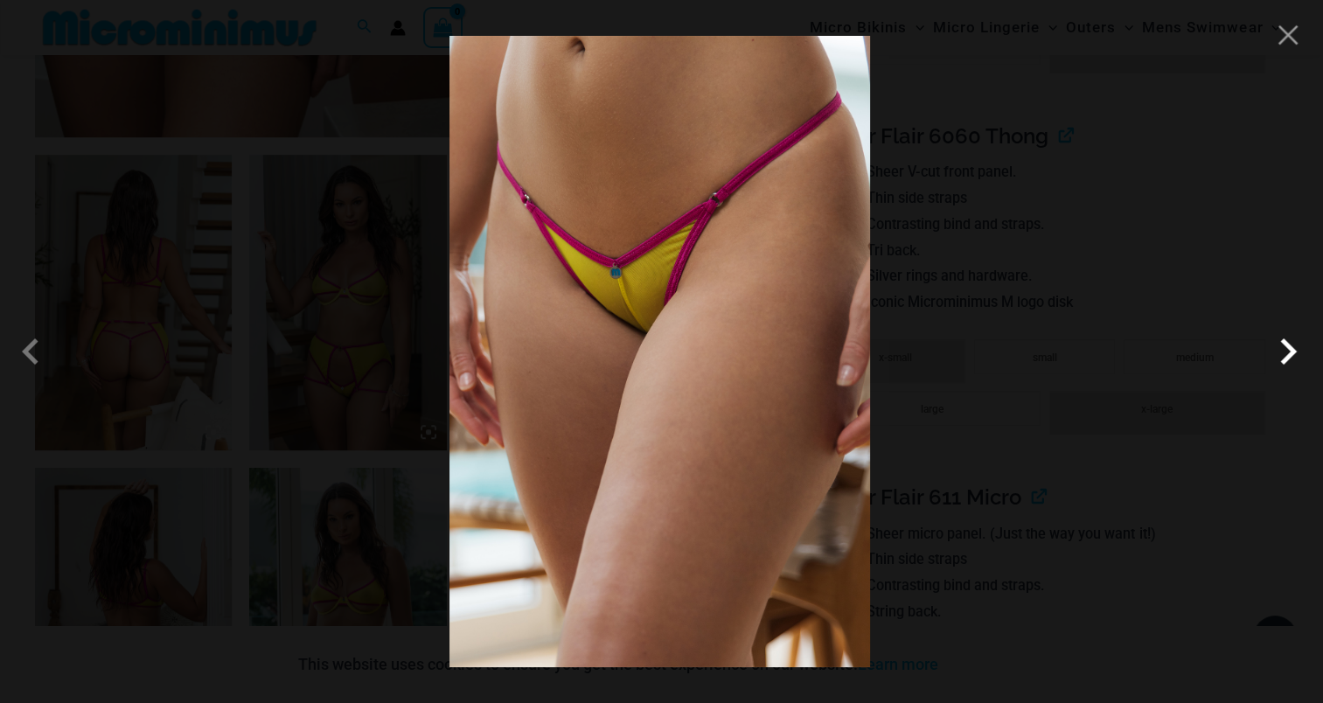
click at [1290, 357] on span at bounding box center [1287, 351] width 52 height 52
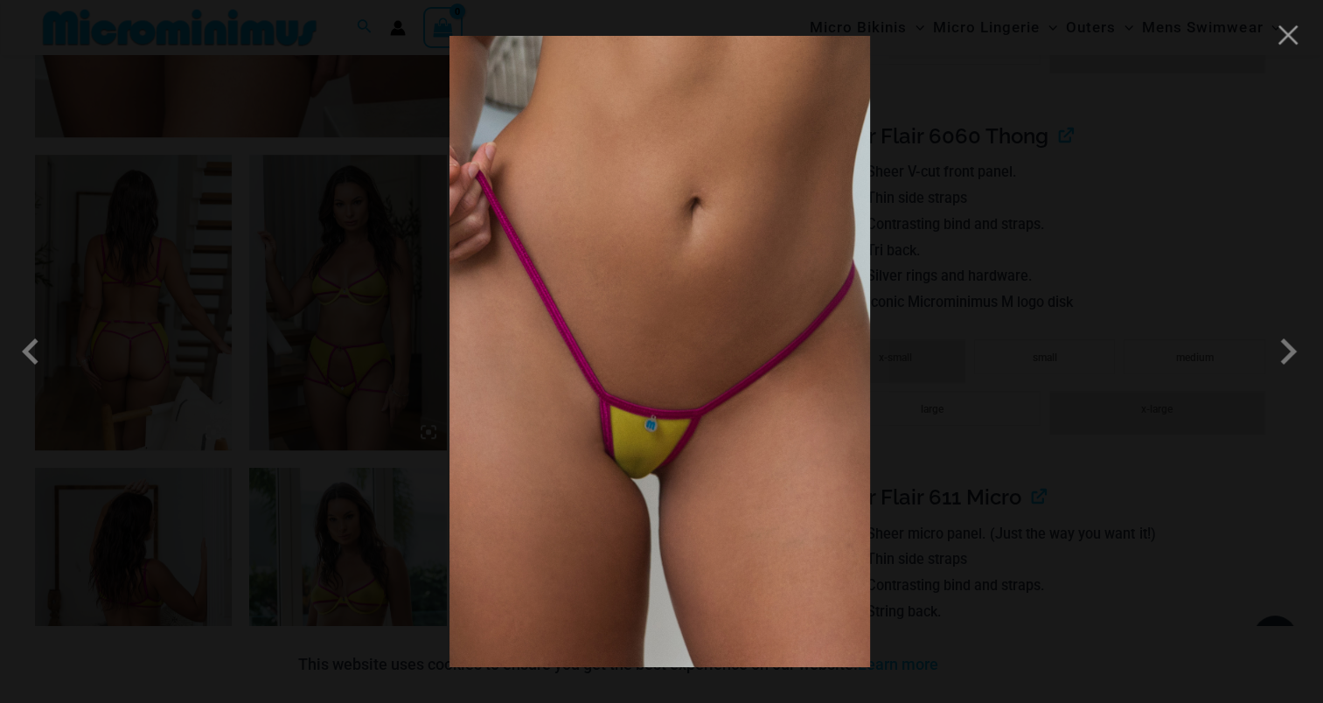
click at [1284, 52] on div at bounding box center [661, 351] width 1323 height 703
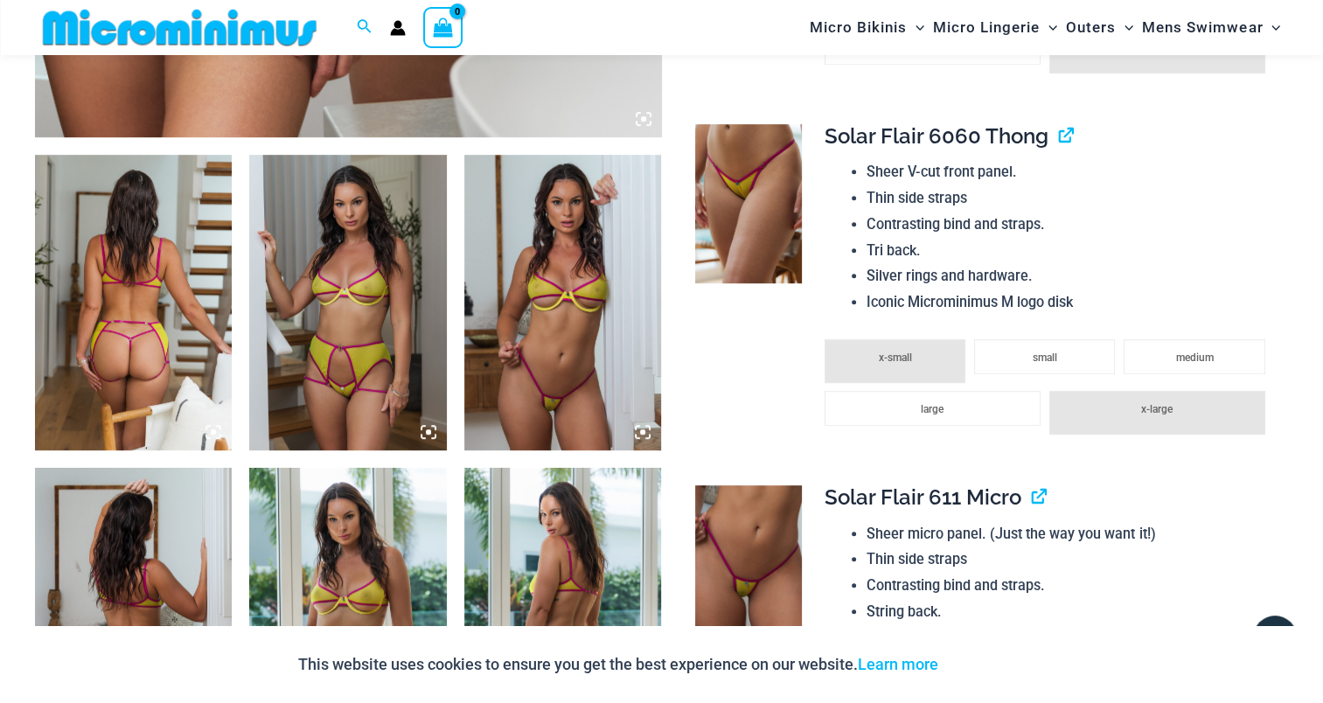
click at [119, 273] on img at bounding box center [133, 302] width 197 height 295
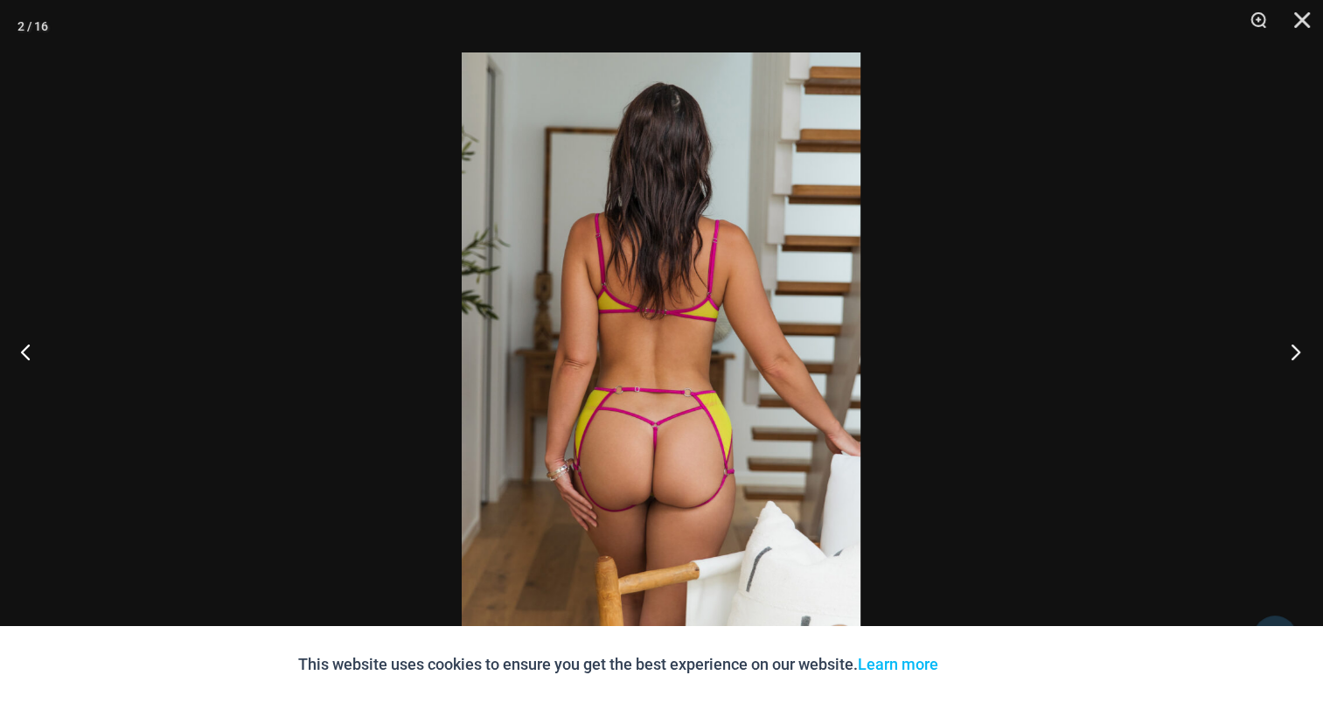
click at [1297, 350] on button "Next" at bounding box center [1290, 351] width 66 height 87
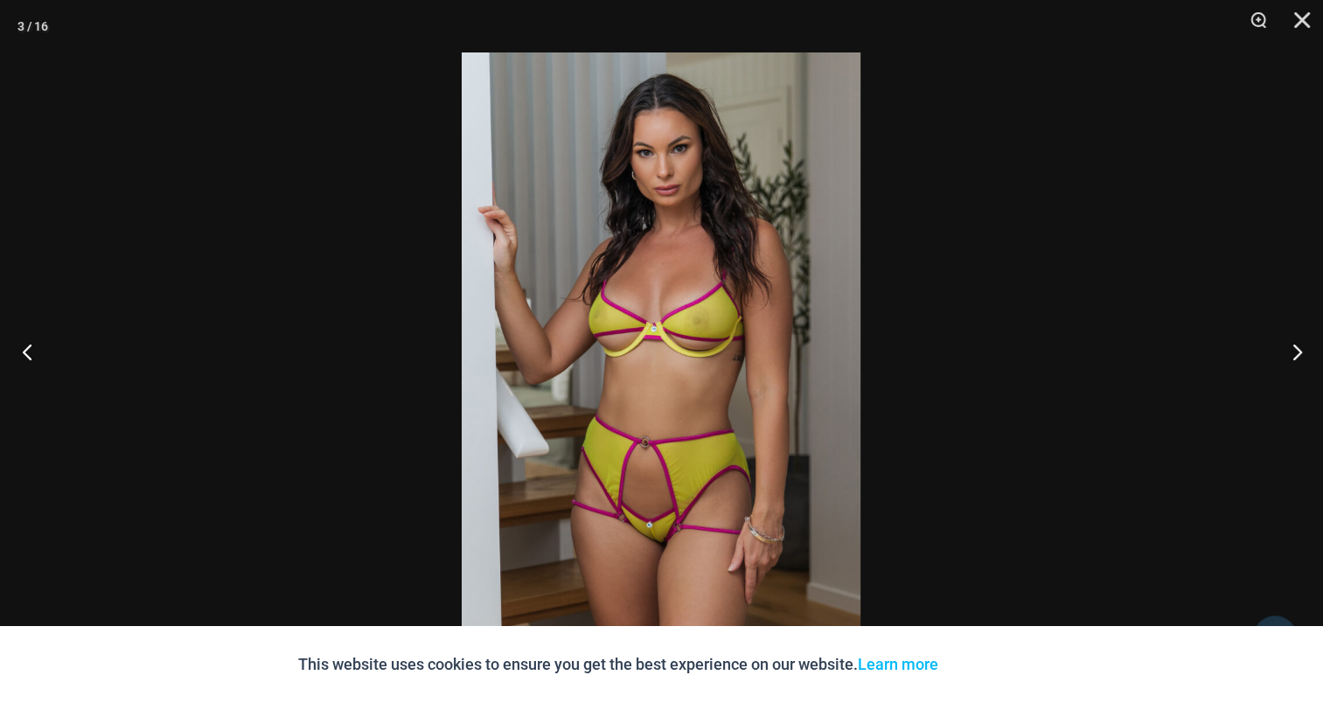
click at [24, 341] on button "Previous" at bounding box center [33, 351] width 66 height 87
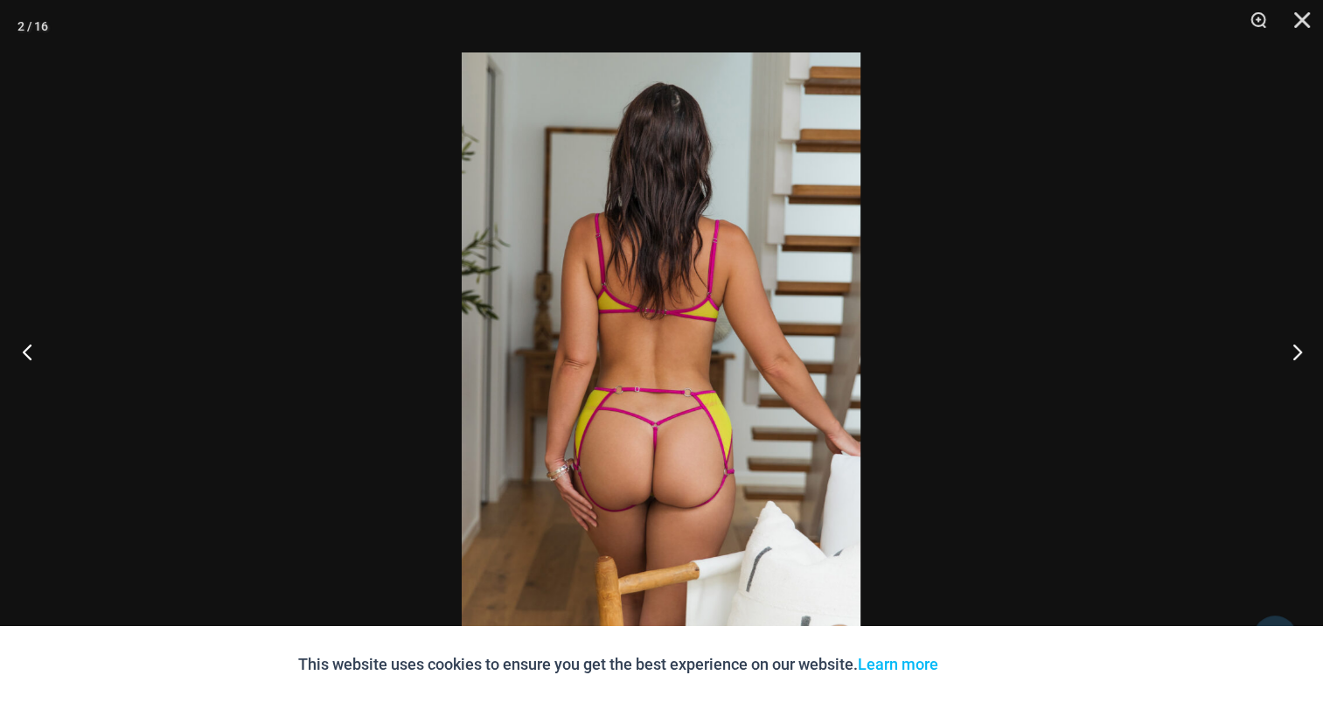
click at [24, 341] on button "Previous" at bounding box center [33, 351] width 66 height 87
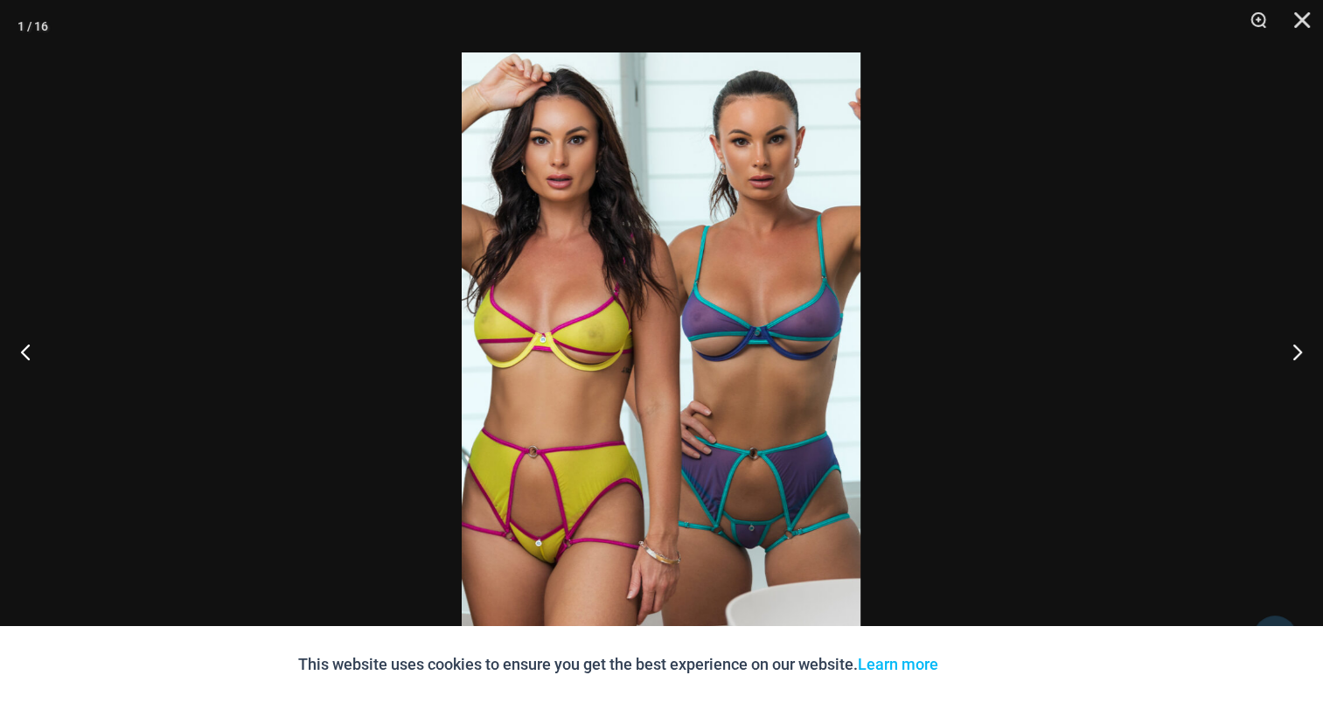
click at [622, 336] on img at bounding box center [661, 351] width 399 height 598
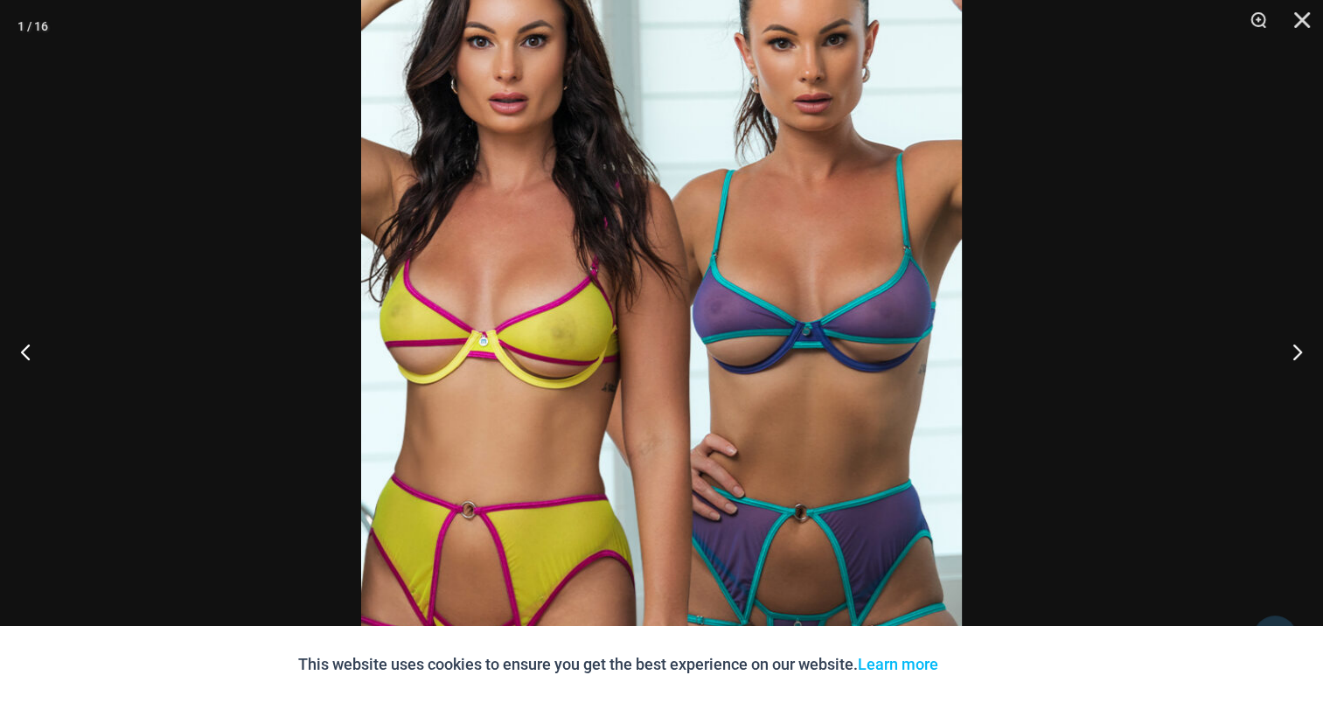
click at [784, 276] on img at bounding box center [661, 359] width 601 height 900
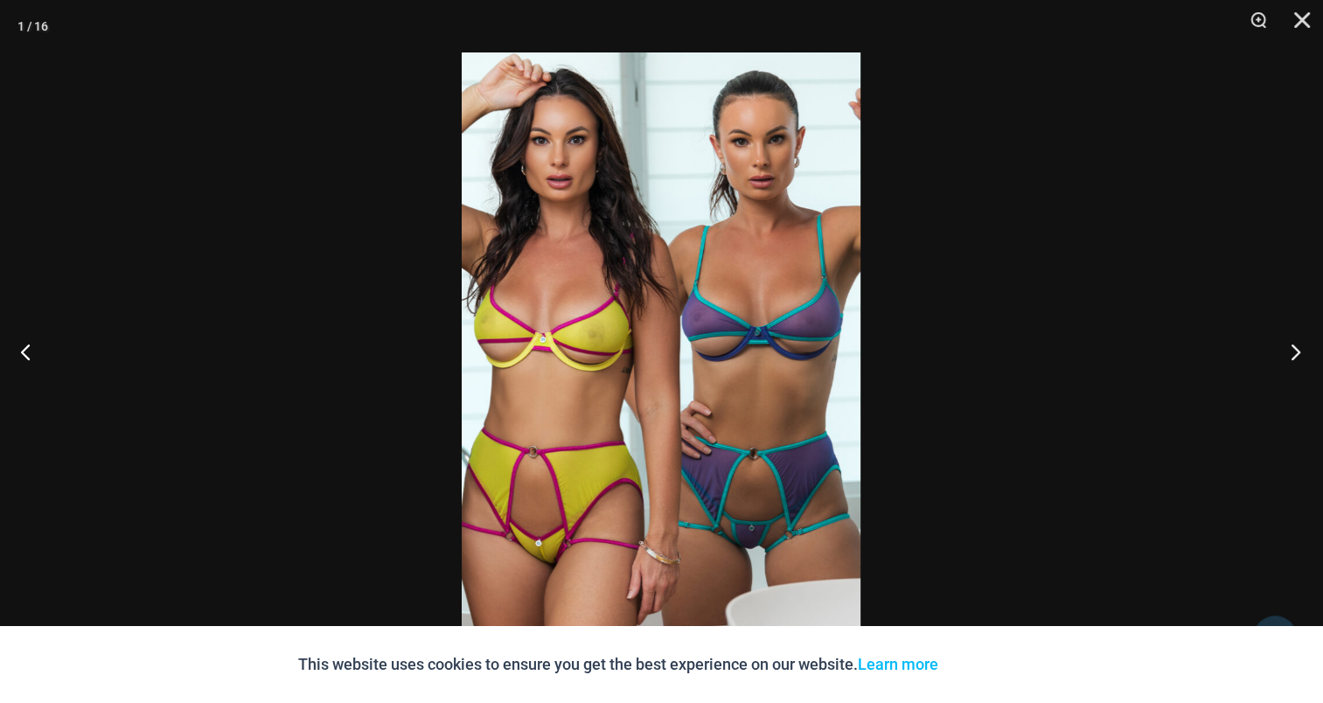
click at [1294, 344] on button "Next" at bounding box center [1290, 351] width 66 height 87
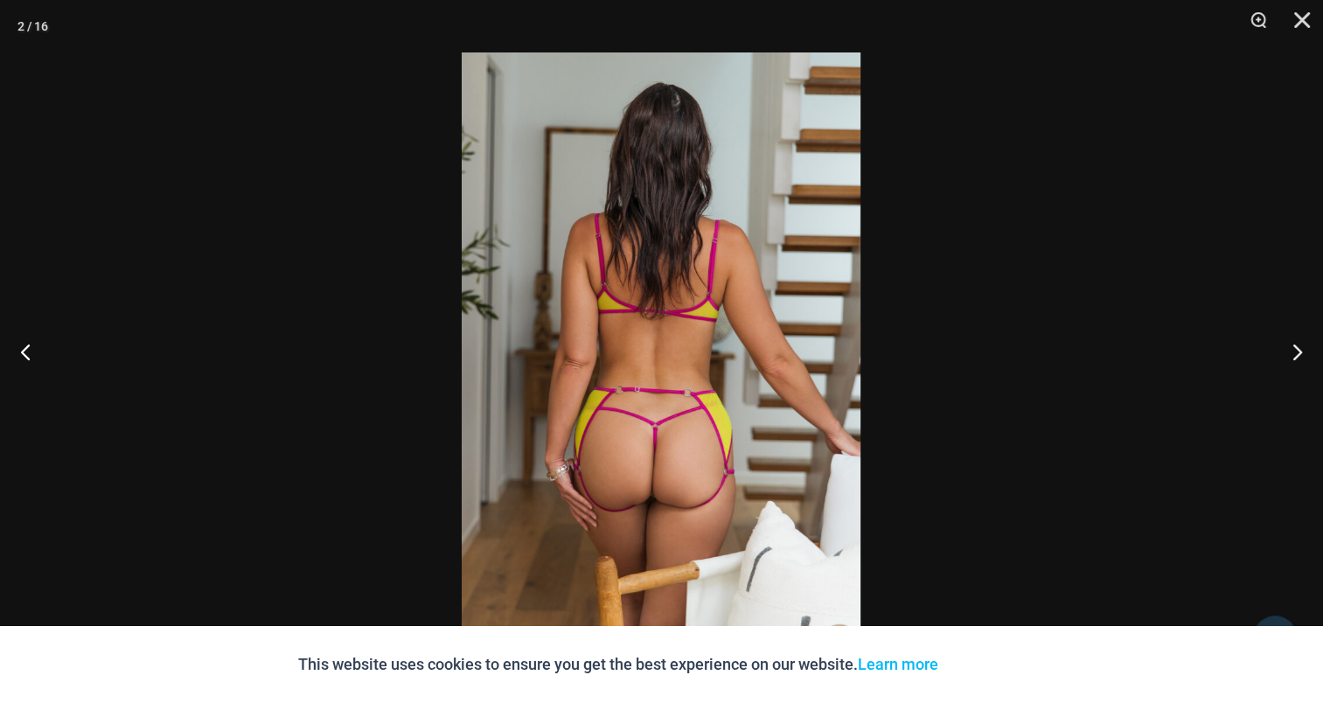
click at [670, 276] on img at bounding box center [661, 351] width 399 height 598
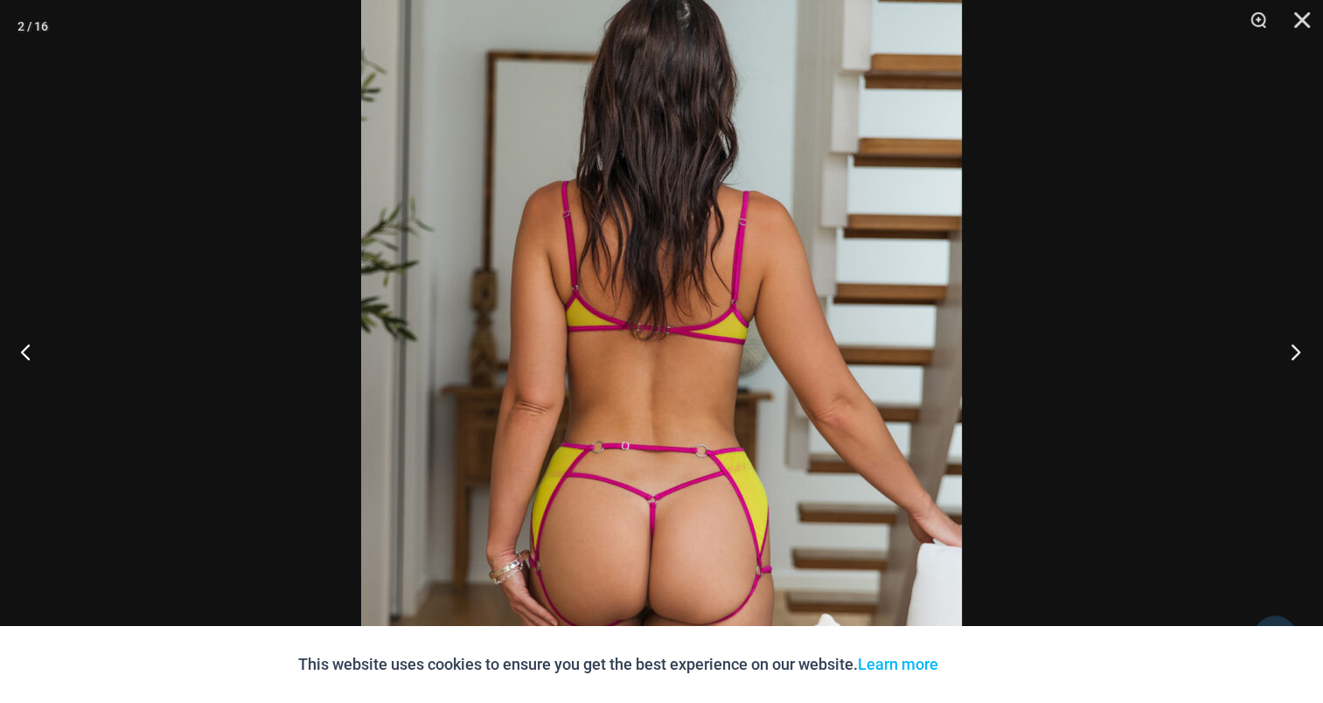
click at [1303, 340] on button "Next" at bounding box center [1290, 351] width 66 height 87
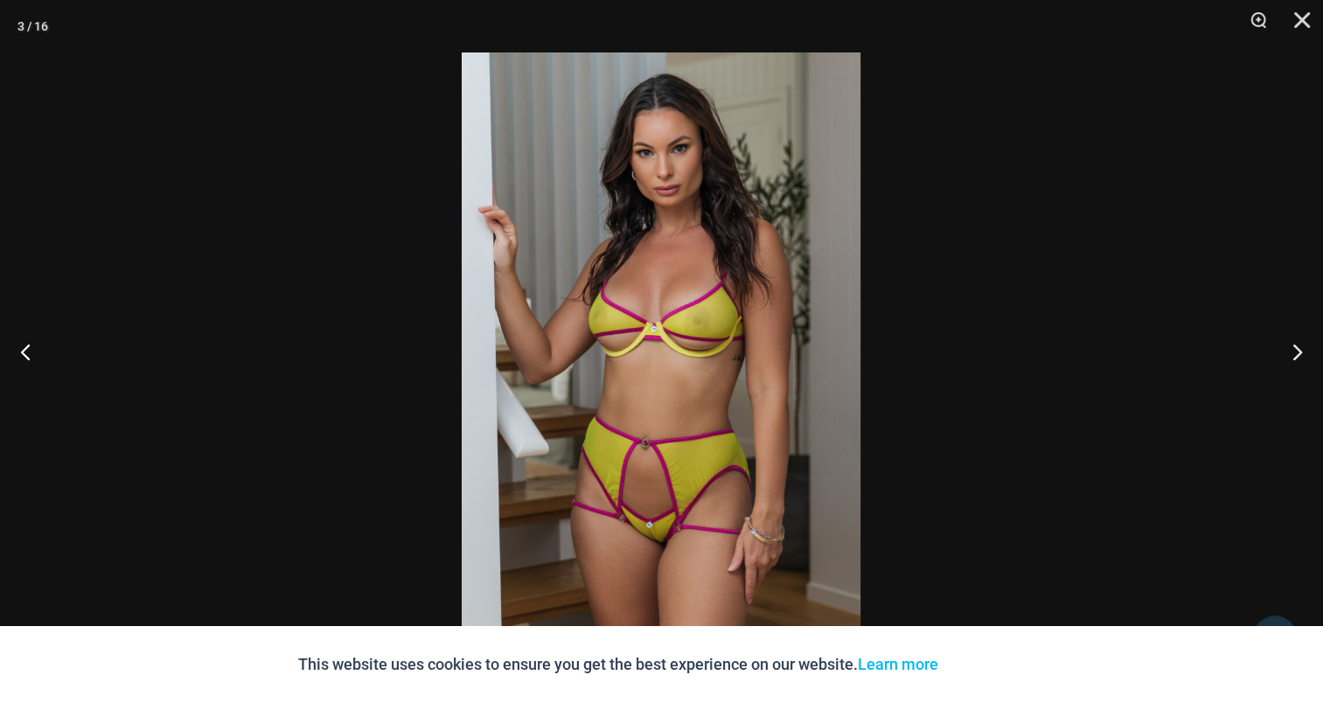
click at [640, 294] on img at bounding box center [661, 351] width 399 height 598
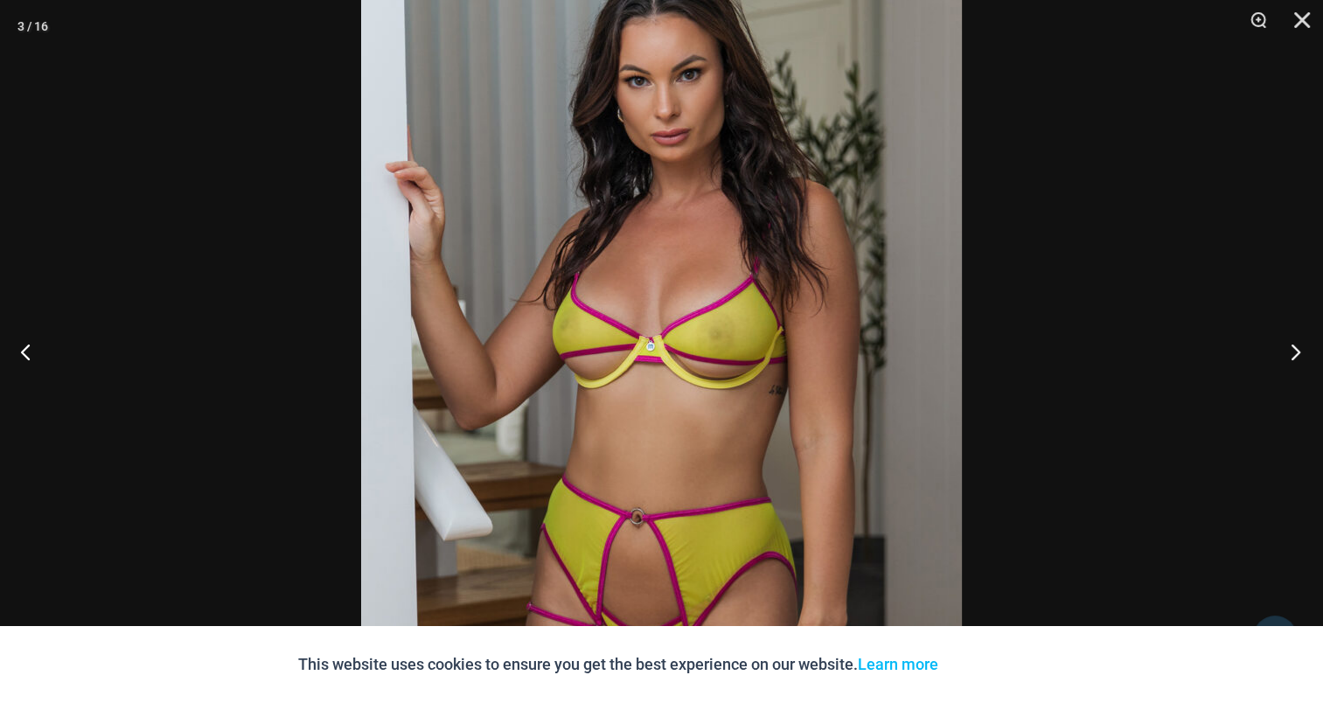
click at [1299, 351] on button "Next" at bounding box center [1290, 351] width 66 height 87
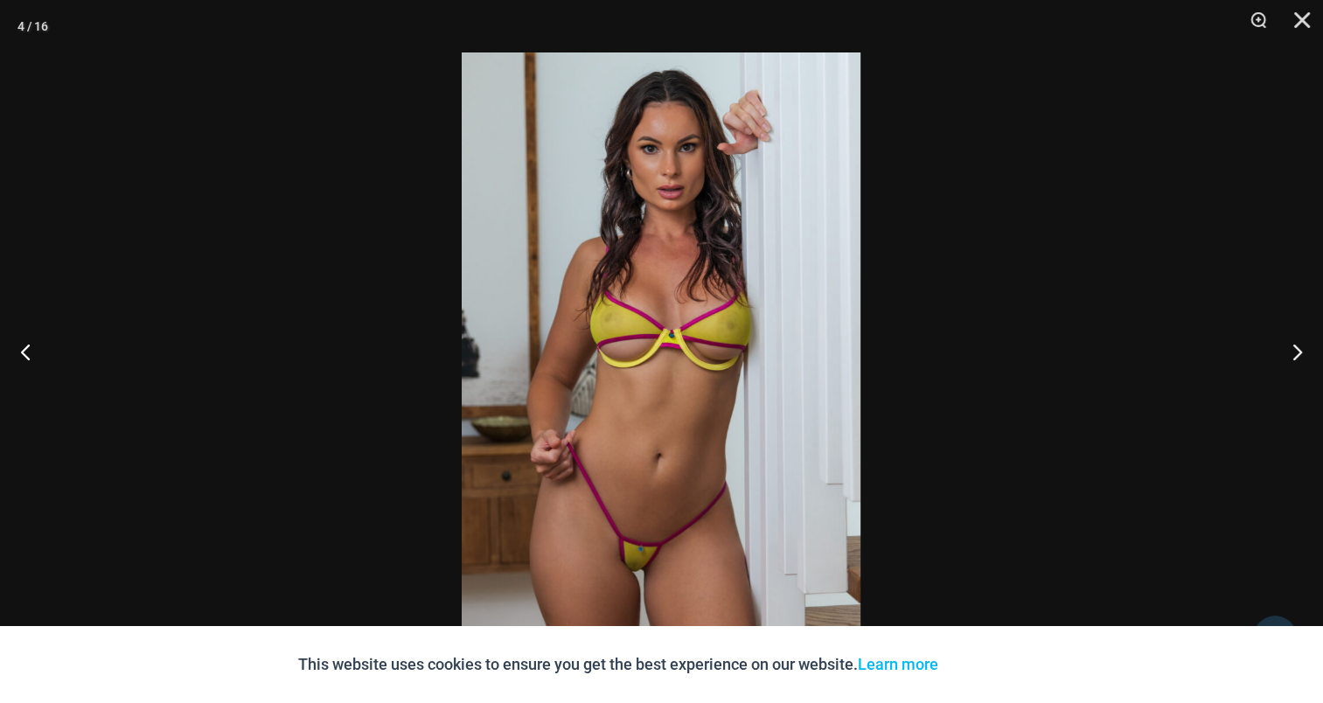
click at [574, 298] on img at bounding box center [661, 351] width 399 height 598
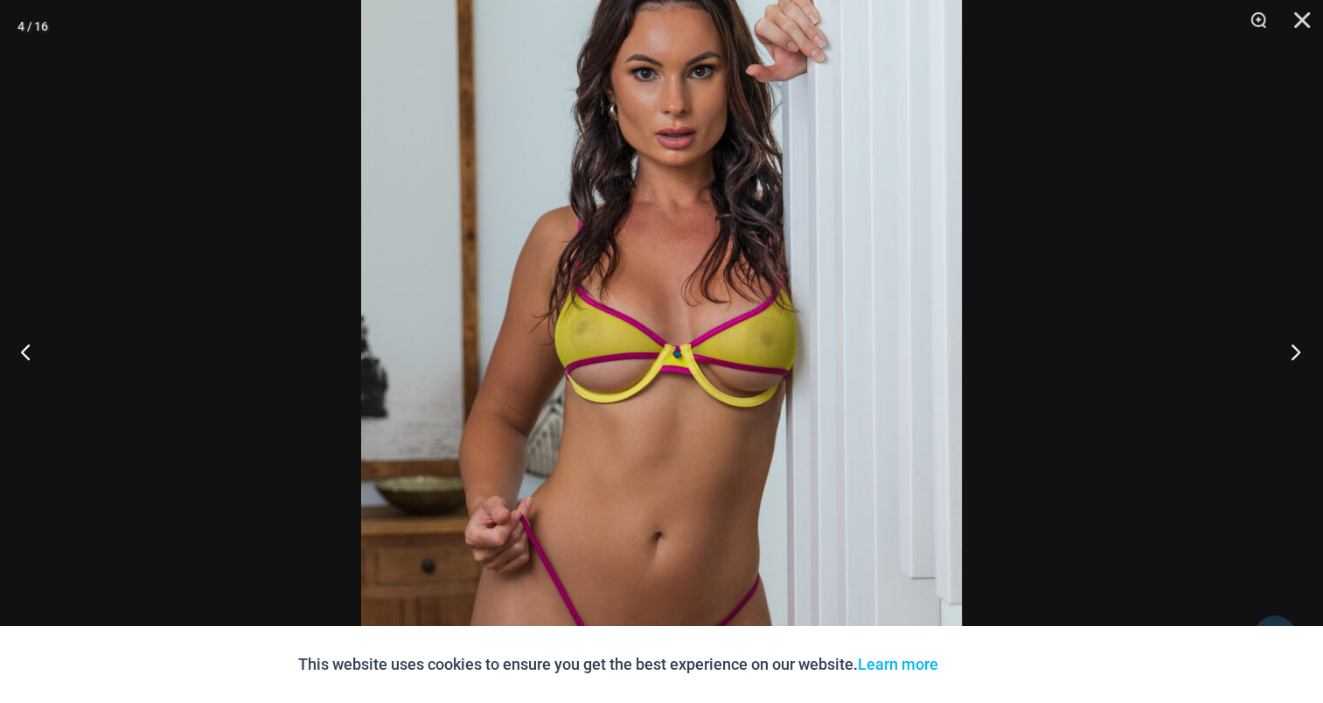
click at [1288, 342] on button "Next" at bounding box center [1290, 351] width 66 height 87
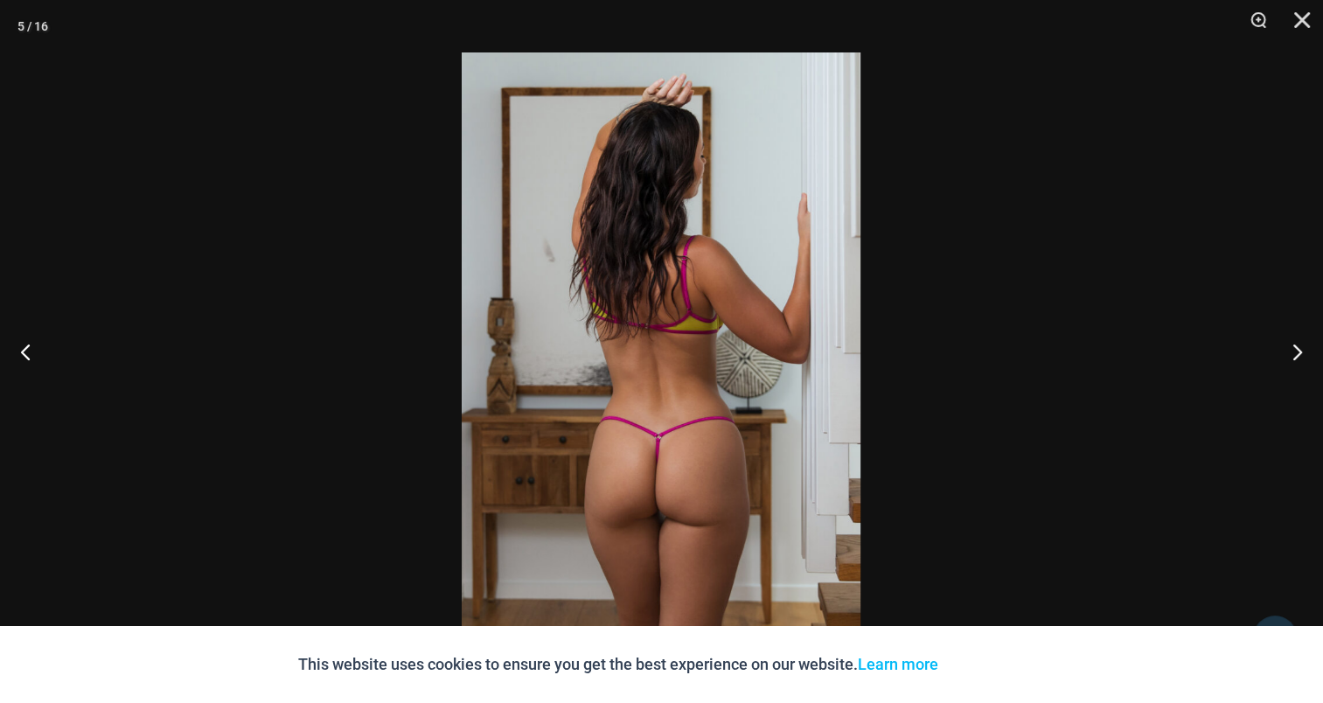
click at [614, 307] on img at bounding box center [661, 351] width 399 height 598
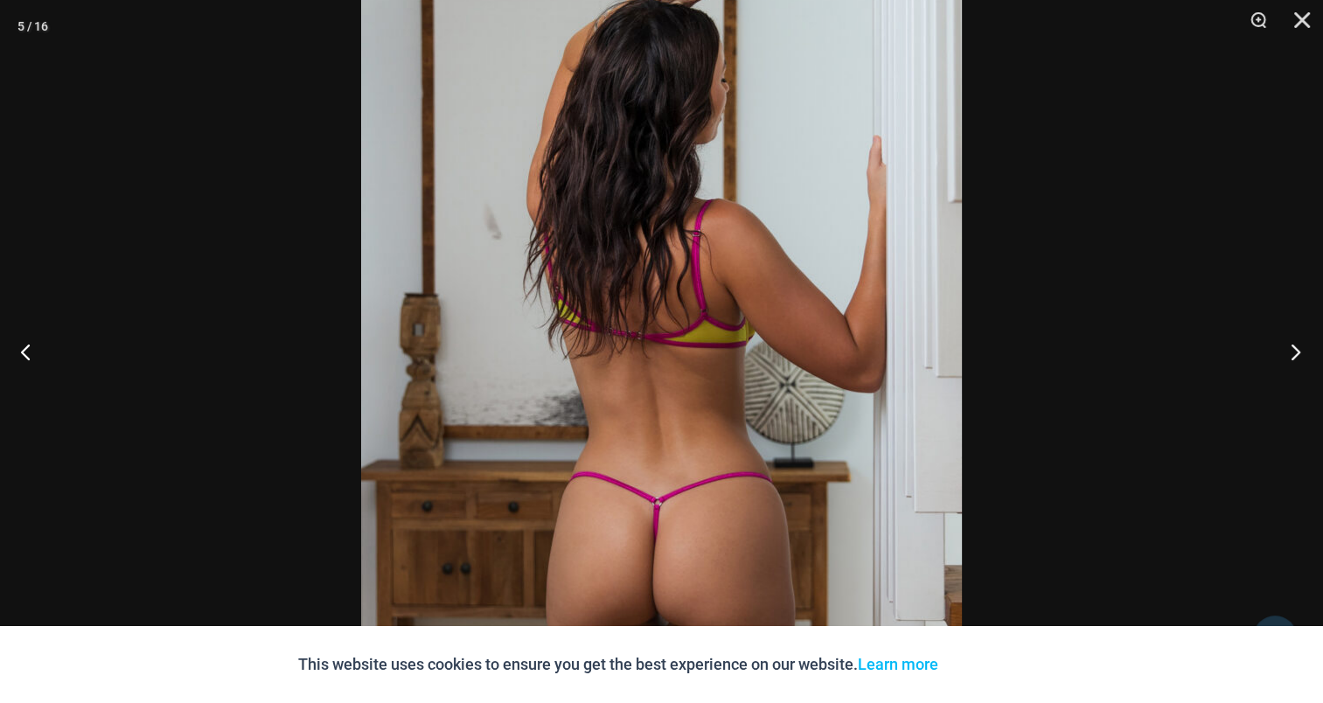
click at [1296, 349] on button "Next" at bounding box center [1290, 351] width 66 height 87
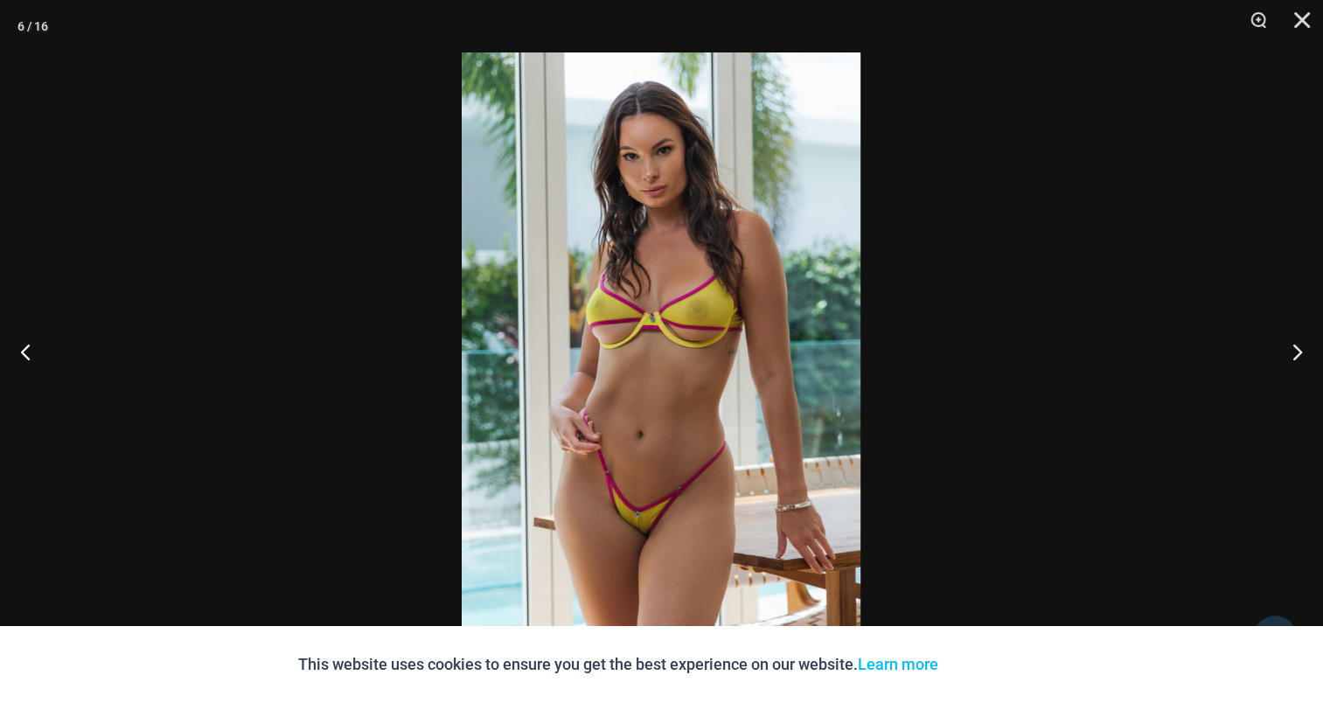
click at [691, 305] on img at bounding box center [661, 351] width 399 height 598
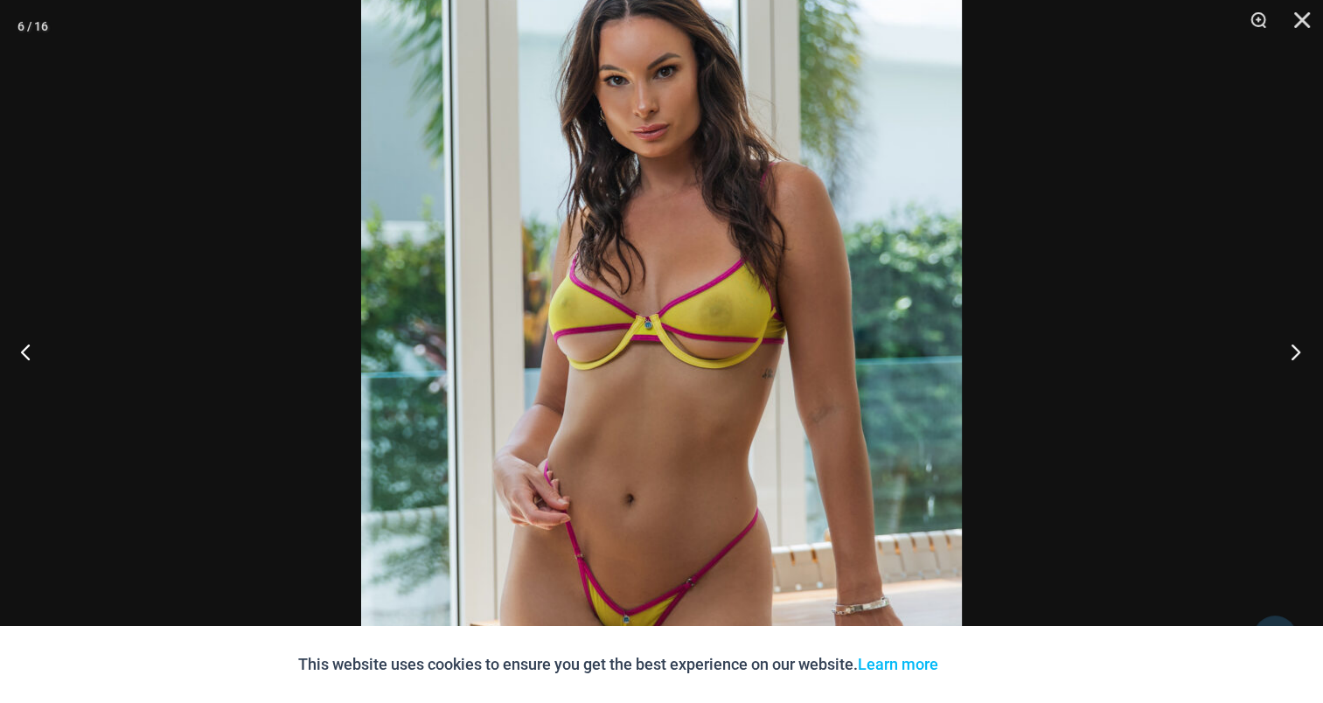
click at [1284, 347] on button "Next" at bounding box center [1290, 351] width 66 height 87
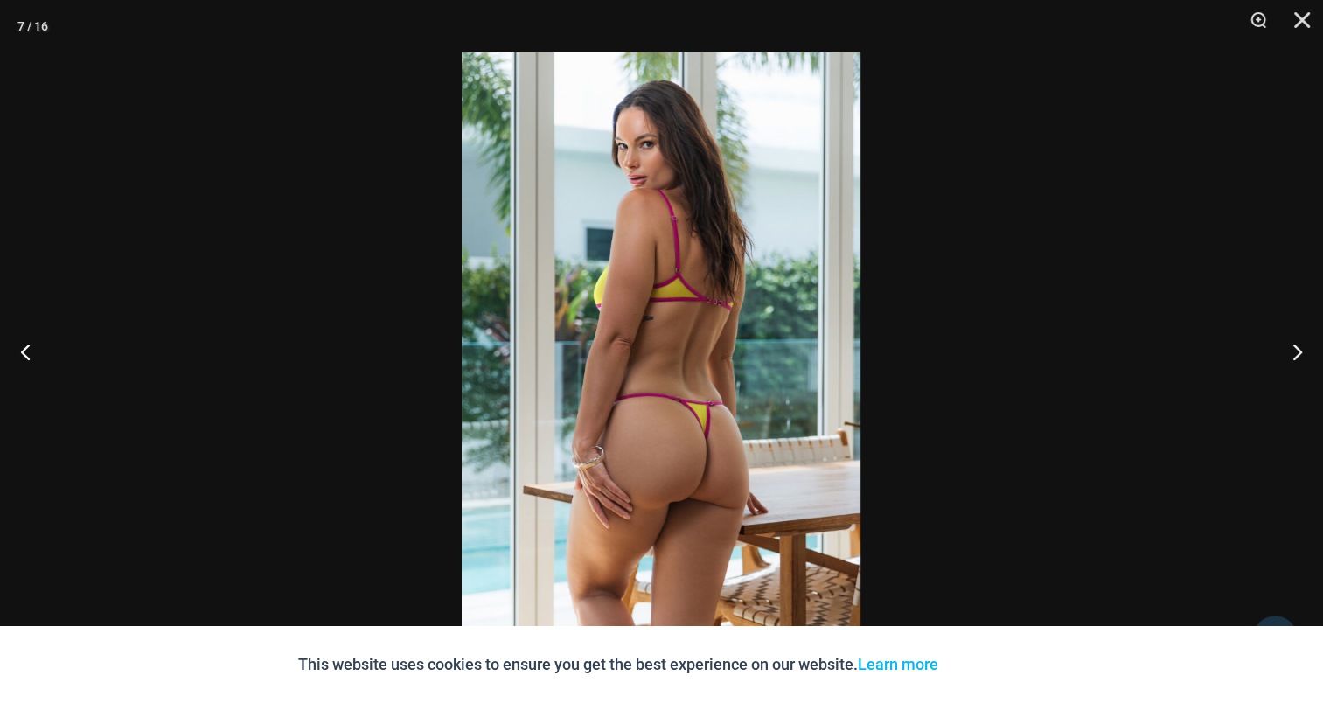
click at [745, 329] on img at bounding box center [661, 351] width 399 height 598
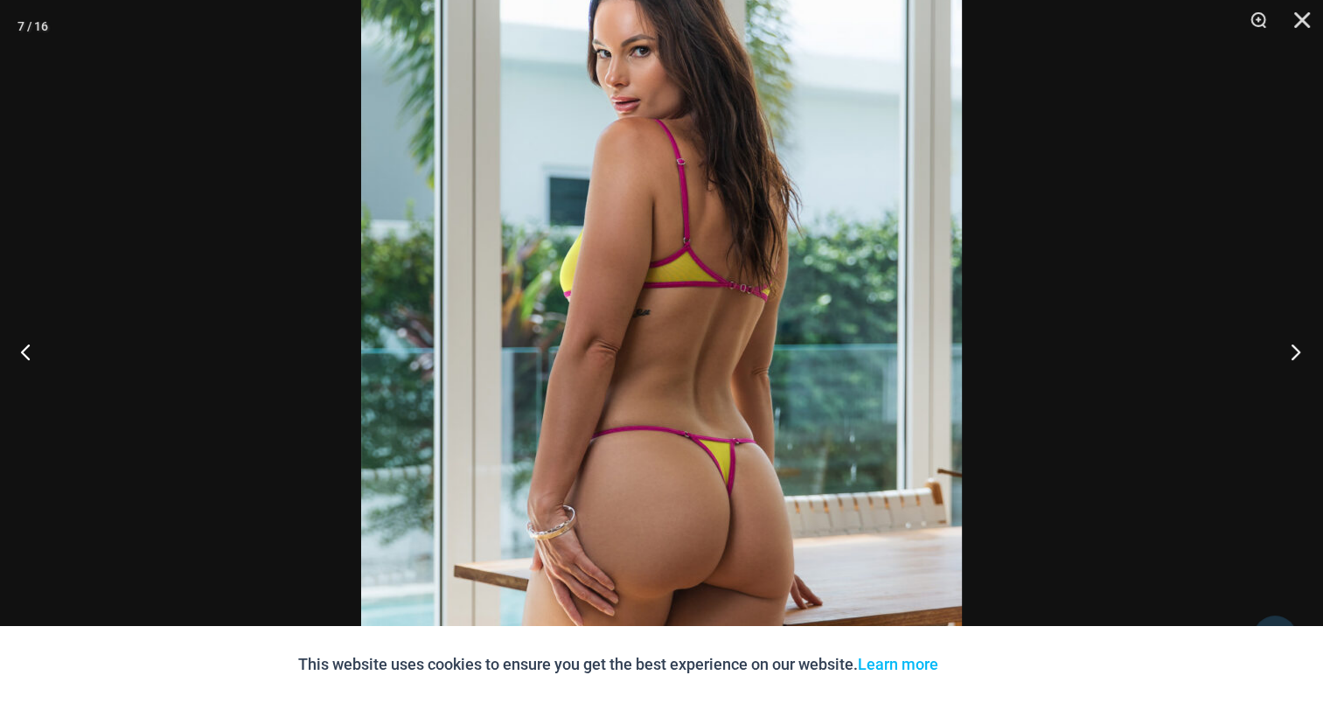
click at [1289, 345] on button "Next" at bounding box center [1290, 351] width 66 height 87
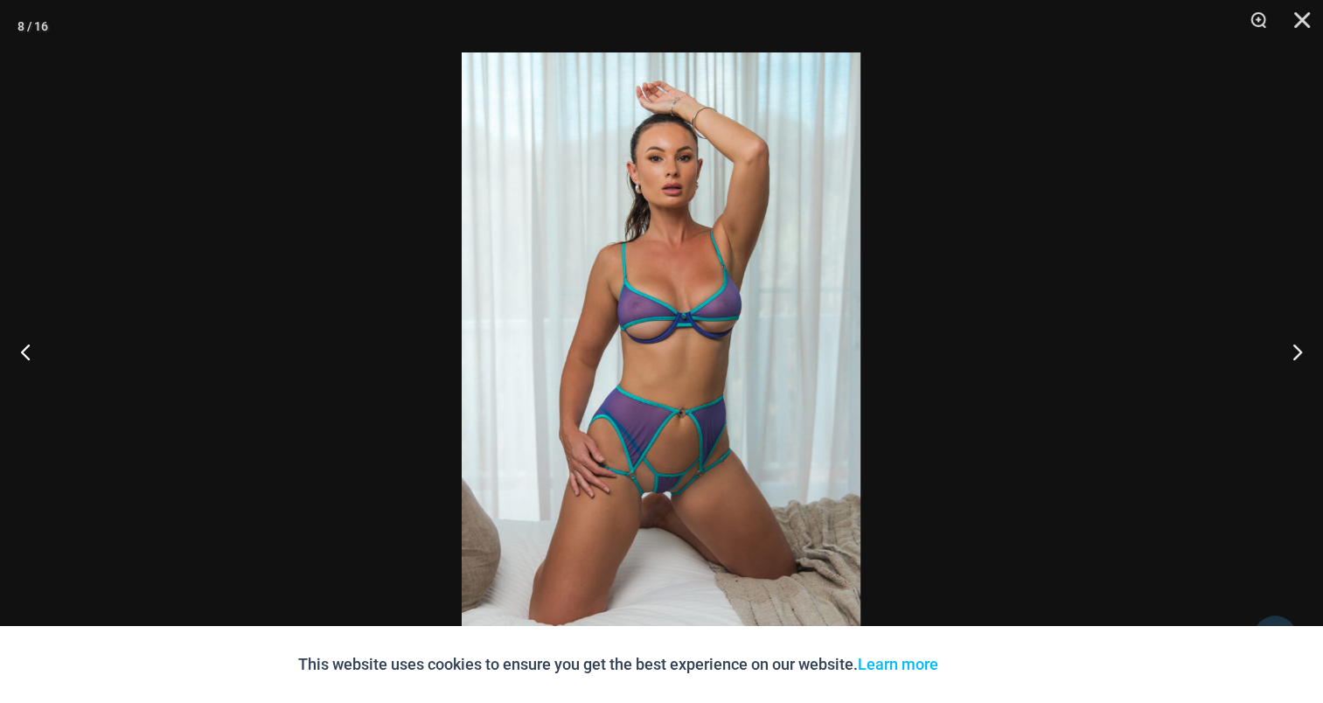
click at [670, 297] on img at bounding box center [661, 351] width 399 height 598
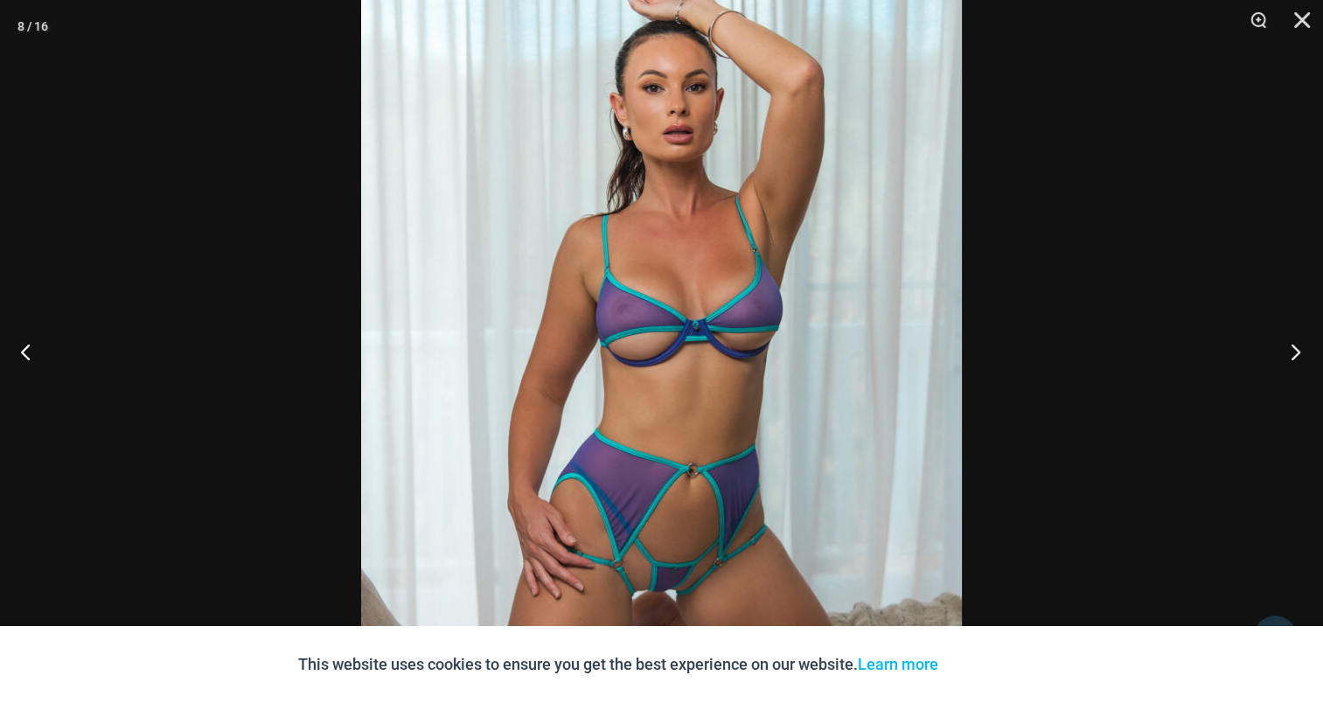
click at [1290, 345] on button "Next" at bounding box center [1290, 351] width 66 height 87
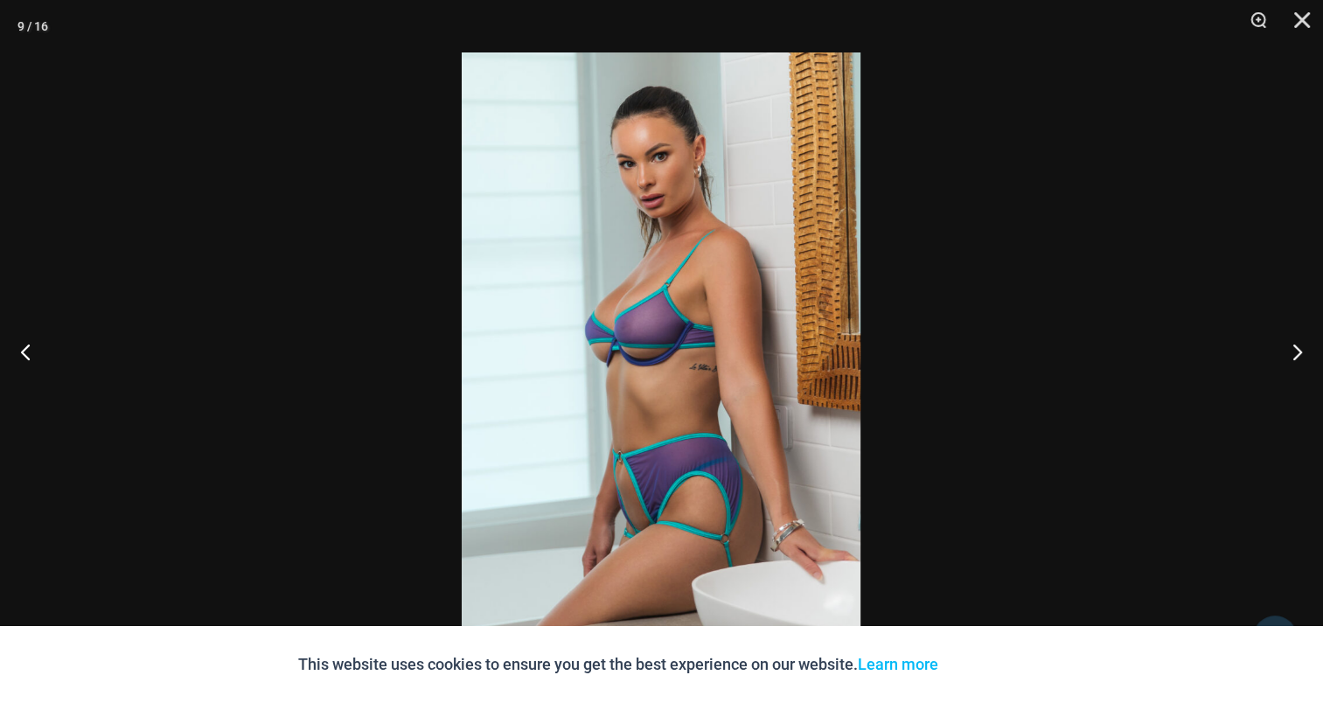
click at [622, 283] on img at bounding box center [661, 351] width 399 height 598
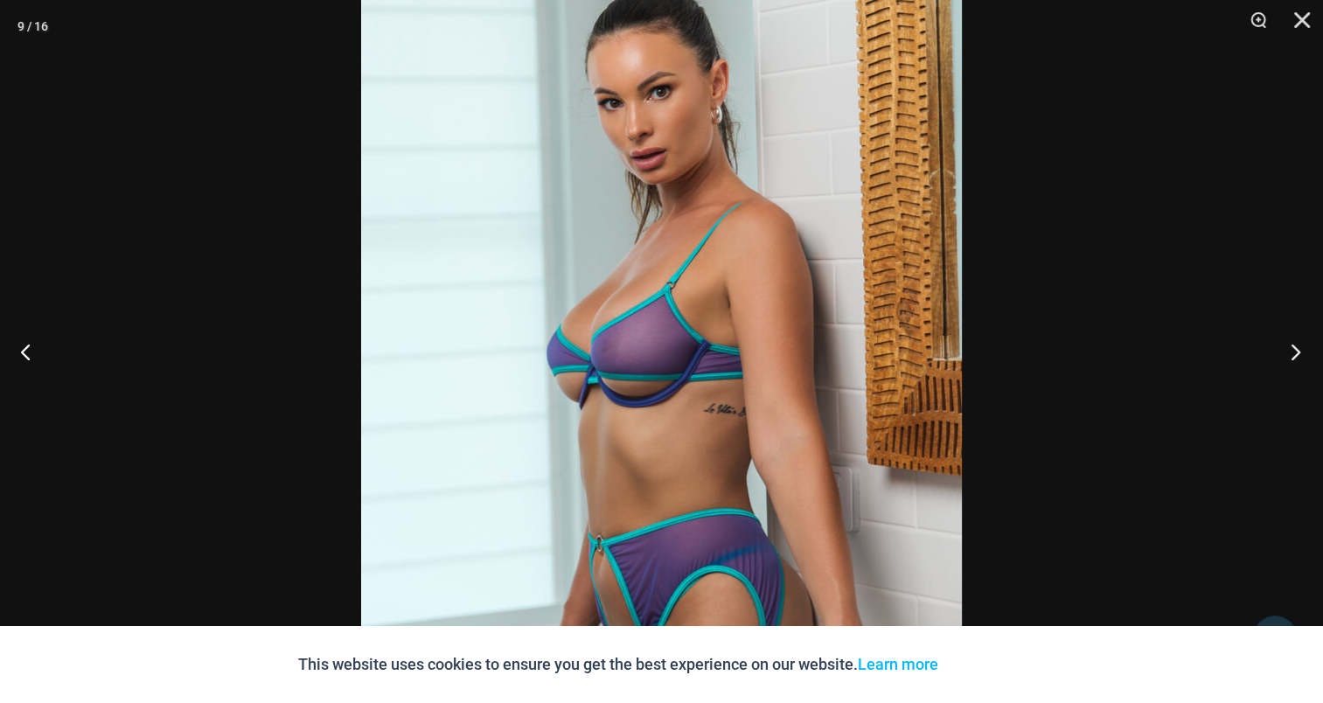
click at [1292, 323] on button "Next" at bounding box center [1290, 351] width 66 height 87
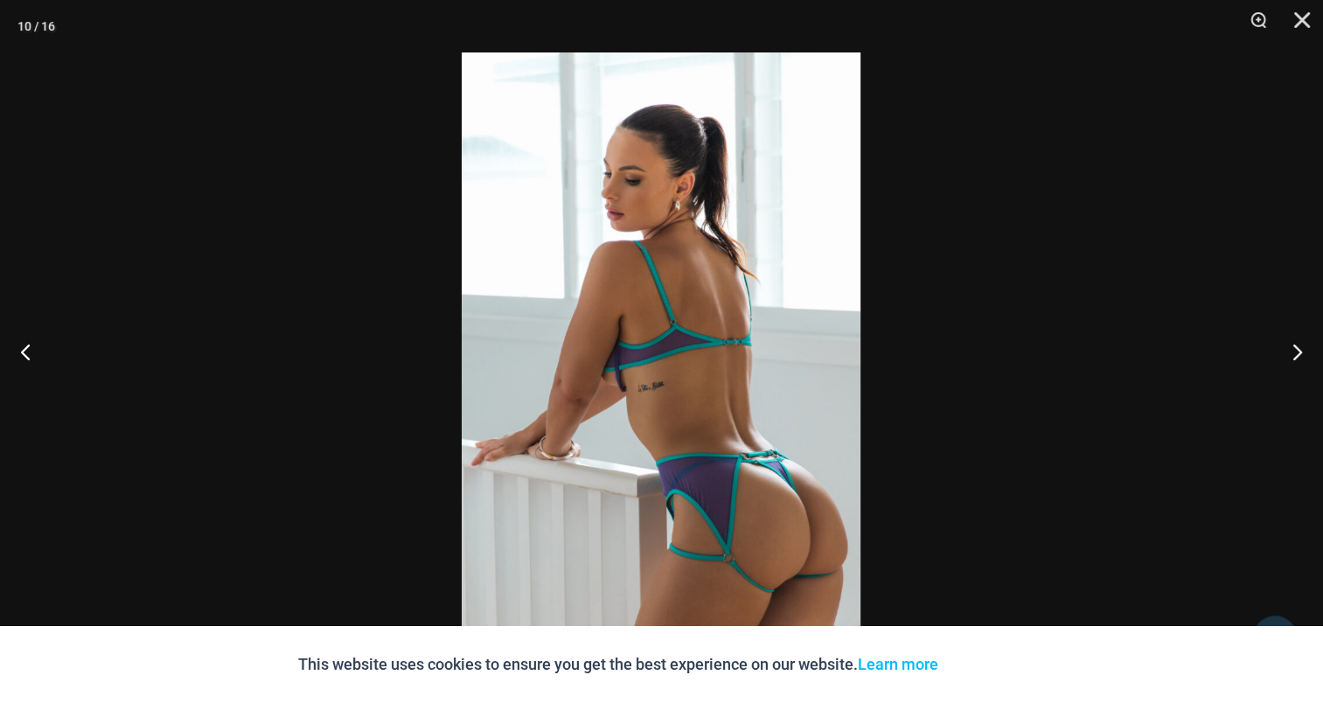
click at [681, 359] on img at bounding box center [661, 351] width 399 height 598
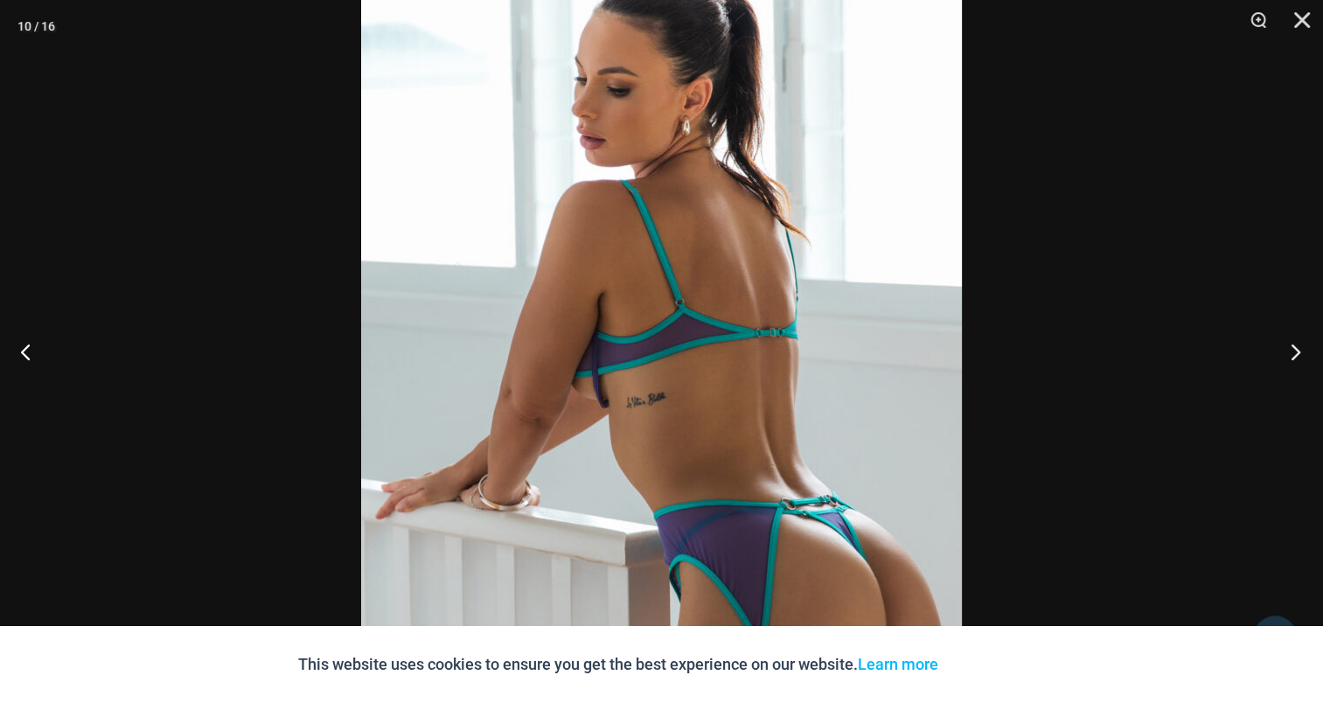
click at [1296, 345] on button "Next" at bounding box center [1290, 351] width 66 height 87
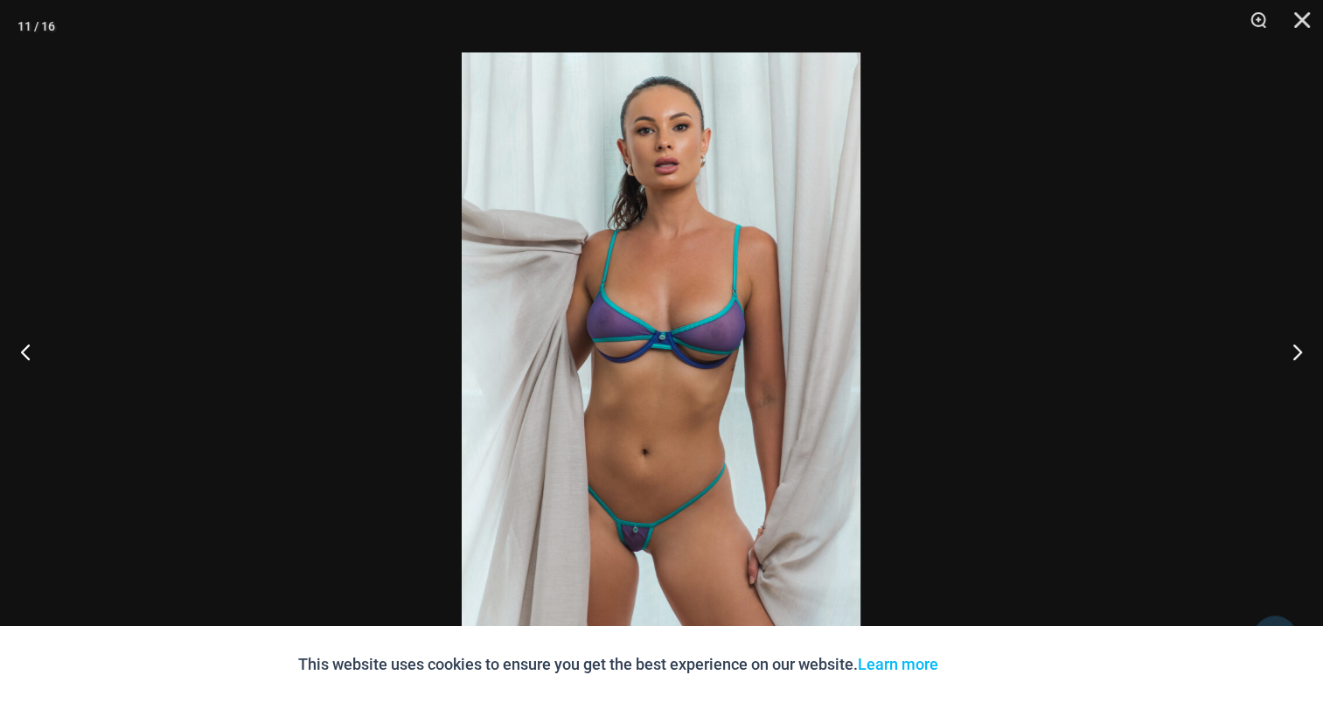
click at [623, 319] on img at bounding box center [661, 351] width 399 height 598
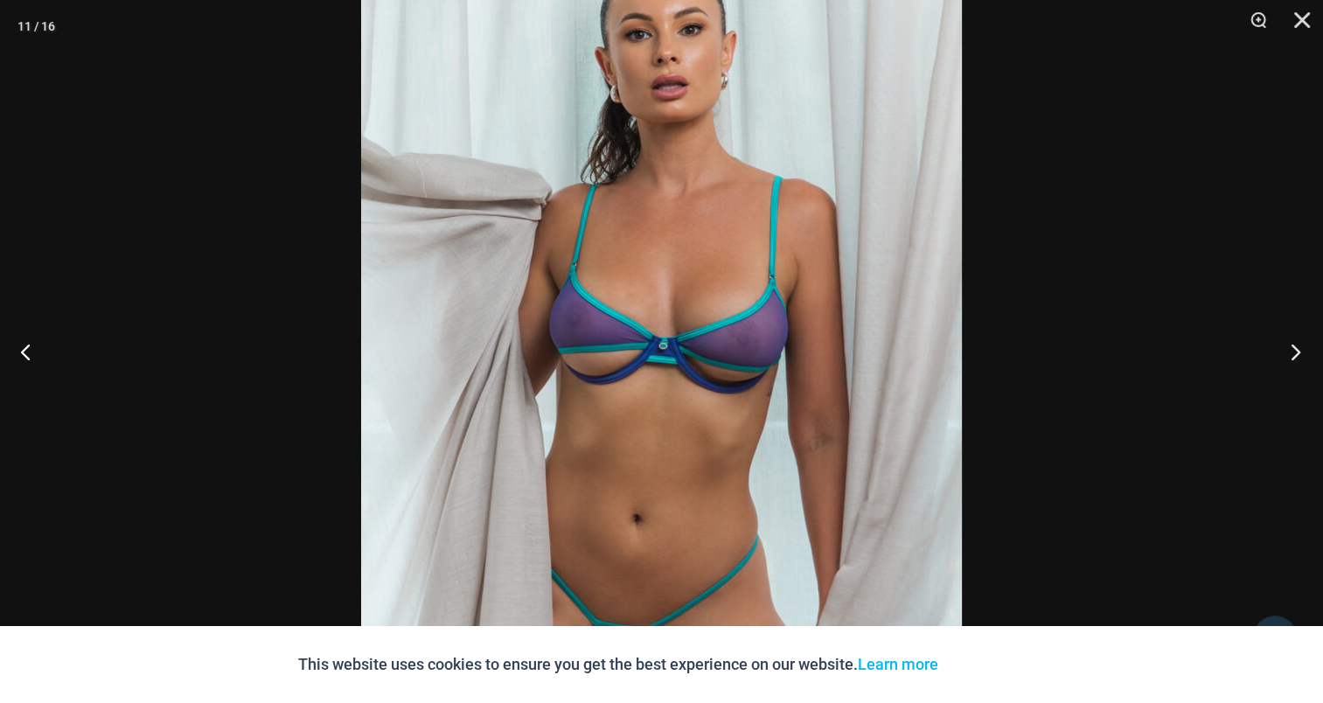
click at [1281, 349] on button "Next" at bounding box center [1290, 351] width 66 height 87
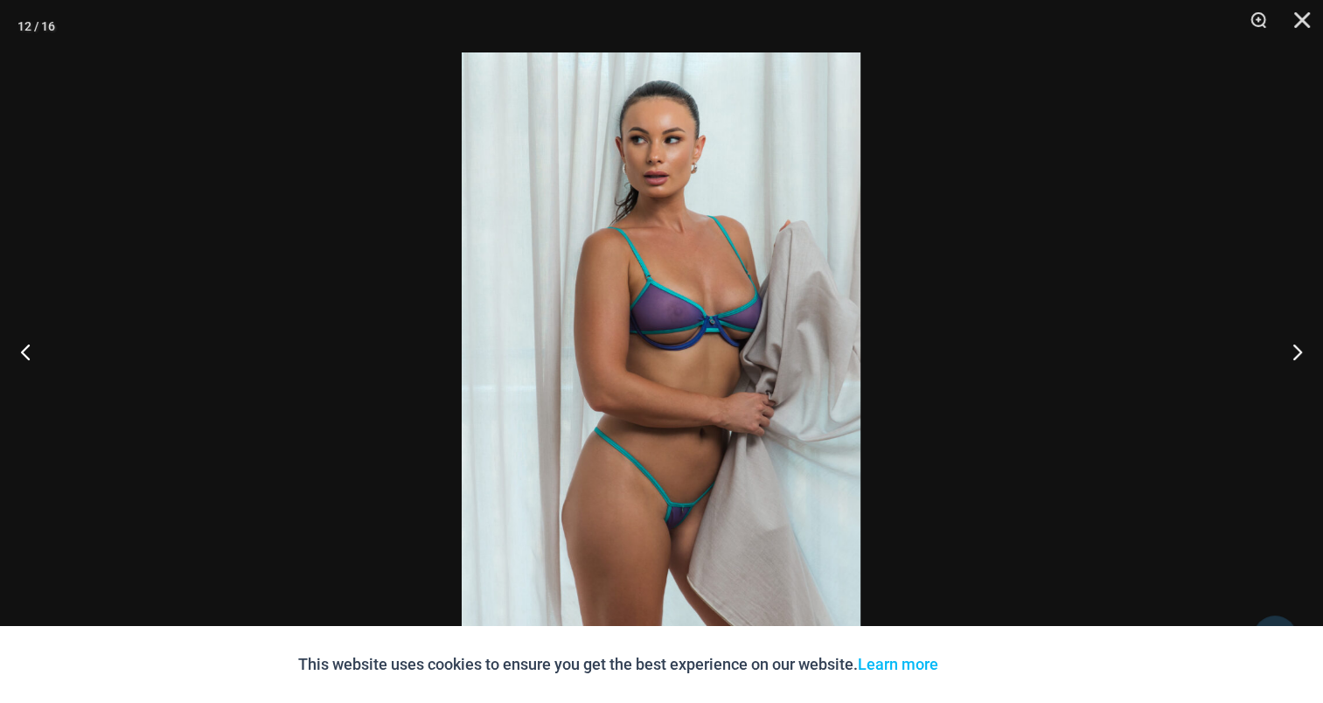
click at [714, 310] on img at bounding box center [661, 351] width 399 height 598
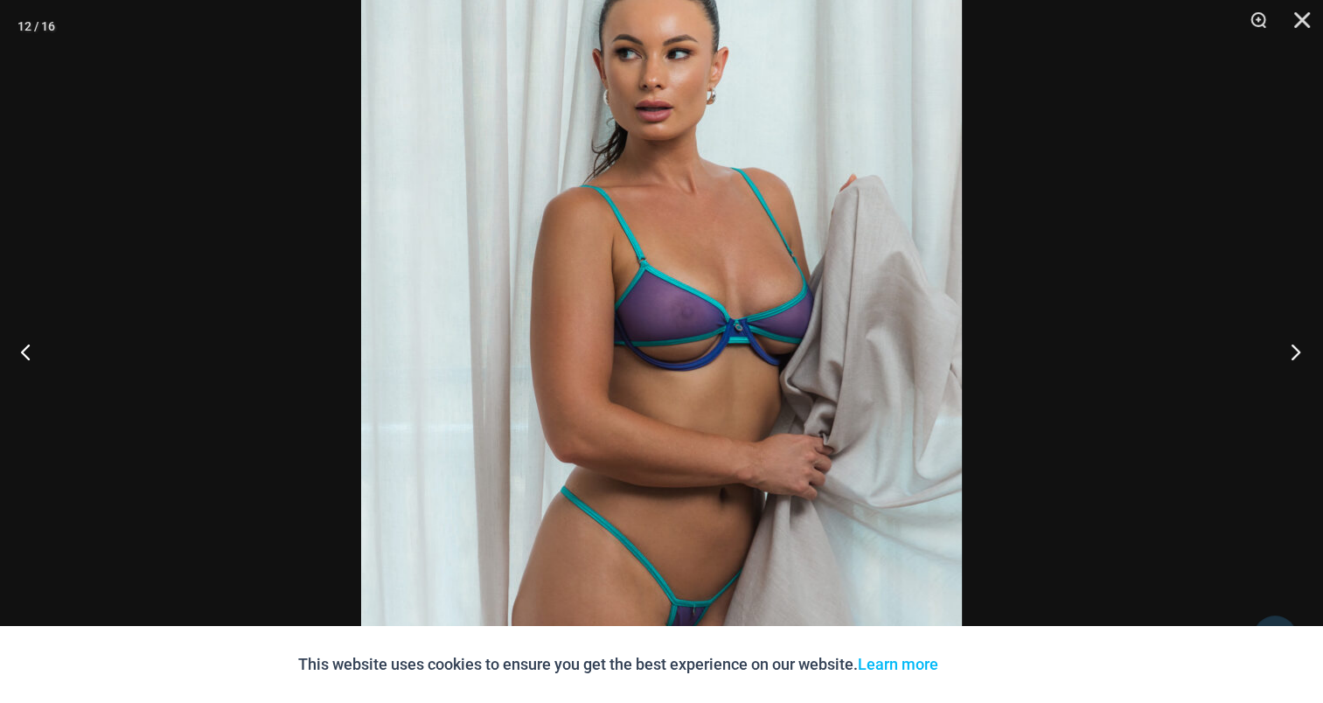
click at [1282, 349] on button "Next" at bounding box center [1290, 351] width 66 height 87
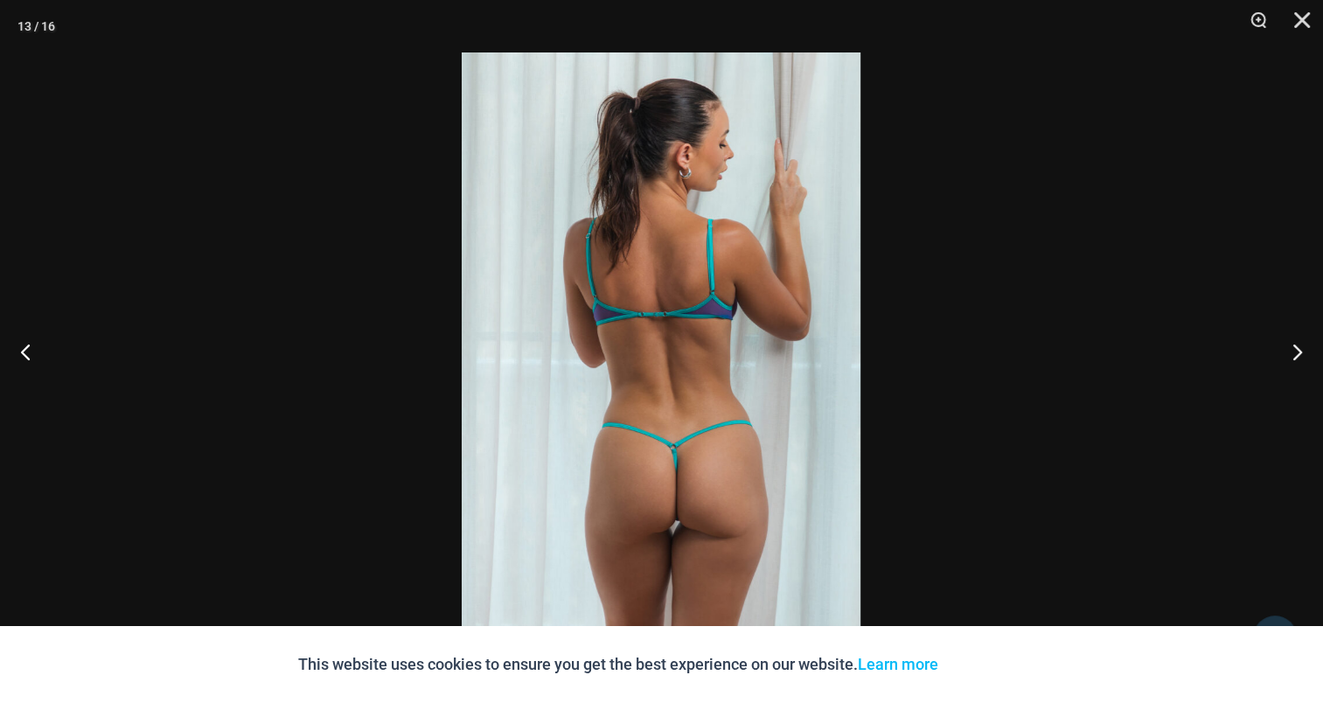
click at [612, 324] on img at bounding box center [661, 351] width 399 height 598
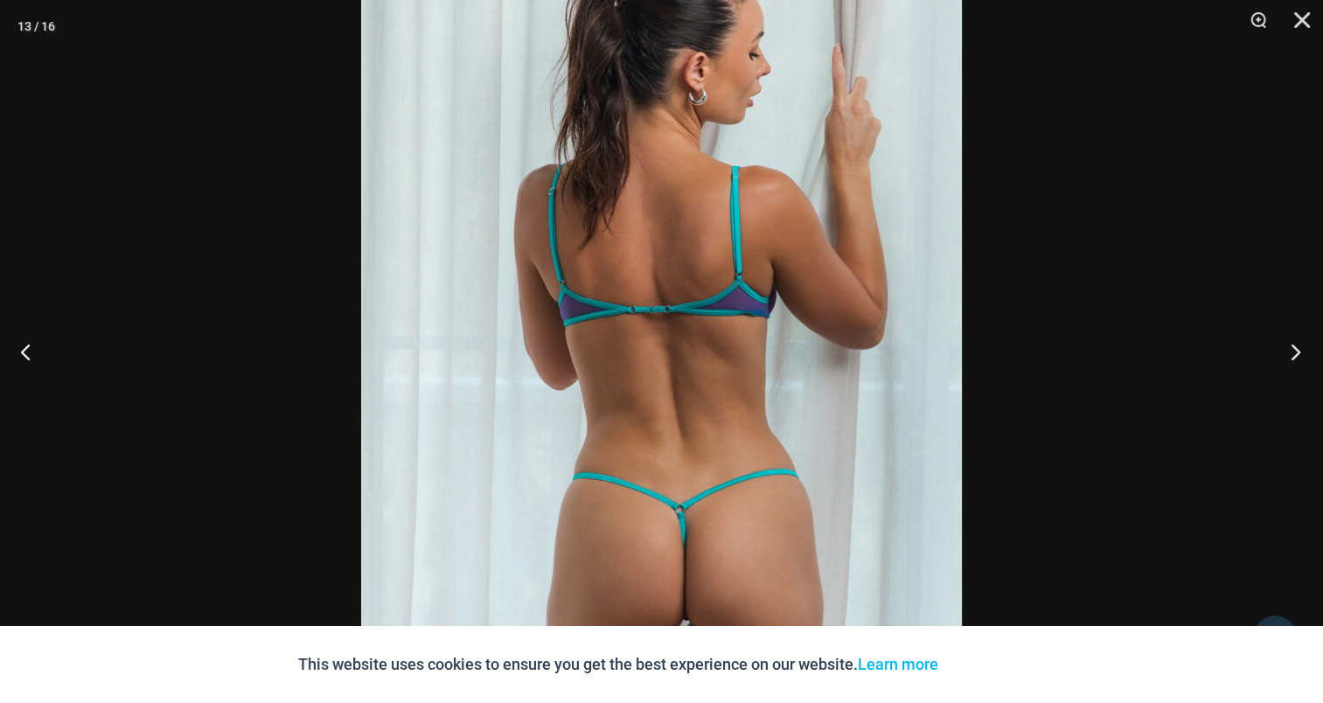
click at [1296, 348] on button "Next" at bounding box center [1290, 351] width 66 height 87
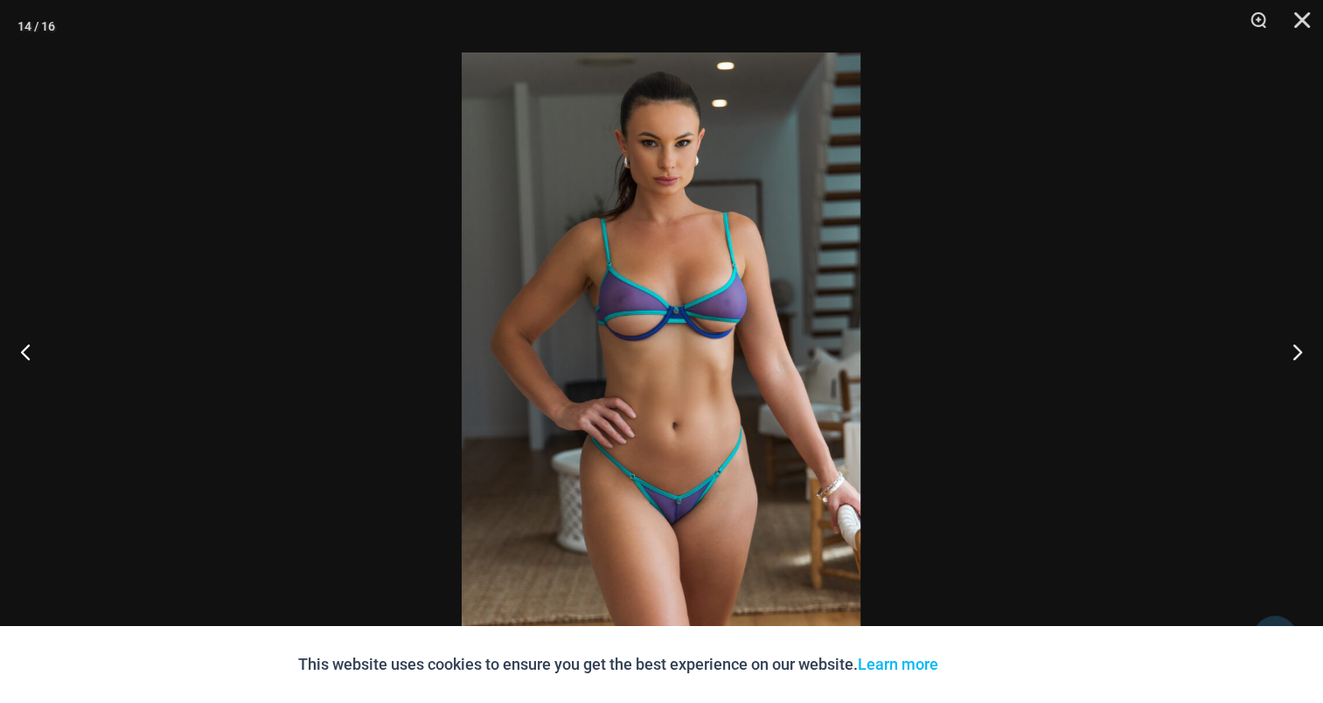
click at [567, 323] on img at bounding box center [661, 351] width 399 height 598
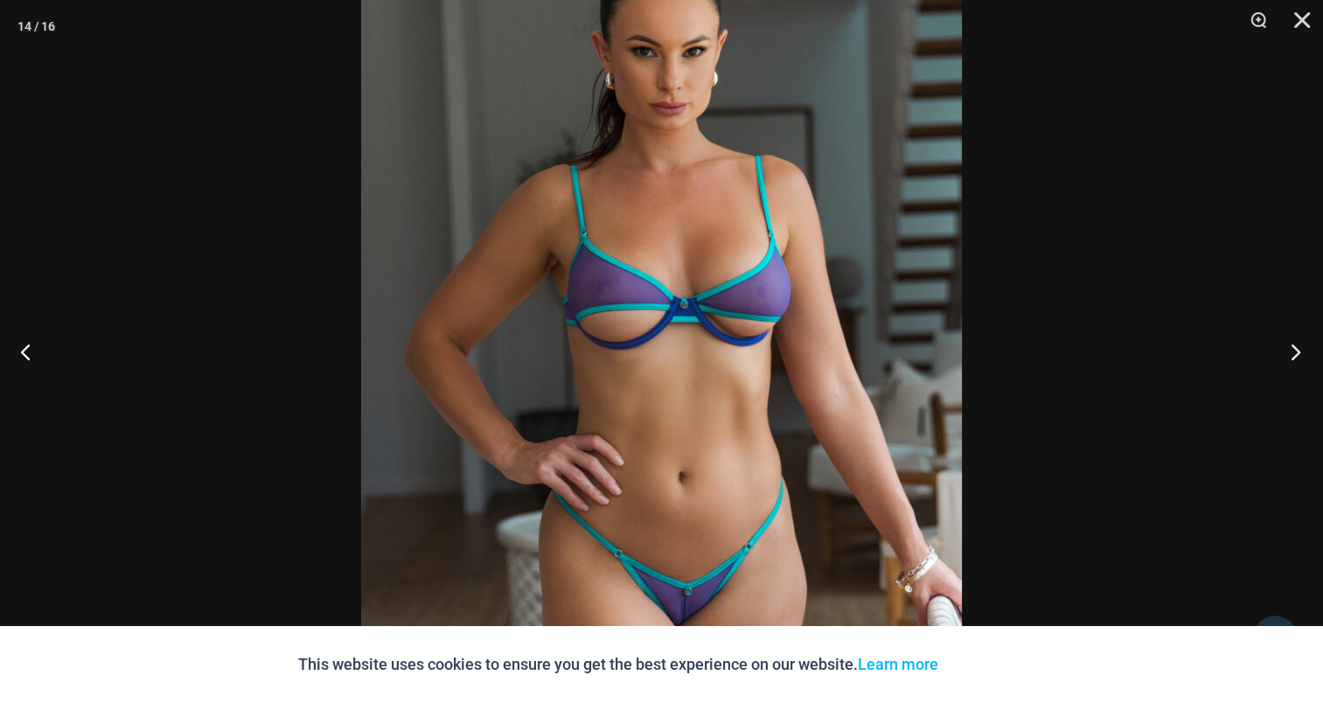
click at [1315, 334] on button "Next" at bounding box center [1290, 351] width 66 height 87
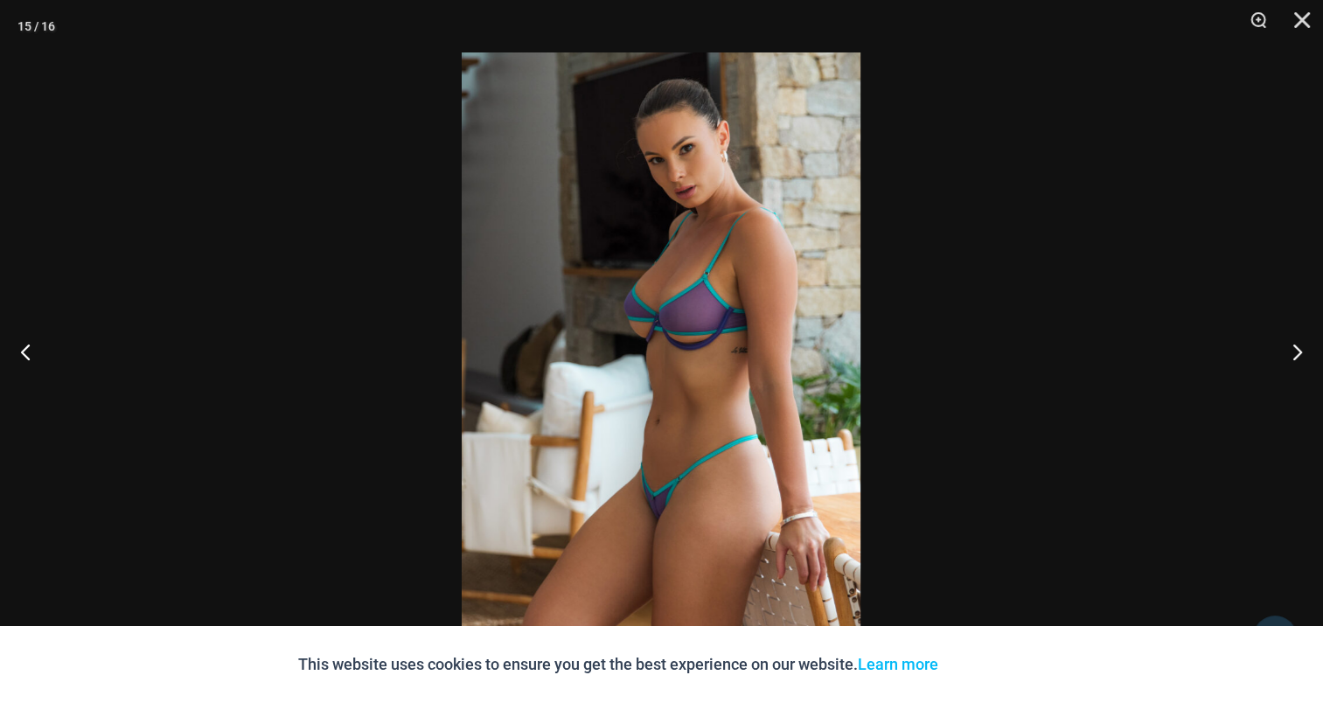
click at [732, 336] on img at bounding box center [661, 351] width 399 height 598
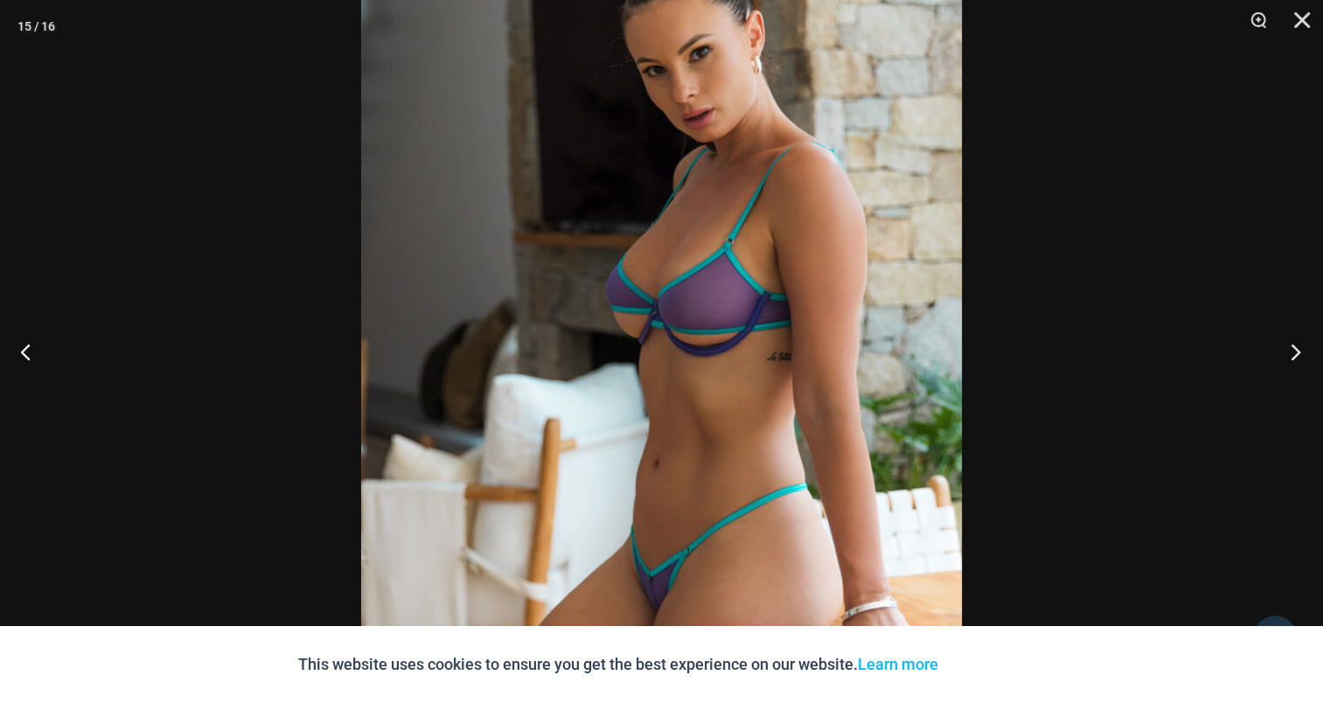
click at [1292, 353] on button "Next" at bounding box center [1290, 351] width 66 height 87
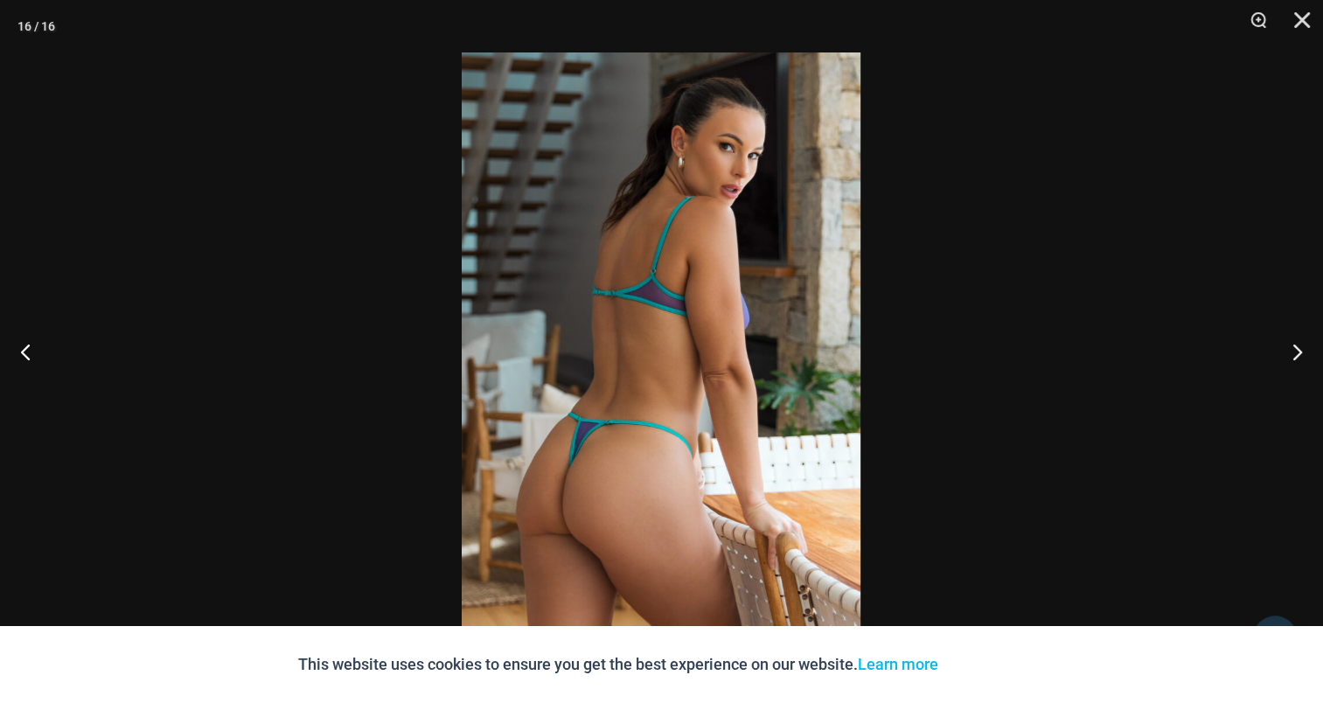
click at [542, 317] on img at bounding box center [661, 351] width 399 height 598
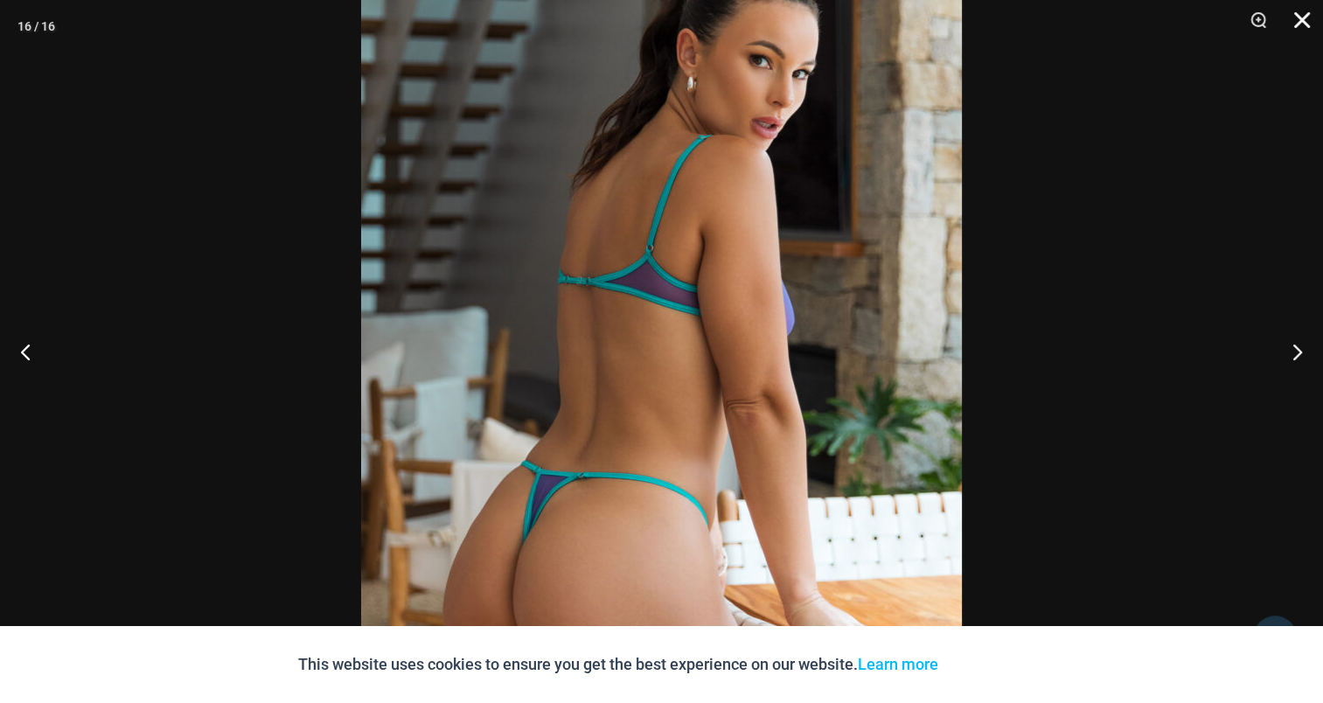
click at [1298, 18] on button "Close" at bounding box center [1296, 26] width 44 height 52
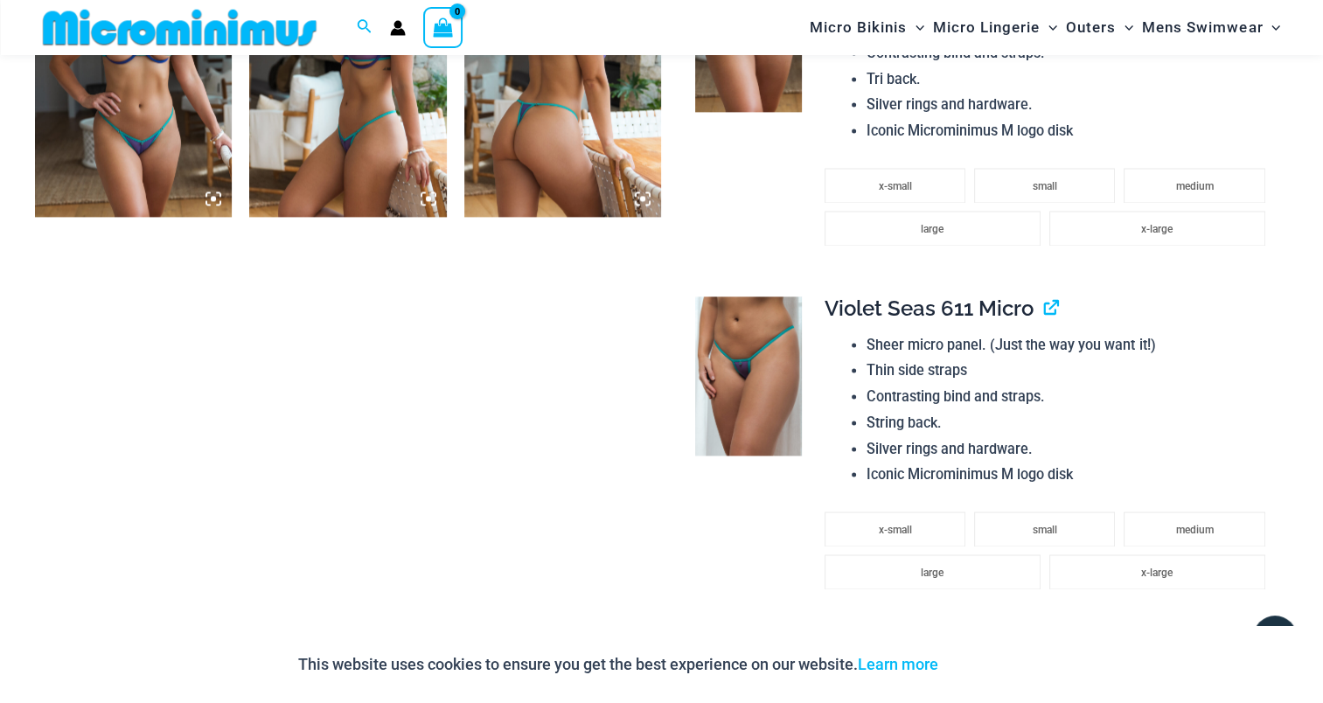
scroll to position [2185, 0]
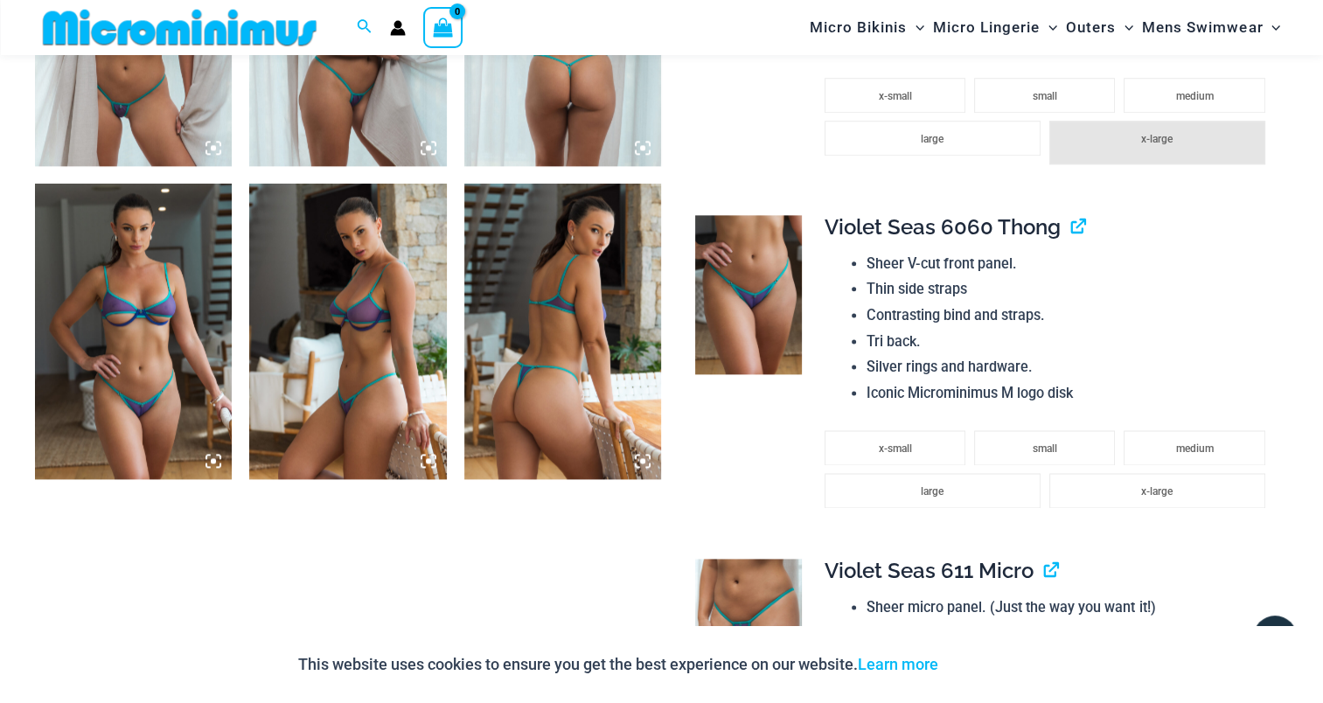
click at [577, 318] on img at bounding box center [562, 331] width 197 height 295
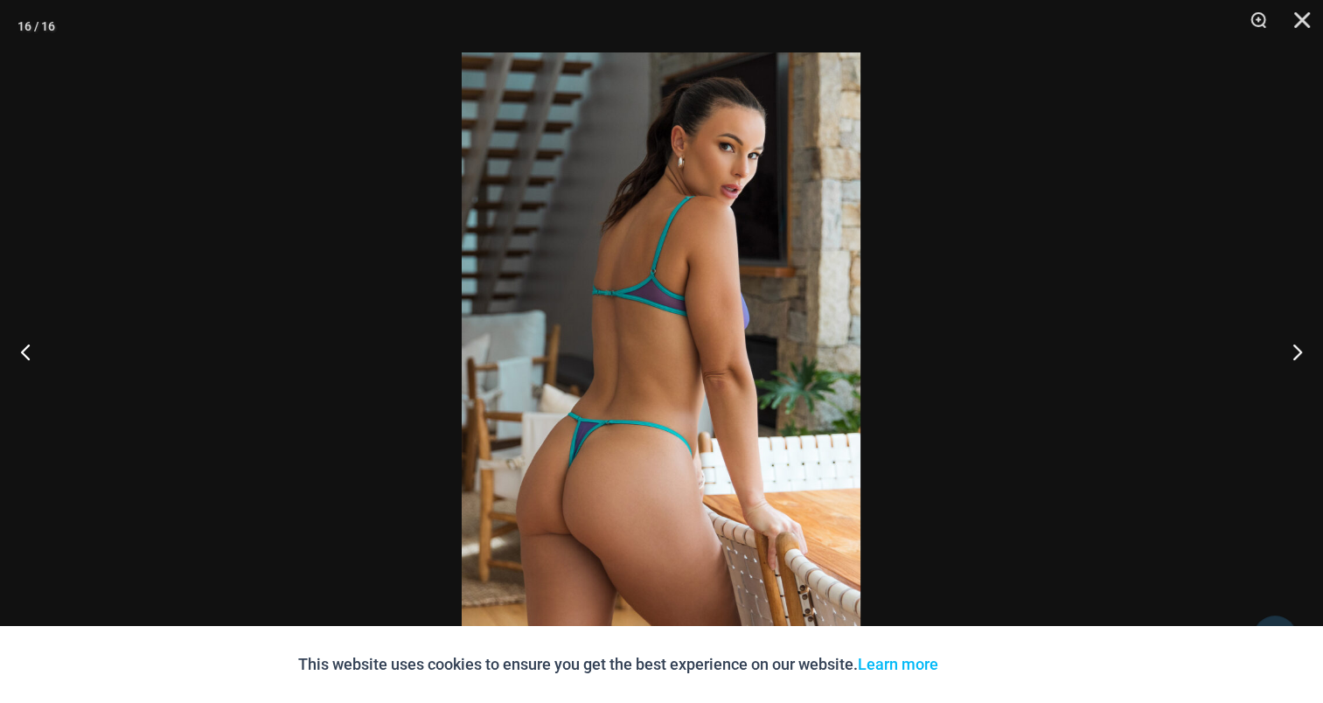
click at [577, 318] on img at bounding box center [661, 351] width 399 height 598
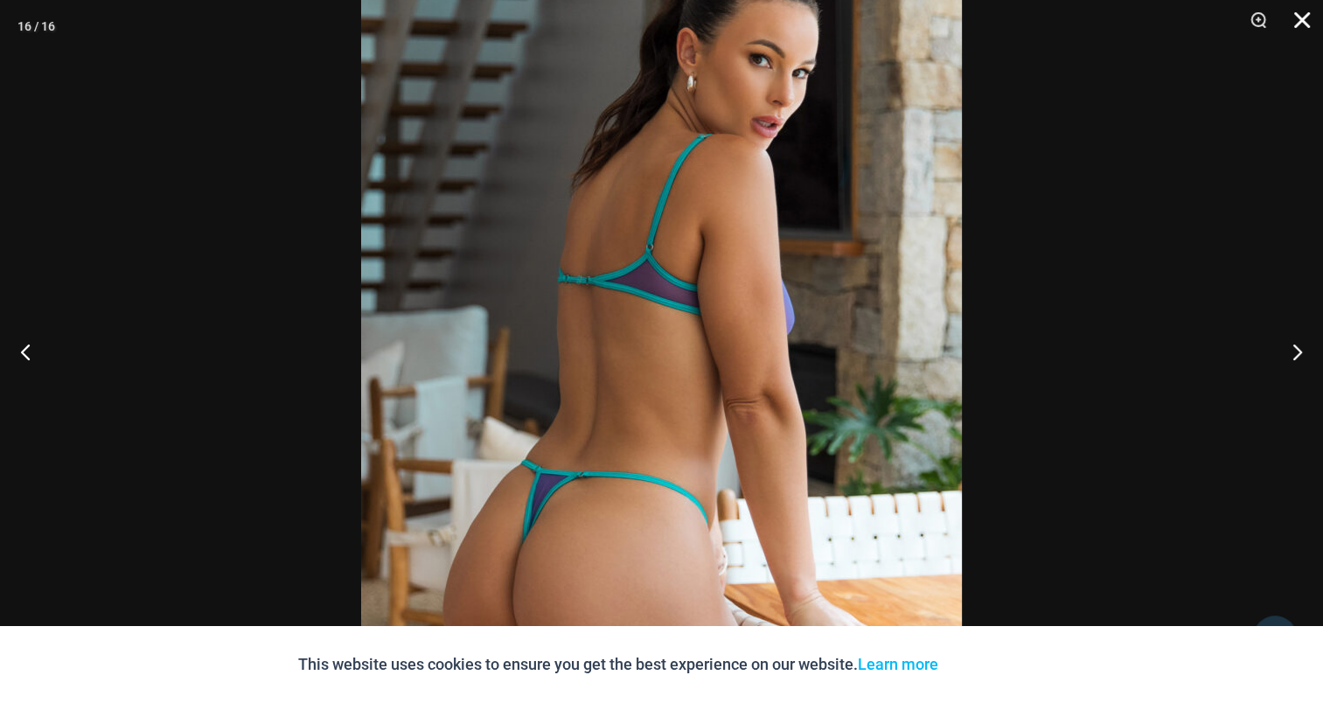
click at [1299, 9] on button "Close" at bounding box center [1296, 26] width 44 height 52
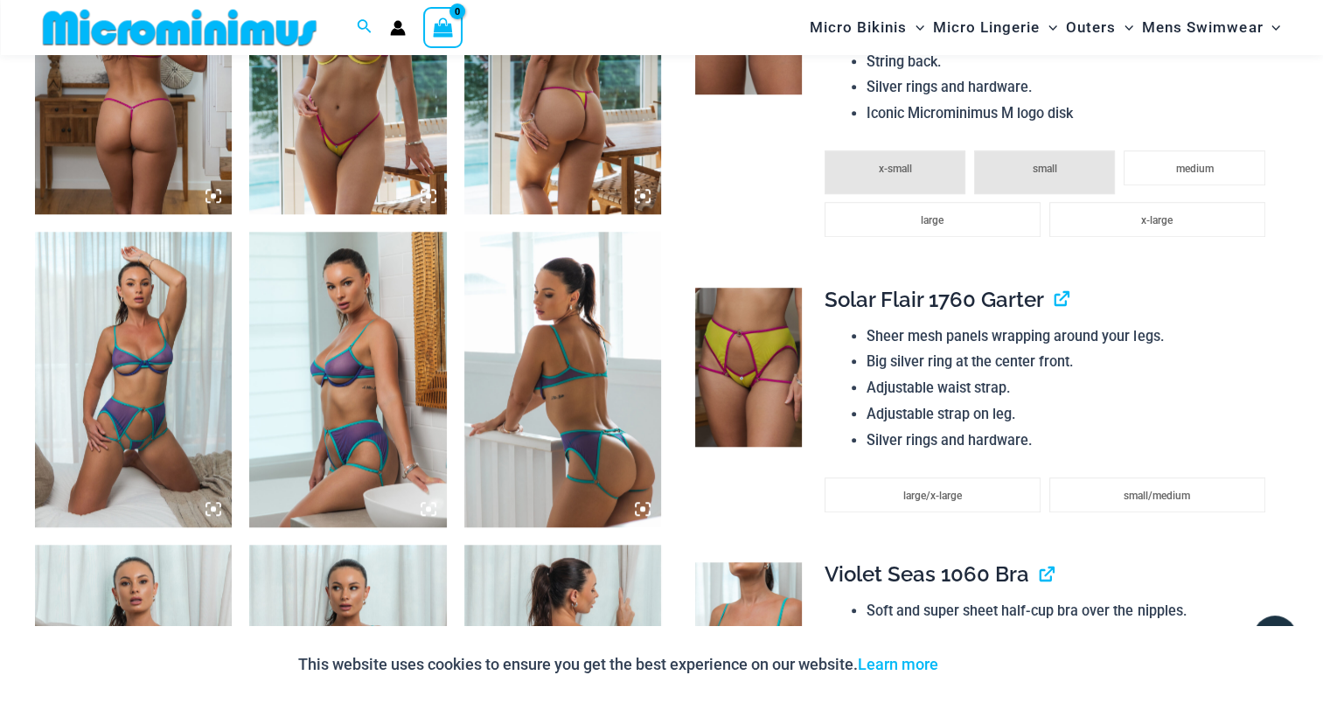
scroll to position [1399, 0]
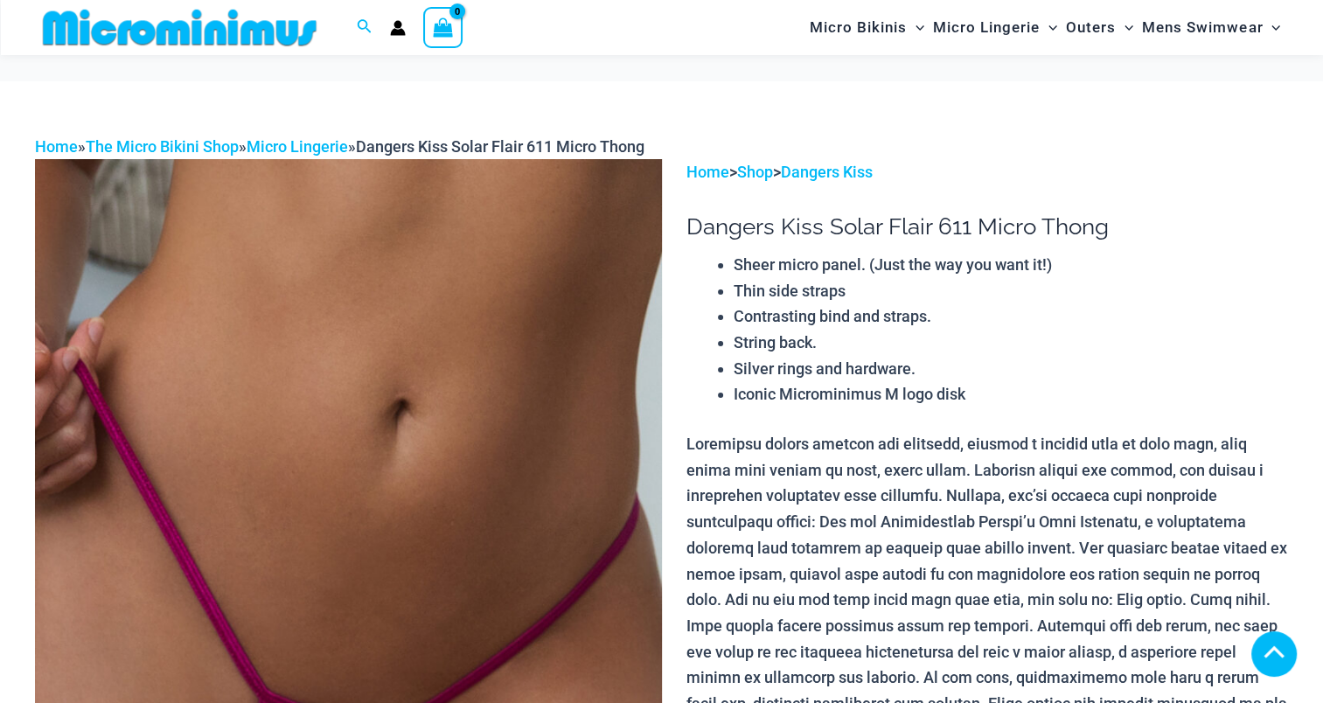
scroll to position [953, 0]
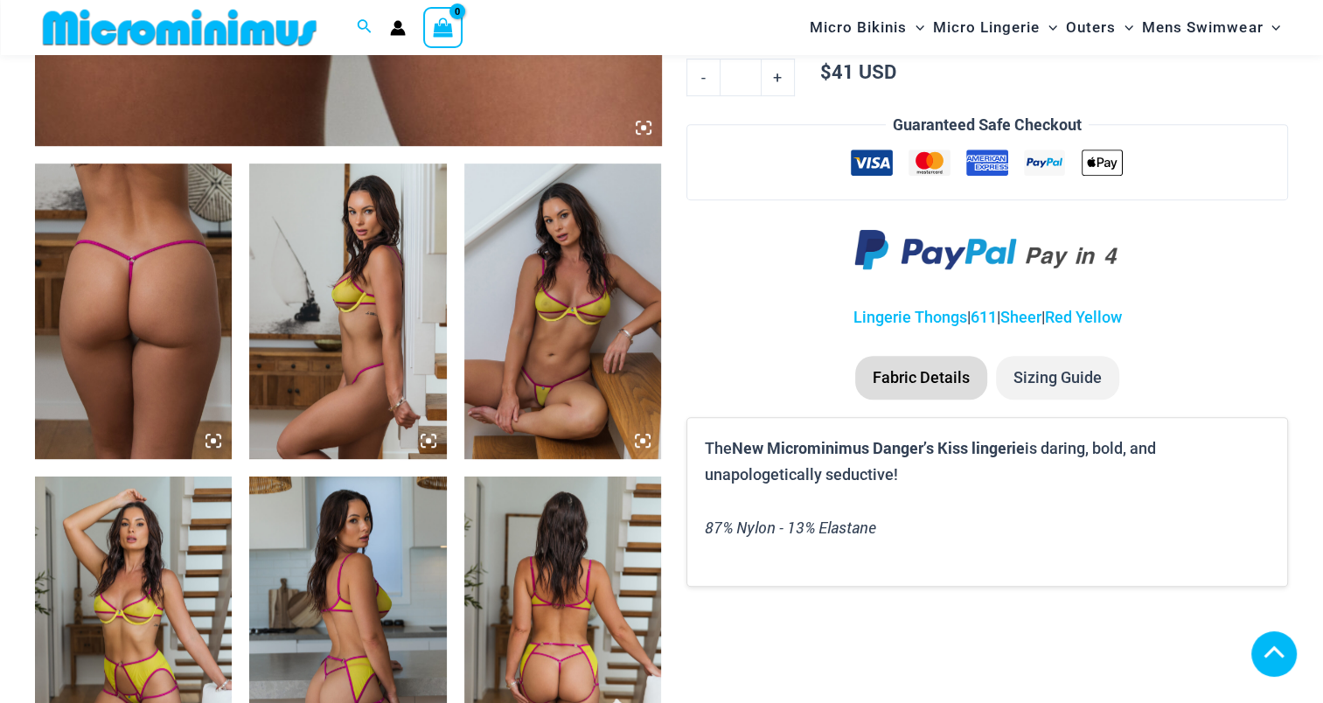
click at [150, 272] on img at bounding box center [133, 310] width 197 height 295
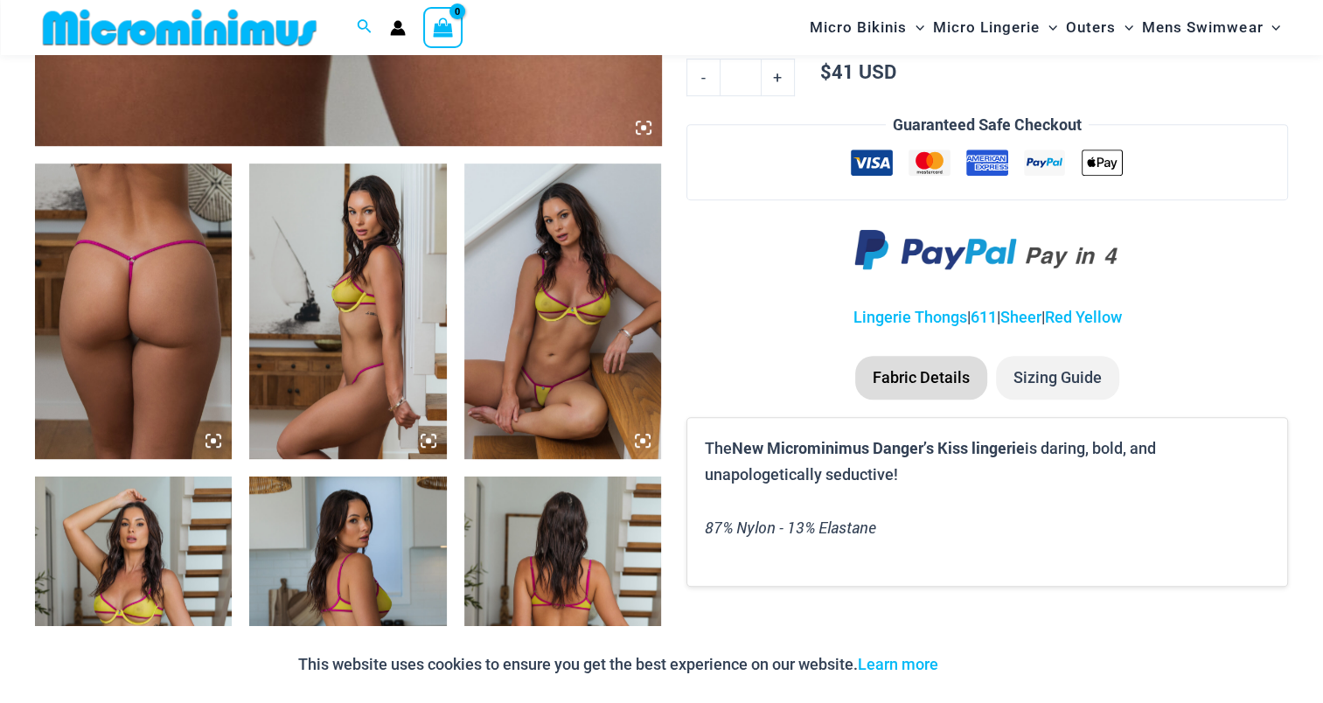
click at [175, 290] on img at bounding box center [133, 310] width 197 height 295
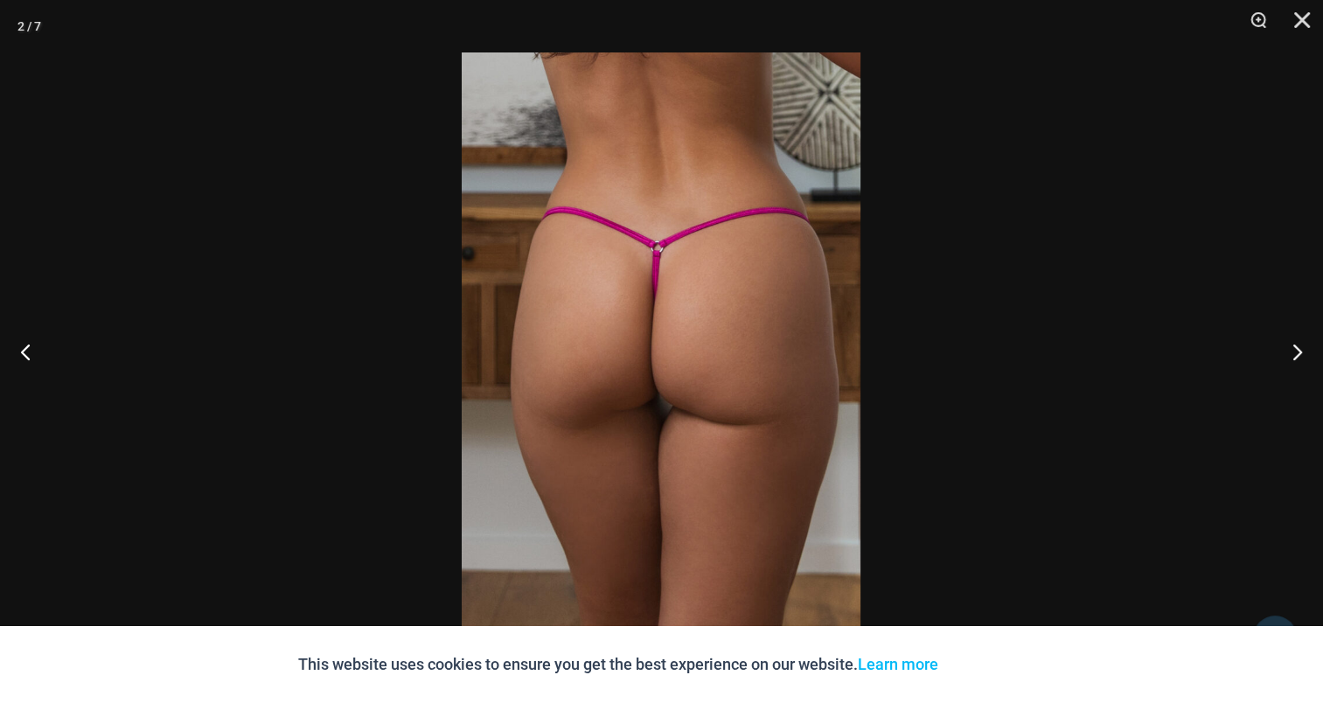
click at [681, 287] on img at bounding box center [661, 351] width 399 height 598
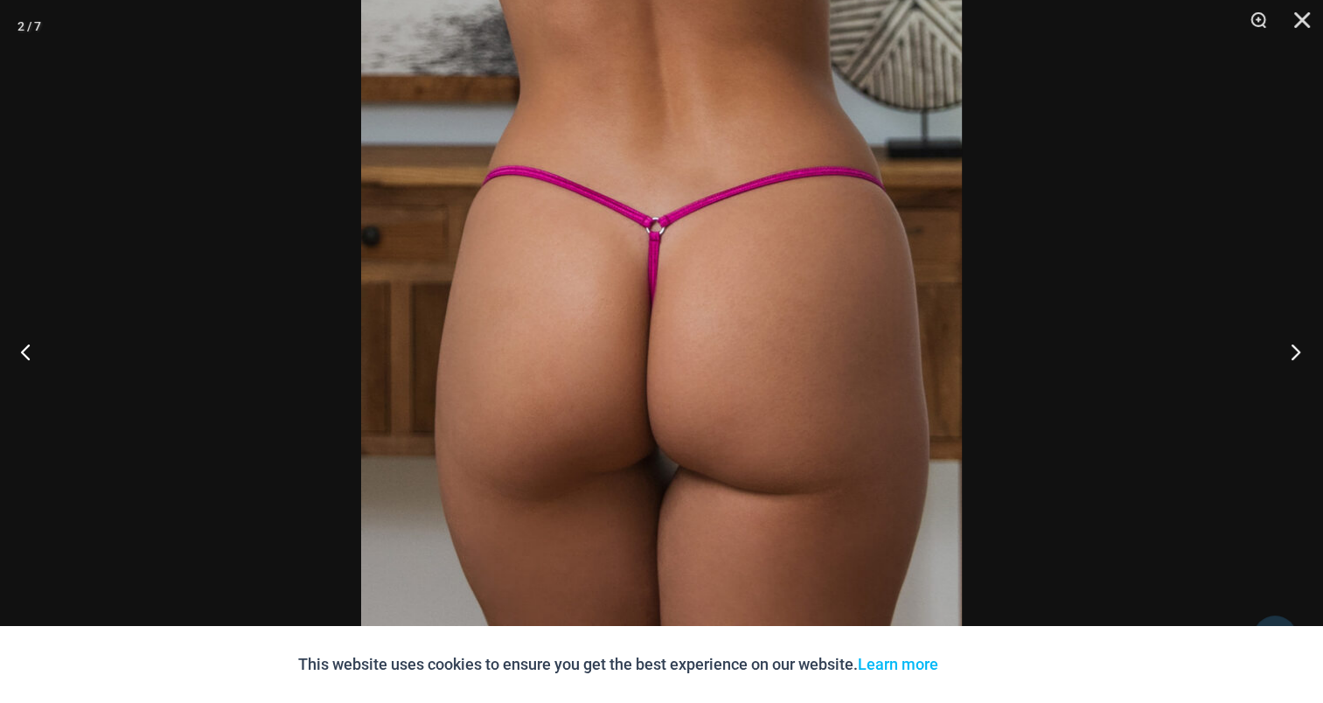
click at [1293, 342] on button "Next" at bounding box center [1290, 351] width 66 height 87
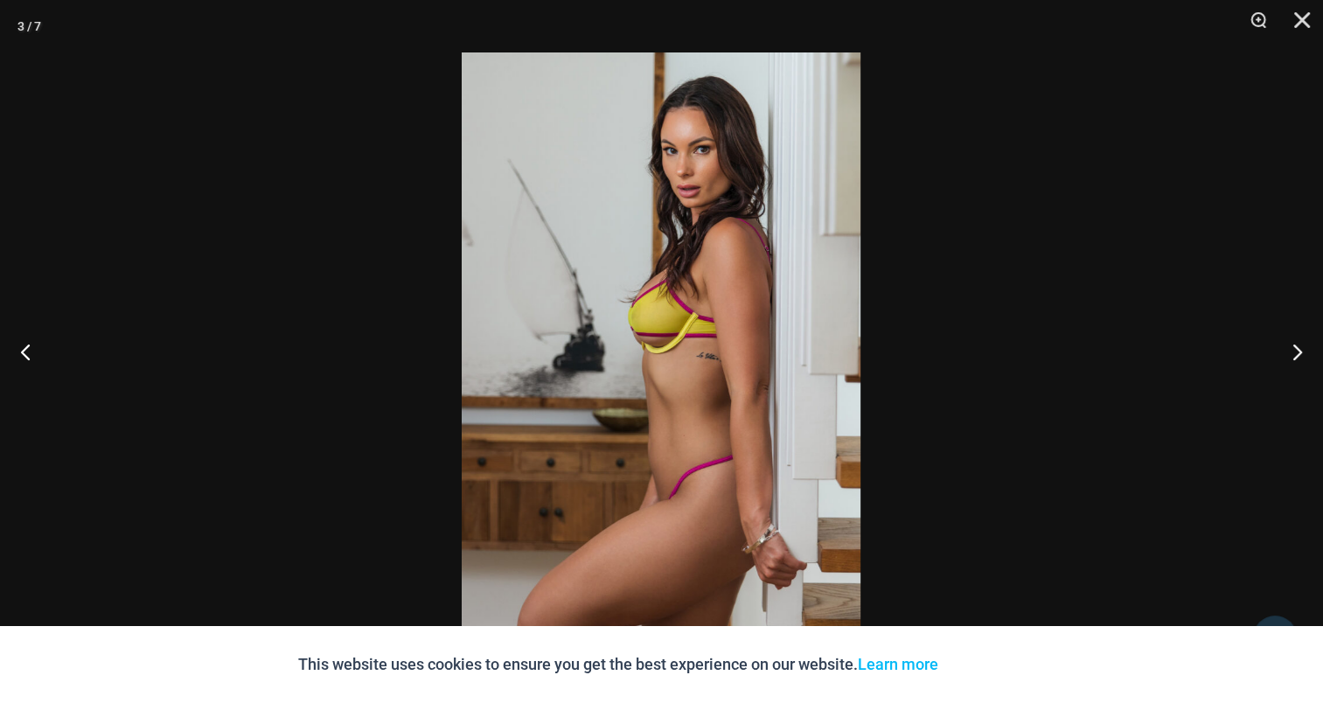
click at [699, 280] on img at bounding box center [661, 351] width 399 height 598
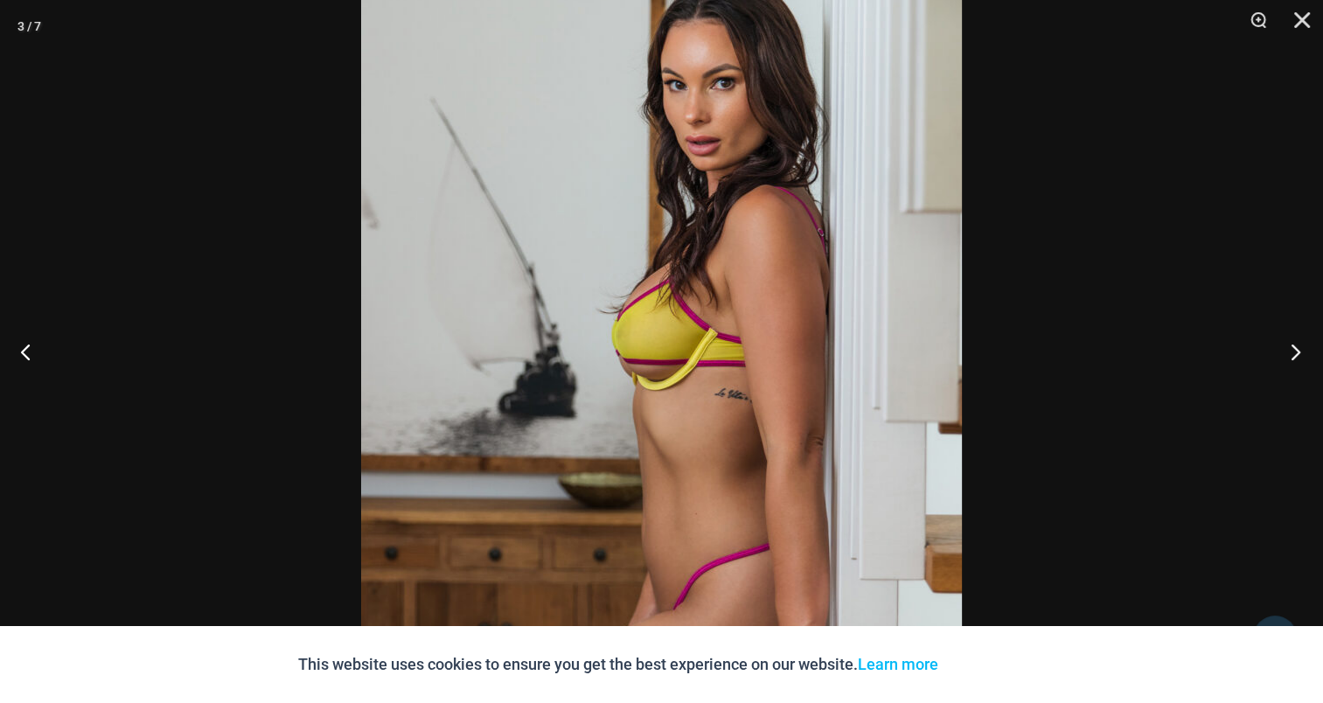
click at [1300, 358] on button "Next" at bounding box center [1290, 351] width 66 height 87
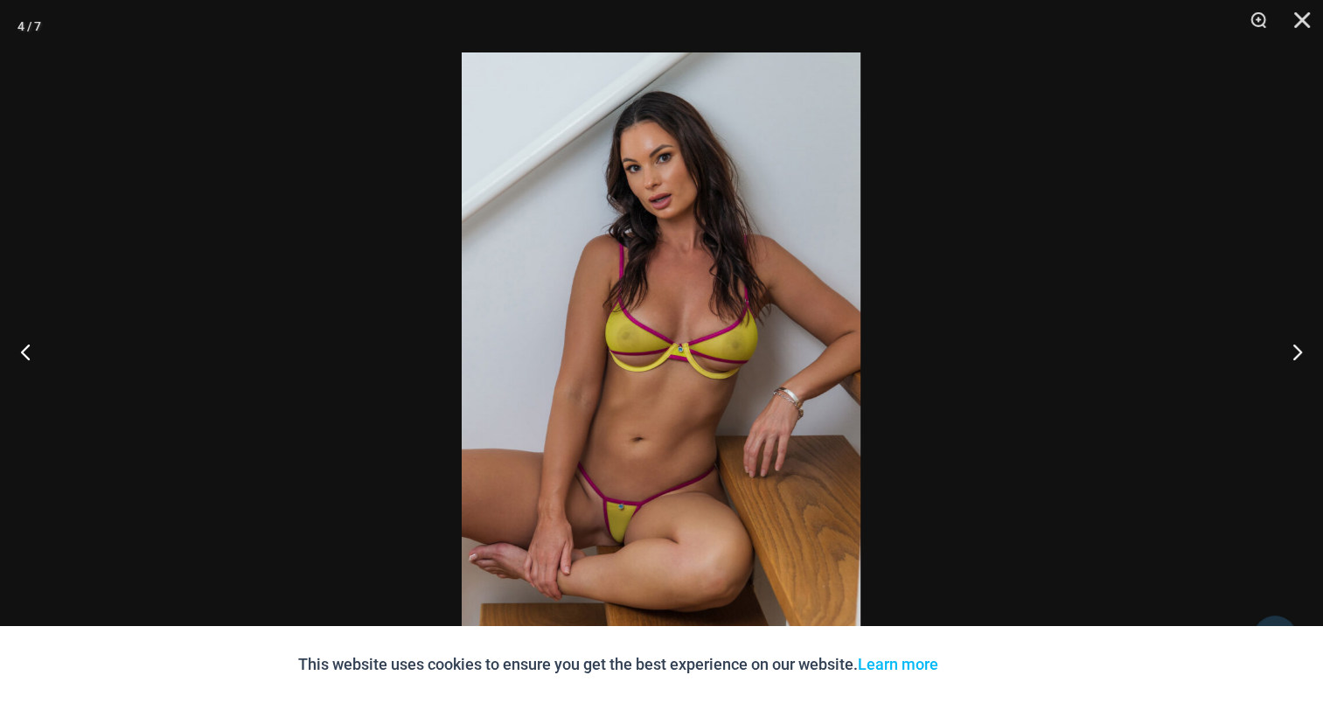
click at [612, 256] on img at bounding box center [661, 351] width 399 height 598
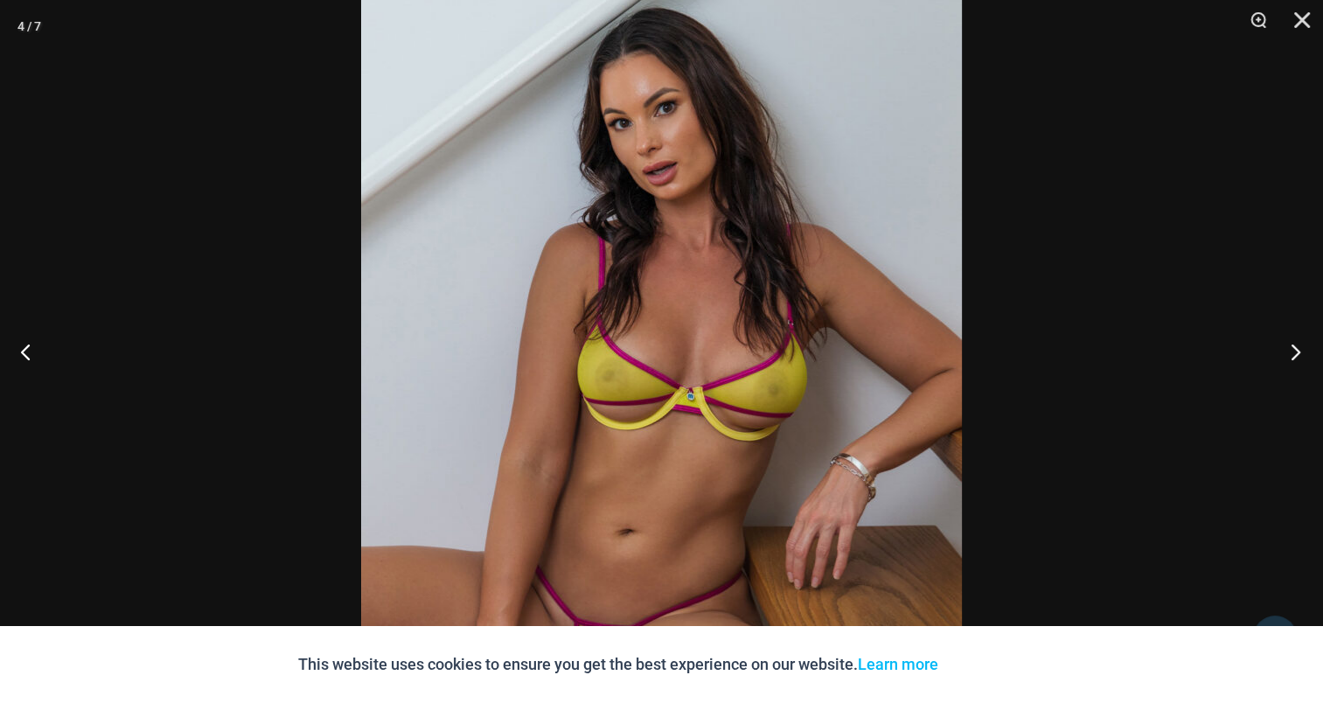
click at [1261, 351] on button "Next" at bounding box center [1290, 351] width 66 height 87
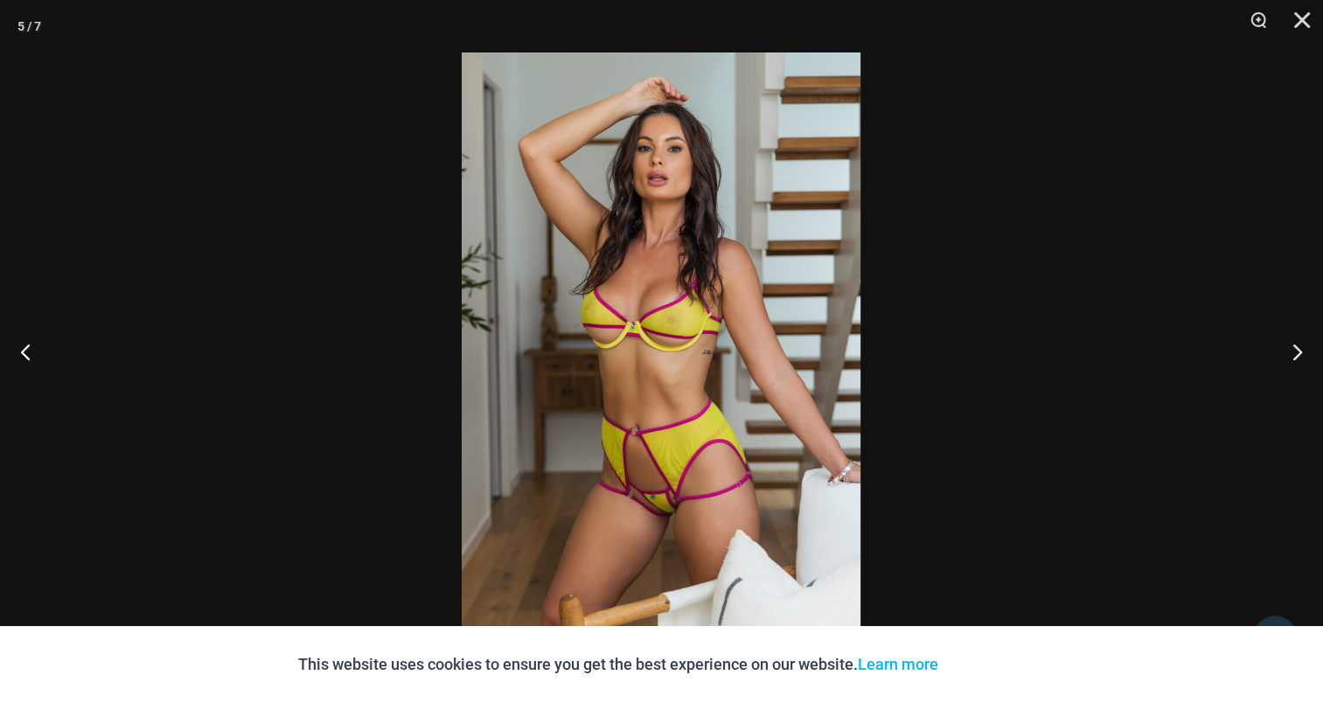
click at [637, 320] on img at bounding box center [661, 351] width 399 height 598
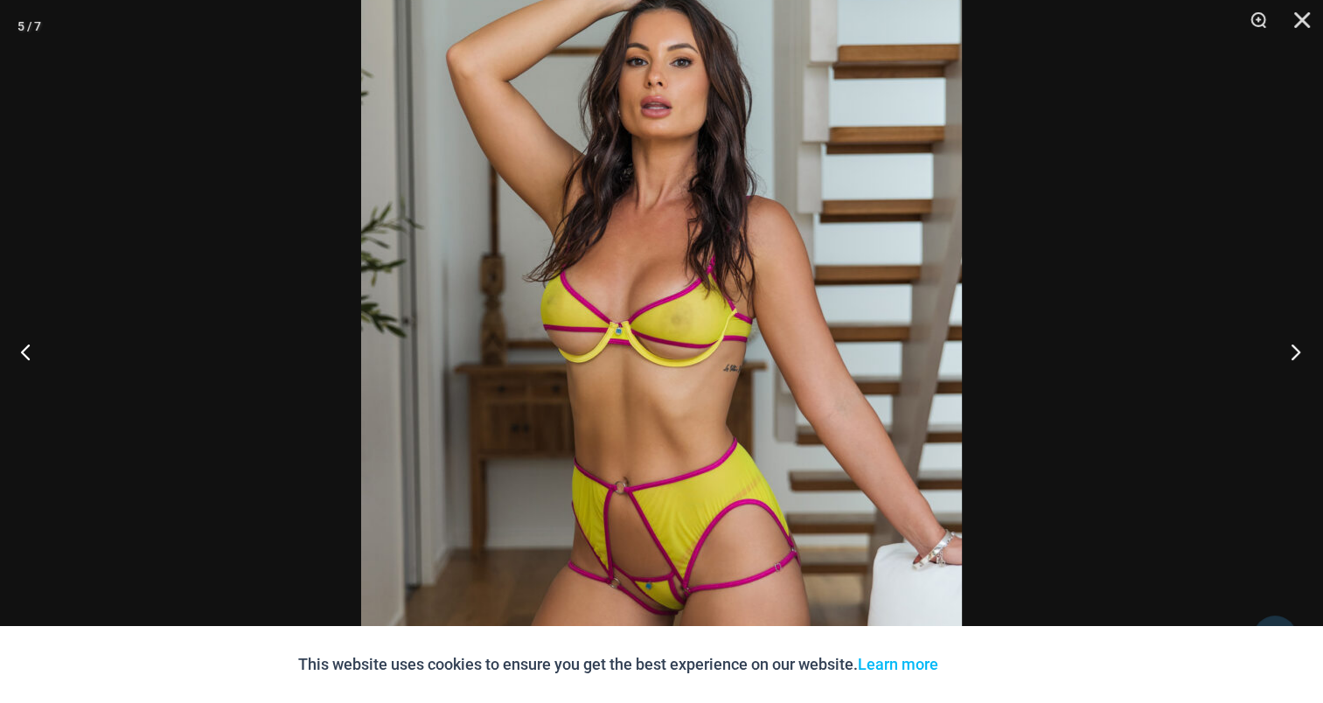
click at [1296, 345] on button "Next" at bounding box center [1290, 351] width 66 height 87
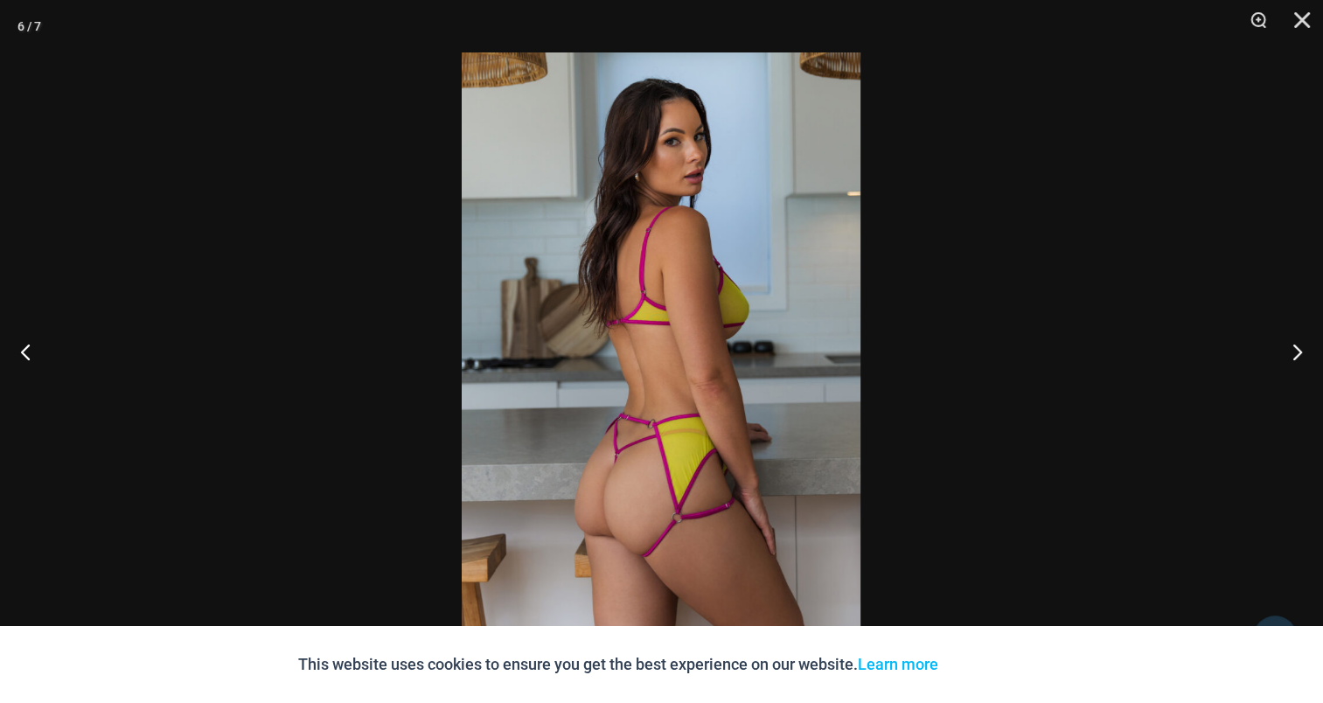
click at [691, 309] on img at bounding box center [661, 351] width 399 height 598
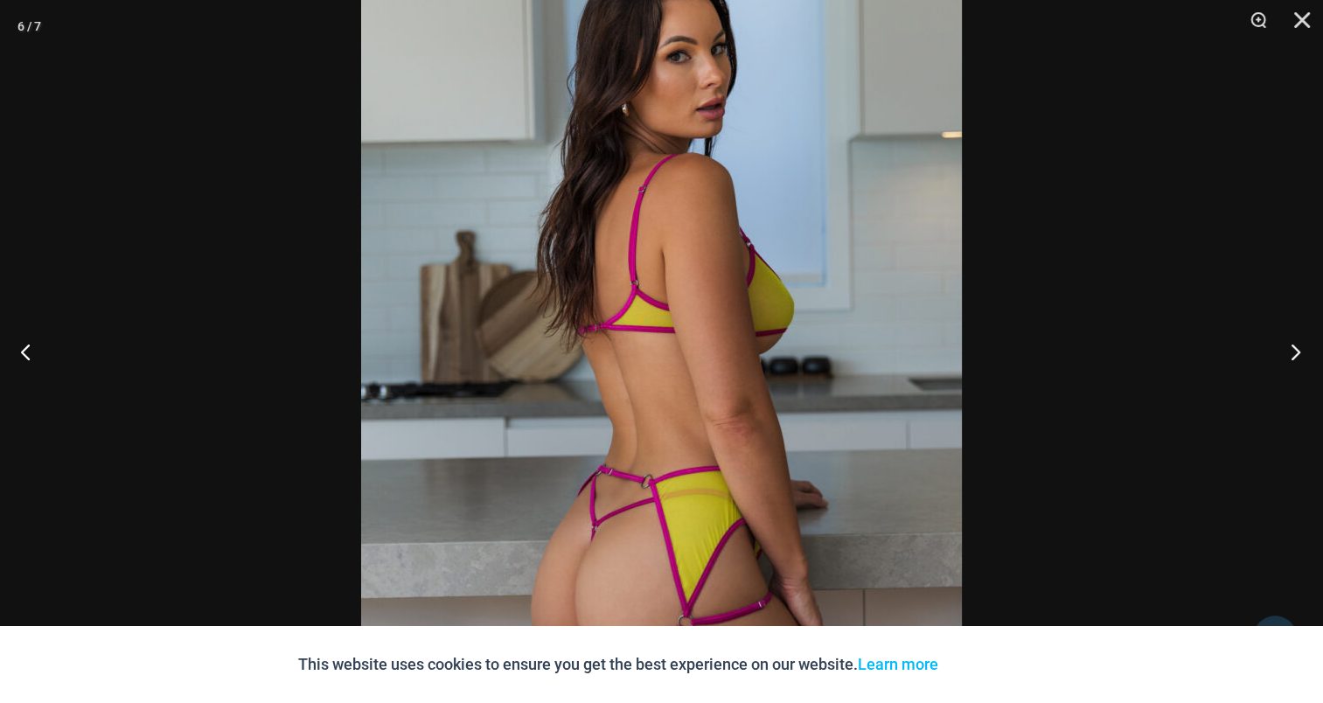
click at [1292, 343] on button "Next" at bounding box center [1290, 351] width 66 height 87
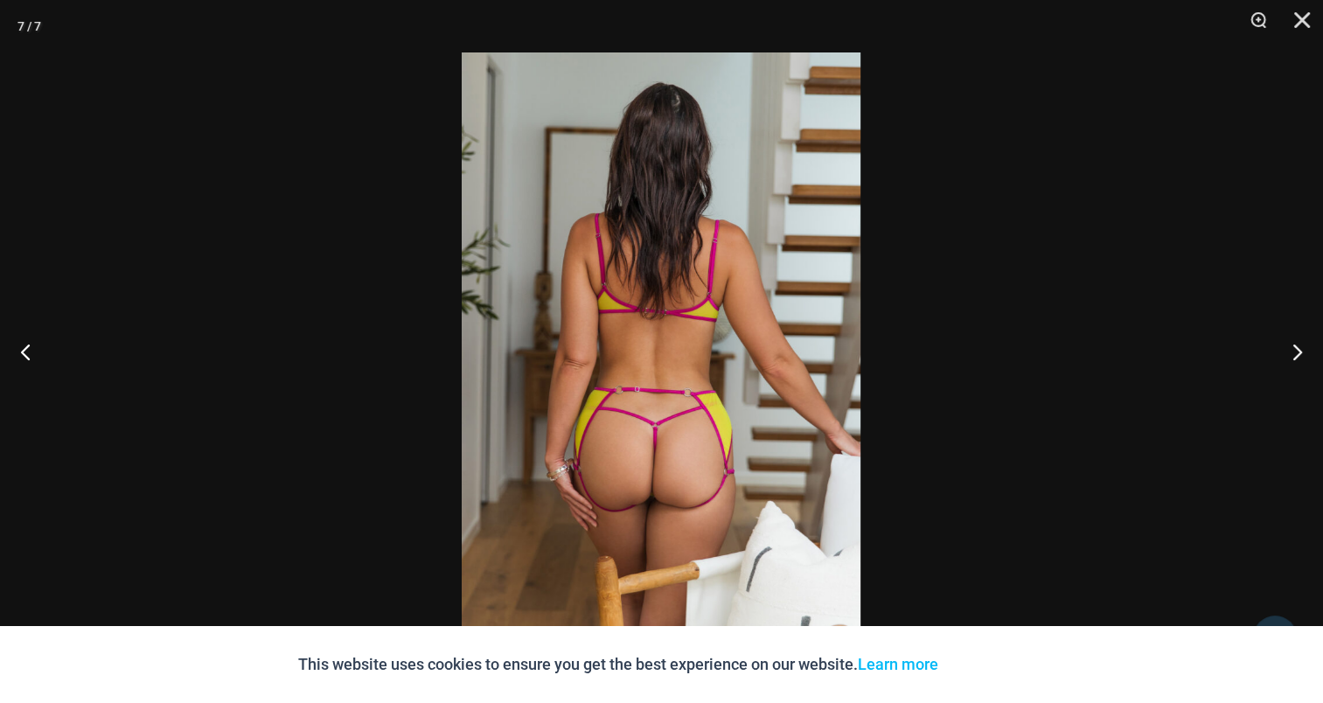
click at [612, 288] on img at bounding box center [661, 351] width 399 height 598
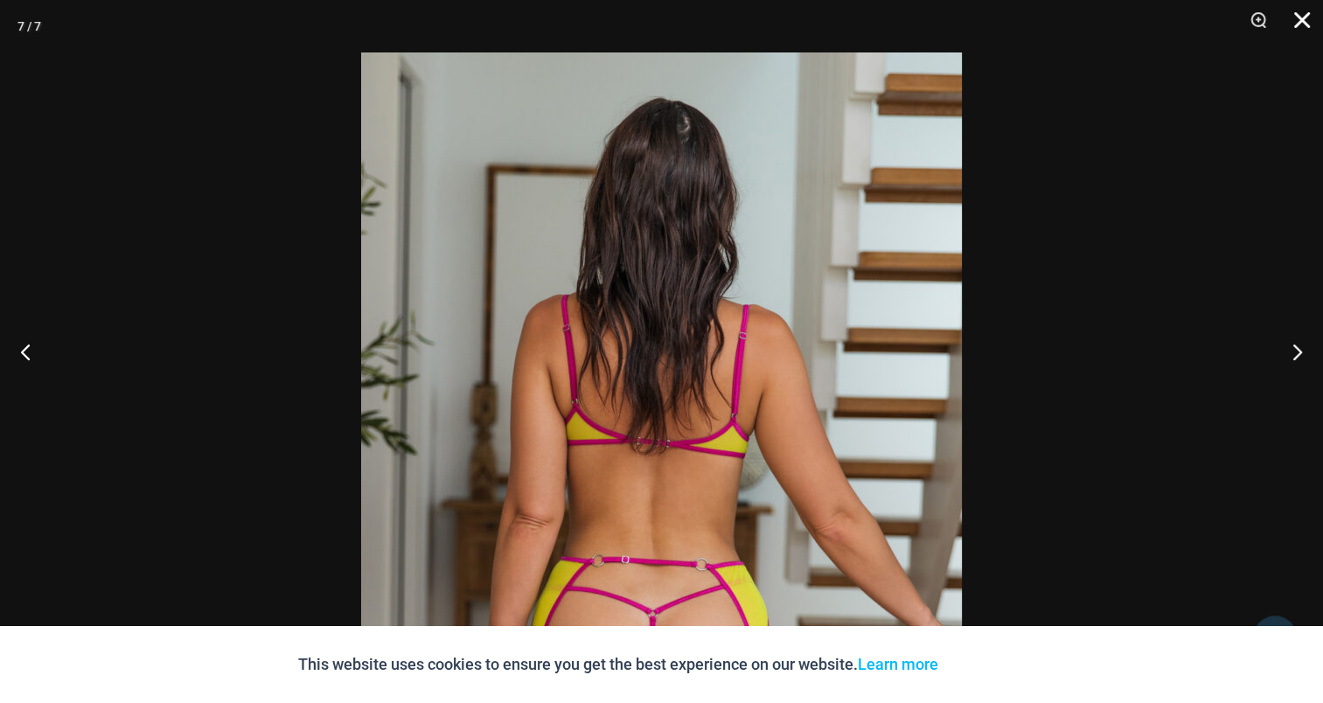
click at [1304, 15] on button "Close" at bounding box center [1296, 26] width 44 height 52
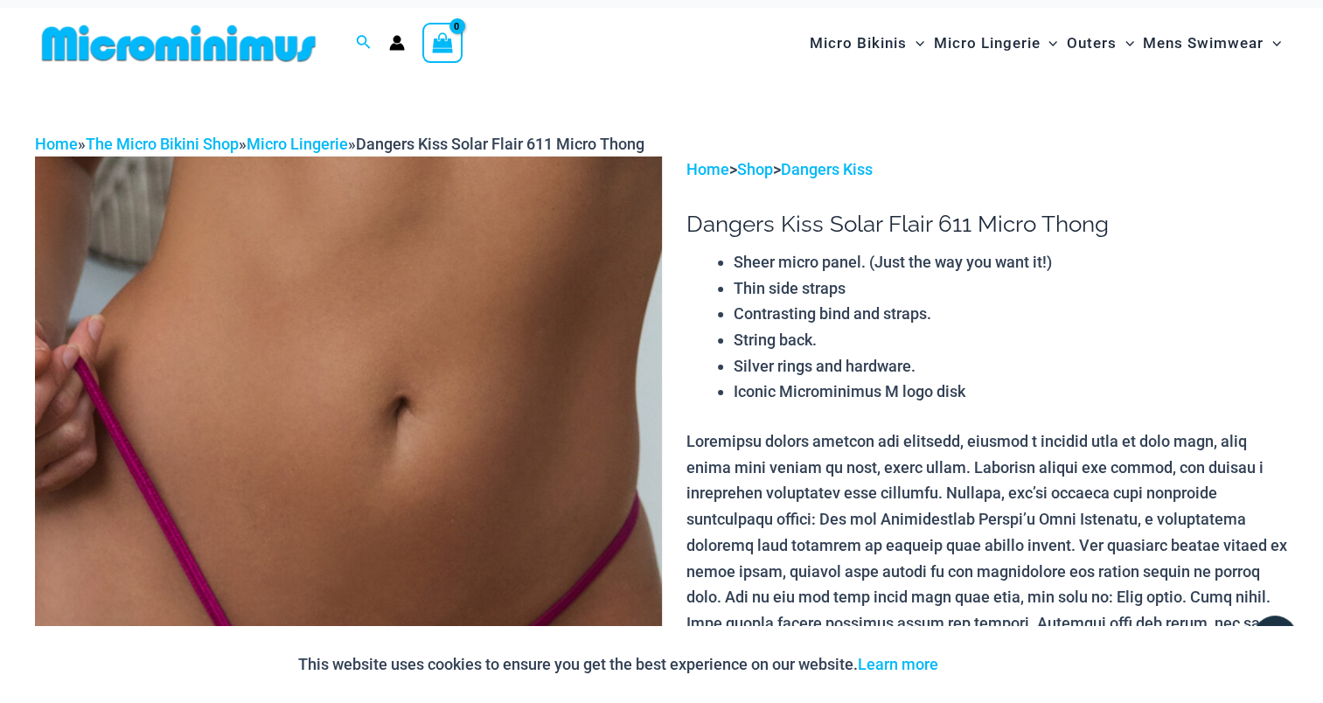
scroll to position [0, 0]
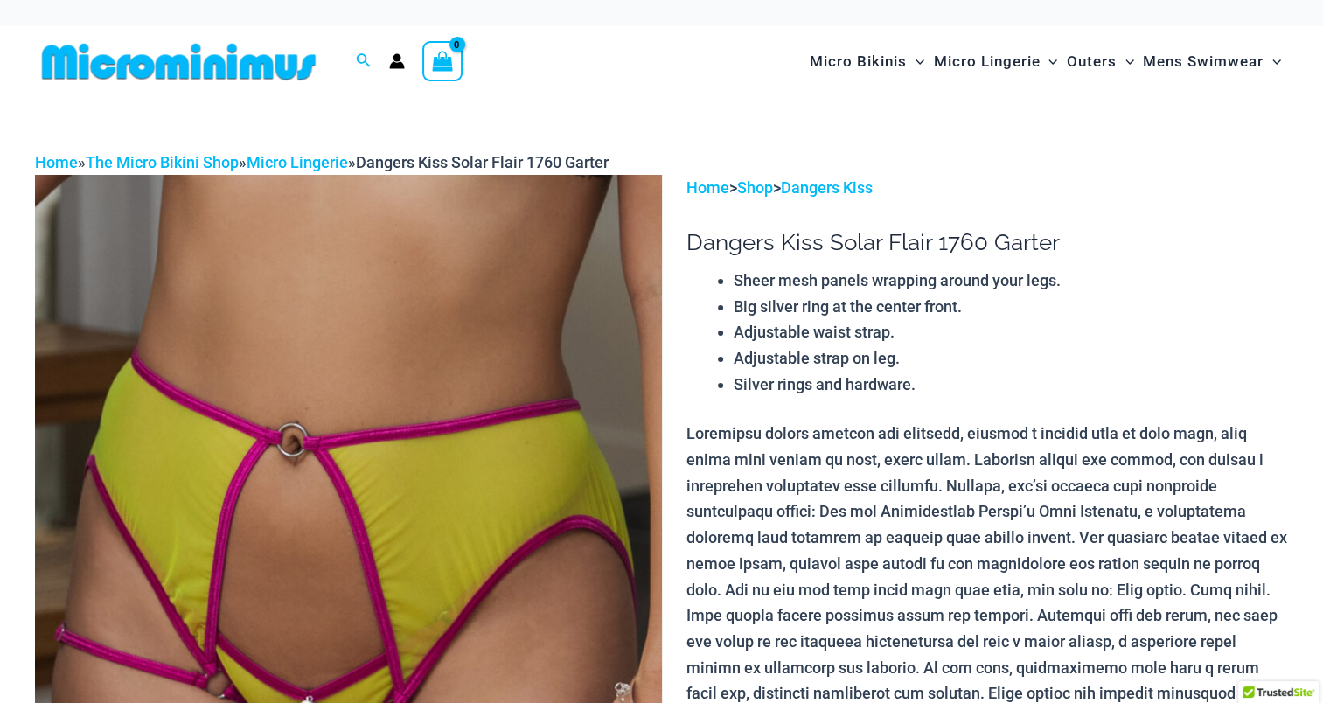
scroll to position [1049, 0]
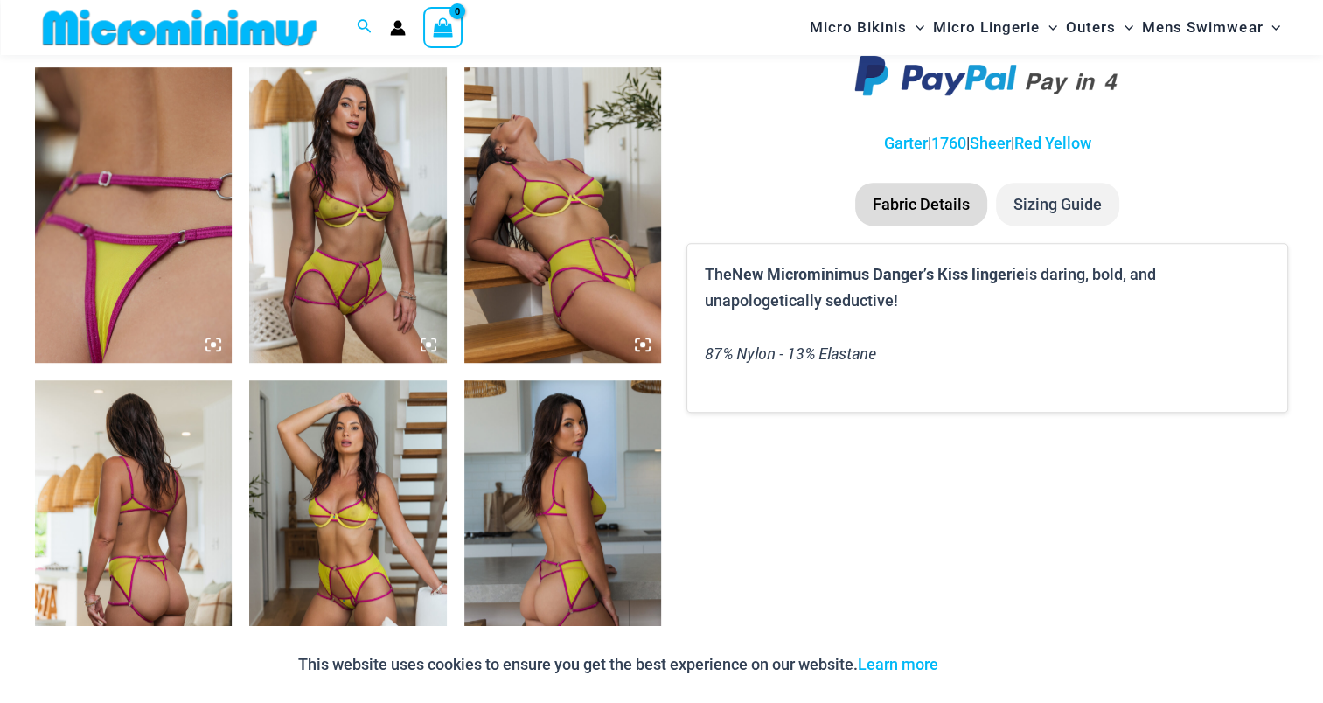
click at [346, 248] on img at bounding box center [347, 214] width 197 height 295
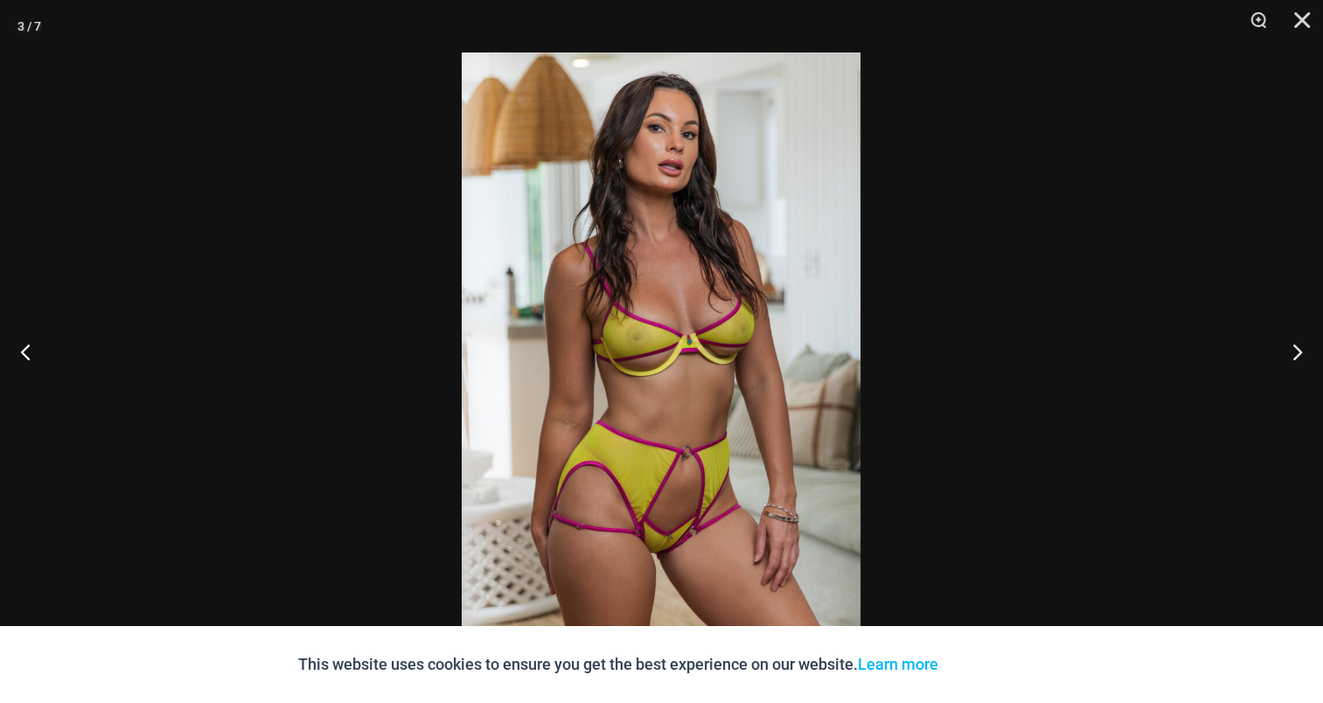
click at [675, 269] on img at bounding box center [661, 351] width 399 height 598
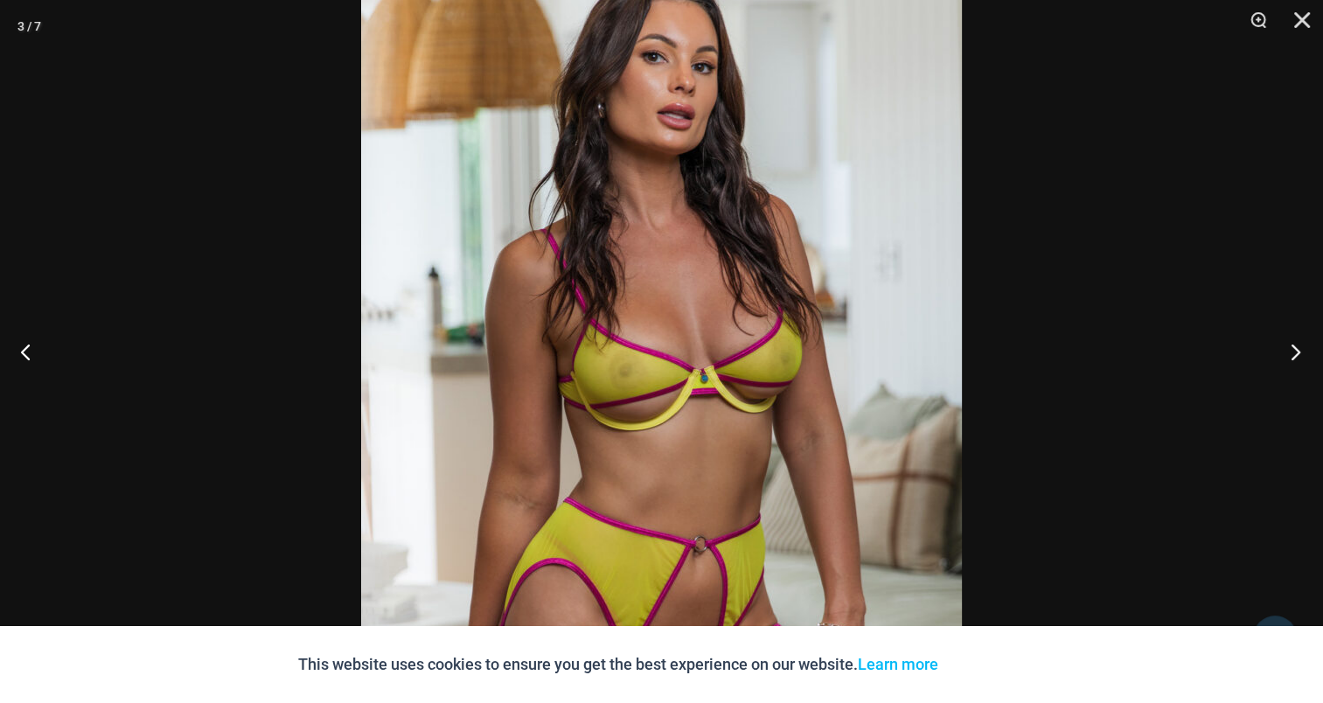
click at [1290, 357] on button "Next" at bounding box center [1290, 351] width 66 height 87
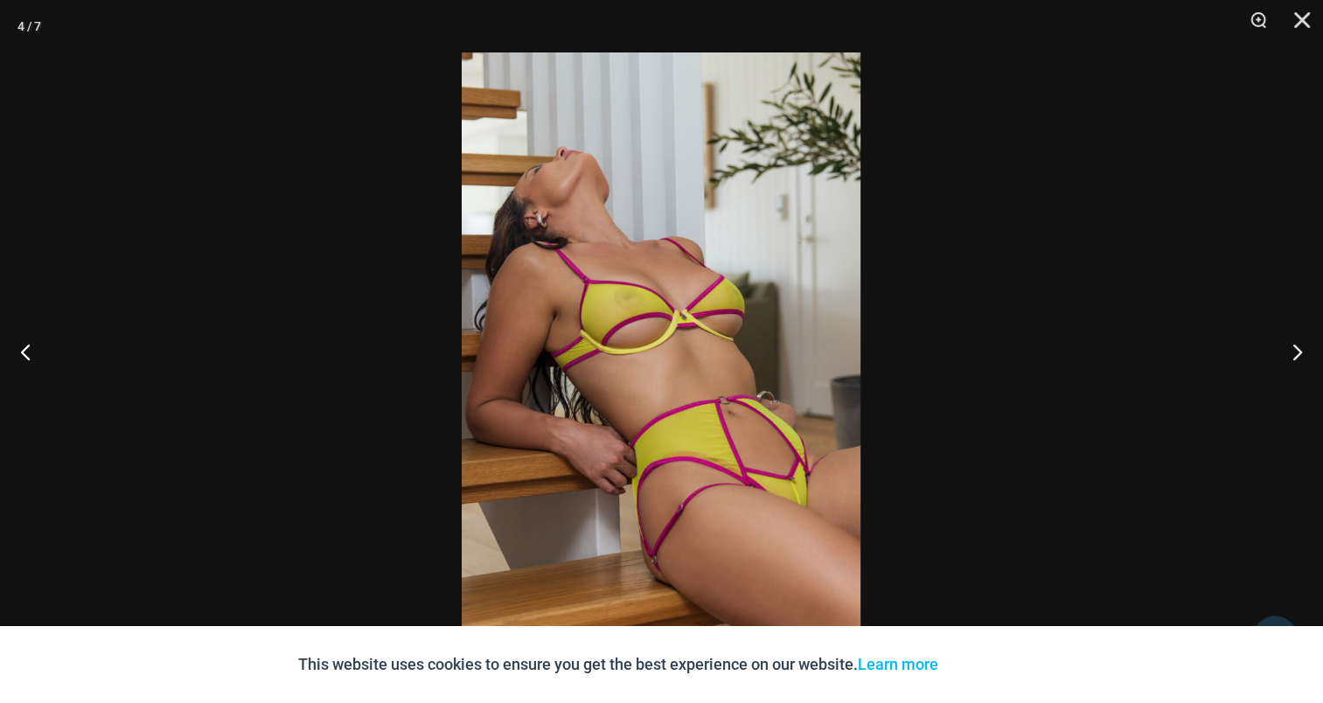
click at [633, 323] on img at bounding box center [661, 351] width 399 height 598
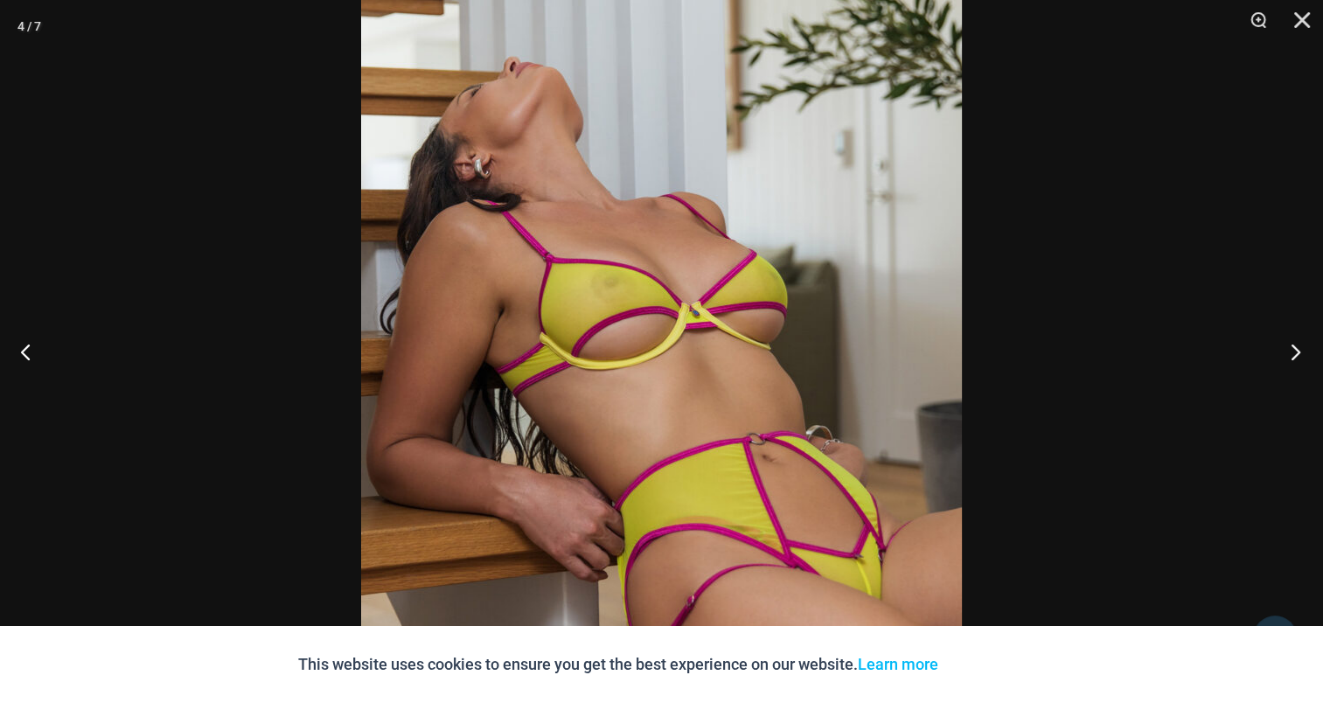
click at [1302, 353] on button "Next" at bounding box center [1290, 351] width 66 height 87
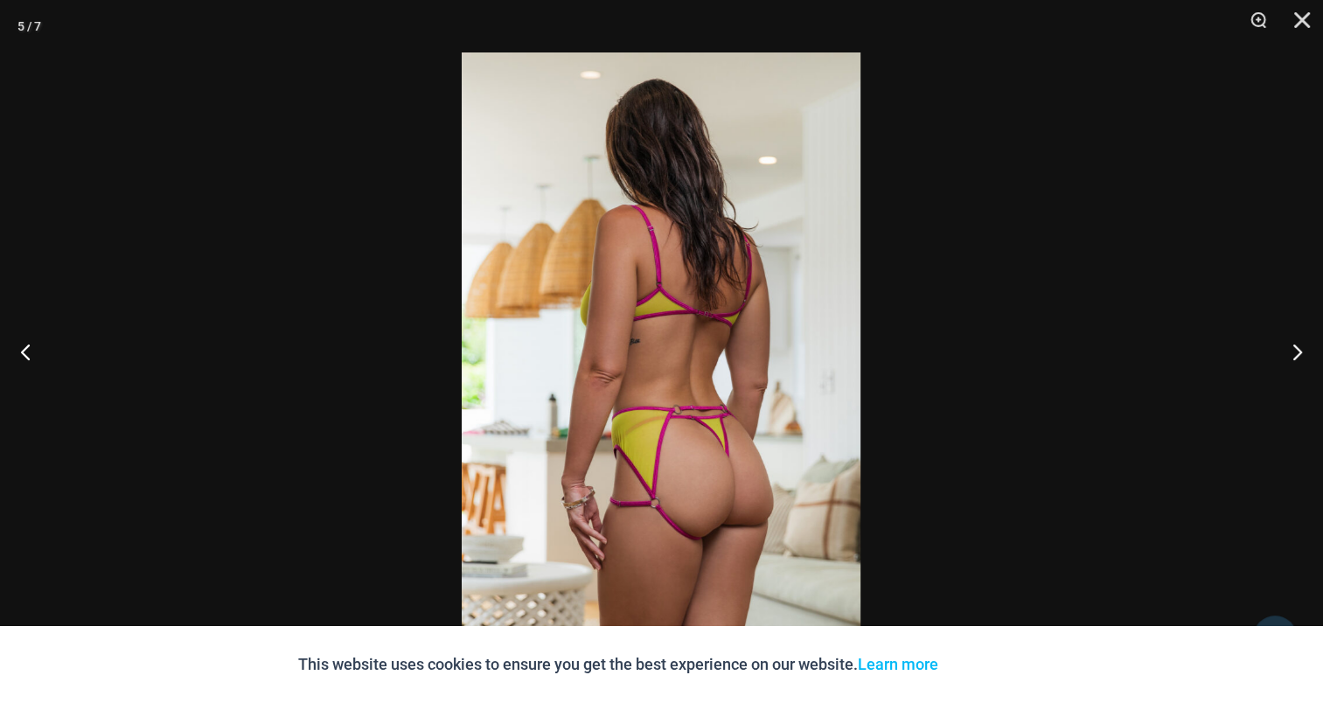
click at [585, 301] on img at bounding box center [661, 351] width 399 height 598
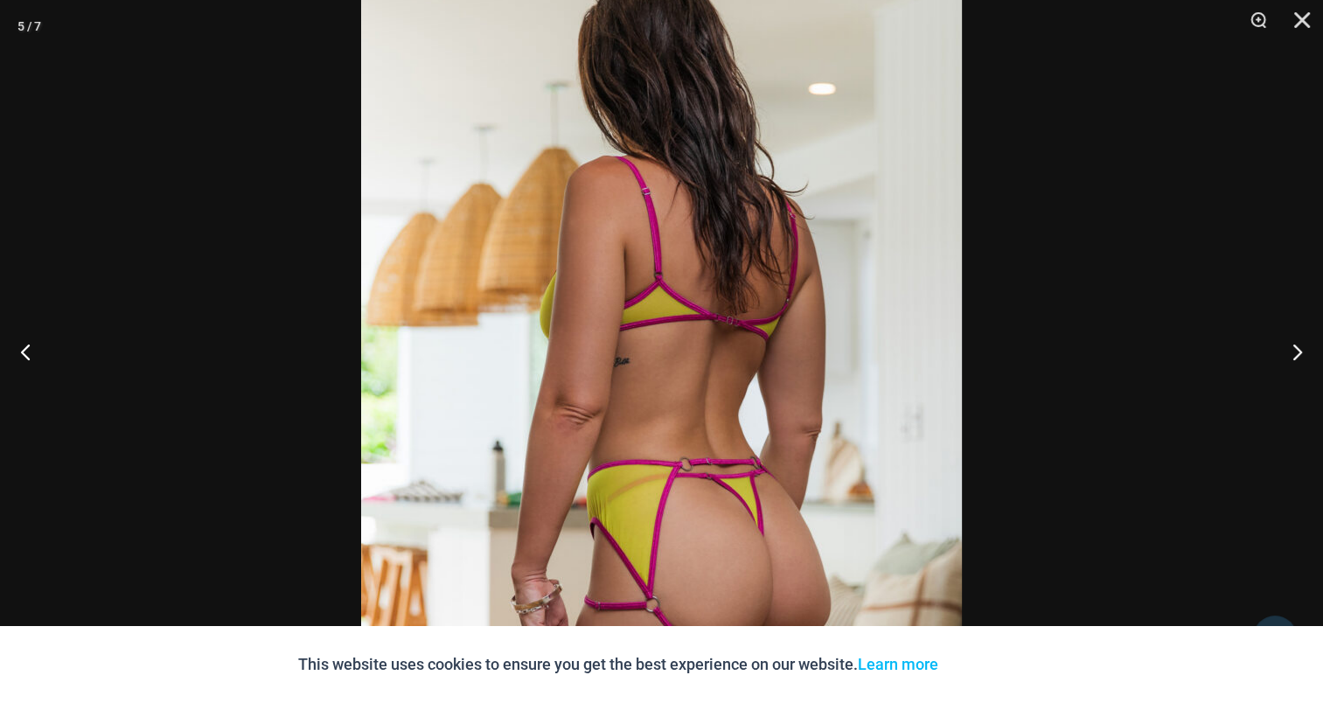
scroll to position [1664, 0]
click at [1304, 349] on button "Next" at bounding box center [1290, 351] width 66 height 87
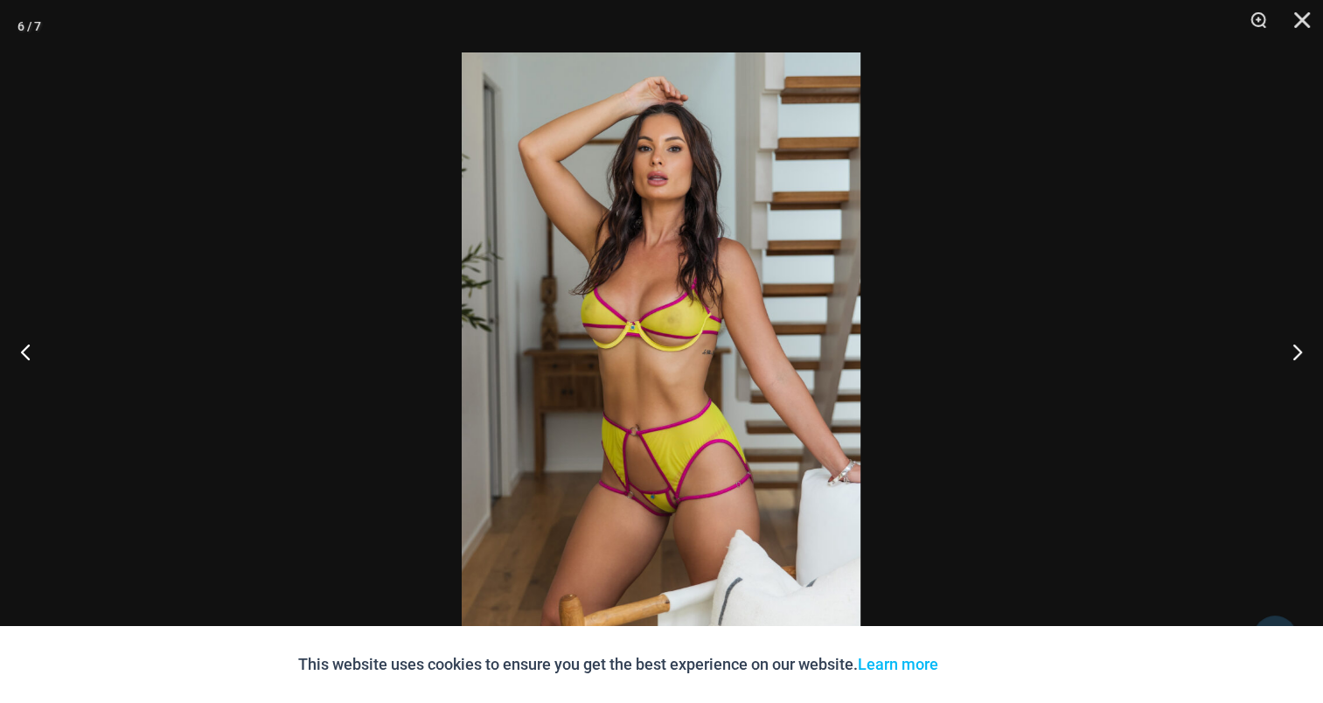
click at [626, 297] on img at bounding box center [661, 351] width 399 height 598
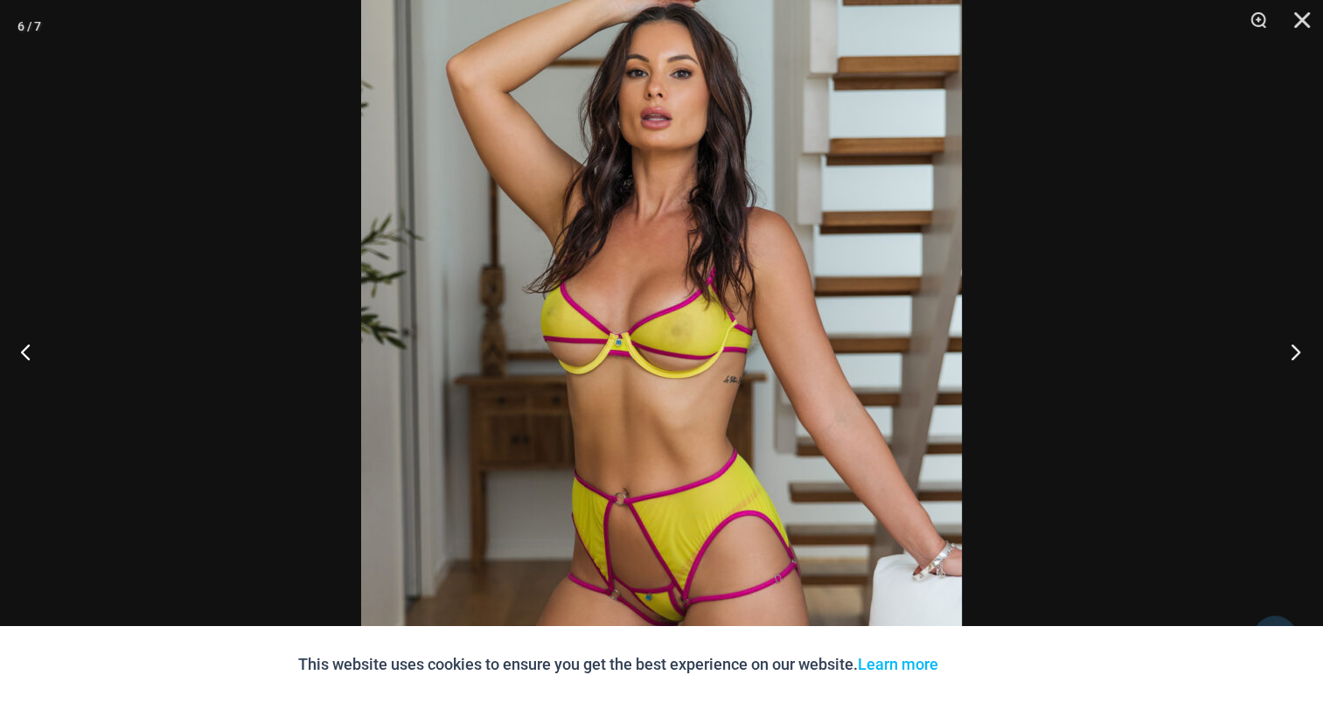
click at [1285, 350] on button "Next" at bounding box center [1290, 351] width 66 height 87
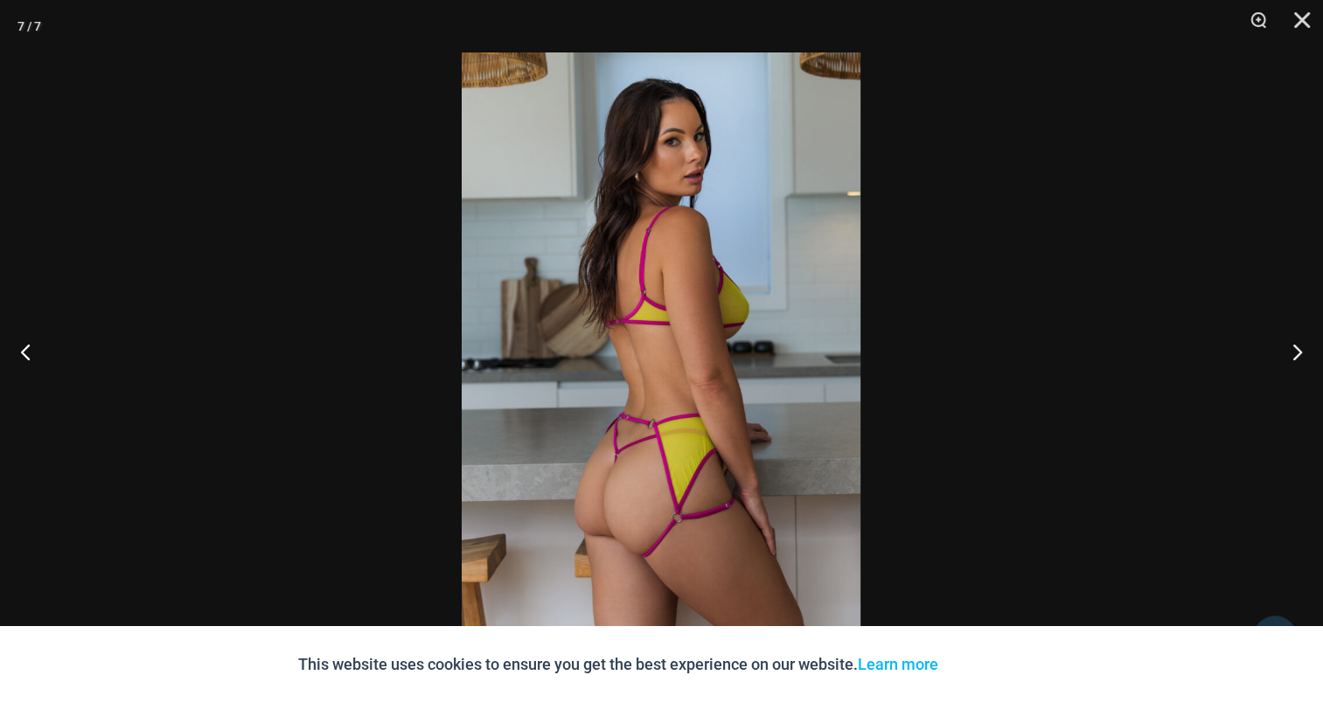
click at [622, 307] on img at bounding box center [661, 351] width 399 height 598
